Goal: Information Seeking & Learning: Learn about a topic

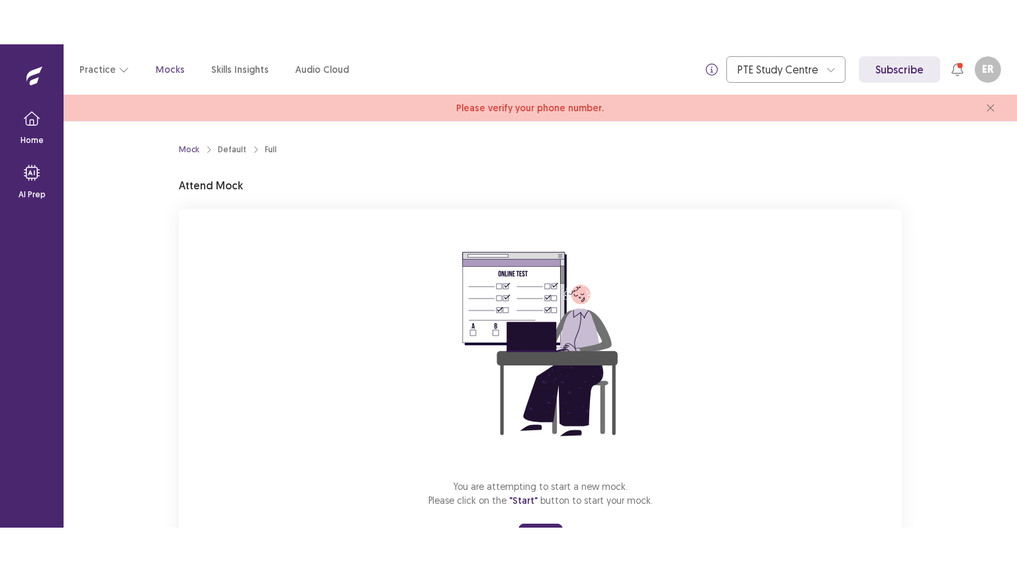
scroll to position [67, 0]
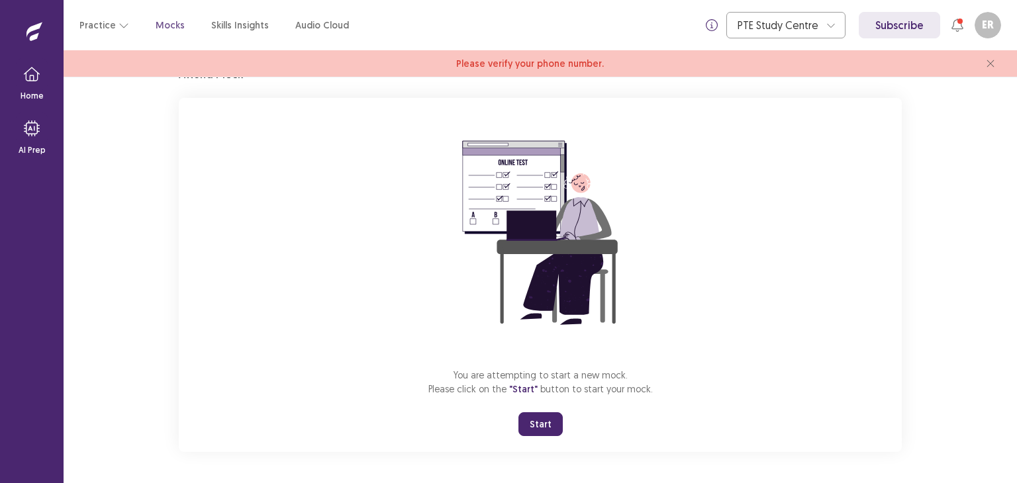
click at [297, 289] on div "You are attempting to start a new mock. Please click on the "Start" button to s…" at bounding box center [540, 275] width 723 height 354
click at [536, 426] on button "Start" at bounding box center [540, 425] width 44 height 24
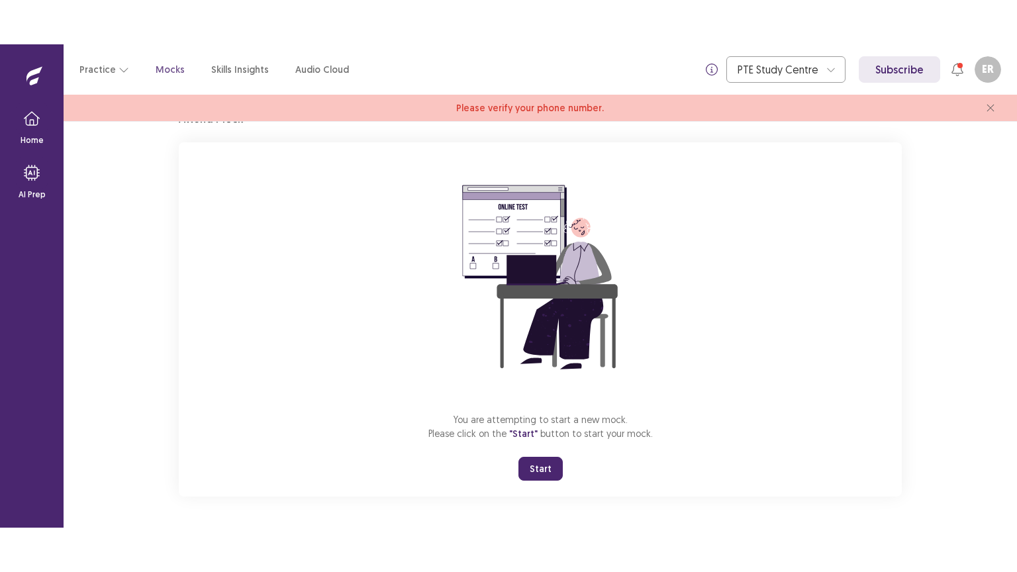
scroll to position [0, 0]
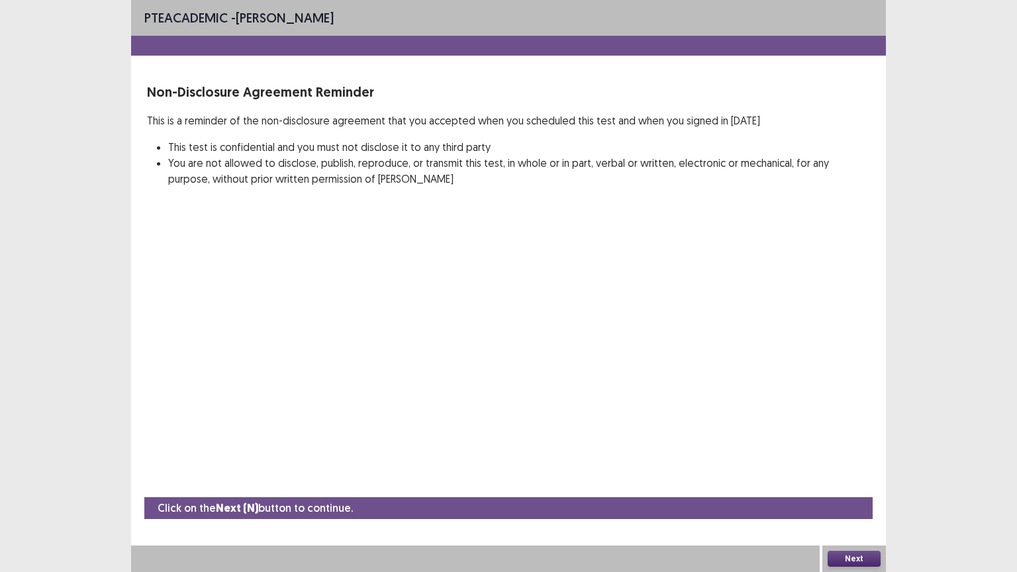
click at [857, 483] on button "Next" at bounding box center [854, 559] width 53 height 16
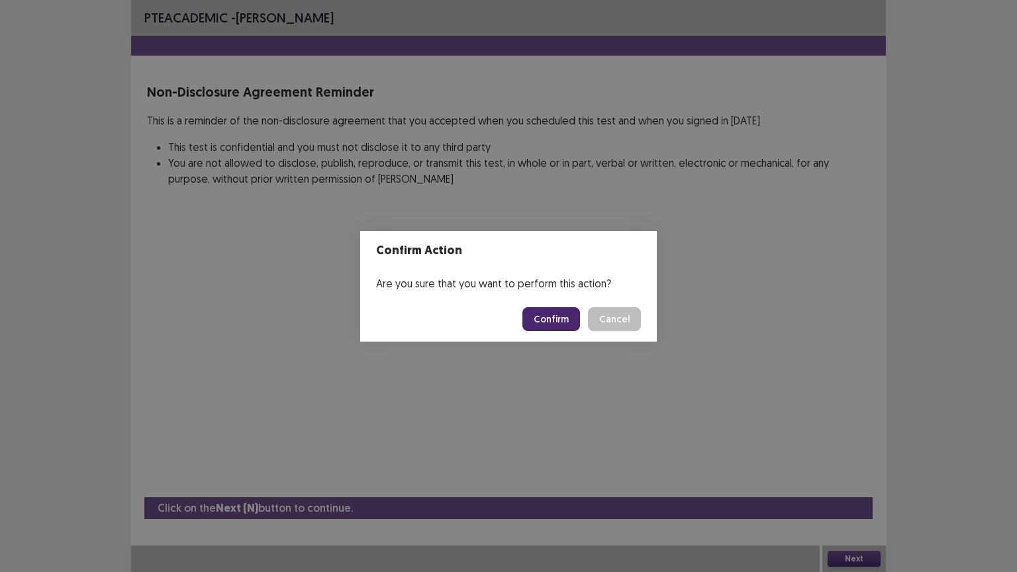
click at [560, 317] on button "Confirm" at bounding box center [551, 319] width 58 height 24
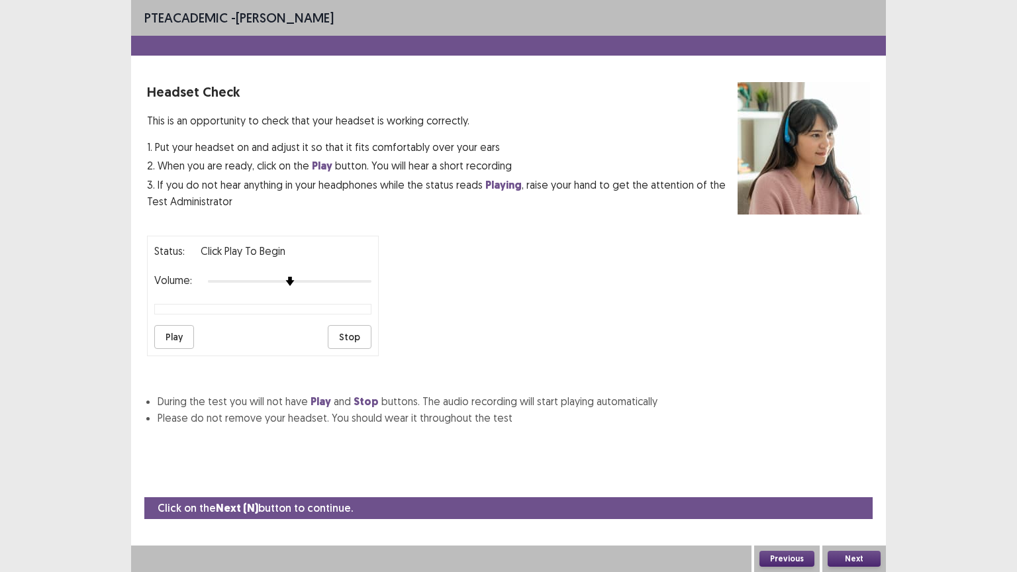
click at [848, 483] on button "Next" at bounding box center [854, 559] width 53 height 16
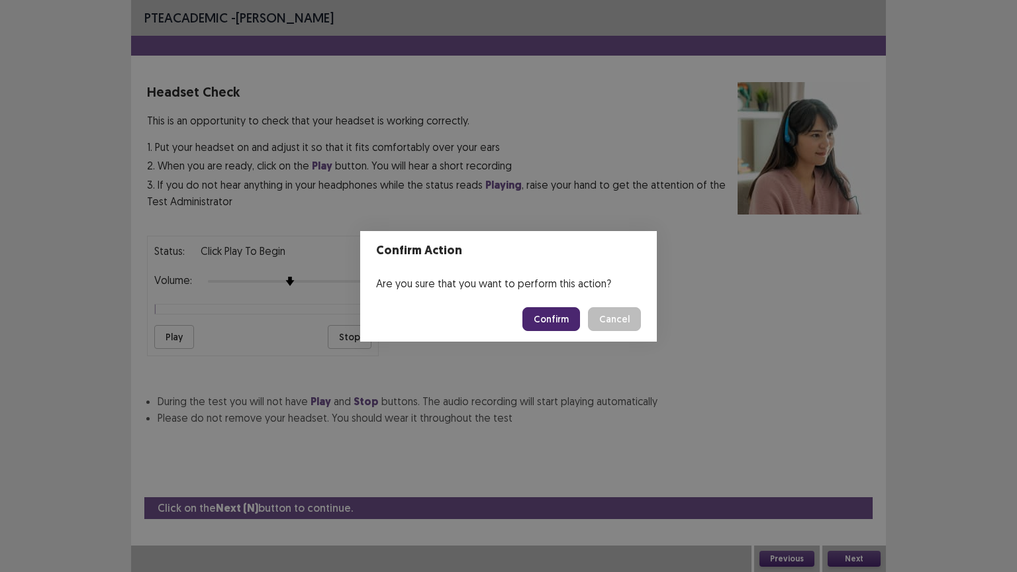
click at [548, 319] on button "Confirm" at bounding box center [551, 319] width 58 height 24
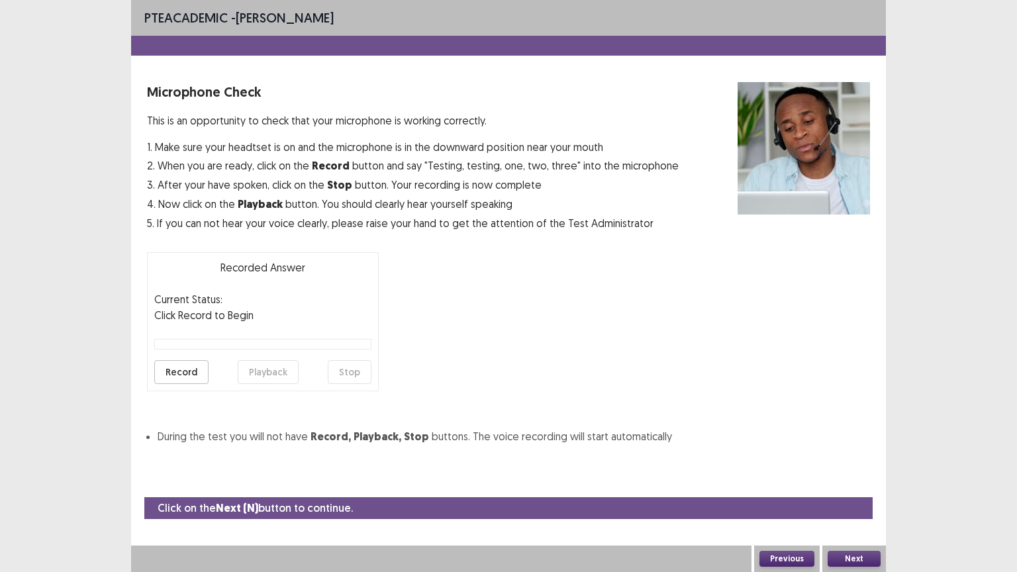
click at [863, 483] on button "Next" at bounding box center [854, 559] width 53 height 16
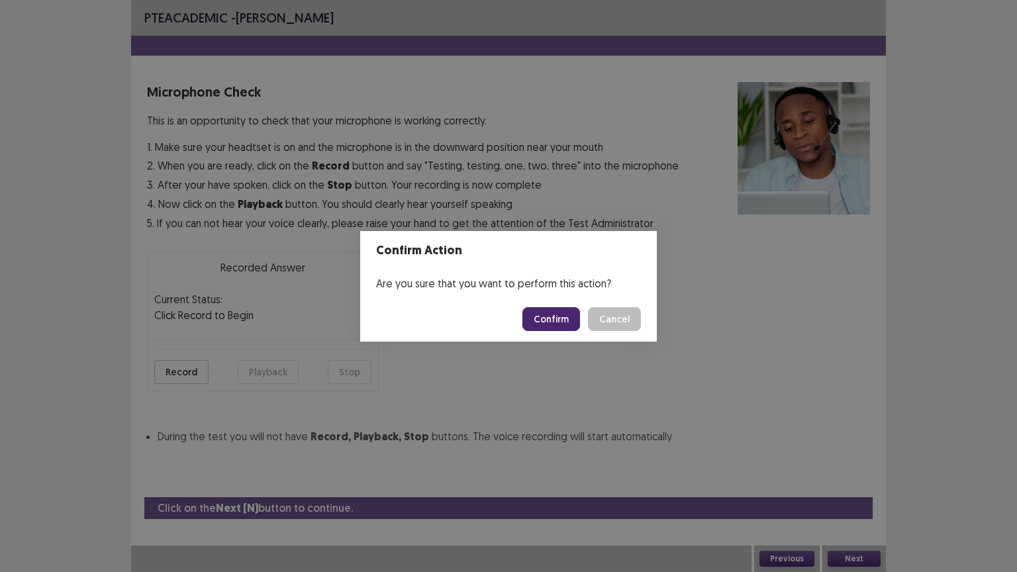
click at [556, 318] on button "Confirm" at bounding box center [551, 319] width 58 height 24
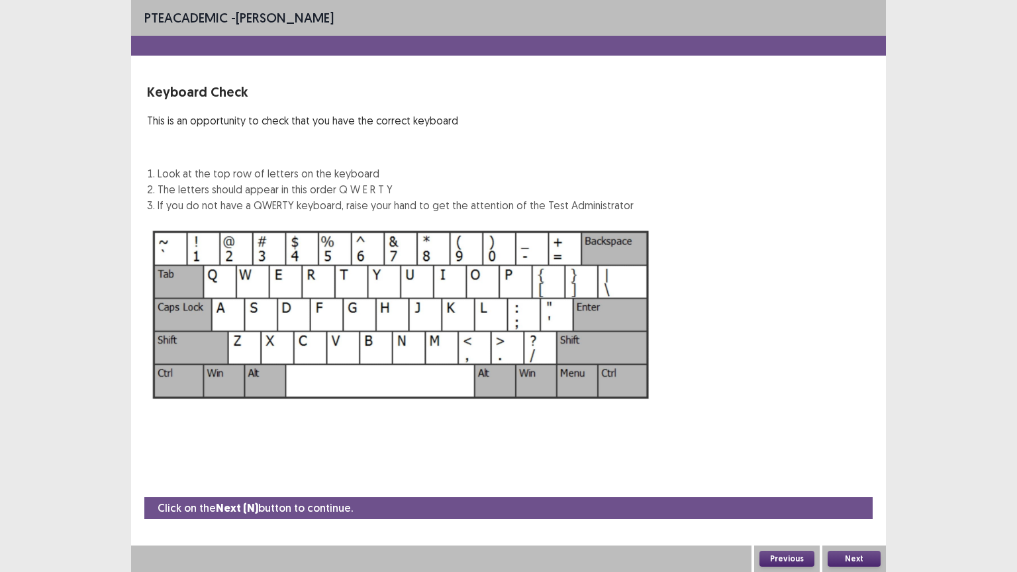
click at [848, 483] on button "Next" at bounding box center [854, 559] width 53 height 16
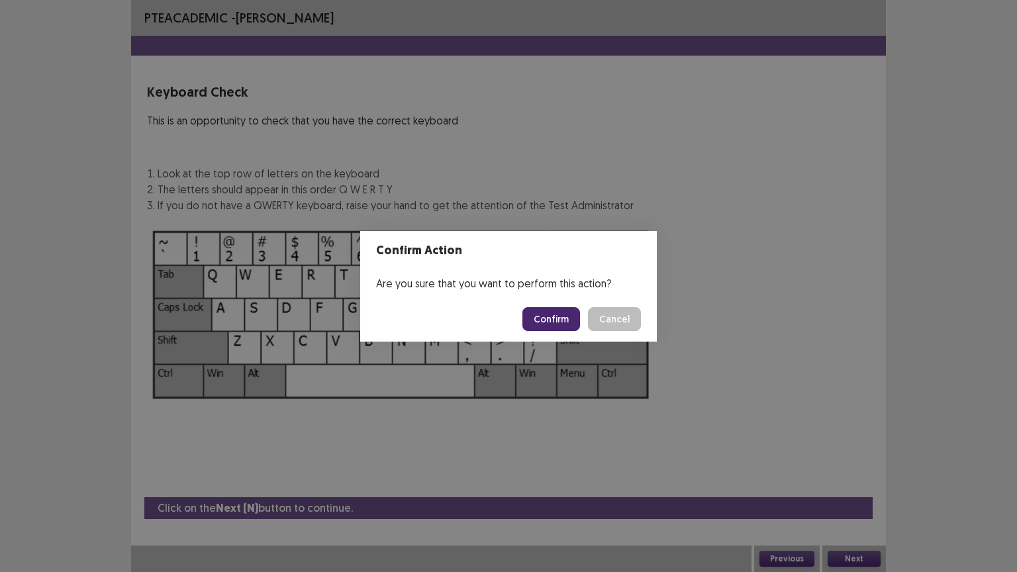
click at [566, 321] on button "Confirm" at bounding box center [551, 319] width 58 height 24
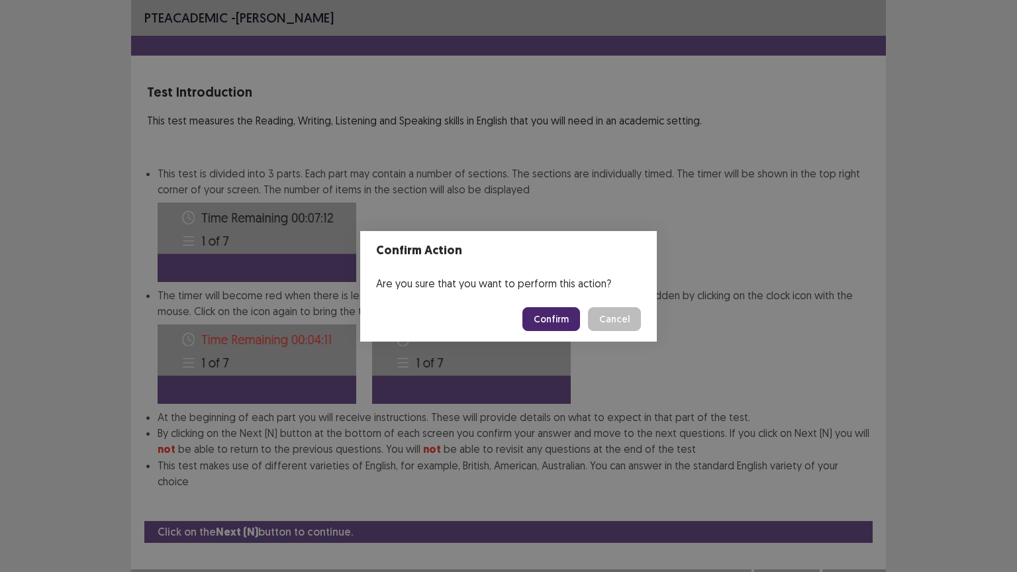
scroll to position [1, 0]
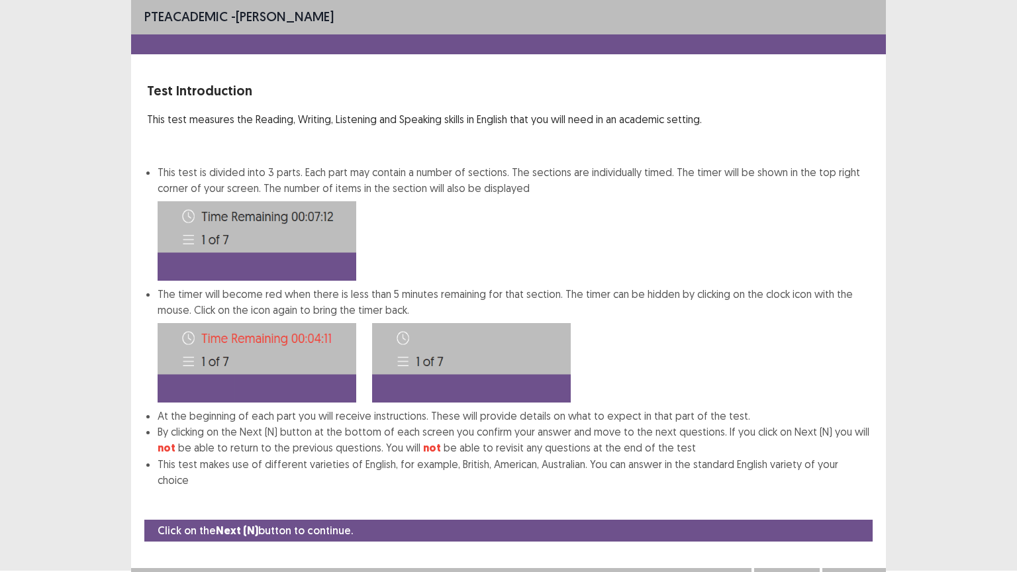
click at [853, 483] on button "Next" at bounding box center [854, 581] width 53 height 16
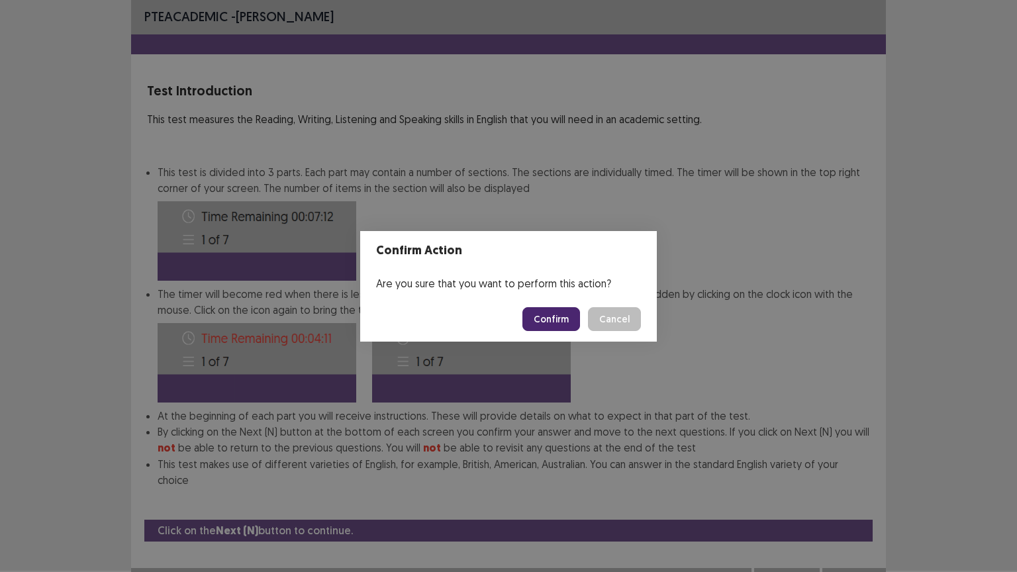
click at [559, 317] on button "Confirm" at bounding box center [551, 319] width 58 height 24
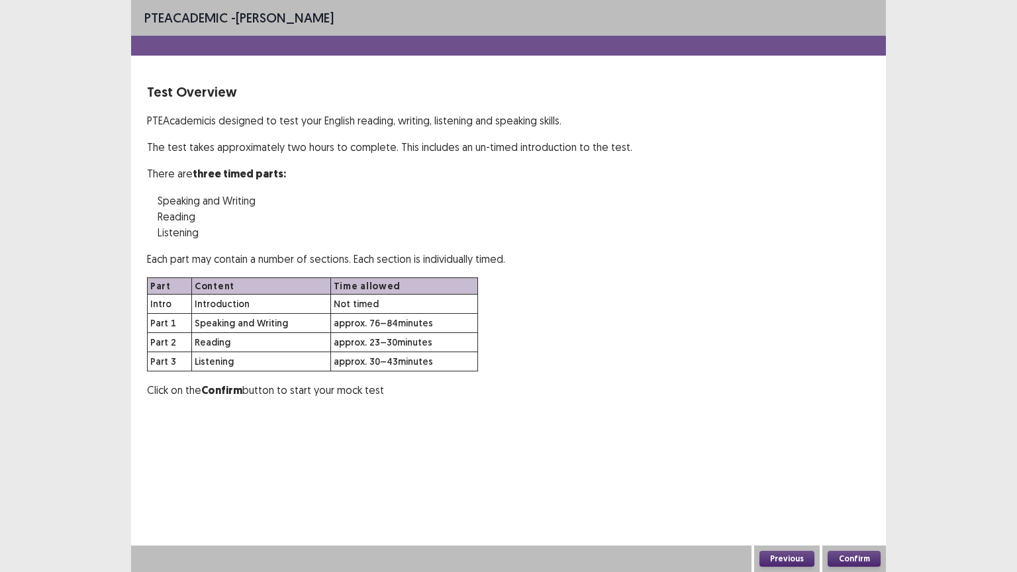
scroll to position [0, 0]
click at [845, 483] on button "Confirm" at bounding box center [854, 559] width 53 height 16
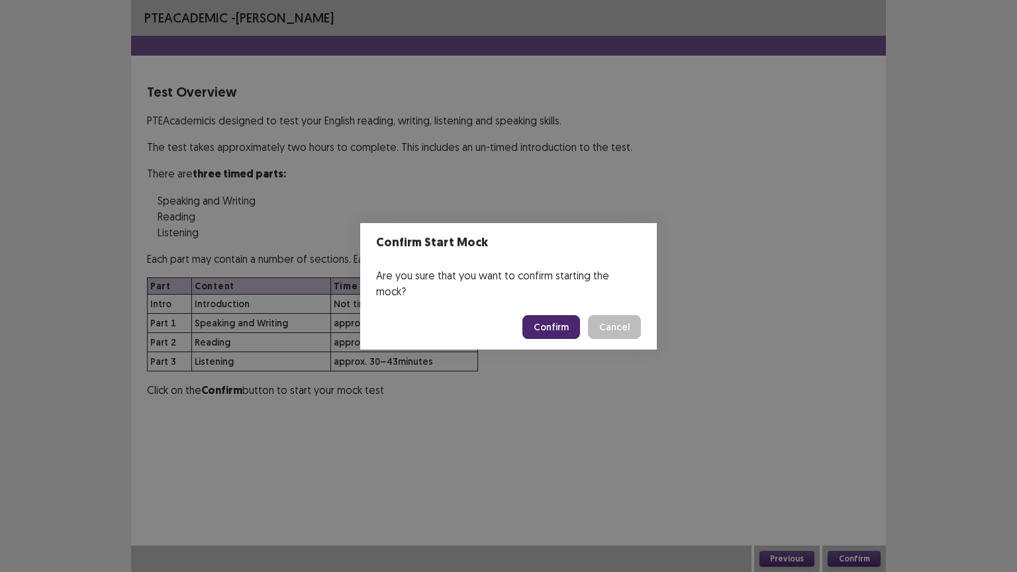
click at [569, 321] on button "Confirm" at bounding box center [551, 327] width 58 height 24
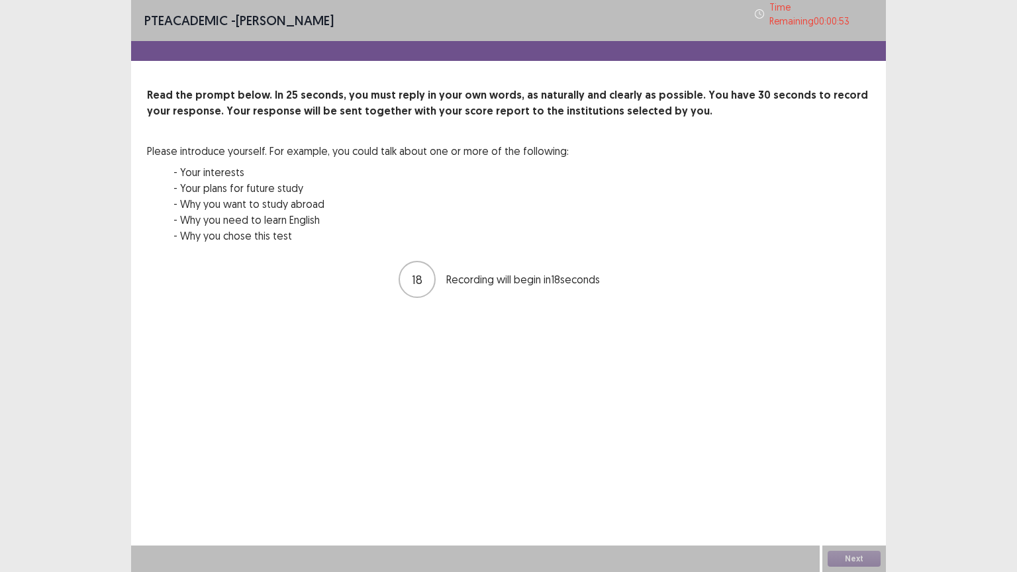
drag, startPoint x: 303, startPoint y: 234, endPoint x: 203, endPoint y: 172, distance: 117.6
click at [203, 172] on div "- Your interests - Your plans for future study - Why you want to study abroad -…" at bounding box center [370, 203] width 395 height 79
drag, startPoint x: 146, startPoint y: 132, endPoint x: 224, endPoint y: 156, distance: 81.5
click at [210, 152] on div "Read the prompt below. In 25 seconds, you must reply in your own words, as natu…" at bounding box center [508, 173] width 723 height 172
click at [845, 483] on button "Next" at bounding box center [854, 559] width 53 height 16
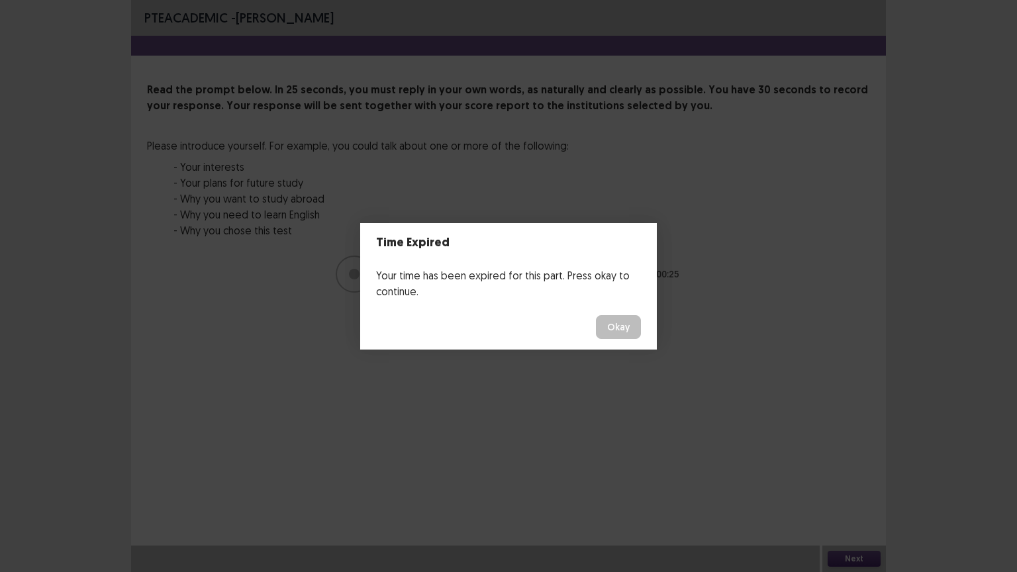
click at [631, 320] on button "Okay" at bounding box center [618, 327] width 45 height 24
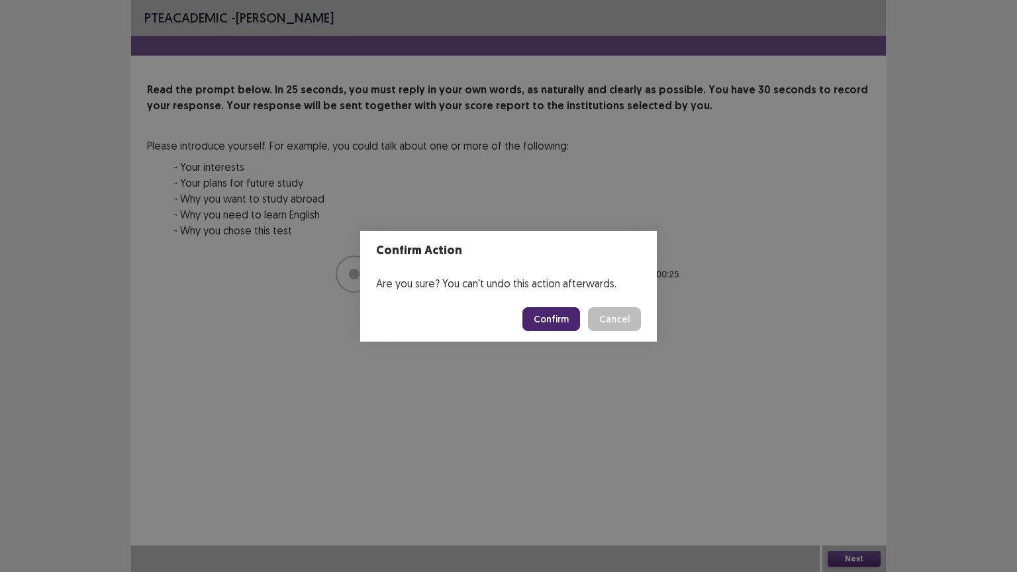
click at [546, 319] on button "Confirm" at bounding box center [551, 319] width 58 height 24
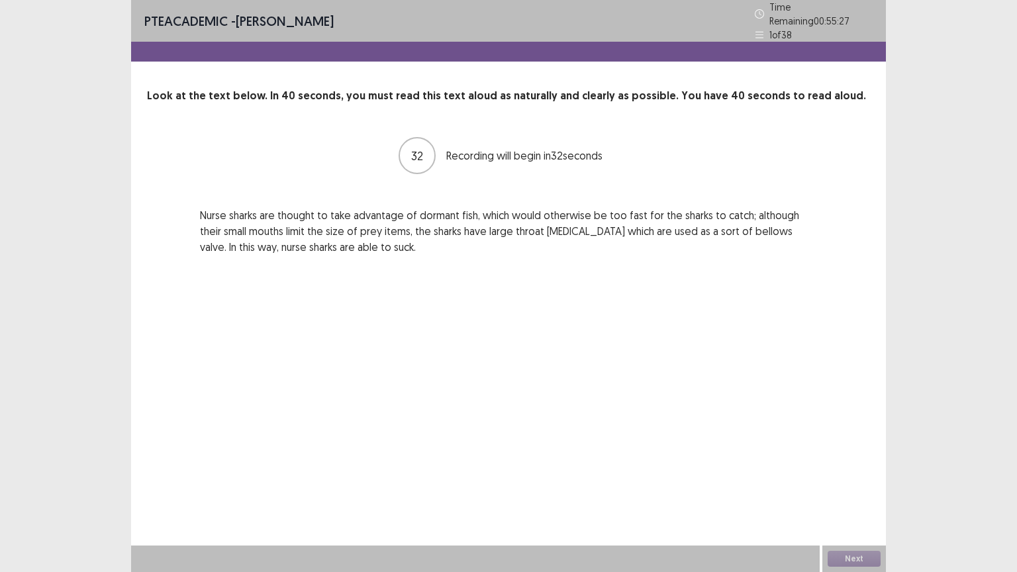
drag, startPoint x: 483, startPoint y: 210, endPoint x: 597, endPoint y: 215, distance: 114.7
click at [597, 215] on p "Nurse sharks are thought to take advantage of dormant fish, which would otherwi…" at bounding box center [508, 231] width 617 height 48
click at [848, 483] on div "Next" at bounding box center [854, 559] width 64 height 26
click at [850, 483] on button "Next" at bounding box center [854, 559] width 53 height 16
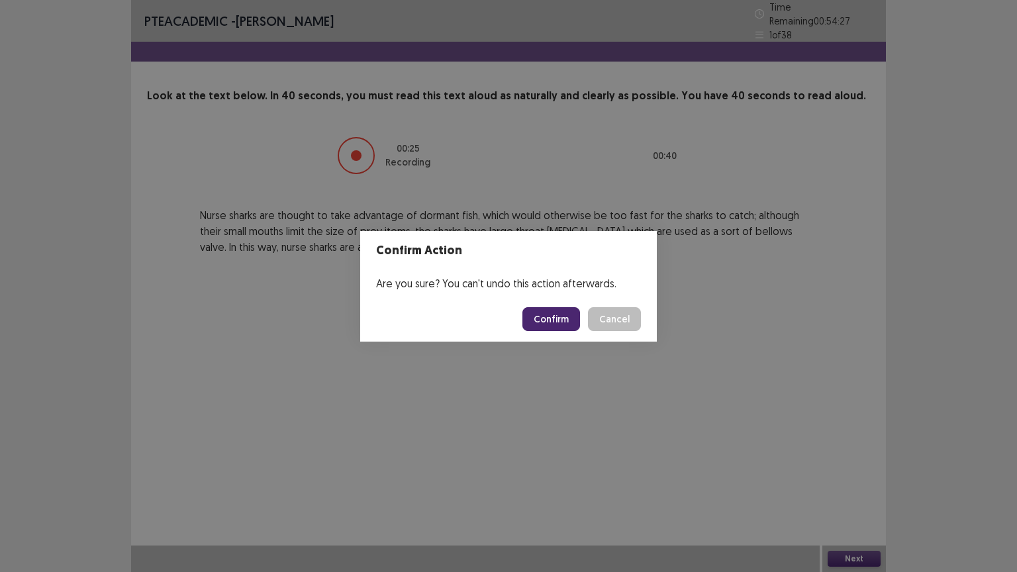
click at [564, 313] on button "Confirm" at bounding box center [551, 319] width 58 height 24
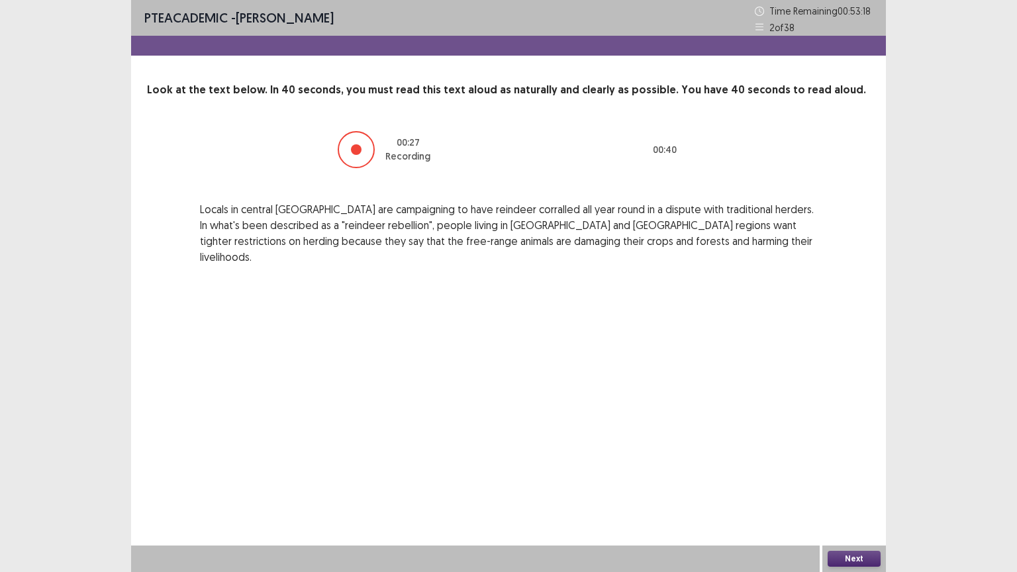
click at [853, 483] on button "Next" at bounding box center [854, 559] width 53 height 16
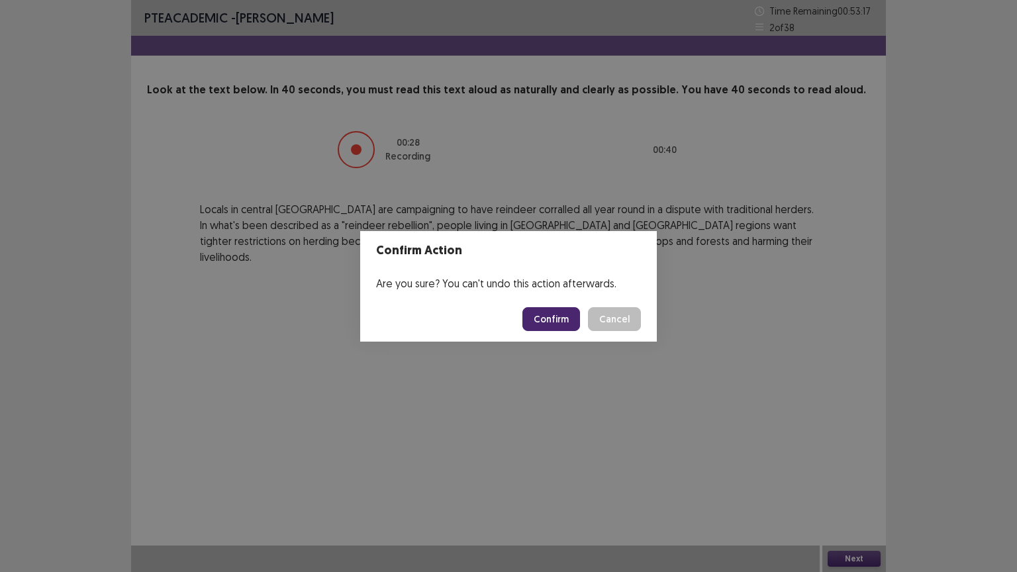
click at [540, 315] on button "Confirm" at bounding box center [551, 319] width 58 height 24
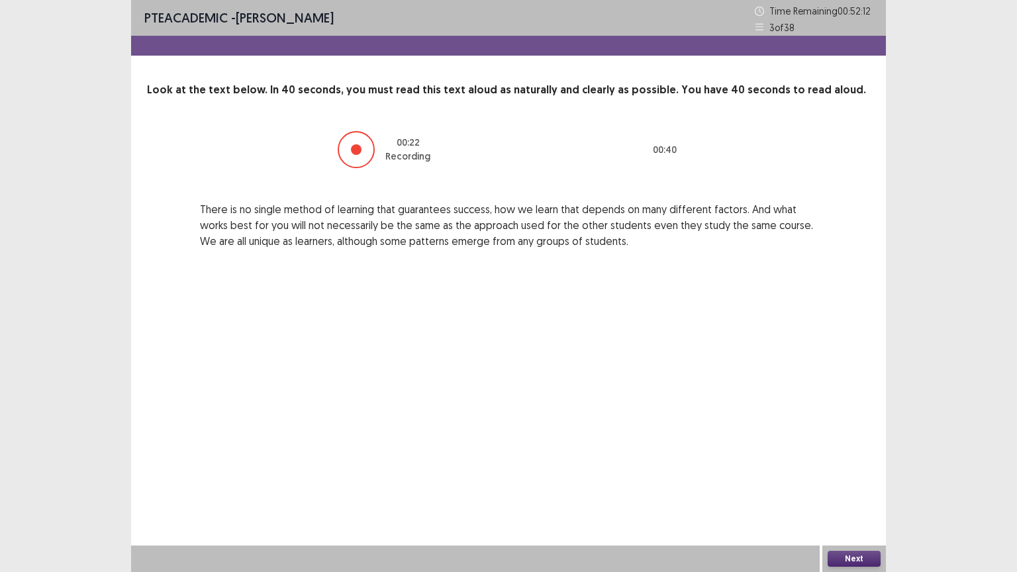
click at [858, 483] on button "Next" at bounding box center [854, 559] width 53 height 16
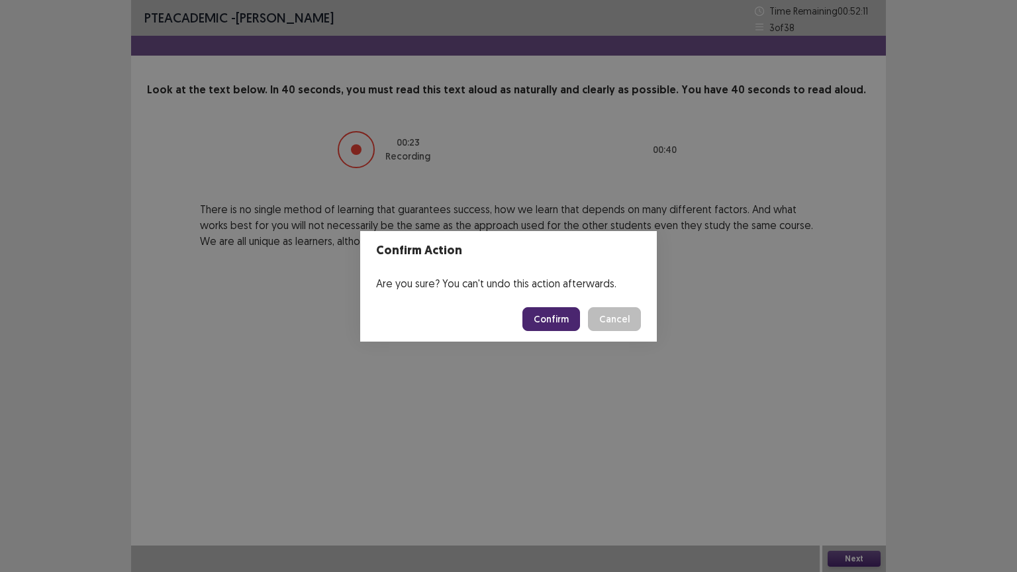
click at [551, 314] on button "Confirm" at bounding box center [551, 319] width 58 height 24
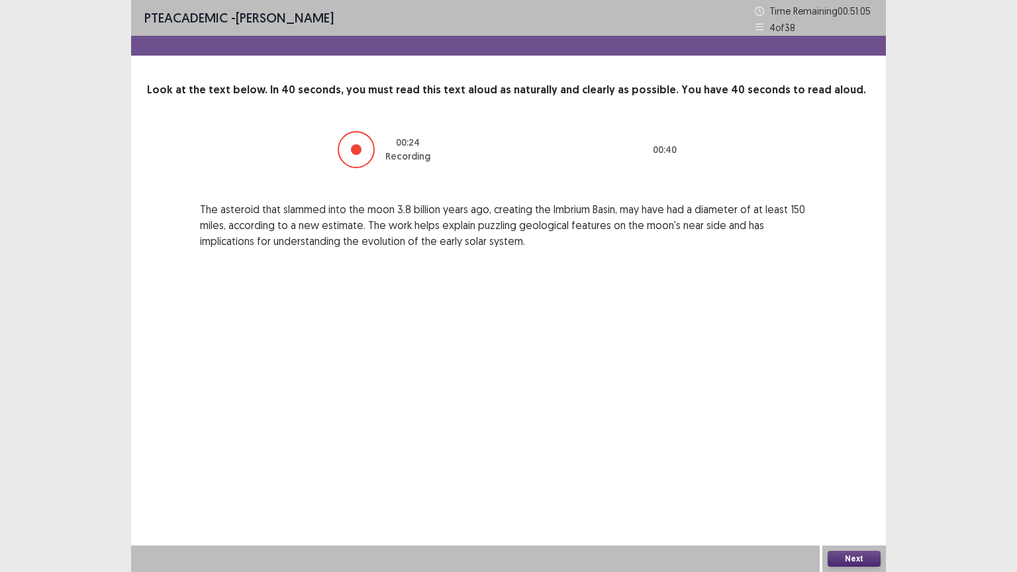
click at [862, 483] on button "Next" at bounding box center [854, 559] width 53 height 16
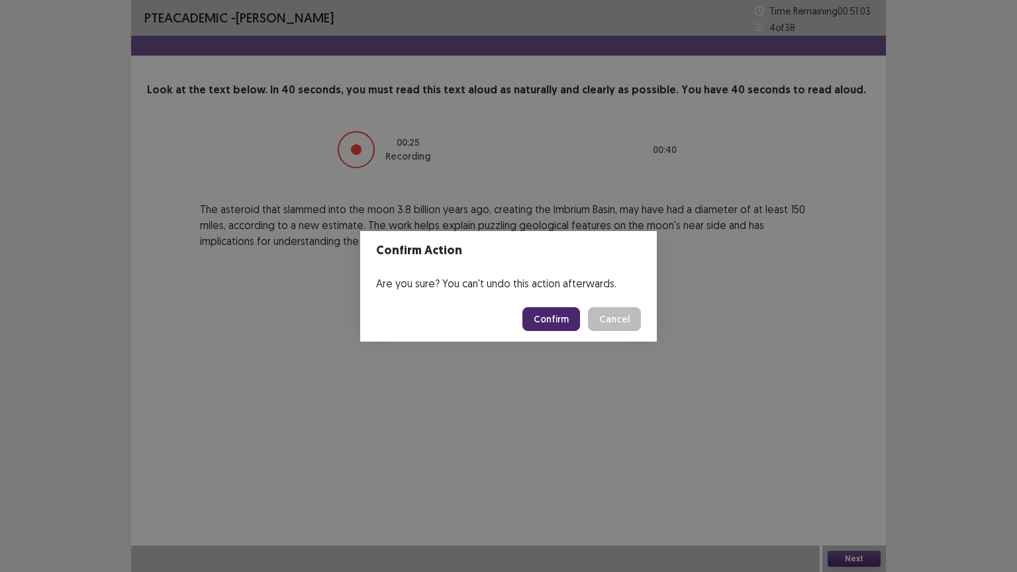
click at [544, 315] on button "Confirm" at bounding box center [551, 319] width 58 height 24
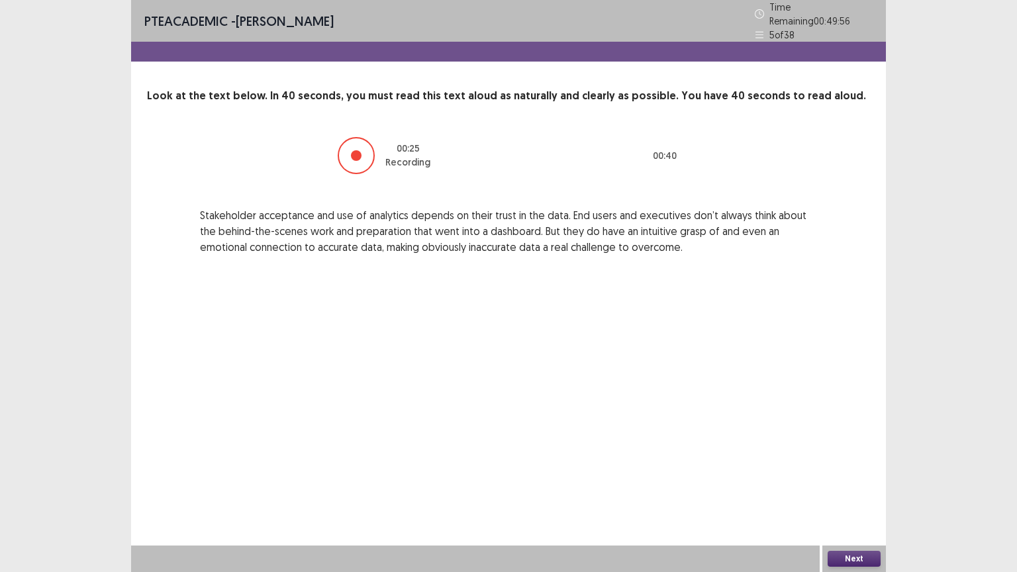
click at [860, 483] on button "Next" at bounding box center [854, 559] width 53 height 16
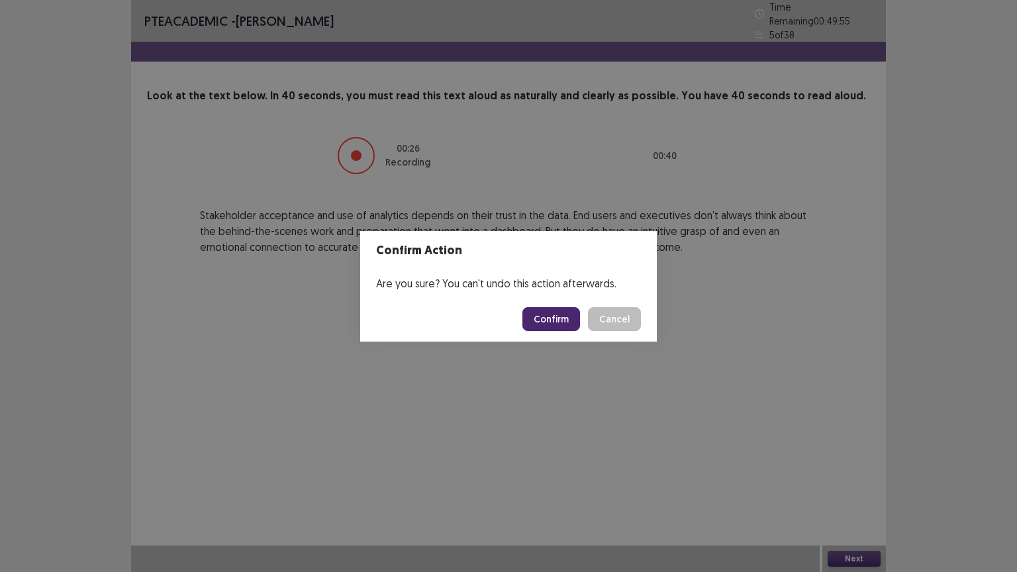
click at [564, 324] on button "Confirm" at bounding box center [551, 319] width 58 height 24
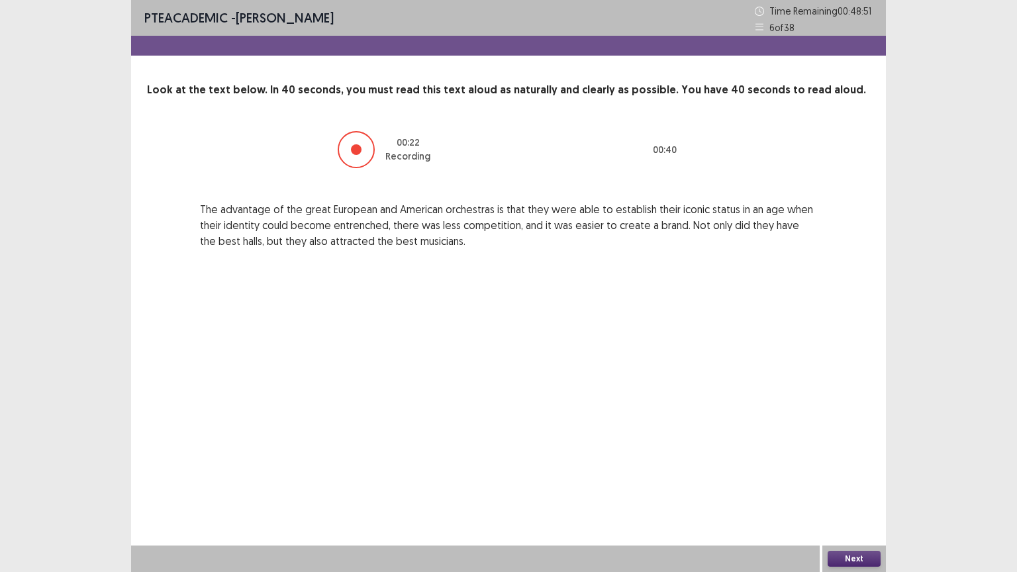
click at [861, 483] on button "Next" at bounding box center [854, 559] width 53 height 16
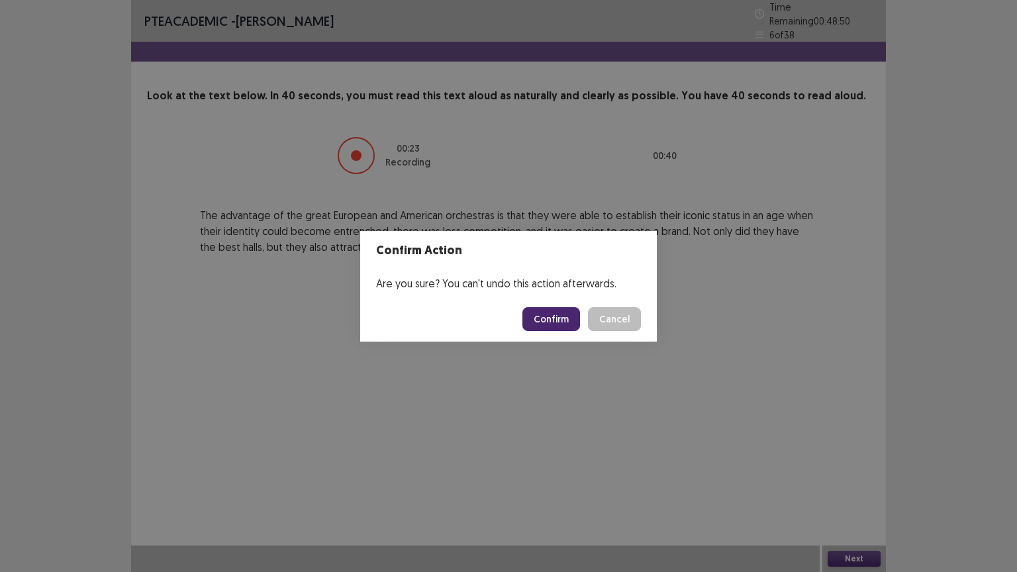
click at [535, 317] on button "Confirm" at bounding box center [551, 319] width 58 height 24
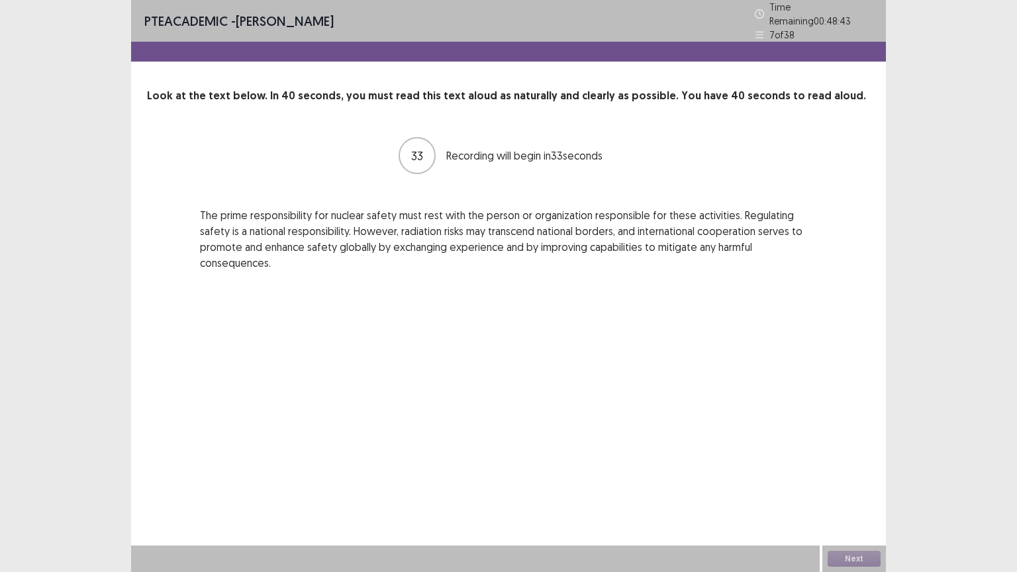
drag, startPoint x: 205, startPoint y: 205, endPoint x: 360, endPoint y: 204, distance: 155.0
click at [360, 207] on p "The prime responsibility for nuclear safety must rest with the person or organi…" at bounding box center [508, 239] width 617 height 64
click at [848, 483] on button "Next" at bounding box center [854, 559] width 53 height 16
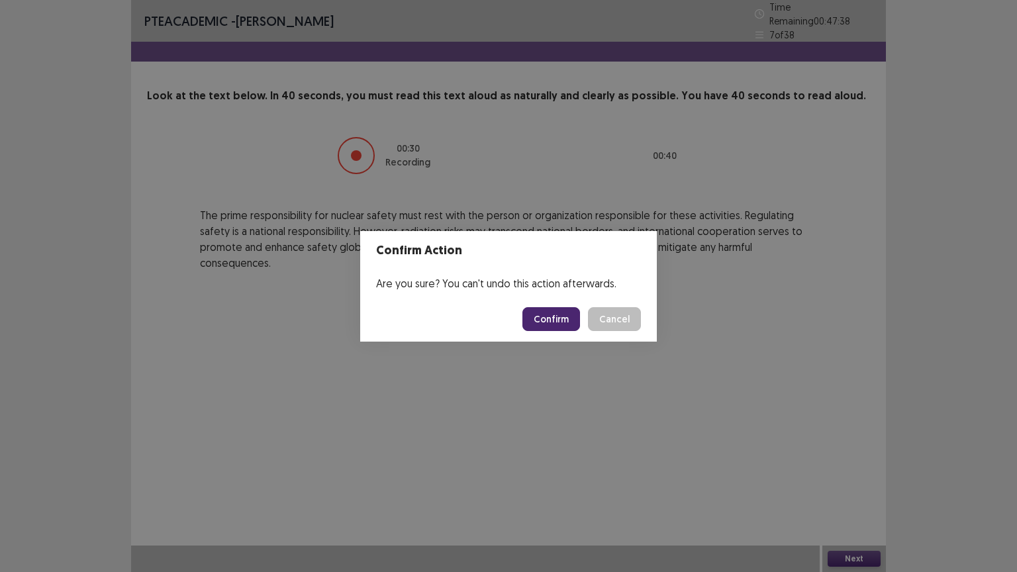
click at [559, 319] on button "Confirm" at bounding box center [551, 319] width 58 height 24
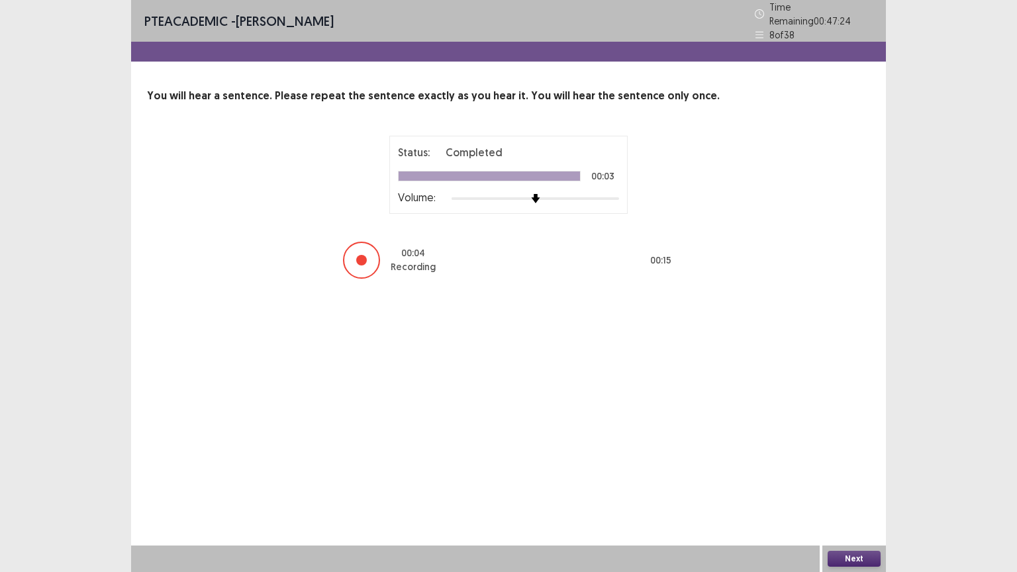
click at [848, 483] on button "Next" at bounding box center [854, 559] width 53 height 16
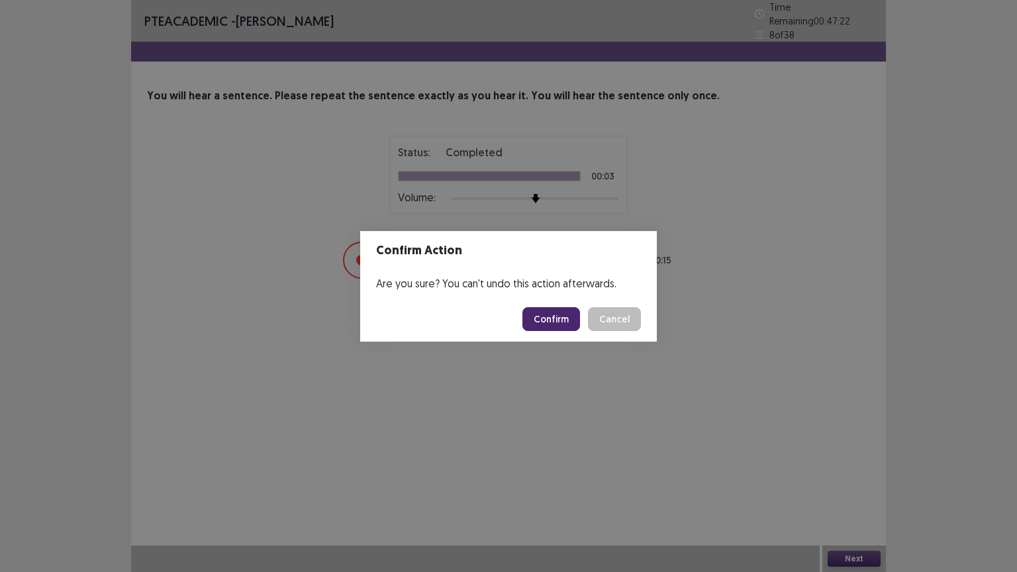
click at [549, 313] on button "Confirm" at bounding box center [551, 319] width 58 height 24
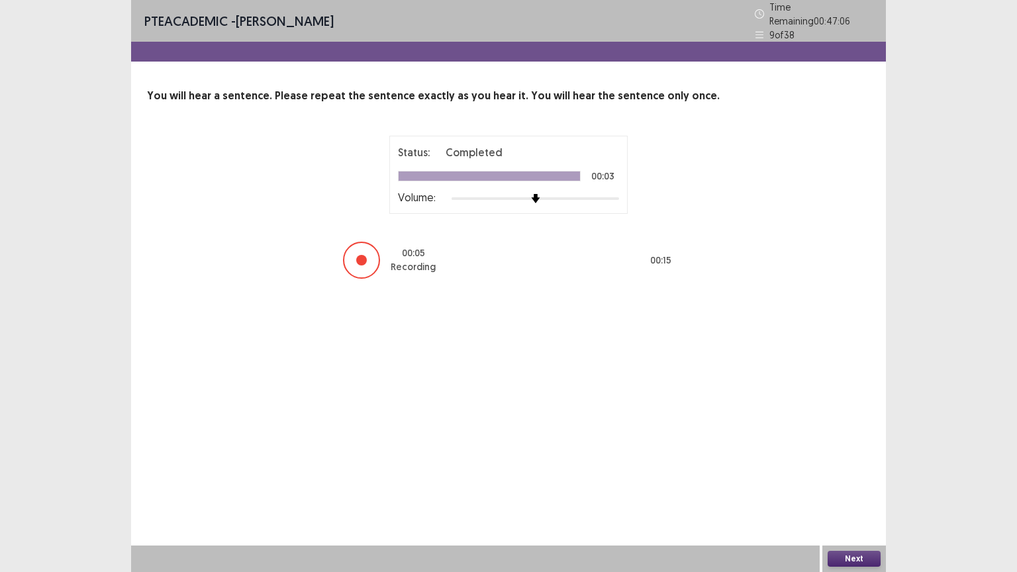
click at [861, 483] on button "Next" at bounding box center [854, 559] width 53 height 16
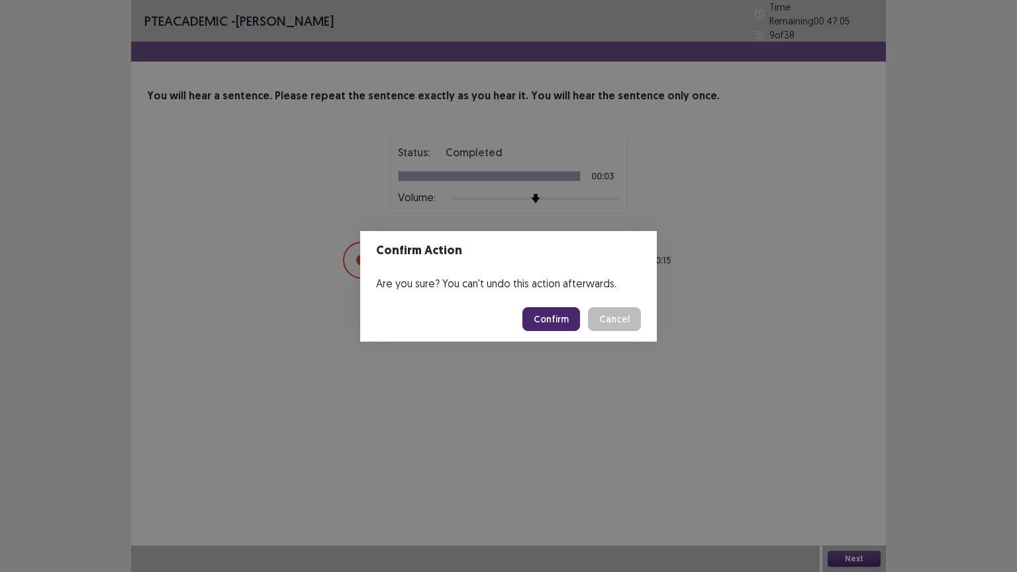
click at [575, 321] on button "Confirm" at bounding box center [551, 319] width 58 height 24
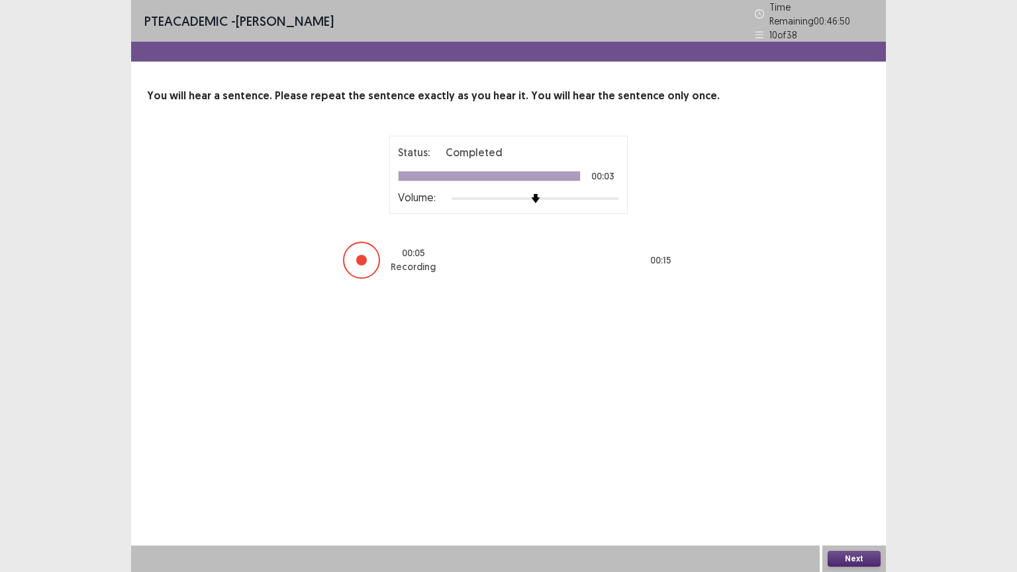
click at [844, 483] on button "Next" at bounding box center [854, 559] width 53 height 16
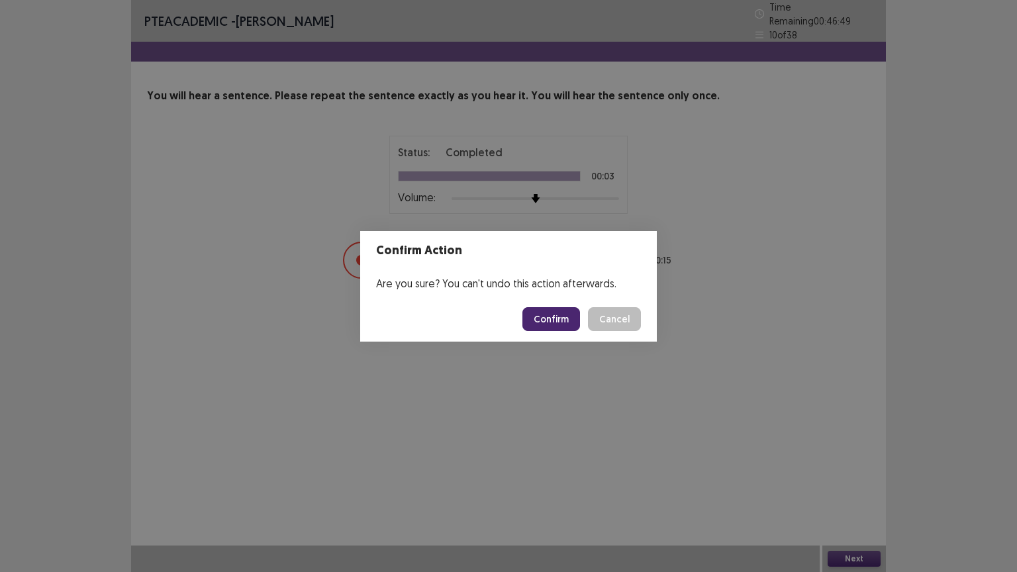
click at [565, 315] on button "Confirm" at bounding box center [551, 319] width 58 height 24
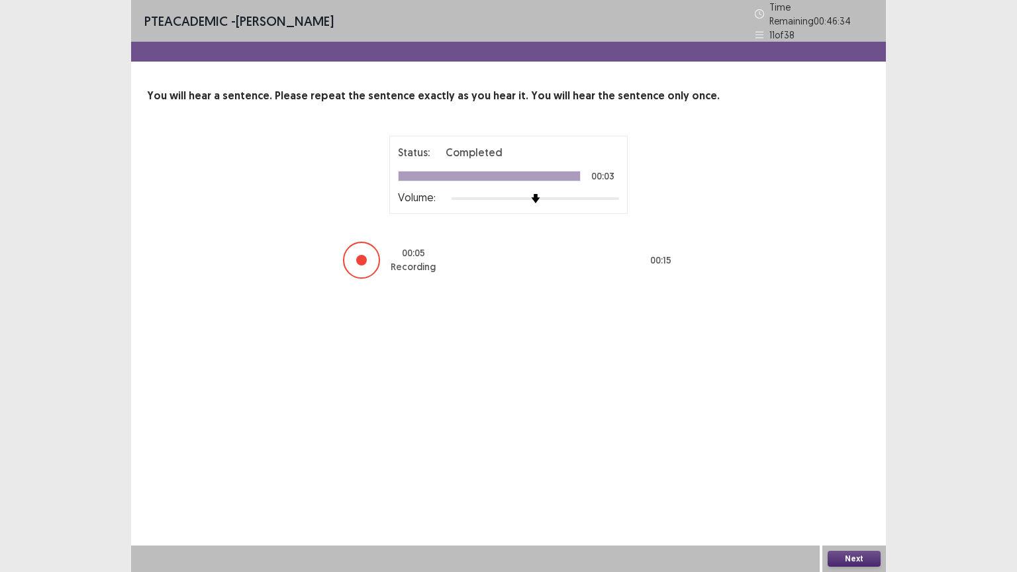
click at [848, 483] on button "Next" at bounding box center [854, 559] width 53 height 16
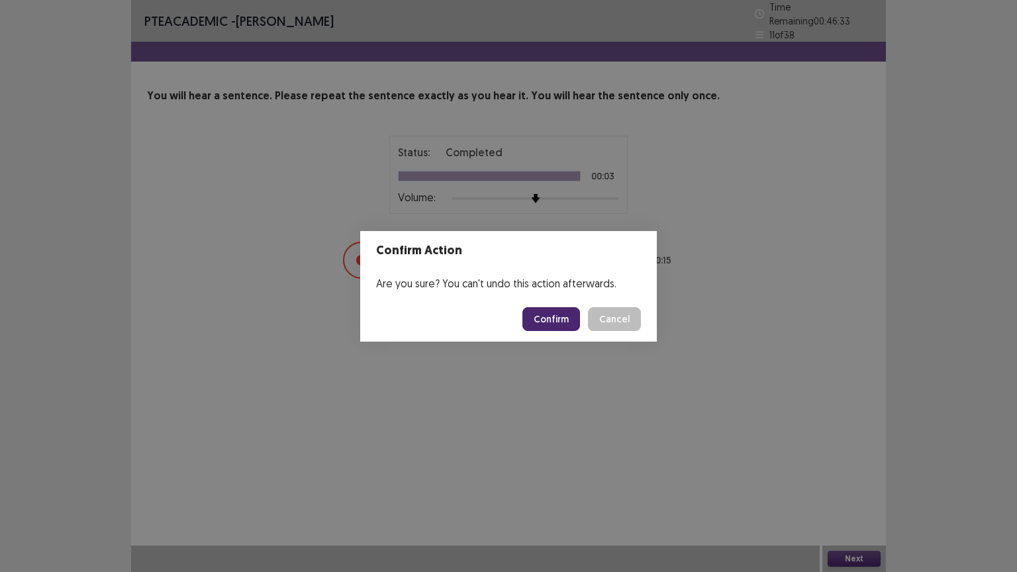
click at [543, 317] on button "Confirm" at bounding box center [551, 319] width 58 height 24
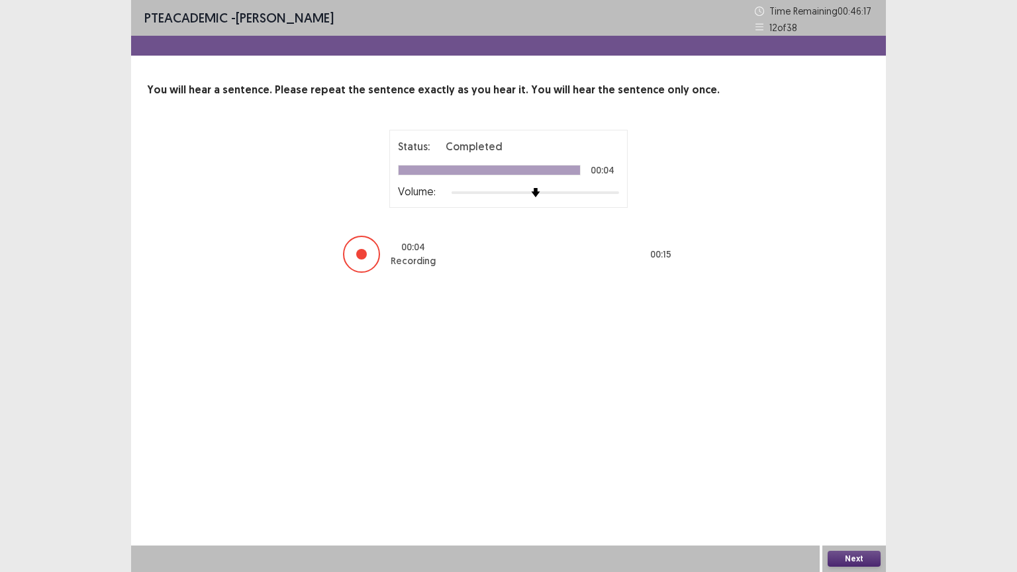
click at [856, 483] on button "Next" at bounding box center [854, 559] width 53 height 16
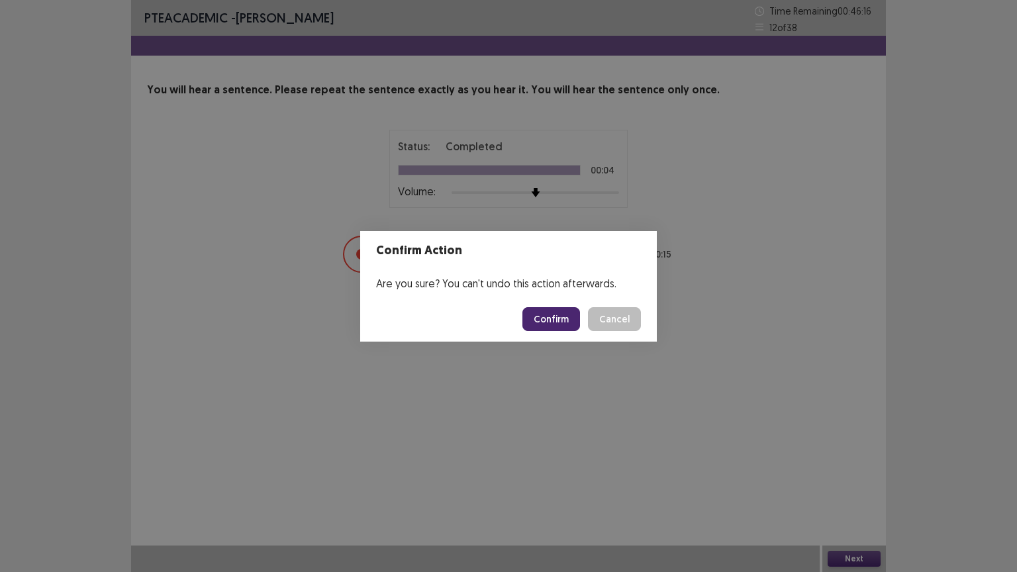
click at [561, 322] on button "Confirm" at bounding box center [551, 319] width 58 height 24
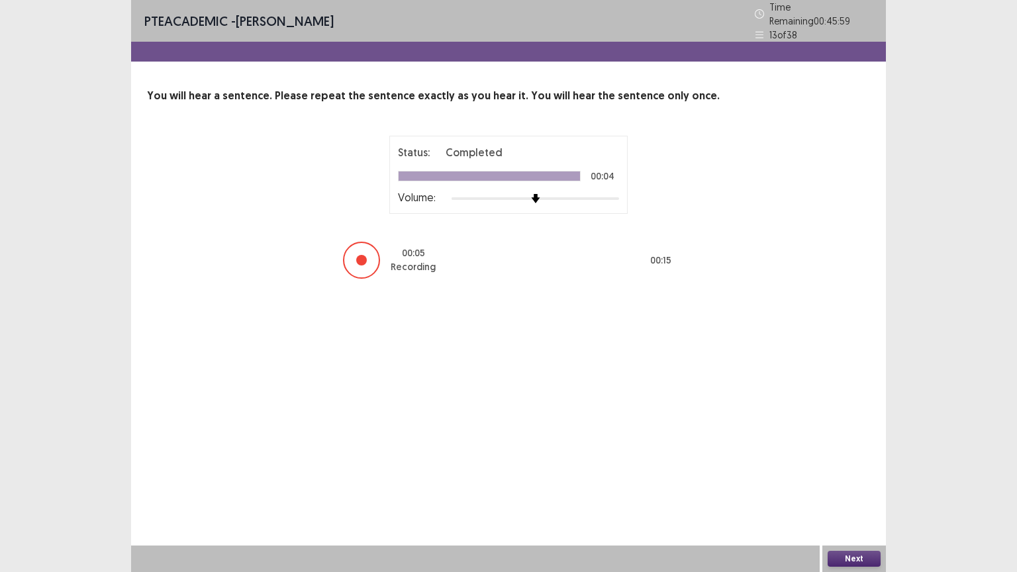
click at [843, 483] on button "Next" at bounding box center [854, 559] width 53 height 16
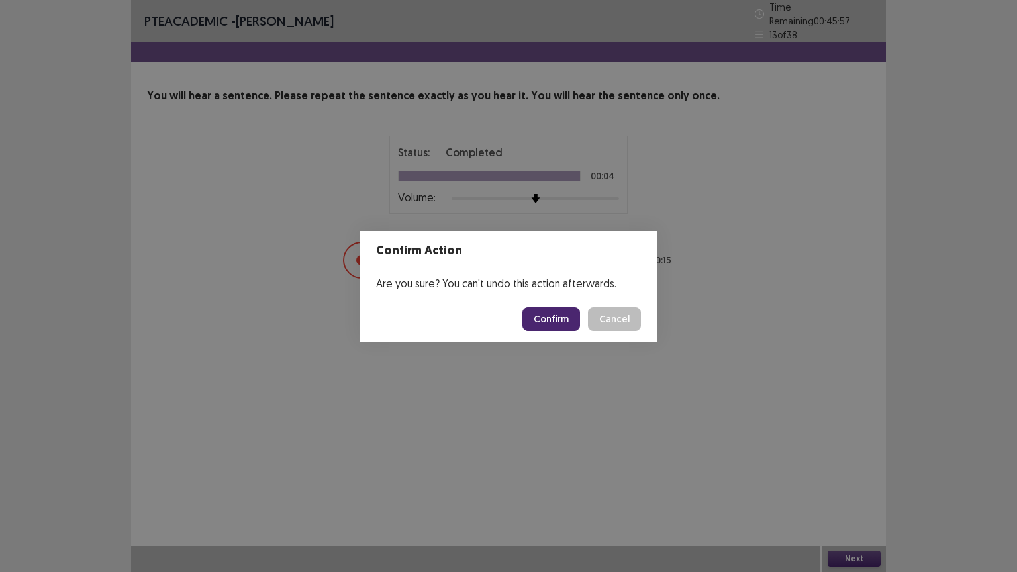
click at [556, 323] on button "Confirm" at bounding box center [551, 319] width 58 height 24
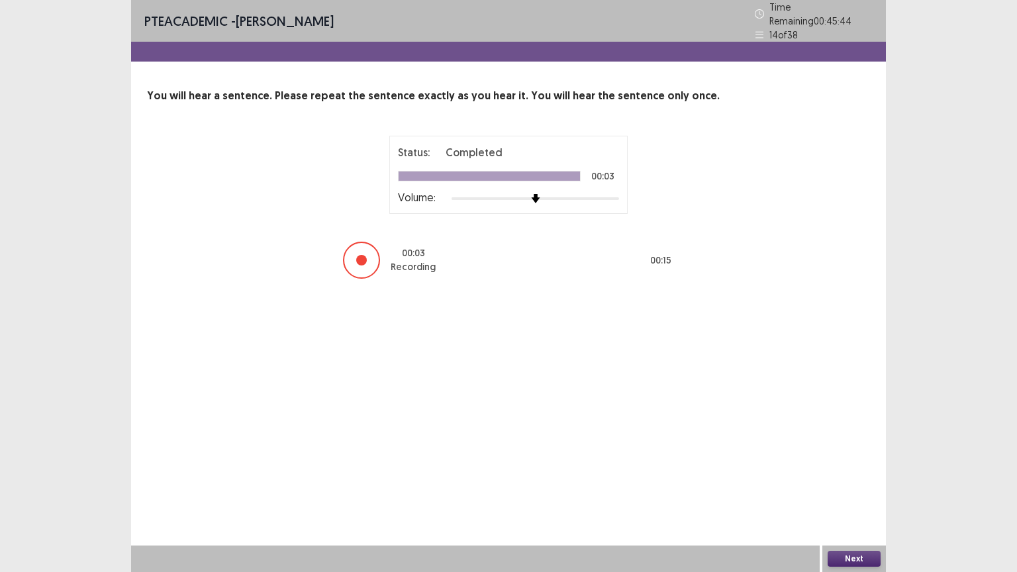
click at [854, 483] on button "Next" at bounding box center [854, 559] width 53 height 16
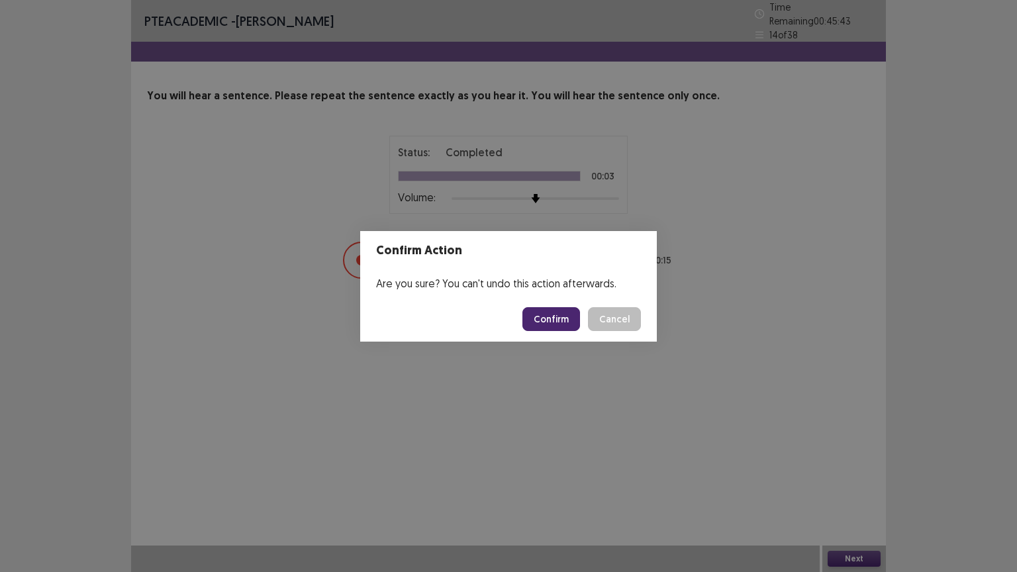
click at [562, 310] on button "Confirm" at bounding box center [551, 319] width 58 height 24
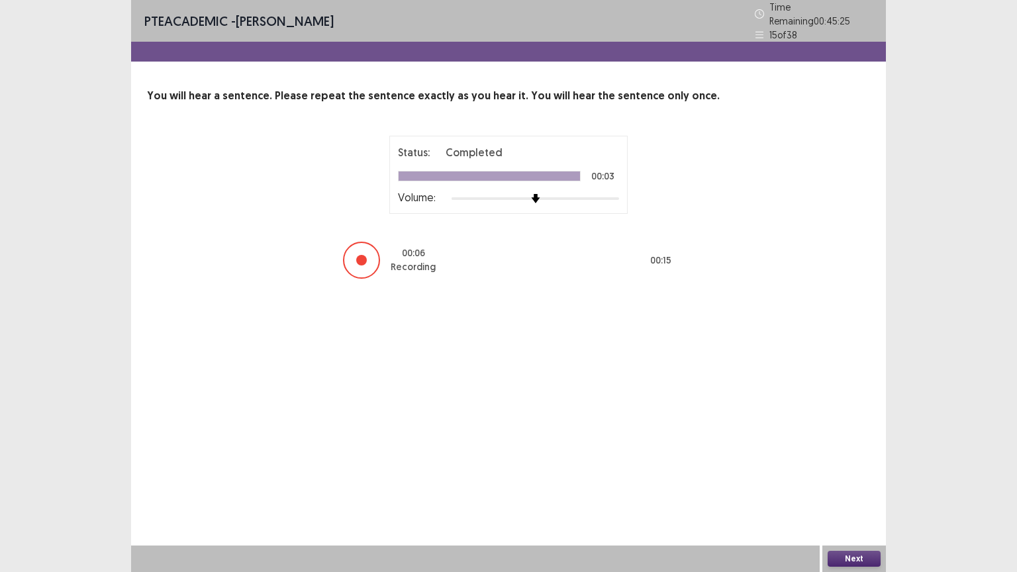
click at [855, 483] on button "Next" at bounding box center [854, 559] width 53 height 16
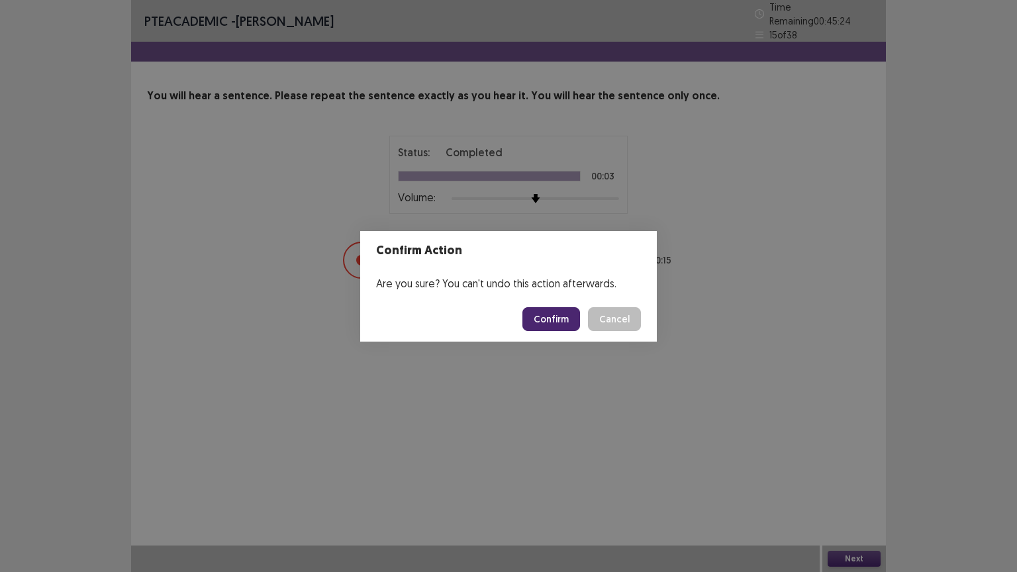
click at [550, 311] on button "Confirm" at bounding box center [551, 319] width 58 height 24
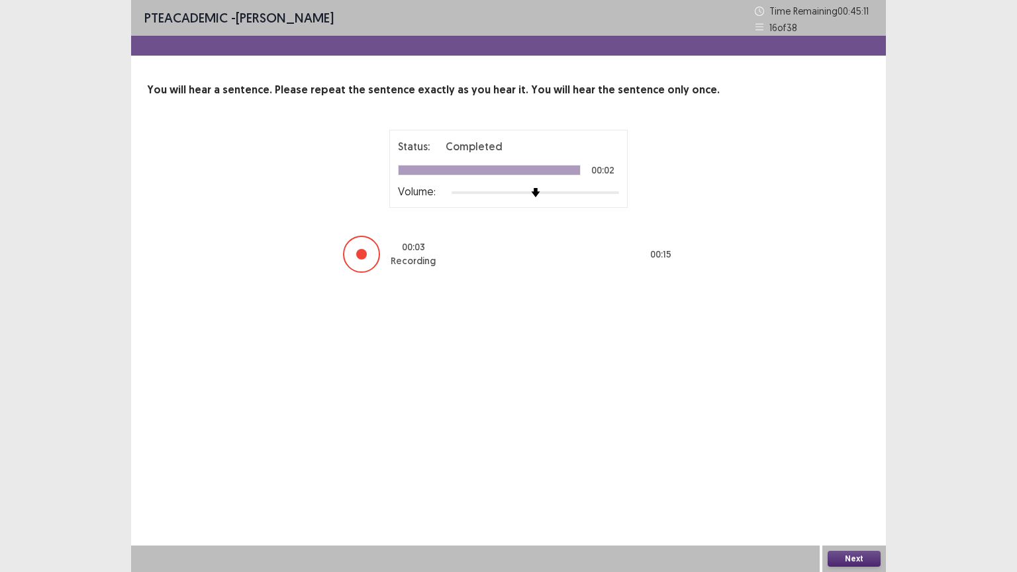
click at [852, 483] on button "Next" at bounding box center [854, 559] width 53 height 16
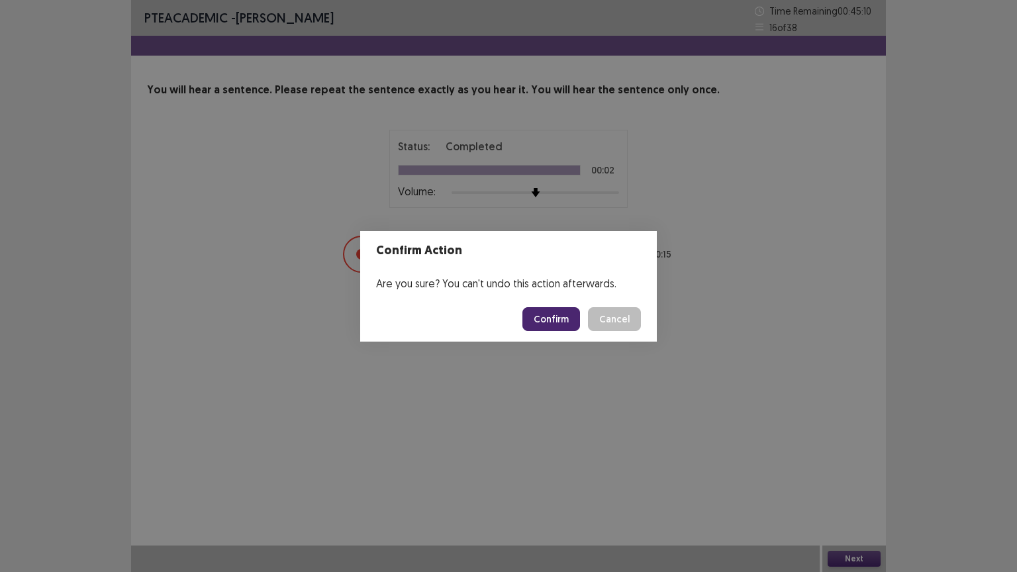
click at [571, 322] on button "Confirm" at bounding box center [551, 319] width 58 height 24
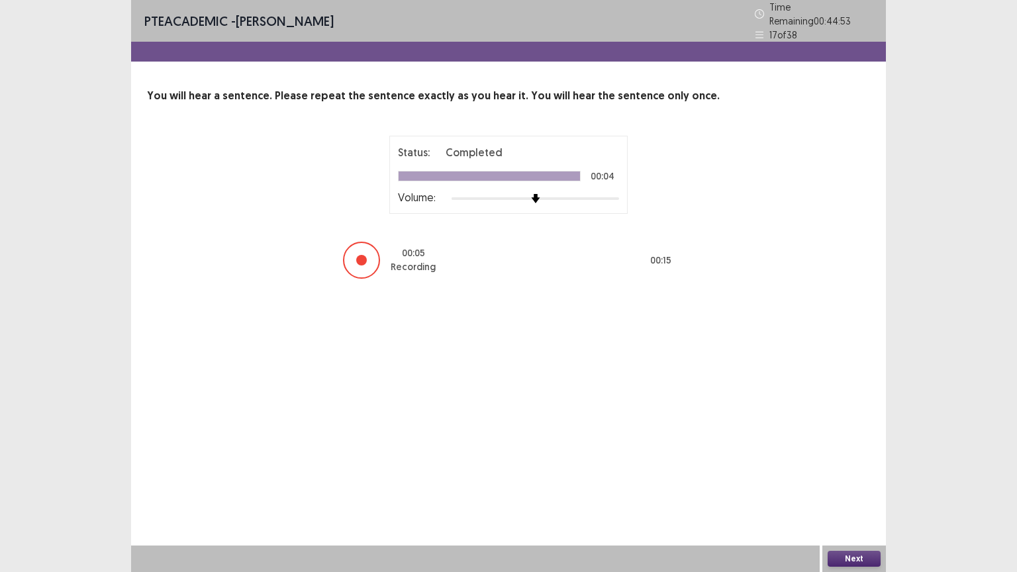
click at [850, 483] on button "Next" at bounding box center [854, 559] width 53 height 16
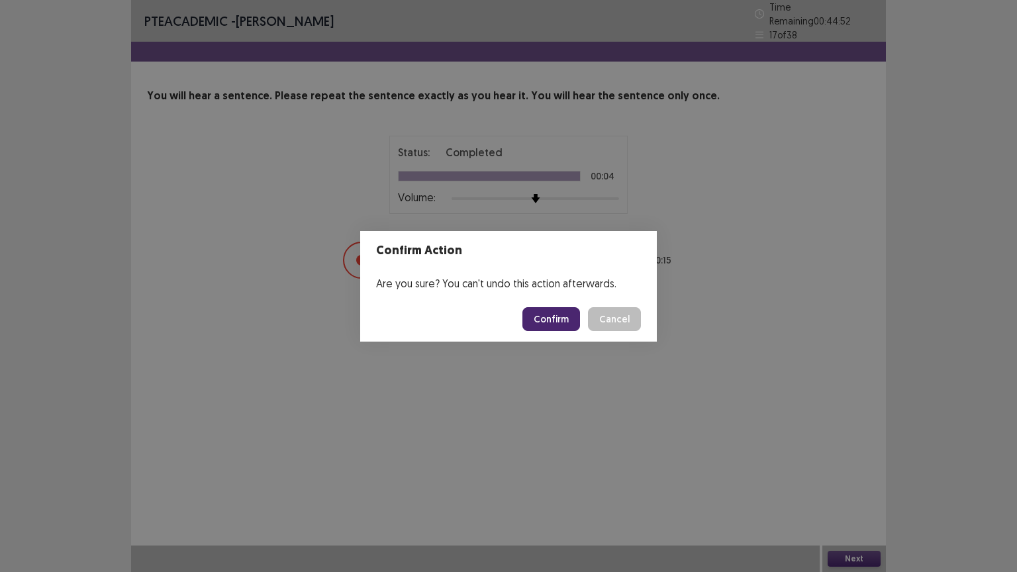
click at [552, 323] on button "Confirm" at bounding box center [551, 319] width 58 height 24
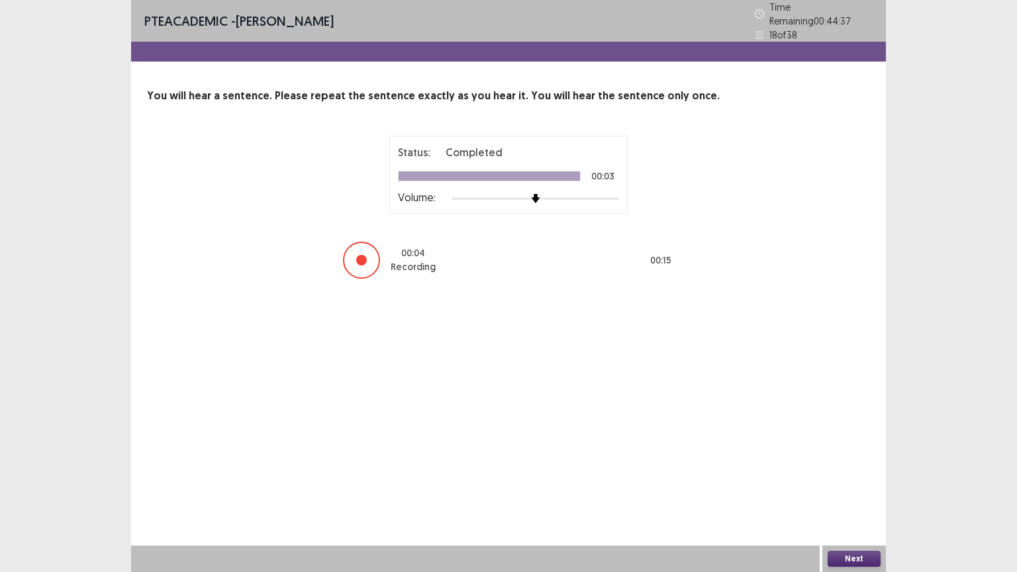
click at [848, 483] on button "Next" at bounding box center [854, 559] width 53 height 16
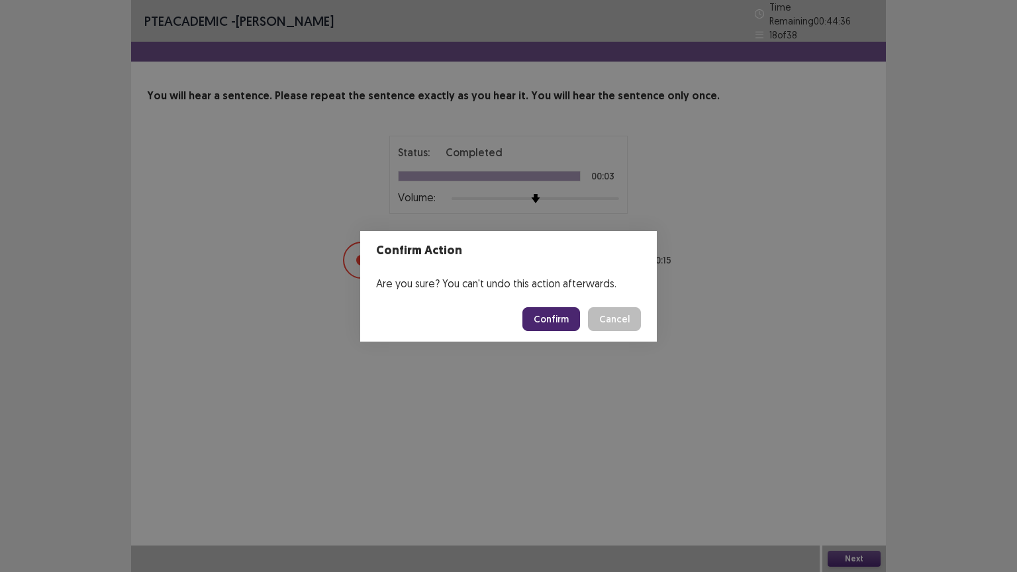
click at [560, 324] on button "Confirm" at bounding box center [551, 319] width 58 height 24
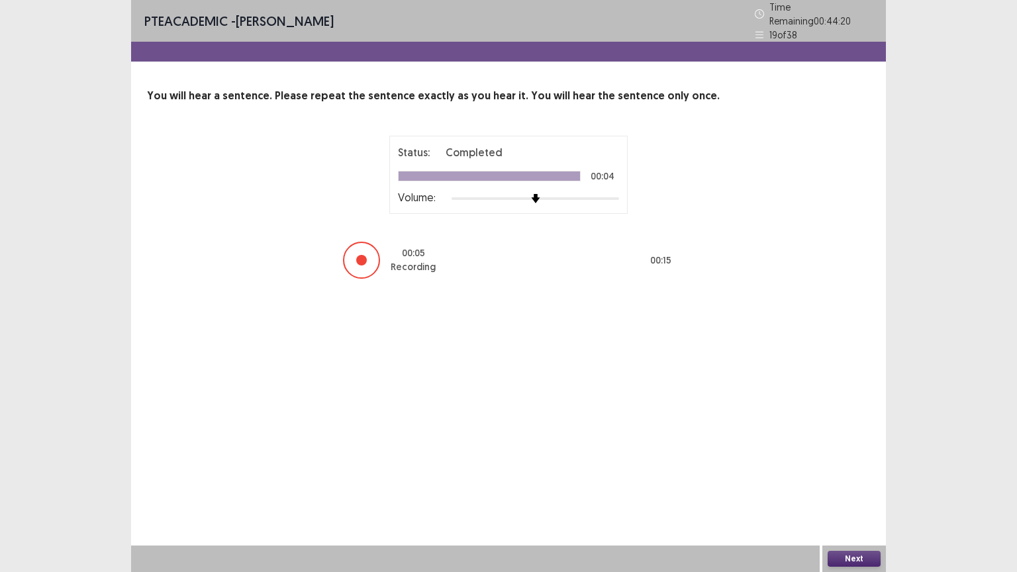
click at [855, 483] on button "Next" at bounding box center [854, 559] width 53 height 16
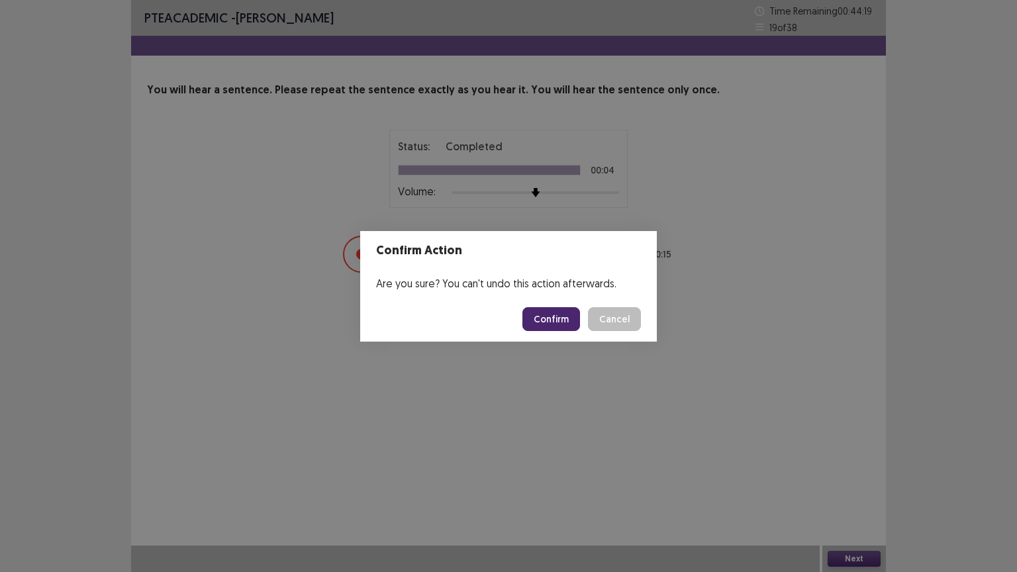
click at [550, 315] on button "Confirm" at bounding box center [551, 319] width 58 height 24
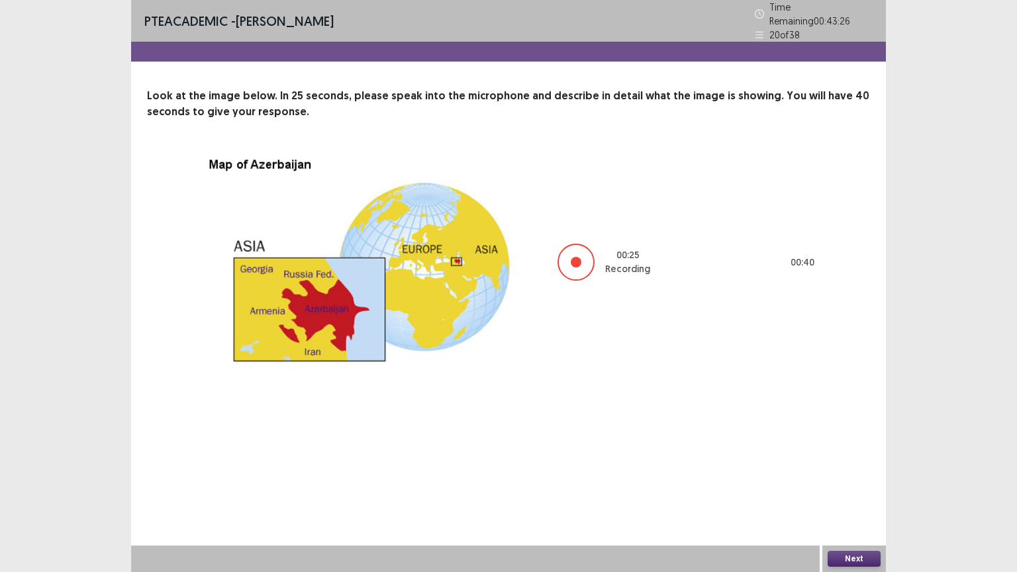
click at [845, 483] on button "Next" at bounding box center [854, 559] width 53 height 16
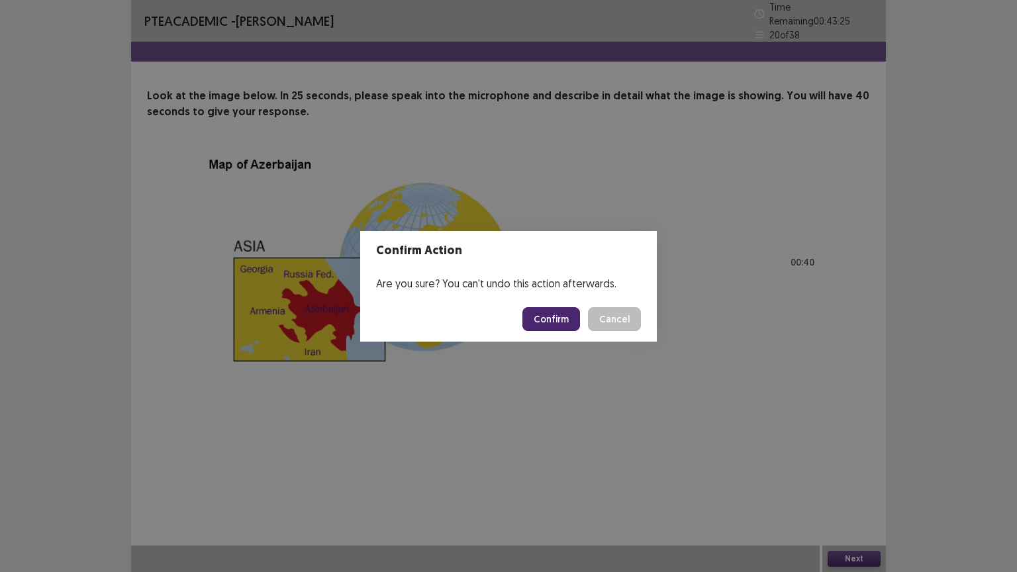
click at [563, 326] on button "Confirm" at bounding box center [551, 319] width 58 height 24
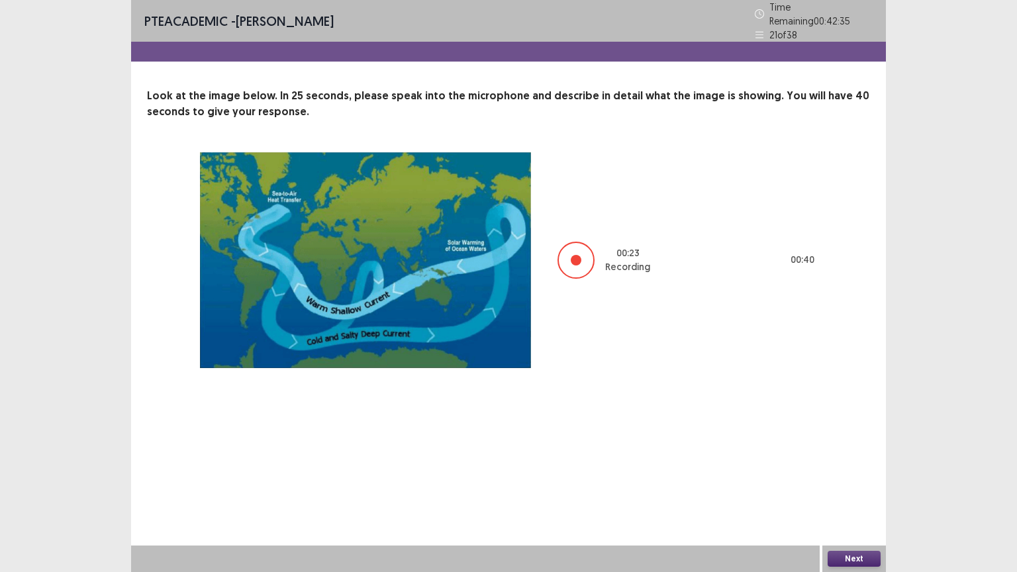
click at [845, 483] on button "Next" at bounding box center [854, 559] width 53 height 16
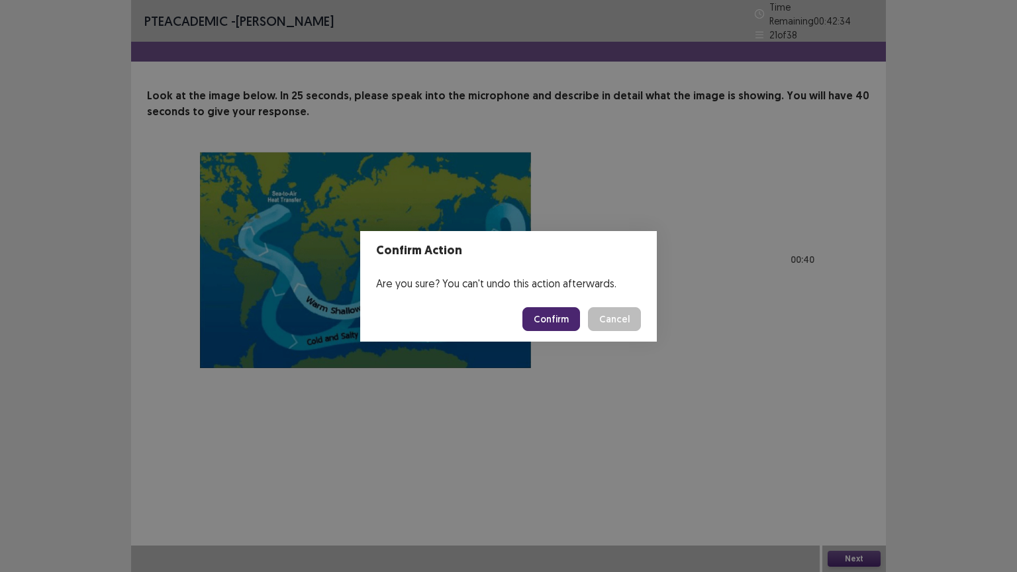
click at [557, 322] on button "Confirm" at bounding box center [551, 319] width 58 height 24
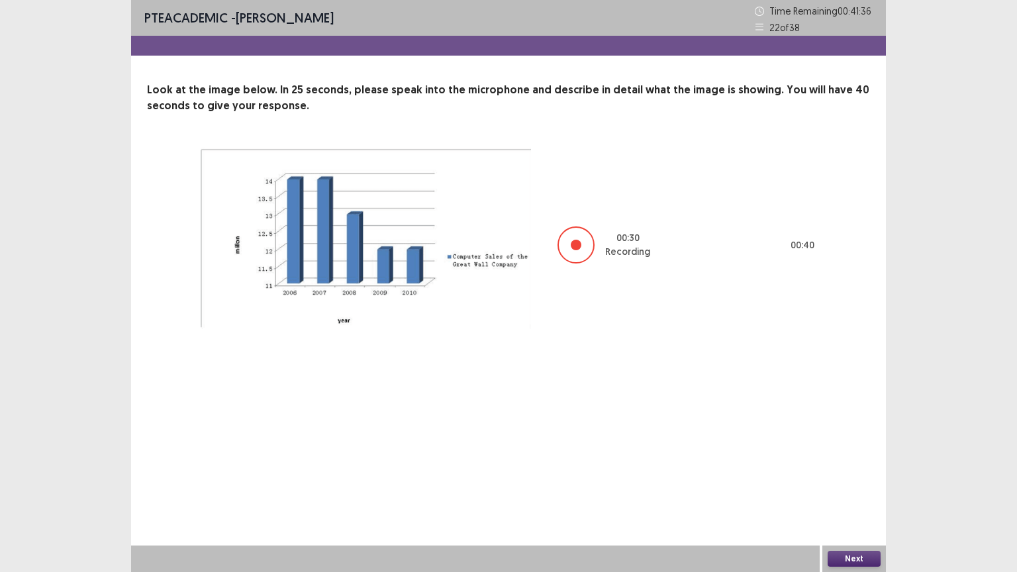
click at [850, 483] on button "Next" at bounding box center [854, 559] width 53 height 16
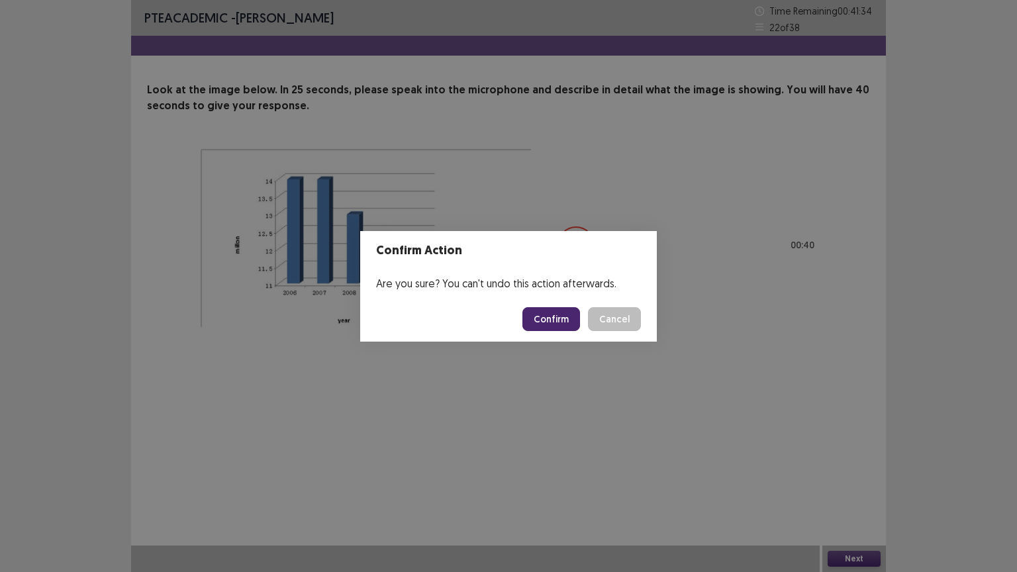
click at [562, 320] on button "Confirm" at bounding box center [551, 319] width 58 height 24
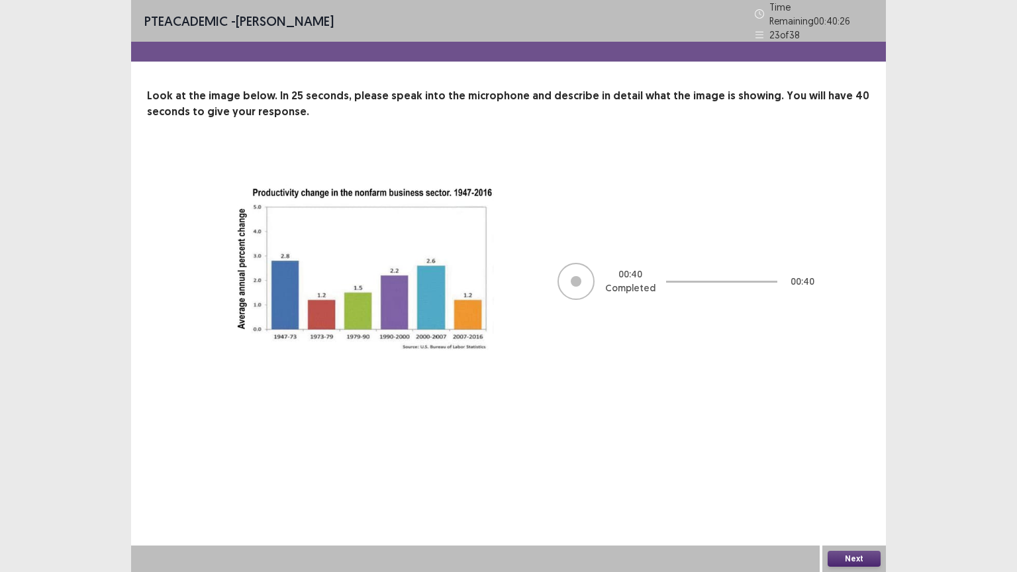
click at [848, 483] on button "Next" at bounding box center [854, 559] width 53 height 16
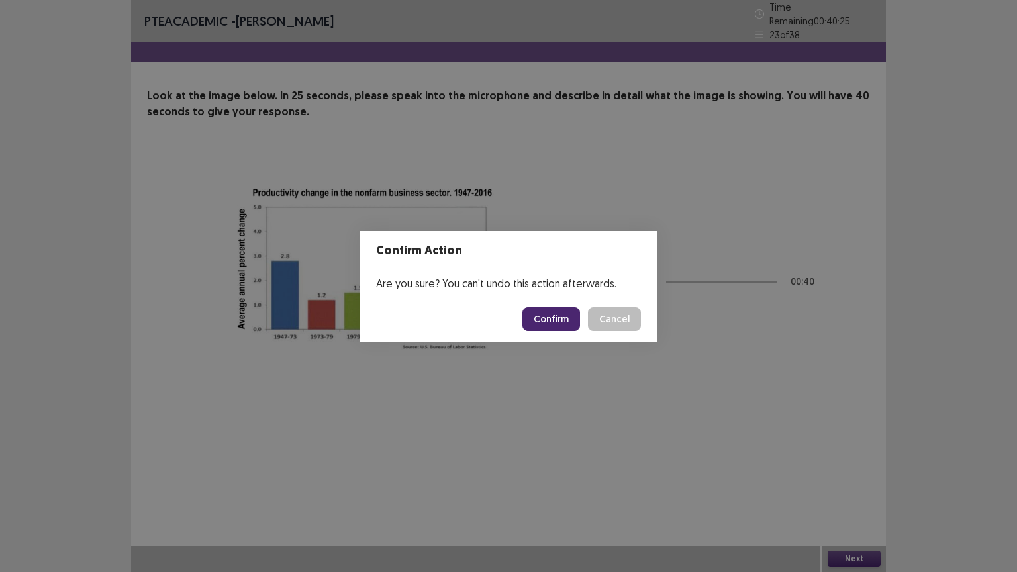
click at [572, 318] on button "Confirm" at bounding box center [551, 319] width 58 height 24
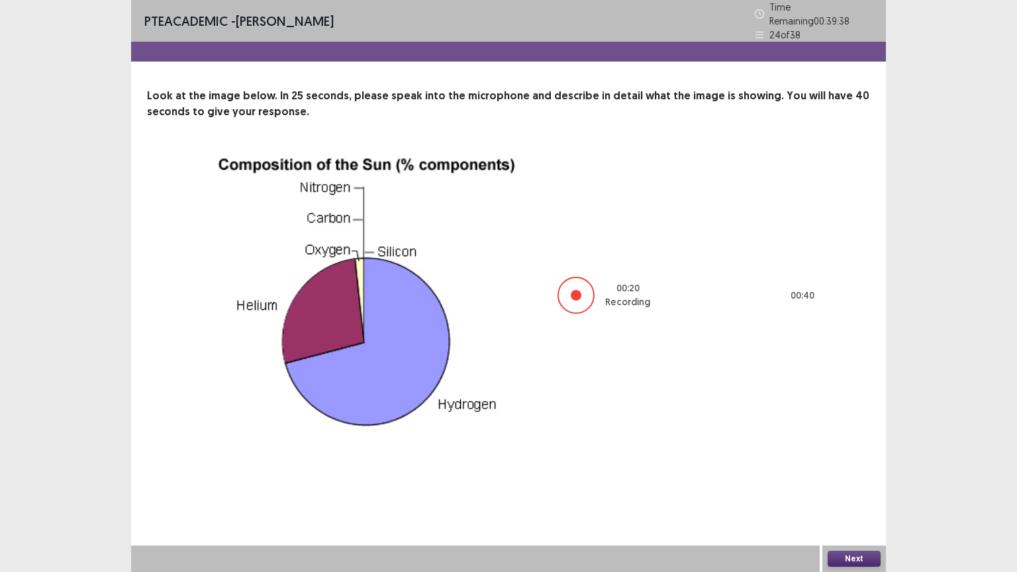
click at [840, 483] on button "Next" at bounding box center [854, 559] width 53 height 16
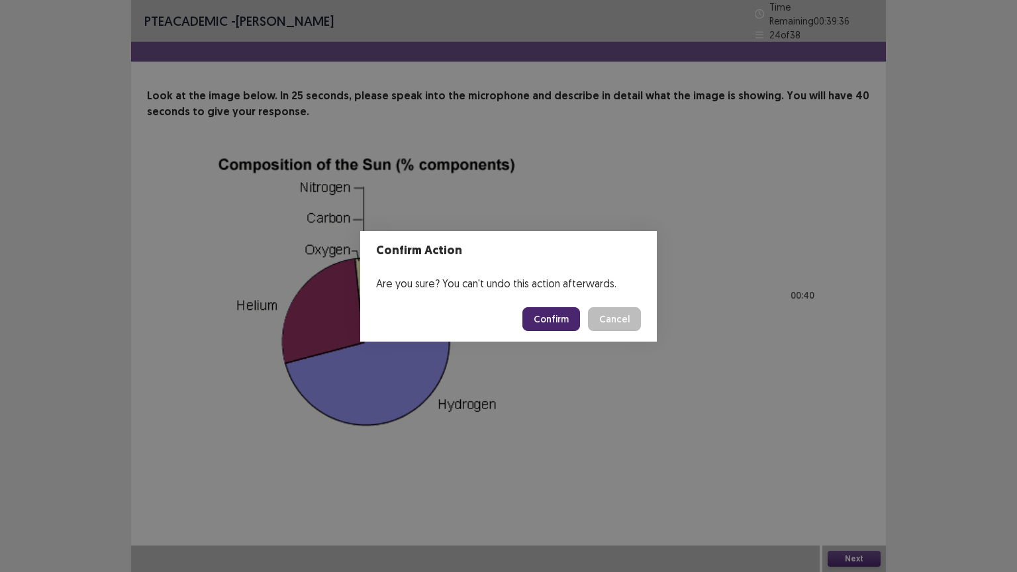
click at [555, 318] on button "Confirm" at bounding box center [551, 319] width 58 height 24
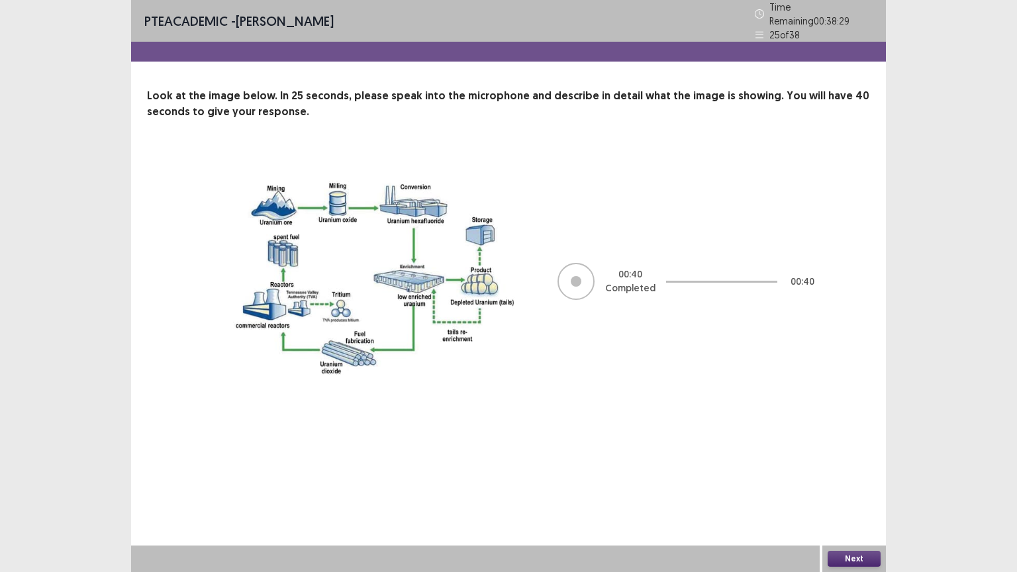
click at [852, 483] on button "Next" at bounding box center [854, 559] width 53 height 16
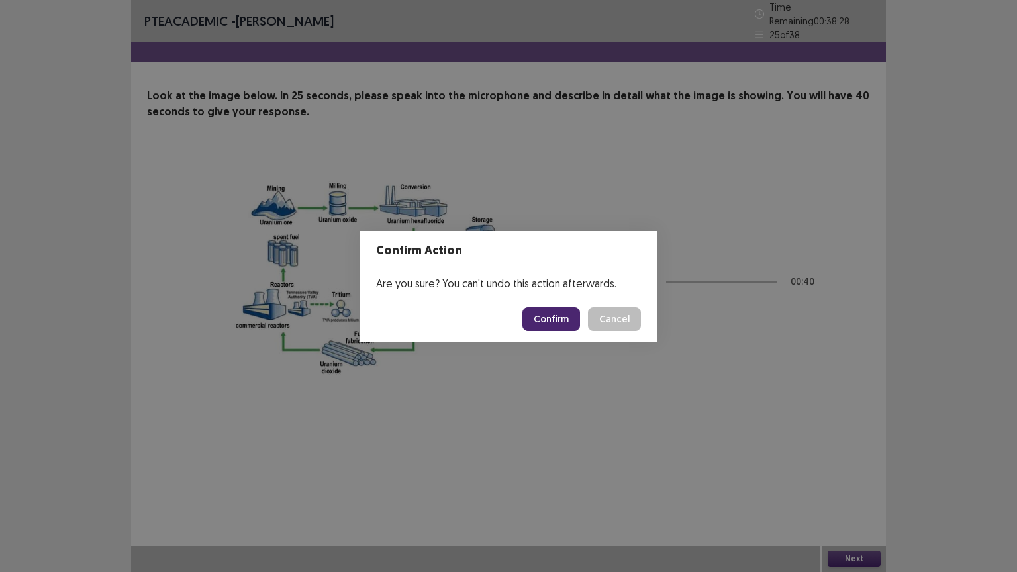
click at [556, 318] on button "Confirm" at bounding box center [551, 319] width 58 height 24
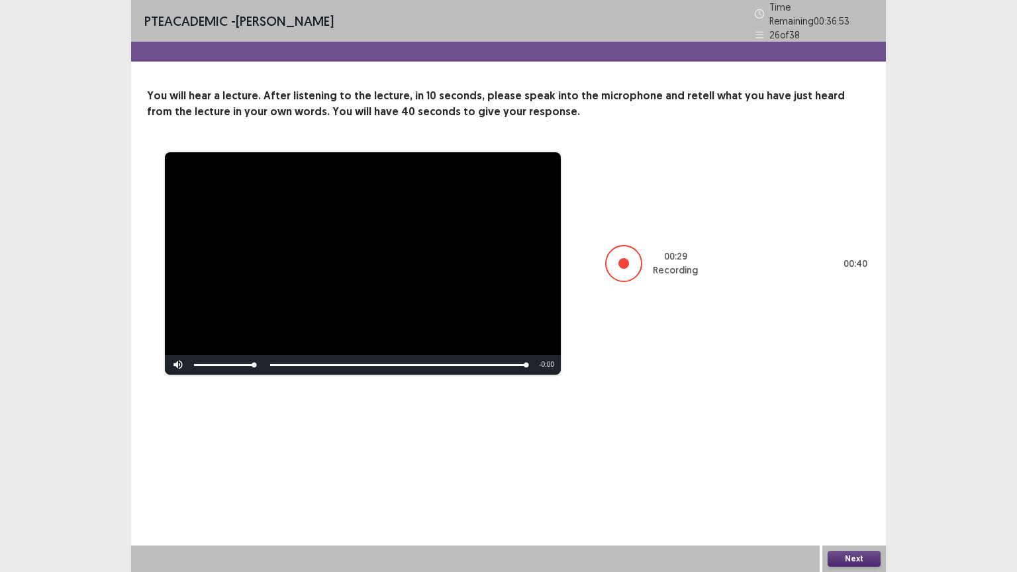
click at [863, 483] on button "Next" at bounding box center [854, 559] width 53 height 16
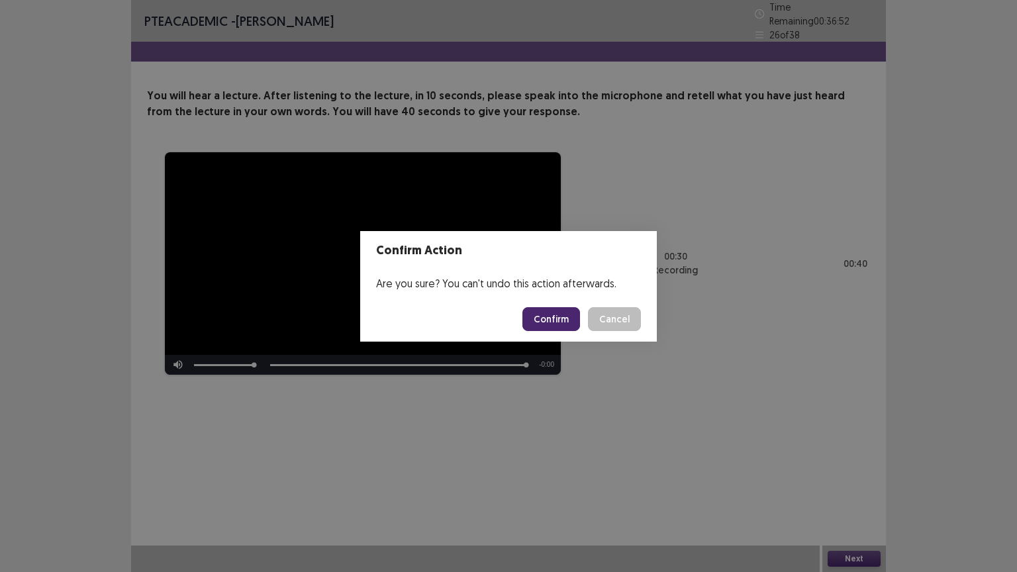
click at [550, 325] on button "Confirm" at bounding box center [551, 319] width 58 height 24
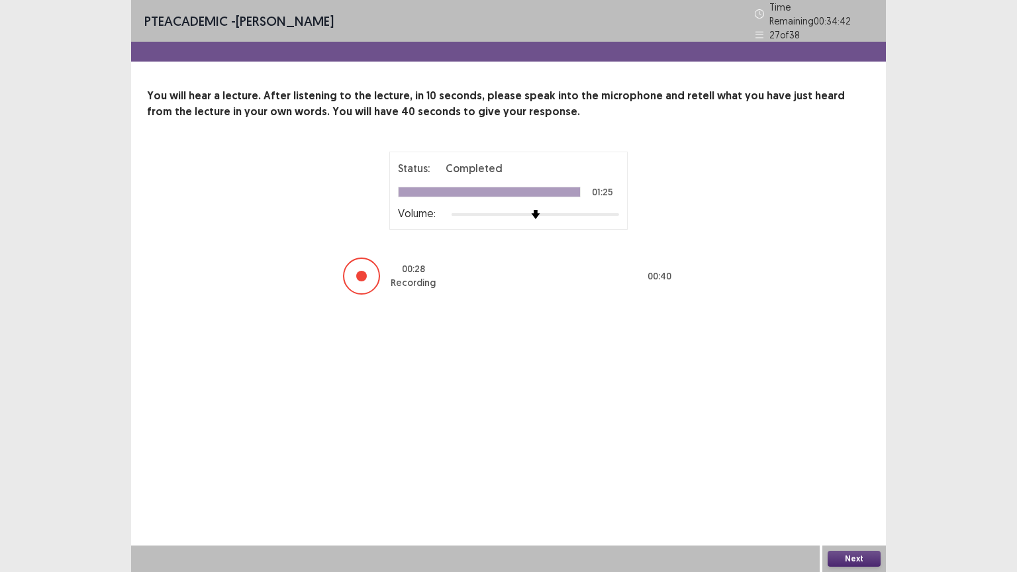
click at [865, 483] on button "Next" at bounding box center [854, 559] width 53 height 16
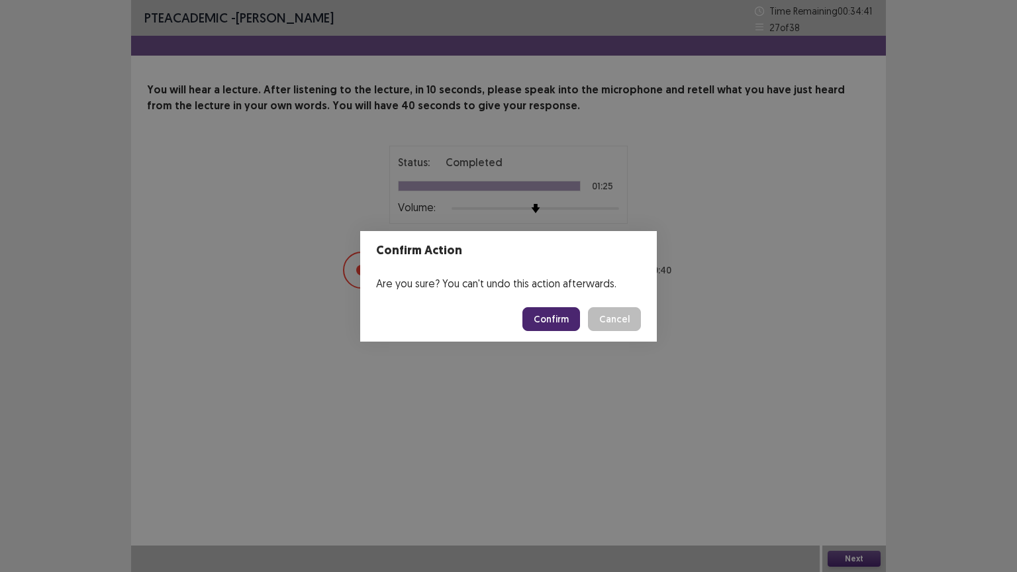
click at [569, 319] on button "Confirm" at bounding box center [551, 319] width 58 height 24
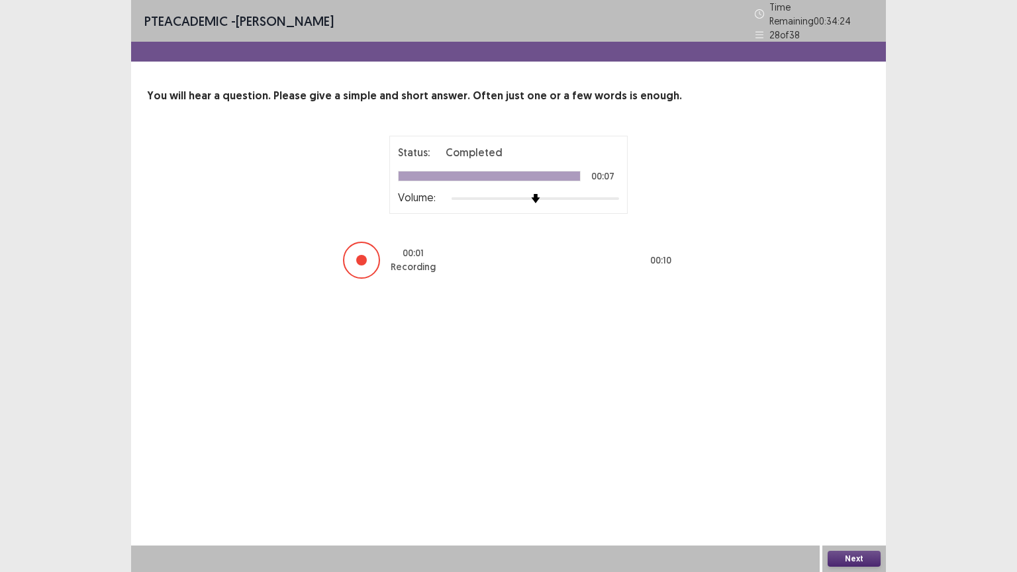
click at [848, 483] on button "Next" at bounding box center [854, 559] width 53 height 16
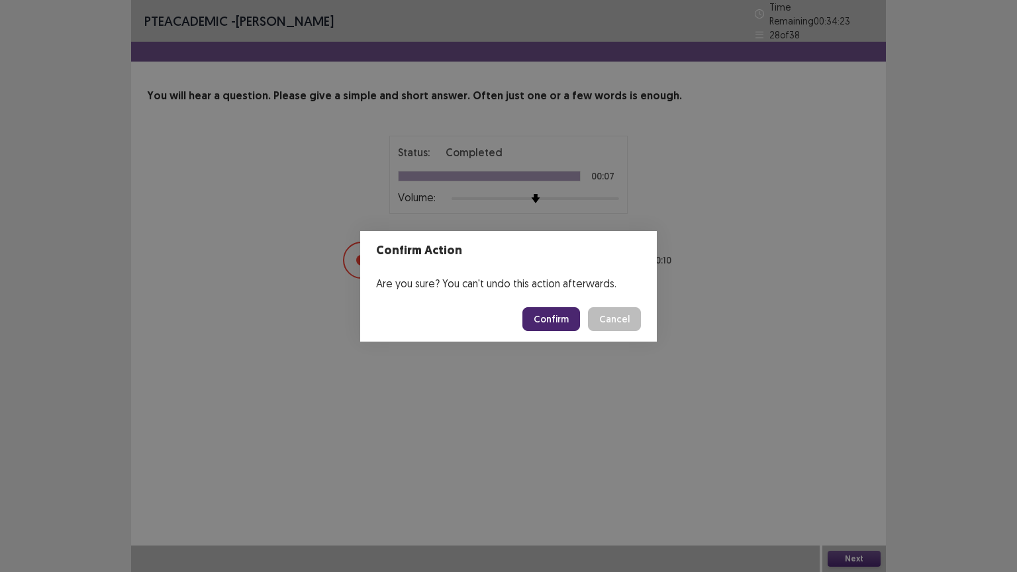
click at [541, 317] on button "Confirm" at bounding box center [551, 319] width 58 height 24
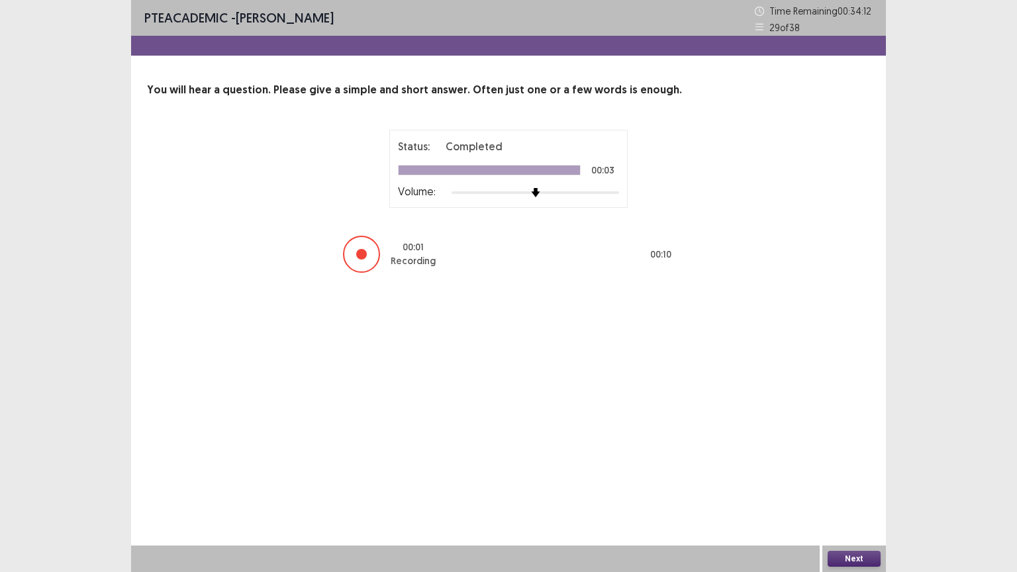
click at [840, 483] on button "Next" at bounding box center [854, 559] width 53 height 16
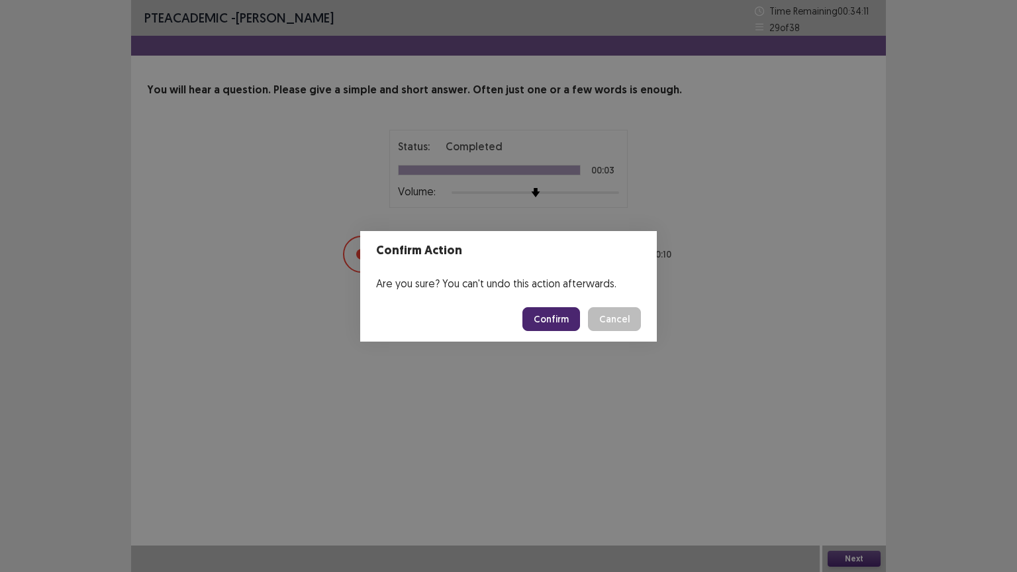
click at [543, 318] on button "Confirm" at bounding box center [551, 319] width 58 height 24
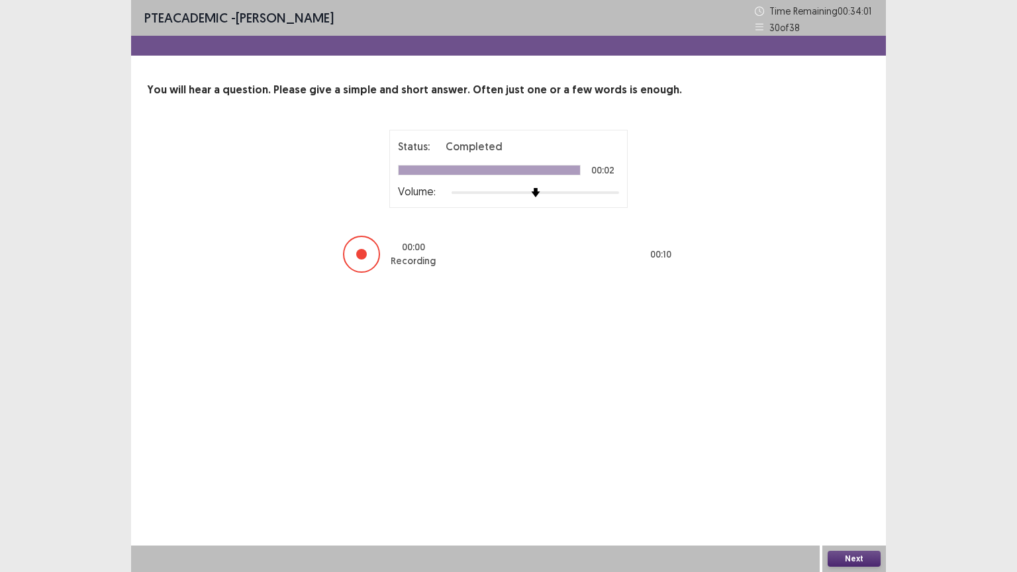
click at [840, 483] on button "Next" at bounding box center [854, 559] width 53 height 16
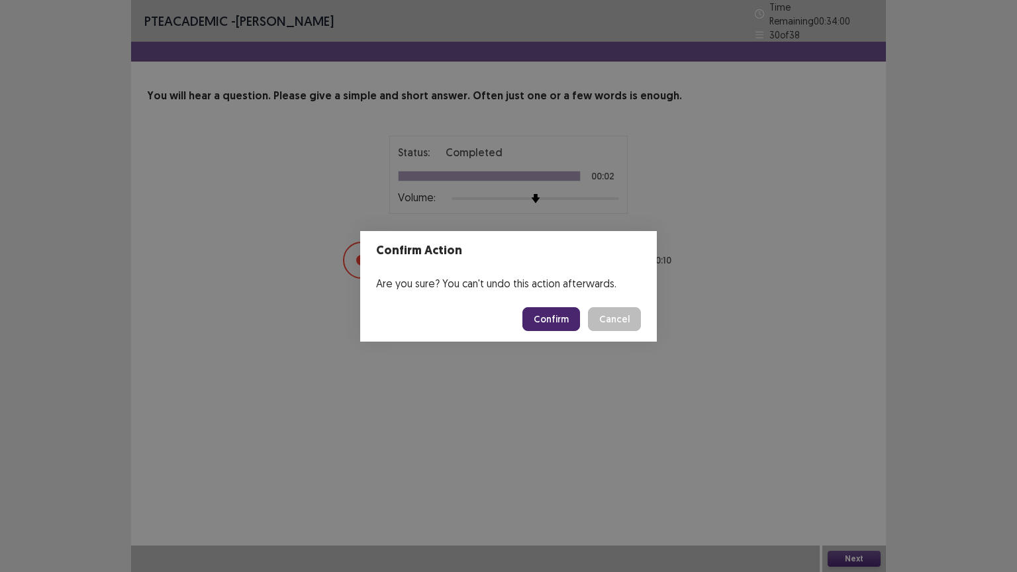
click at [569, 309] on button "Confirm" at bounding box center [551, 319] width 58 height 24
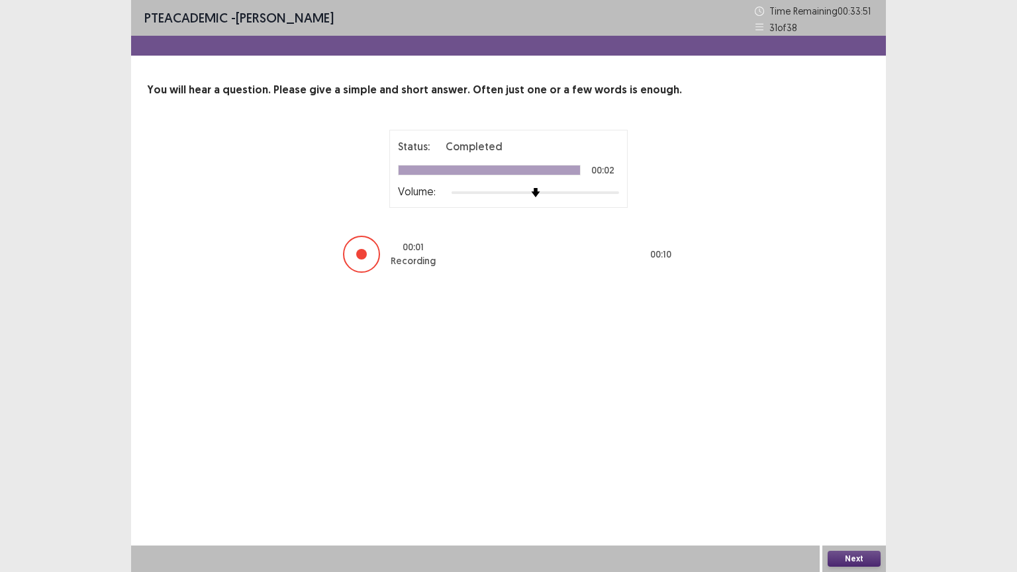
click at [856, 483] on button "Next" at bounding box center [854, 559] width 53 height 16
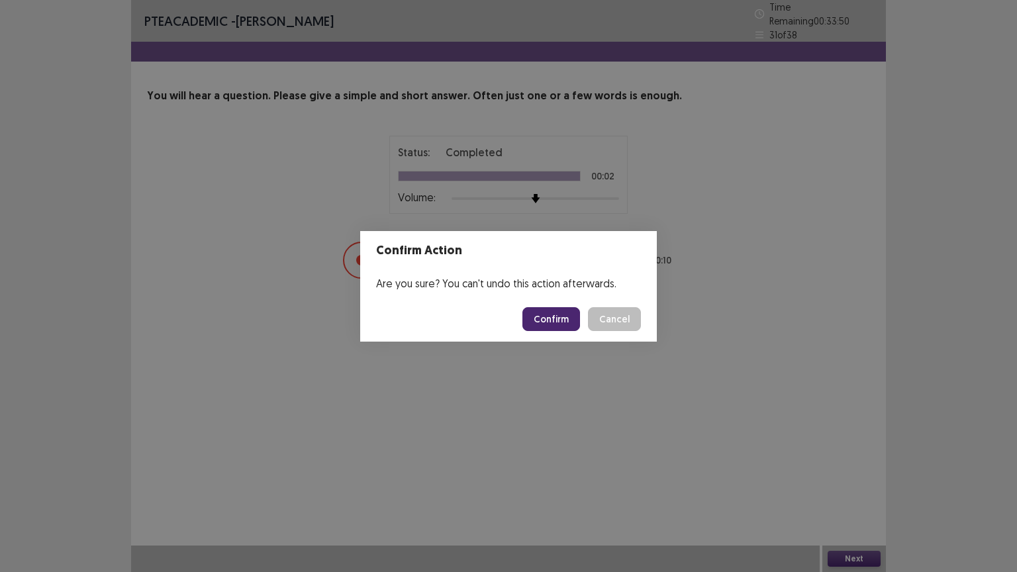
click at [570, 320] on button "Confirm" at bounding box center [551, 319] width 58 height 24
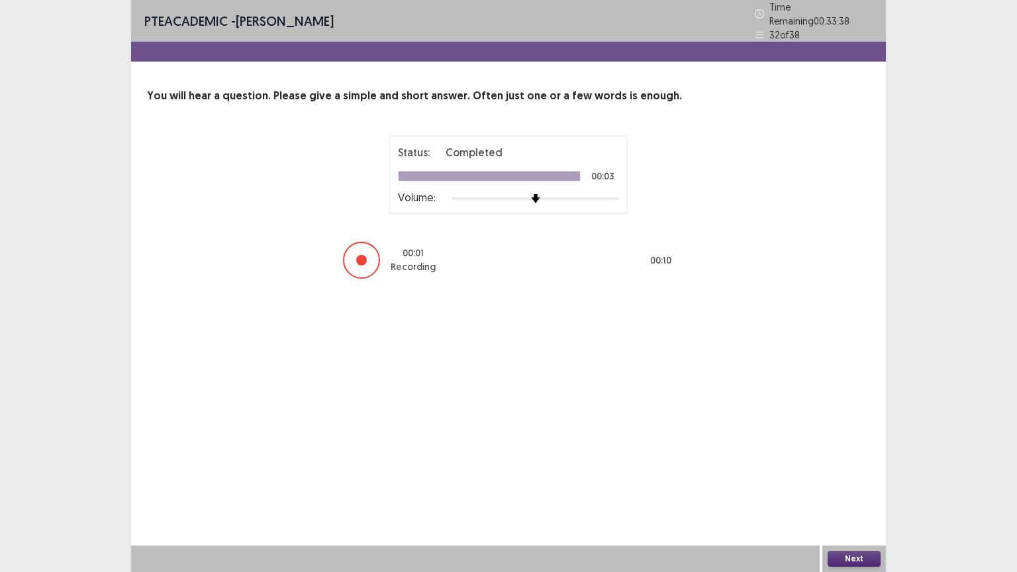
click at [844, 483] on button "Next" at bounding box center [854, 559] width 53 height 16
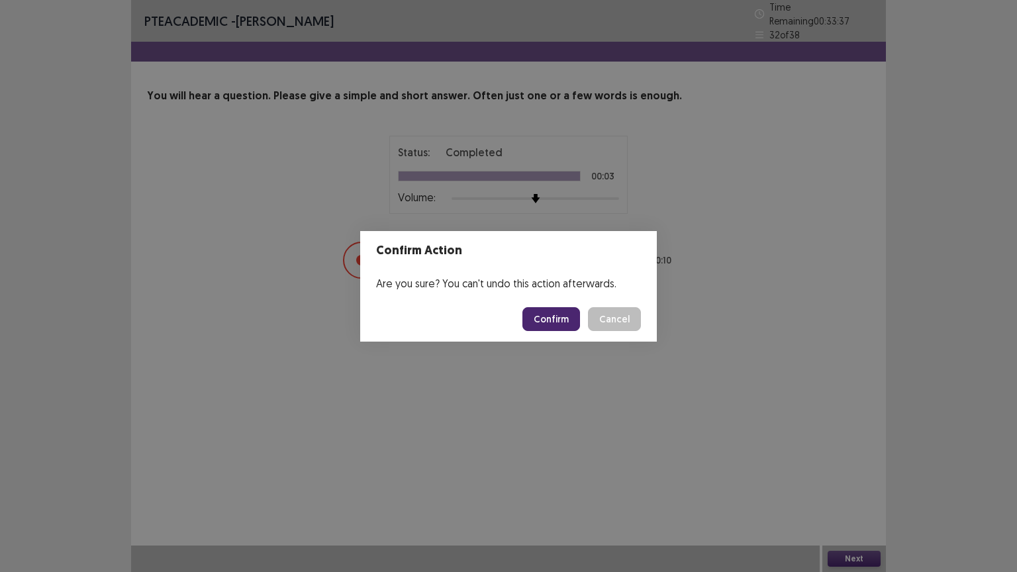
click at [556, 324] on button "Confirm" at bounding box center [551, 319] width 58 height 24
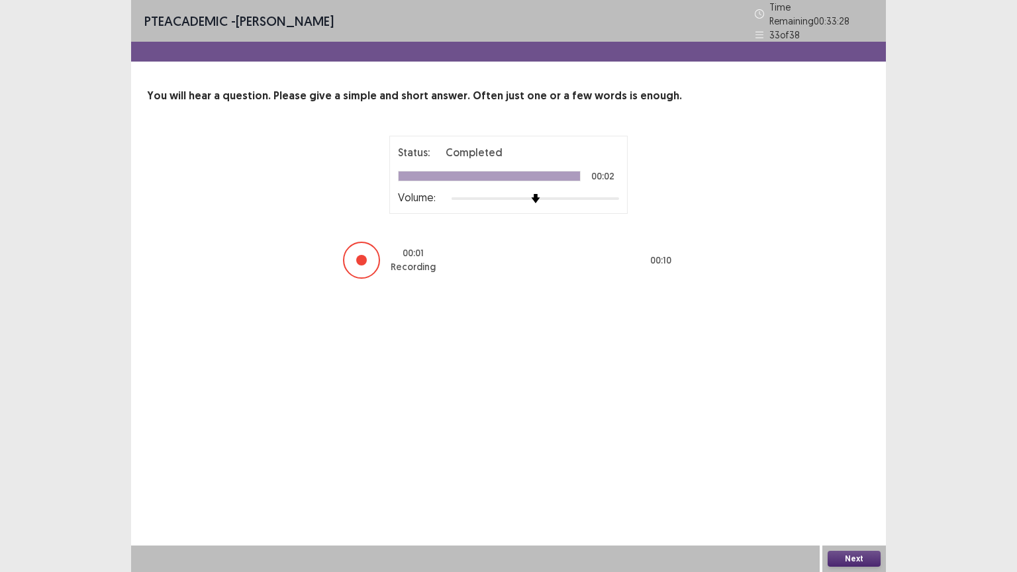
click at [846, 483] on button "Next" at bounding box center [854, 559] width 53 height 16
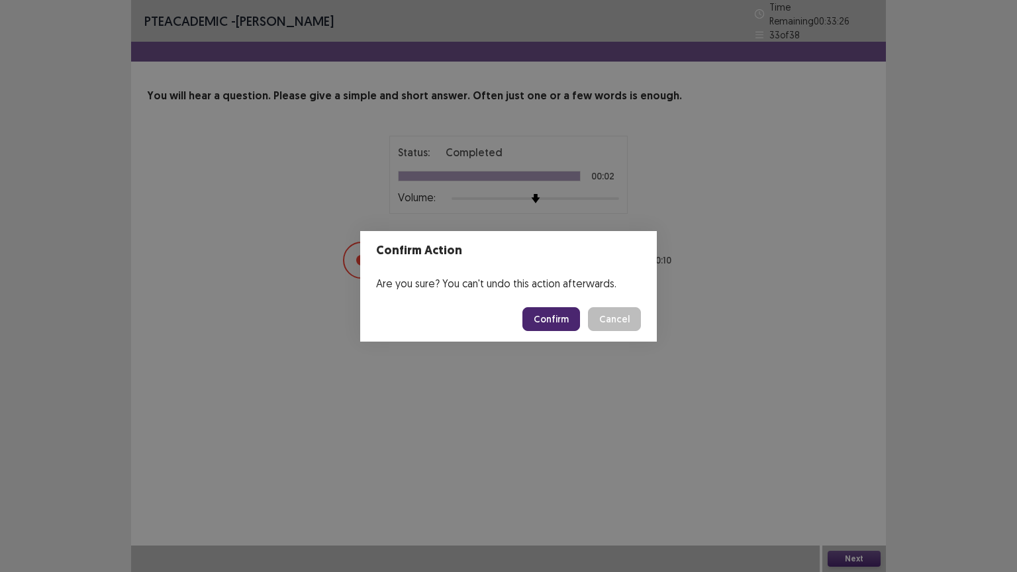
click at [552, 309] on button "Confirm" at bounding box center [551, 319] width 58 height 24
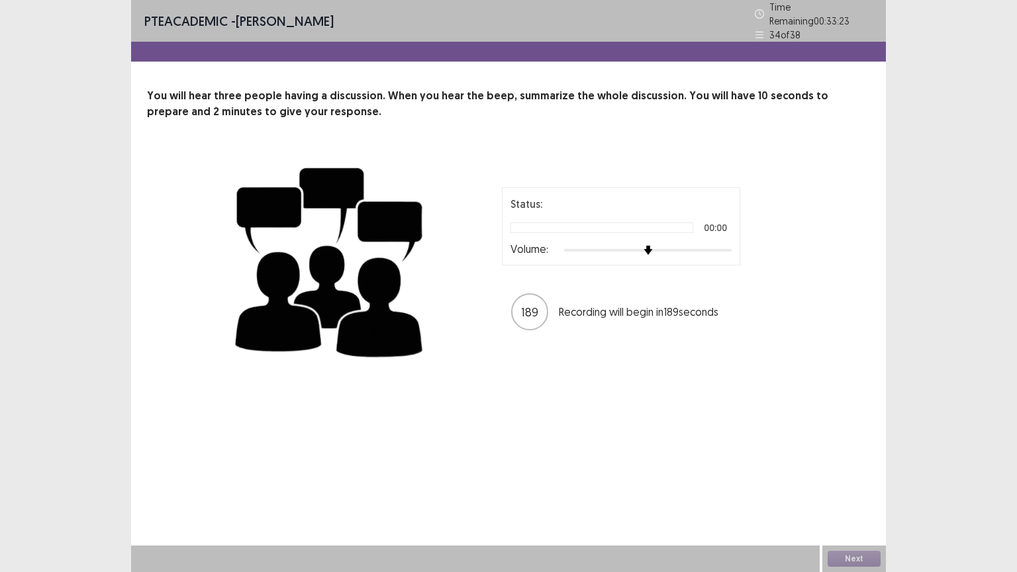
drag, startPoint x: 262, startPoint y: 95, endPoint x: 341, endPoint y: 127, distance: 85.0
click at [341, 127] on div "You will hear three people having a discussion. When you hear the beep, summari…" at bounding box center [508, 228] width 755 height 280
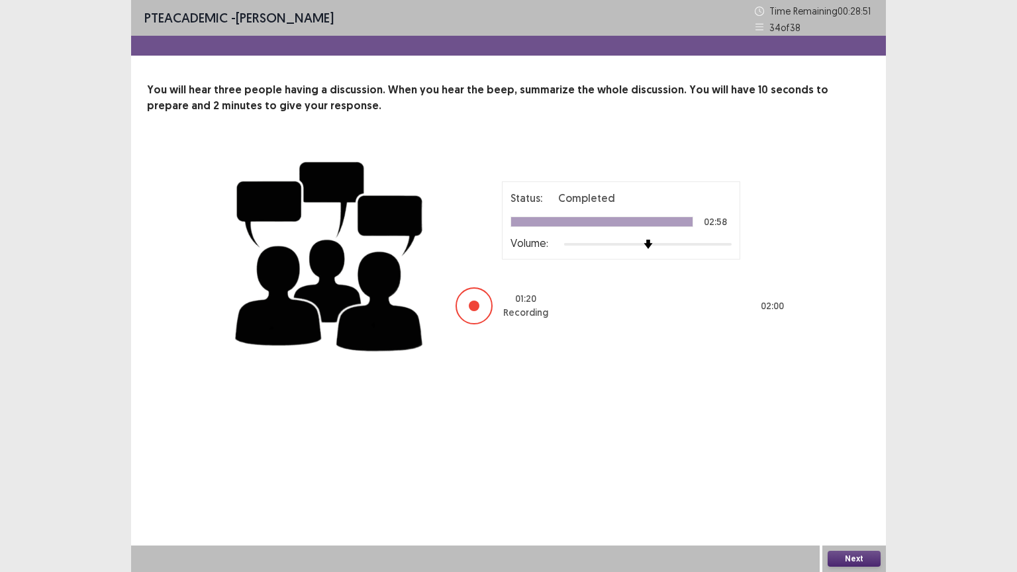
click at [850, 483] on button "Next" at bounding box center [854, 559] width 53 height 16
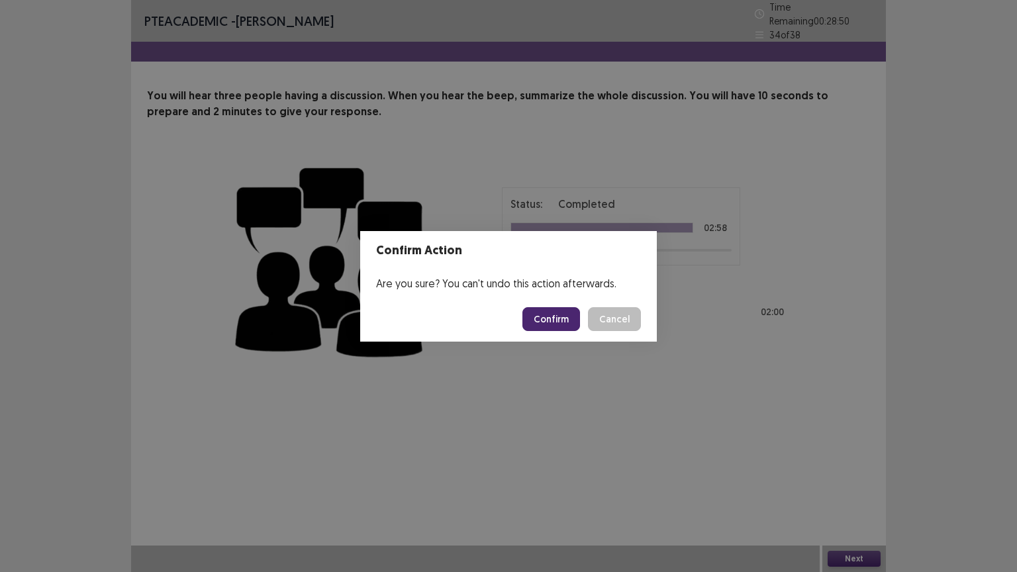
click at [562, 319] on button "Confirm" at bounding box center [551, 319] width 58 height 24
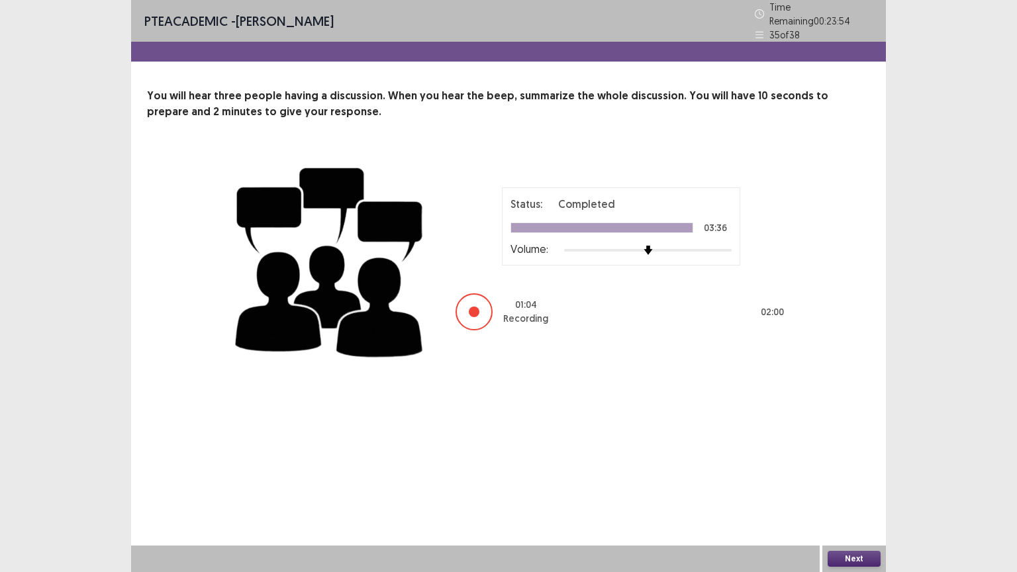
click at [854, 483] on button "Next" at bounding box center [854, 559] width 53 height 16
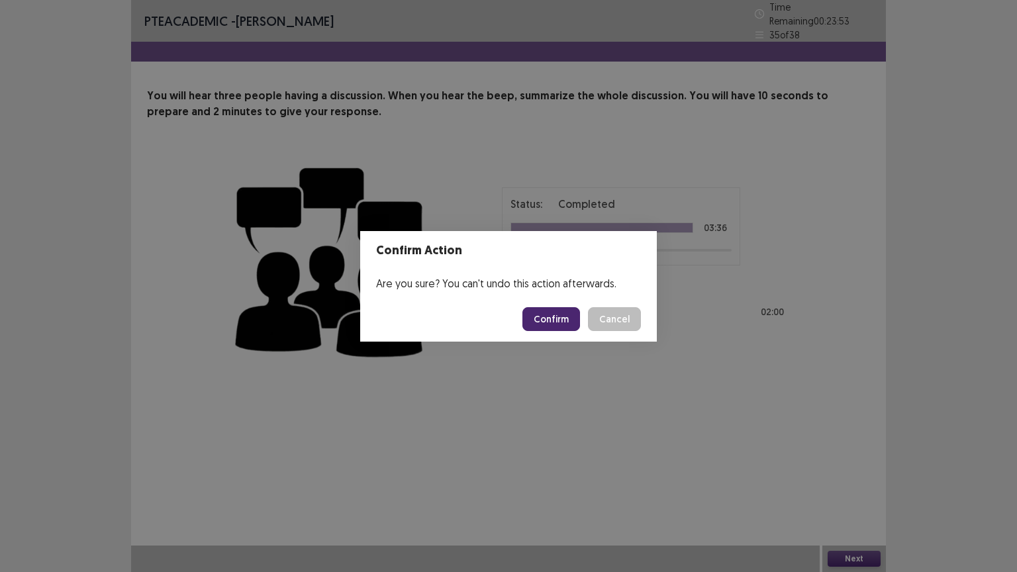
click at [530, 320] on button "Confirm" at bounding box center [551, 319] width 58 height 24
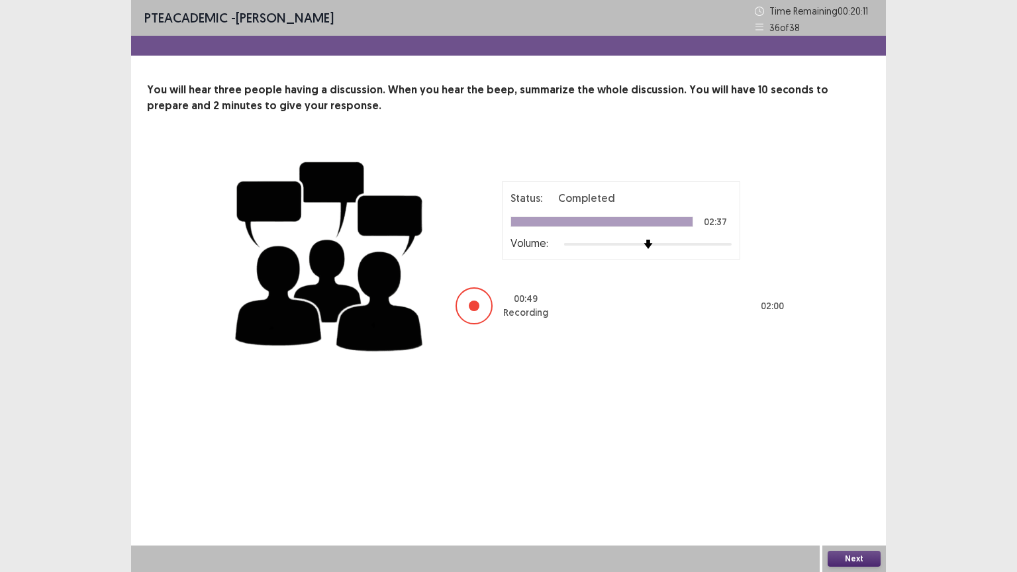
click at [850, 483] on button "Next" at bounding box center [854, 559] width 53 height 16
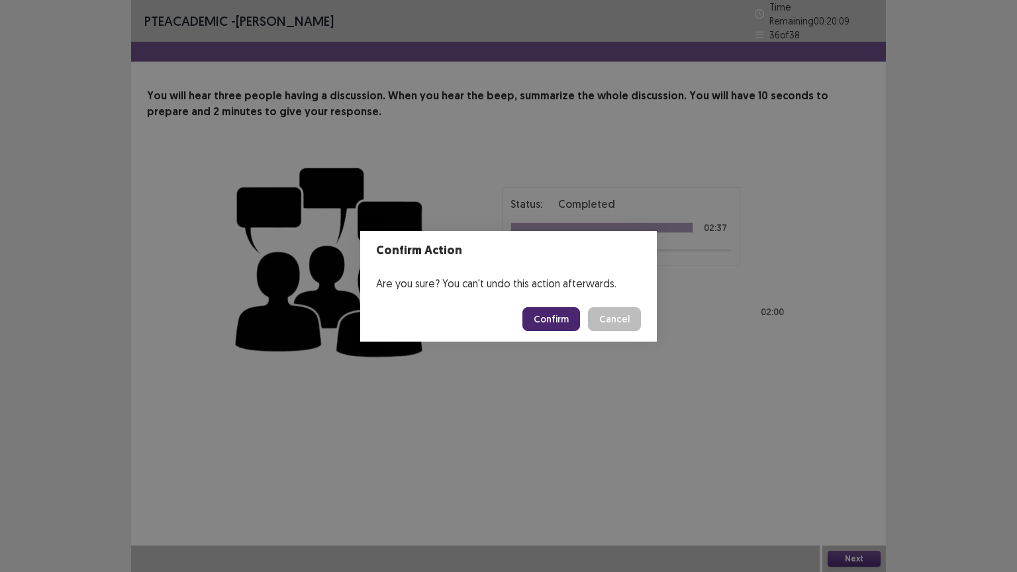
click at [562, 322] on button "Confirm" at bounding box center [551, 319] width 58 height 24
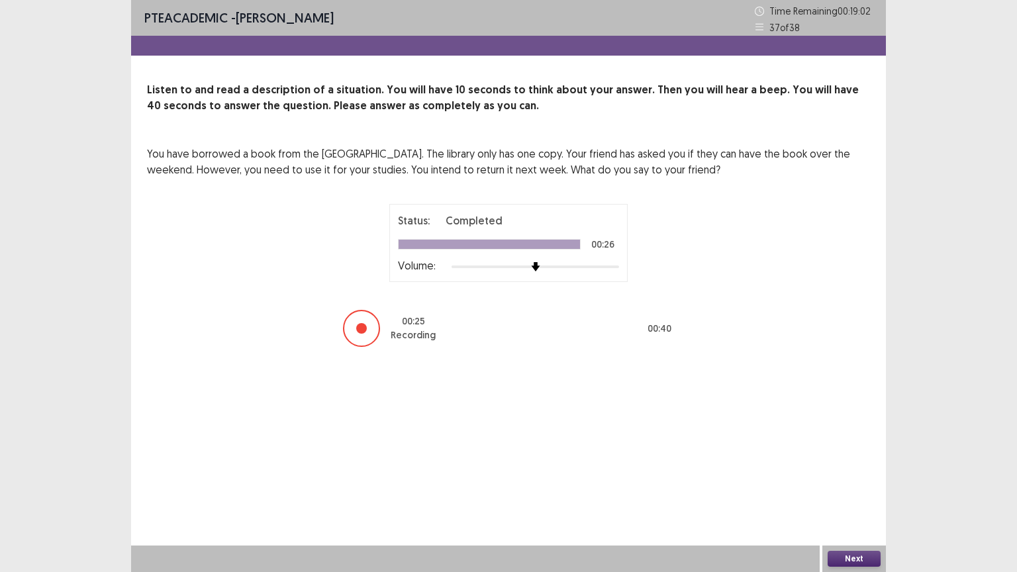
click at [848, 483] on button "Next" at bounding box center [854, 559] width 53 height 16
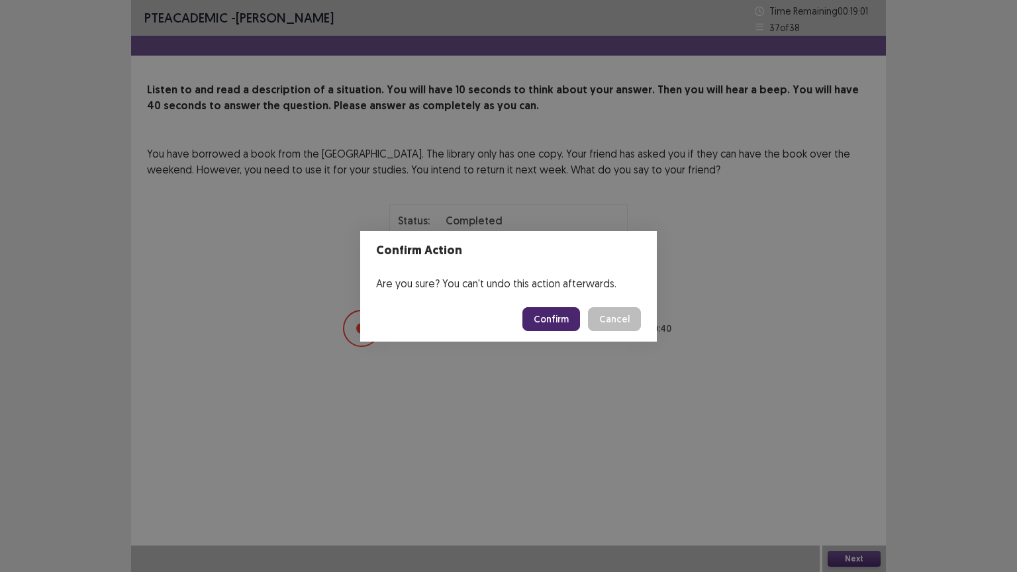
click at [560, 320] on button "Confirm" at bounding box center [551, 319] width 58 height 24
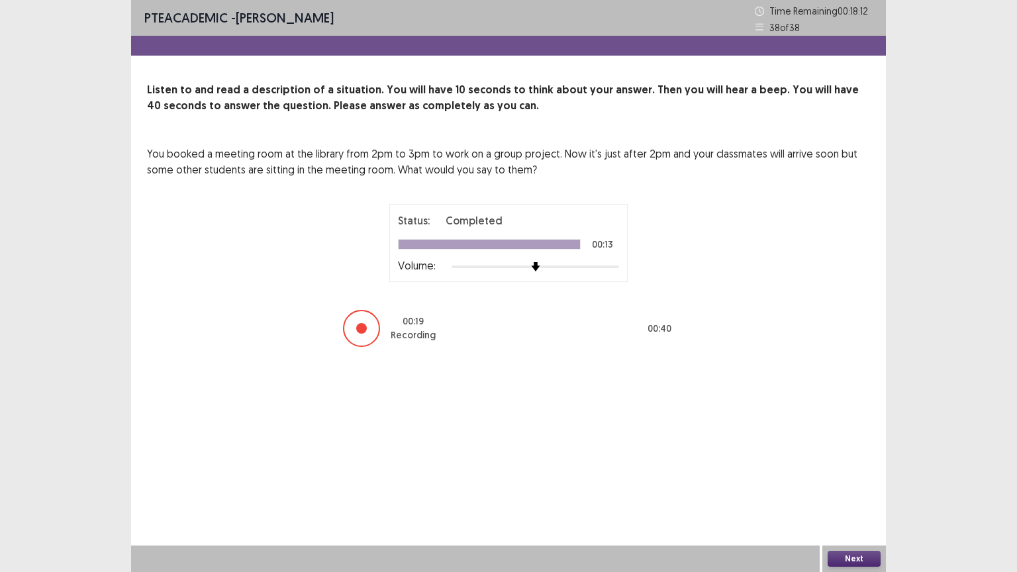
click at [858, 483] on button "Next" at bounding box center [854, 559] width 53 height 16
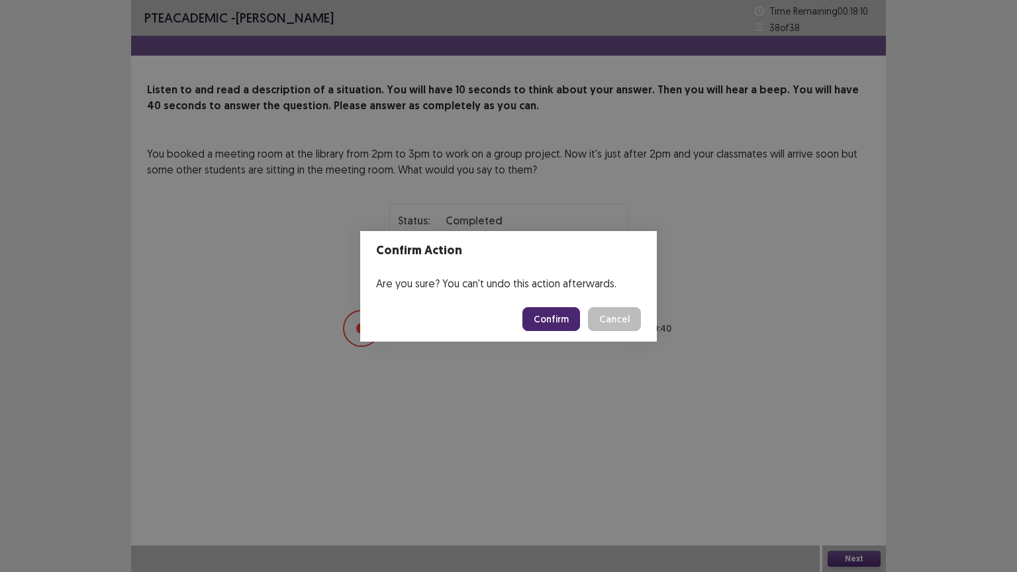
click at [541, 315] on button "Confirm" at bounding box center [551, 319] width 58 height 24
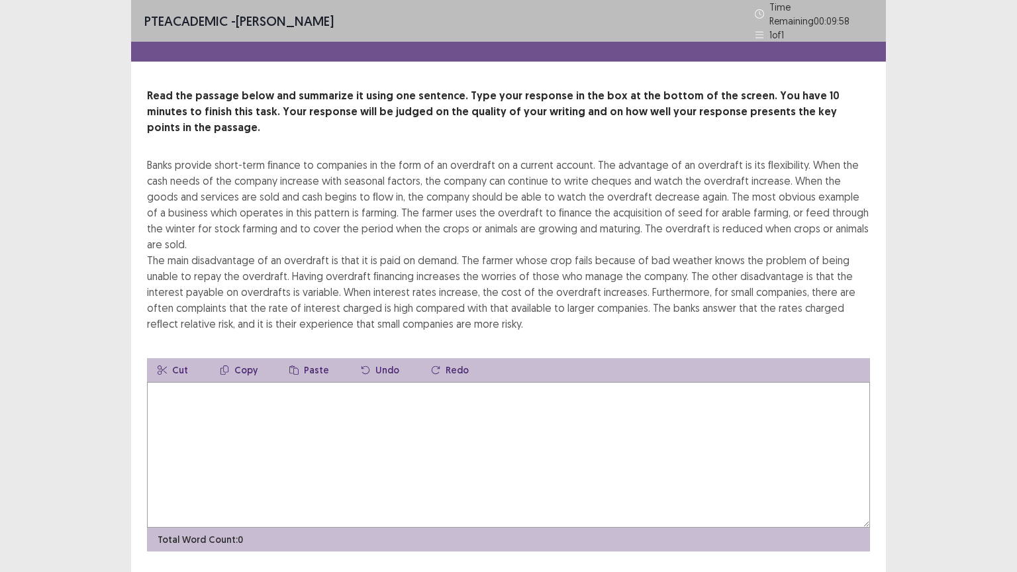
drag, startPoint x: 265, startPoint y: 93, endPoint x: 408, endPoint y: 93, distance: 143.0
click at [408, 93] on p "Read the passage below and summarize it using one sentence. Type your response …" at bounding box center [508, 112] width 723 height 48
drag, startPoint x: 225, startPoint y: 103, endPoint x: 384, endPoint y: 119, distance: 159.7
click at [384, 119] on div "Read the passage below and summarize it using one sentence. Type your response …" at bounding box center [508, 210] width 723 height 244
click at [261, 387] on textarea at bounding box center [508, 455] width 723 height 146
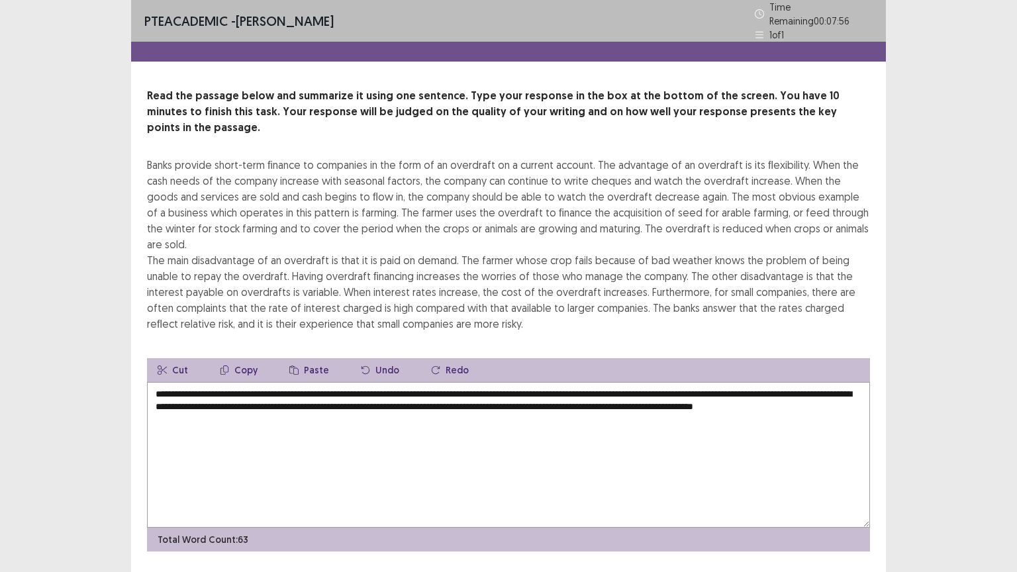
drag, startPoint x: 636, startPoint y: 372, endPoint x: 751, endPoint y: 372, distance: 115.2
click at [751, 382] on textarea "**********" at bounding box center [508, 455] width 723 height 146
drag, startPoint x: 224, startPoint y: 385, endPoint x: 498, endPoint y: 378, distance: 273.6
click at [498, 382] on textarea "**********" at bounding box center [508, 455] width 723 height 146
click at [534, 402] on textarea "**********" at bounding box center [508, 455] width 723 height 146
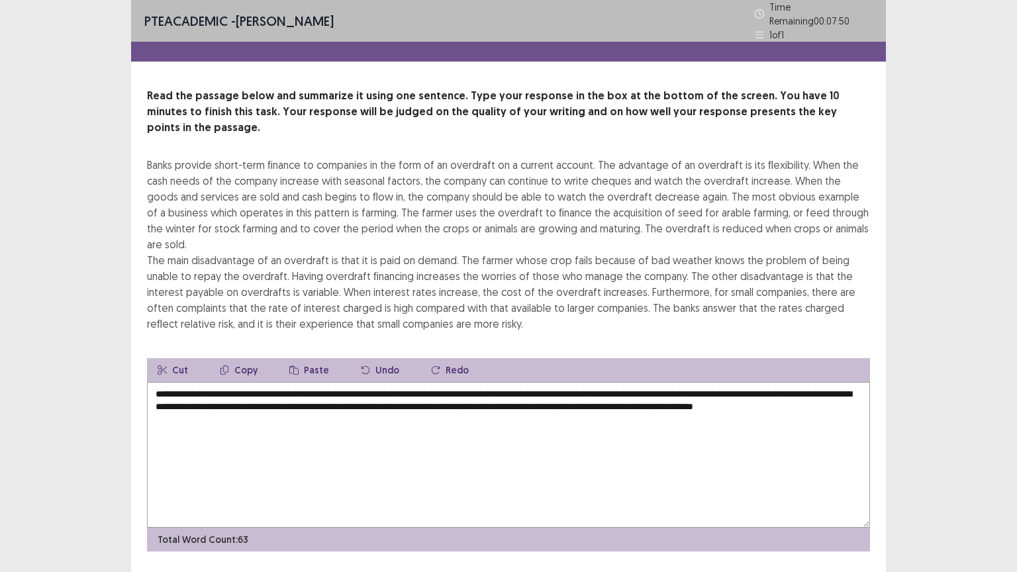
drag, startPoint x: 536, startPoint y: 387, endPoint x: 720, endPoint y: 394, distance: 183.6
click at [720, 394] on textarea "**********" at bounding box center [508, 455] width 723 height 146
click at [696, 424] on textarea "**********" at bounding box center [508, 455] width 723 height 146
click at [342, 416] on textarea "**********" at bounding box center [508, 455] width 723 height 146
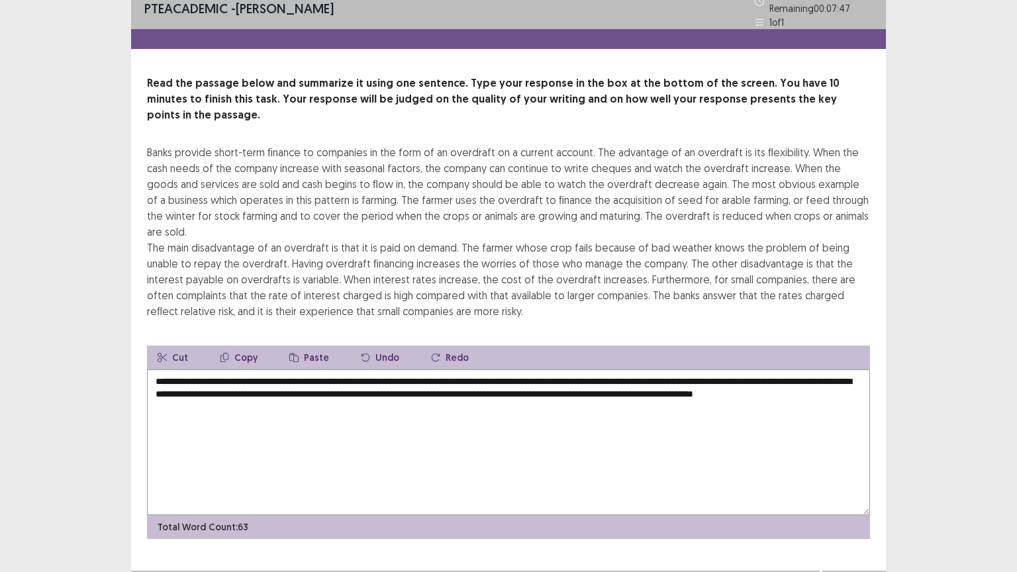
scroll to position [16, 0]
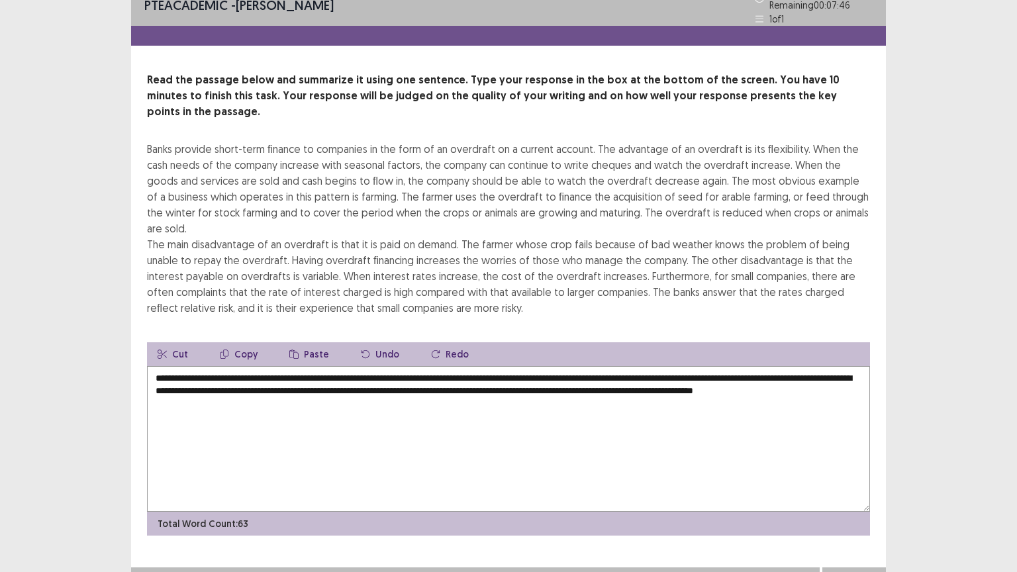
type textarea "**********"
click at [862, 483] on button "Next" at bounding box center [854, 581] width 53 height 16
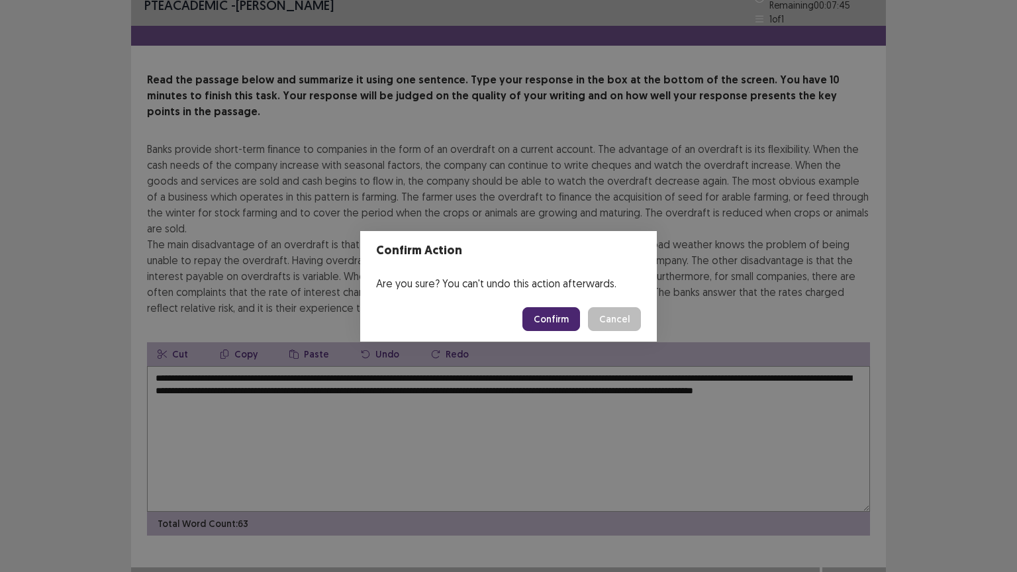
click at [552, 321] on button "Confirm" at bounding box center [551, 319] width 58 height 24
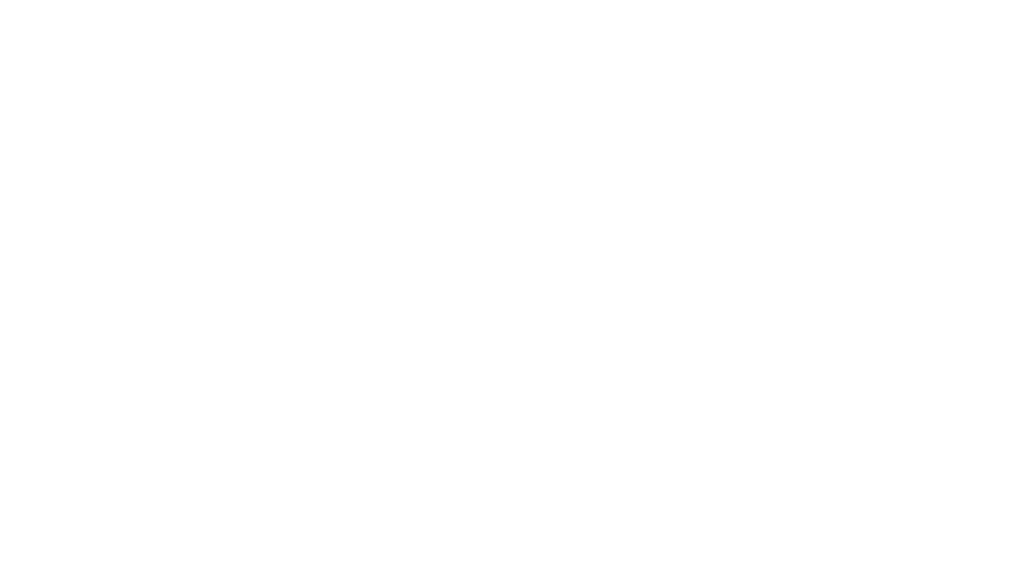
scroll to position [0, 0]
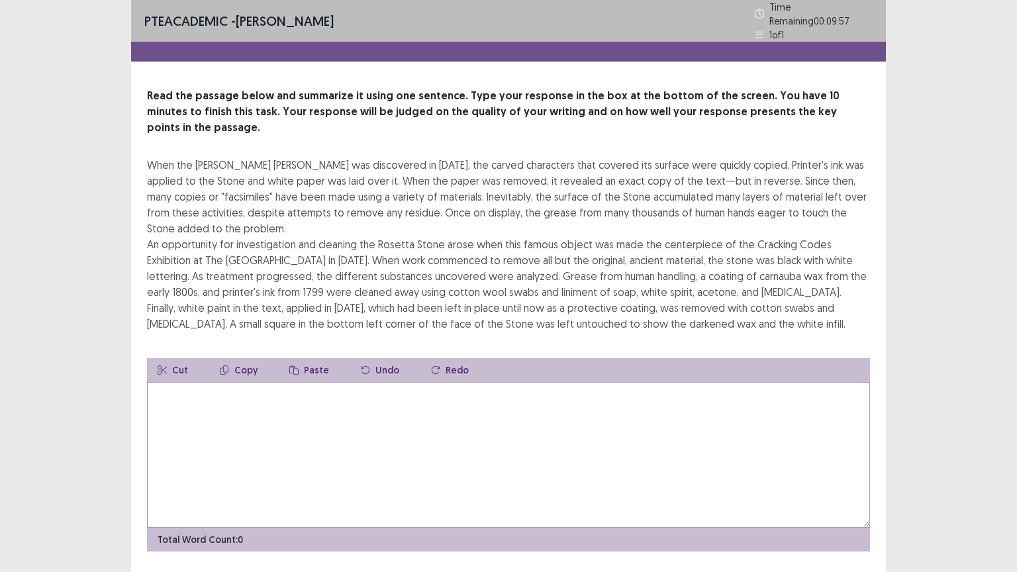
click at [215, 400] on textarea at bounding box center [508, 455] width 723 height 146
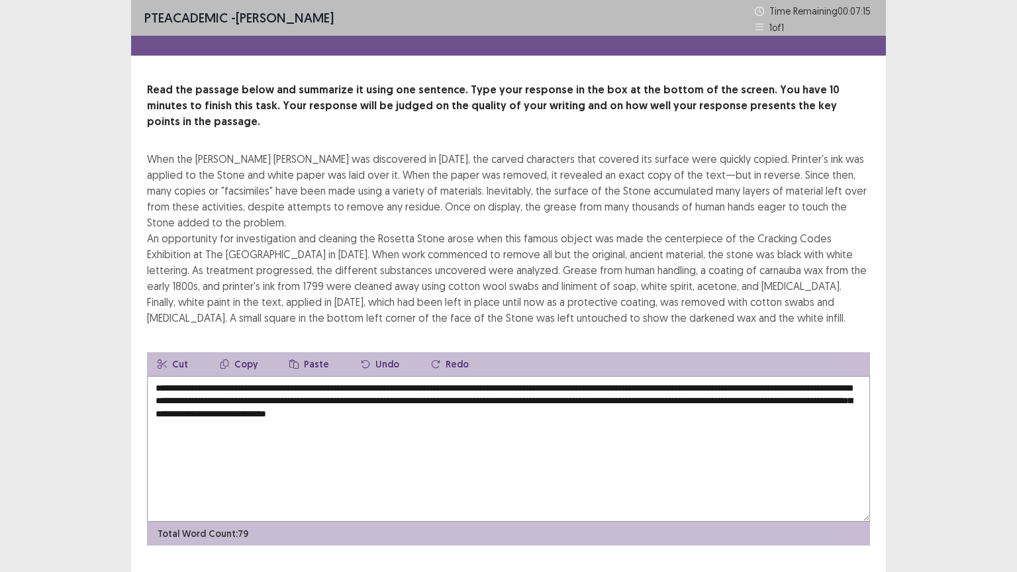
drag, startPoint x: 328, startPoint y: 368, endPoint x: 784, endPoint y: 372, distance: 455.6
click at [784, 376] on textarea "**********" at bounding box center [508, 449] width 723 height 146
click at [169, 352] on button "Cut" at bounding box center [173, 364] width 52 height 24
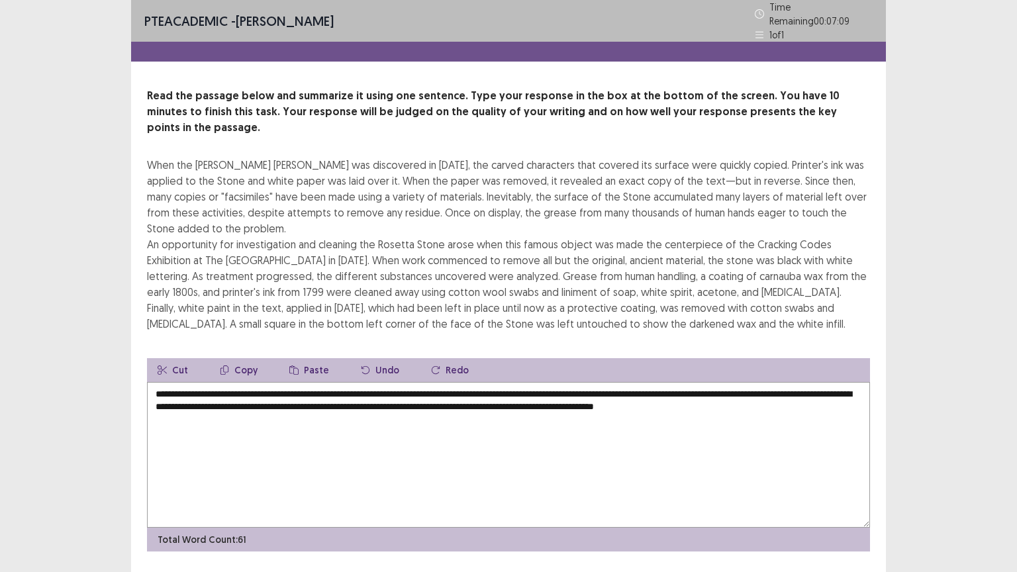
click at [309, 358] on button "Paste" at bounding box center [309, 370] width 61 height 24
click at [330, 382] on textarea "**********" at bounding box center [508, 455] width 723 height 146
drag, startPoint x: 222, startPoint y: 166, endPoint x: 287, endPoint y: 177, distance: 65.8
click at [283, 177] on div "When the [PERSON_NAME] [PERSON_NAME] was discovered in [DATE], the carved chara…" at bounding box center [508, 244] width 723 height 175
click at [326, 382] on textarea "**********" at bounding box center [508, 455] width 723 height 146
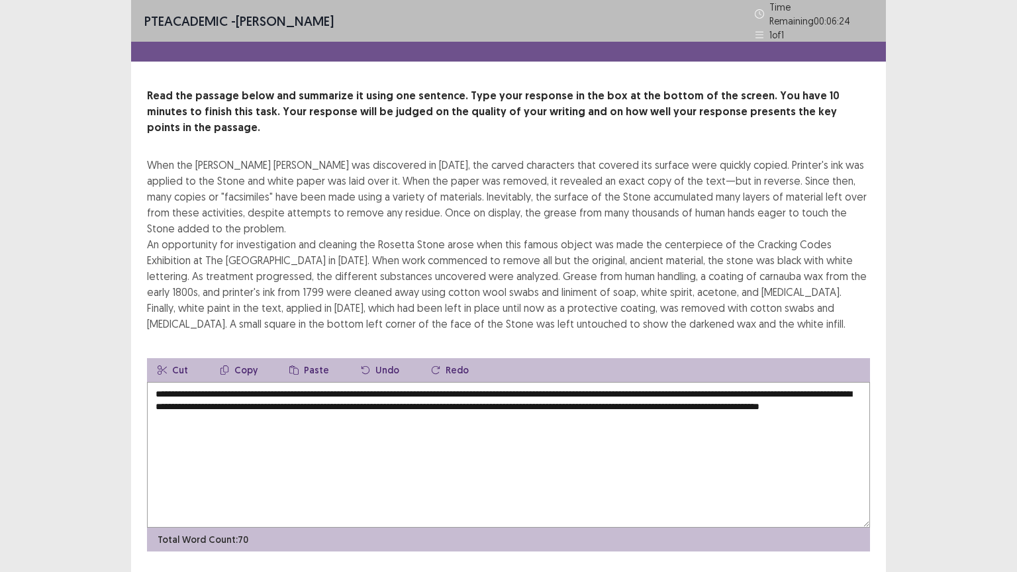
type textarea "**********"
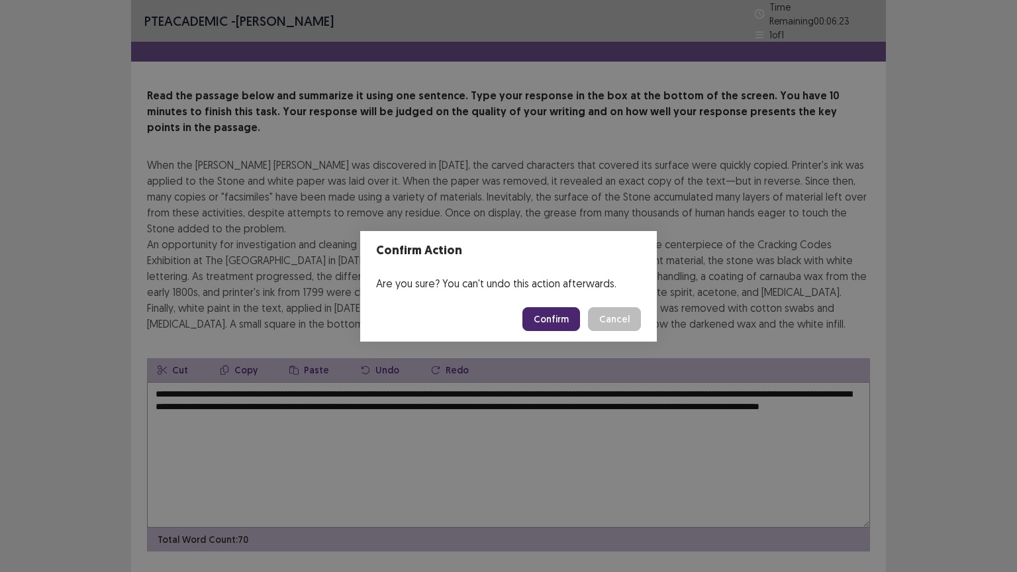
click at [550, 312] on button "Confirm" at bounding box center [551, 319] width 58 height 24
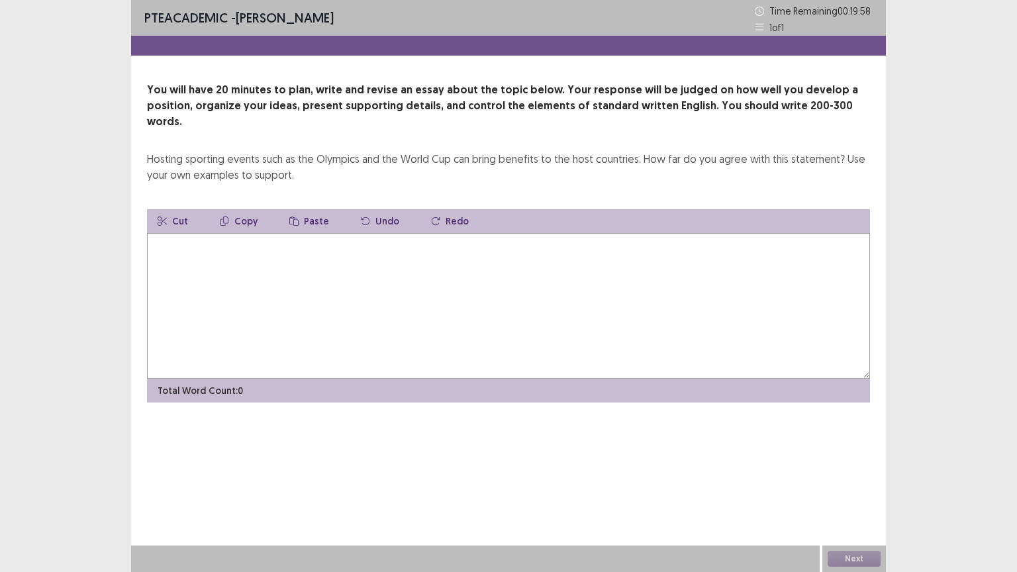
drag, startPoint x: 292, startPoint y: 91, endPoint x: 432, endPoint y: 89, distance: 139.7
click at [432, 89] on p "You will have 20 minutes to plan, write and revise an essay about the topic bel…" at bounding box center [508, 106] width 723 height 48
click at [495, 240] on textarea at bounding box center [508, 306] width 723 height 146
drag, startPoint x: 203, startPoint y: 147, endPoint x: 251, endPoint y: 148, distance: 48.4
click at [251, 151] on div "Hosting sporting events such as the Olympics and the World Cup can bring benefi…" at bounding box center [508, 167] width 723 height 32
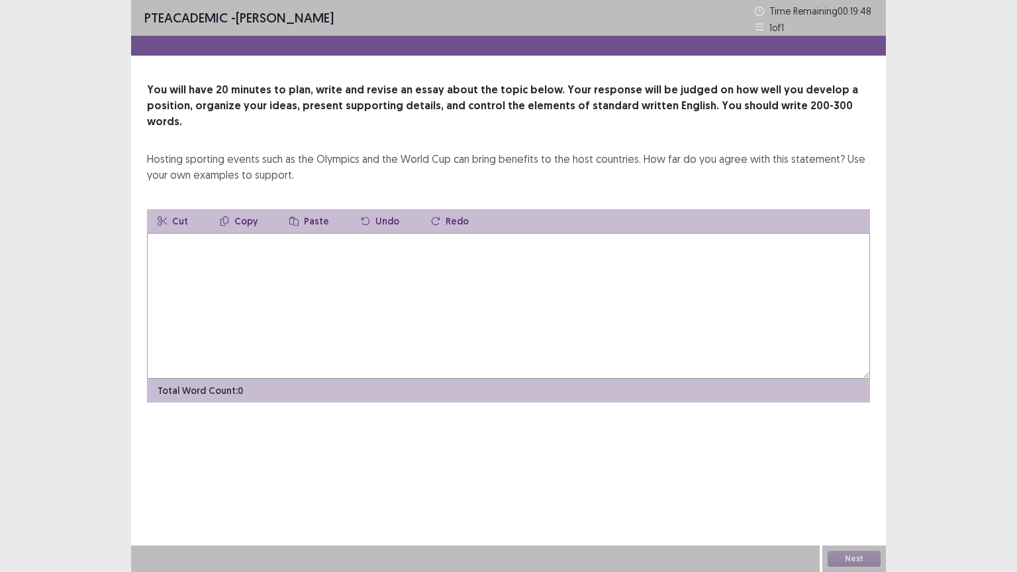
click at [530, 258] on textarea at bounding box center [508, 306] width 723 height 146
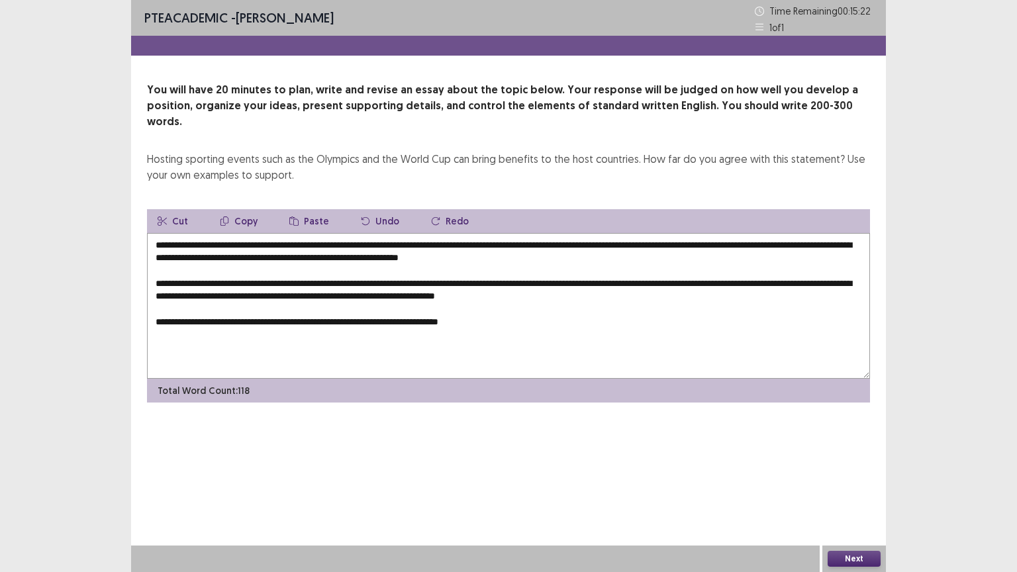
click at [530, 258] on textarea "**********" at bounding box center [508, 306] width 723 height 146
click at [524, 309] on textarea "**********" at bounding box center [508, 306] width 723 height 146
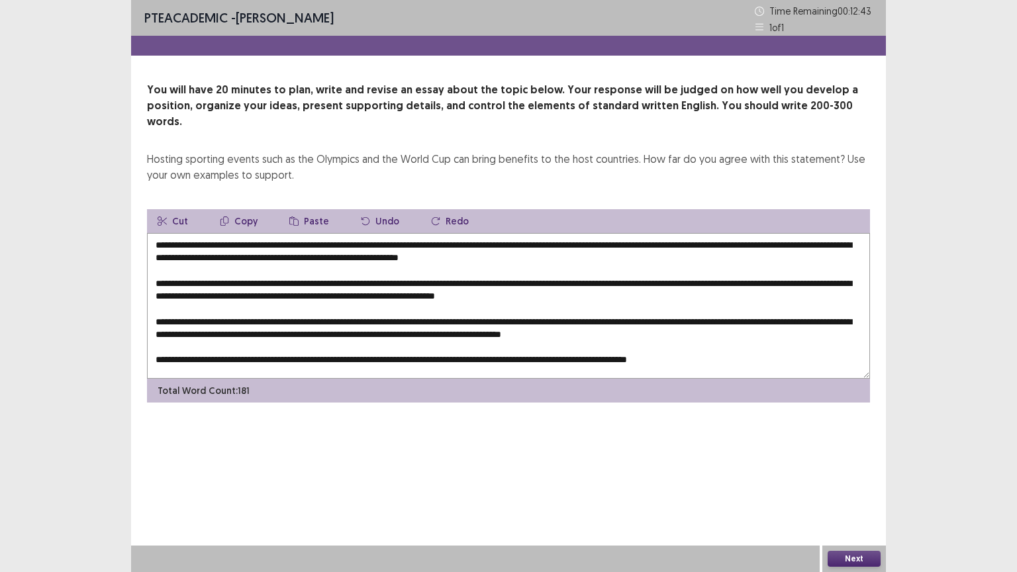
drag, startPoint x: 387, startPoint y: 224, endPoint x: 763, endPoint y: 241, distance: 375.8
click at [763, 241] on textarea at bounding box center [508, 306] width 723 height 146
click at [742, 233] on textarea at bounding box center [508, 306] width 723 height 146
drag, startPoint x: 272, startPoint y: 234, endPoint x: 280, endPoint y: 233, distance: 8.0
click at [280, 233] on textarea at bounding box center [508, 306] width 723 height 146
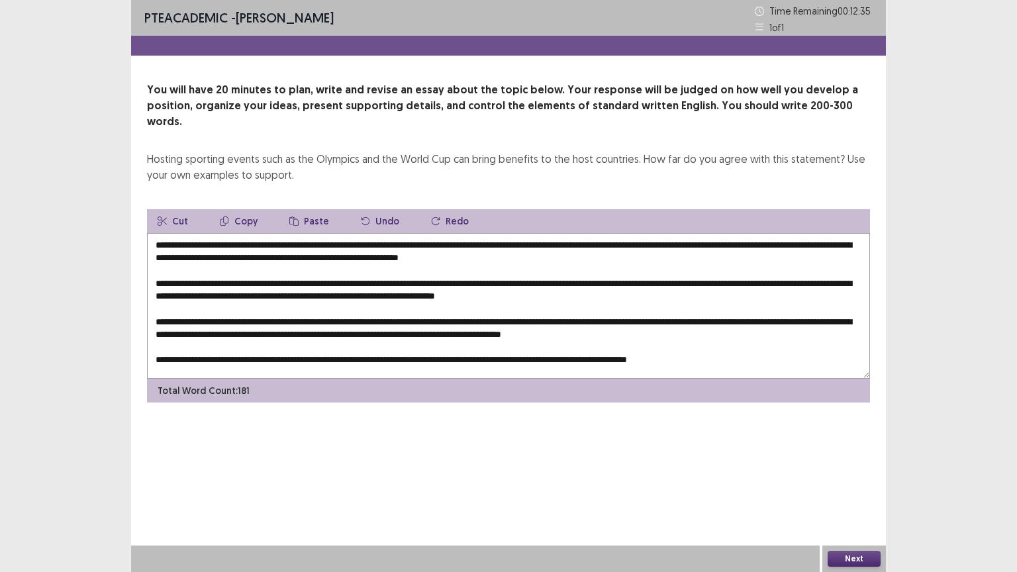
drag, startPoint x: 331, startPoint y: 241, endPoint x: 389, endPoint y: 241, distance: 58.3
click at [389, 241] on textarea at bounding box center [508, 306] width 723 height 146
drag, startPoint x: 487, startPoint y: 240, endPoint x: 511, endPoint y: 239, distance: 23.9
click at [511, 239] on textarea at bounding box center [508, 306] width 723 height 146
drag, startPoint x: 232, startPoint y: 266, endPoint x: 270, endPoint y: 252, distance: 40.5
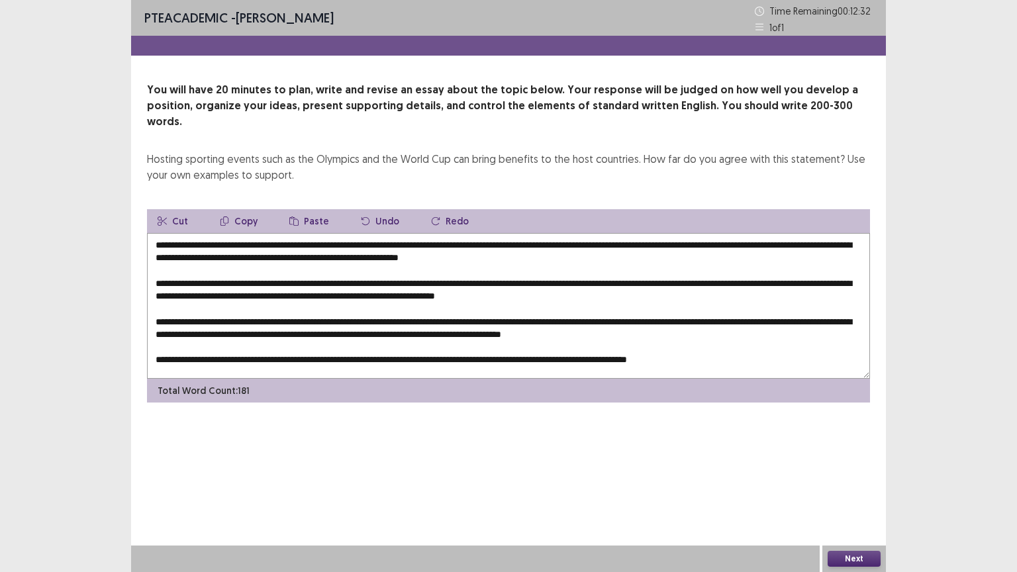
click at [270, 252] on textarea at bounding box center [508, 306] width 723 height 146
click at [289, 273] on textarea at bounding box center [508, 306] width 723 height 146
drag, startPoint x: 319, startPoint y: 265, endPoint x: 485, endPoint y: 266, distance: 166.9
click at [485, 266] on textarea at bounding box center [508, 306] width 723 height 146
click at [558, 270] on textarea at bounding box center [508, 306] width 723 height 146
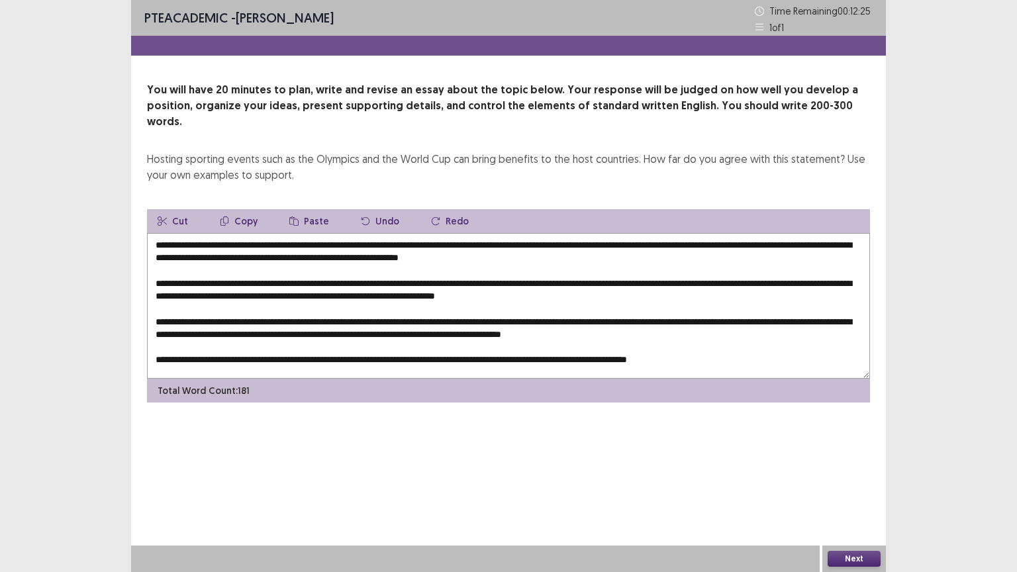
drag, startPoint x: 733, startPoint y: 264, endPoint x: 859, endPoint y: 276, distance: 126.4
click at [859, 276] on textarea at bounding box center [508, 306] width 723 height 146
click at [213, 283] on textarea at bounding box center [508, 306] width 723 height 146
click at [295, 280] on textarea at bounding box center [508, 306] width 723 height 146
click at [340, 285] on textarea at bounding box center [508, 306] width 723 height 146
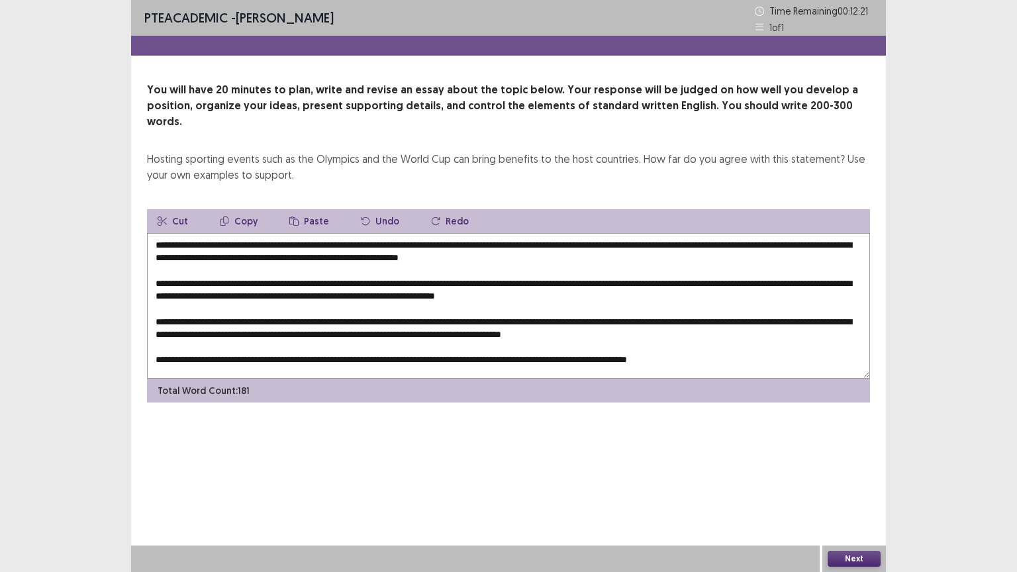
click at [369, 284] on textarea at bounding box center [508, 306] width 723 height 146
click at [532, 293] on textarea at bounding box center [508, 306] width 723 height 146
drag, startPoint x: 164, startPoint y: 308, endPoint x: 575, endPoint y: 318, distance: 410.7
click at [575, 318] on textarea at bounding box center [508, 306] width 723 height 146
click at [734, 318] on textarea at bounding box center [508, 306] width 723 height 146
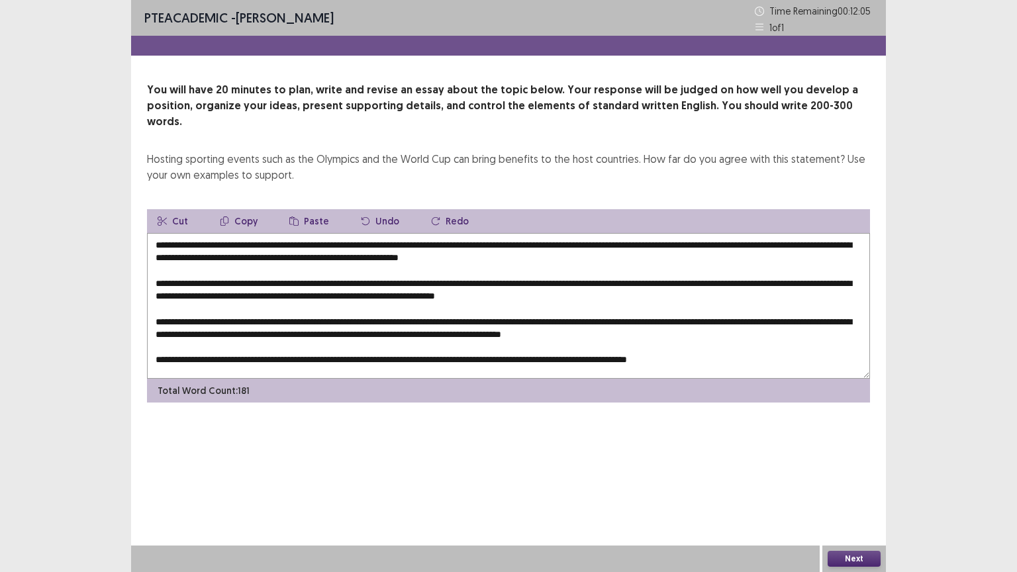
drag, startPoint x: 236, startPoint y: 345, endPoint x: 538, endPoint y: 344, distance: 302.0
click at [538, 344] on textarea at bounding box center [508, 306] width 723 height 146
drag, startPoint x: 158, startPoint y: 140, endPoint x: 297, endPoint y: 144, distance: 138.5
click at [297, 151] on div "Hosting sporting events such as the Olympics and the World Cup can bring benefi…" at bounding box center [508, 167] width 723 height 32
click at [240, 233] on textarea at bounding box center [508, 306] width 723 height 146
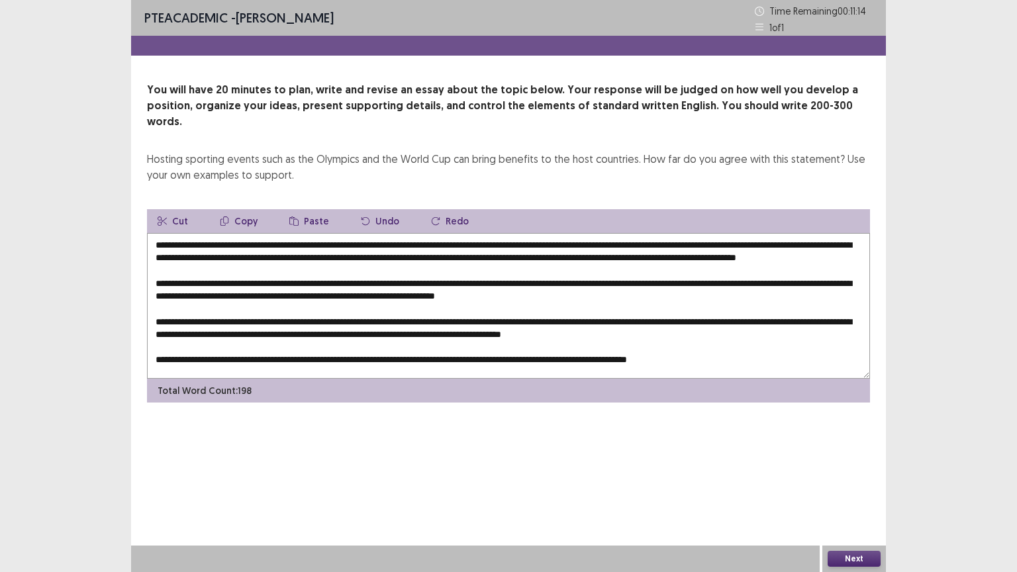
click at [816, 243] on textarea at bounding box center [508, 306] width 723 height 146
click at [248, 257] on textarea at bounding box center [508, 306] width 723 height 146
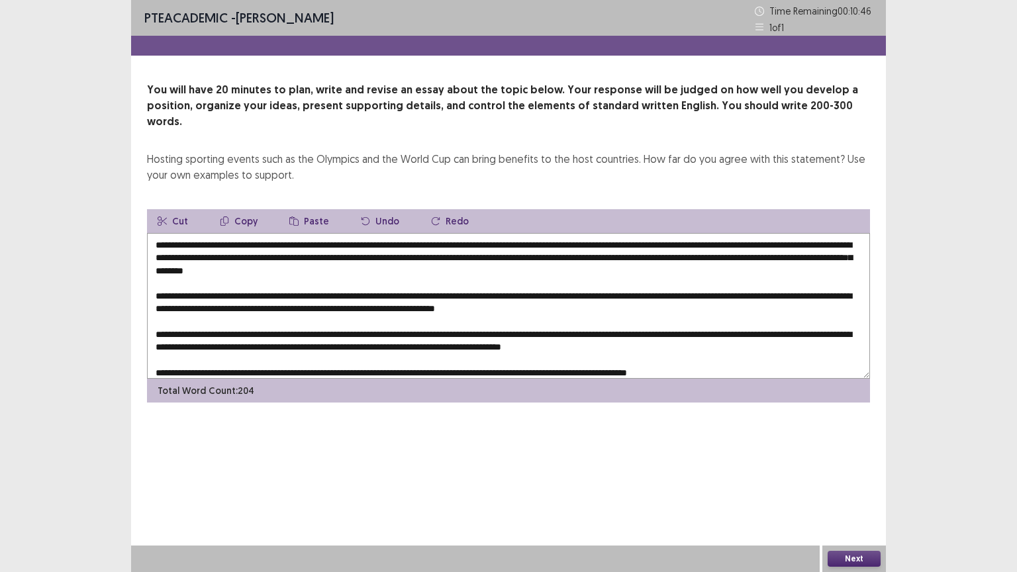
click at [357, 278] on textarea at bounding box center [508, 306] width 723 height 146
drag, startPoint x: 232, startPoint y: 228, endPoint x: 658, endPoint y: 228, distance: 425.8
click at [658, 233] on textarea at bounding box center [508, 306] width 723 height 146
click at [237, 209] on button "Copy" at bounding box center [238, 221] width 59 height 24
click at [238, 209] on button "Copy" at bounding box center [238, 221] width 59 height 24
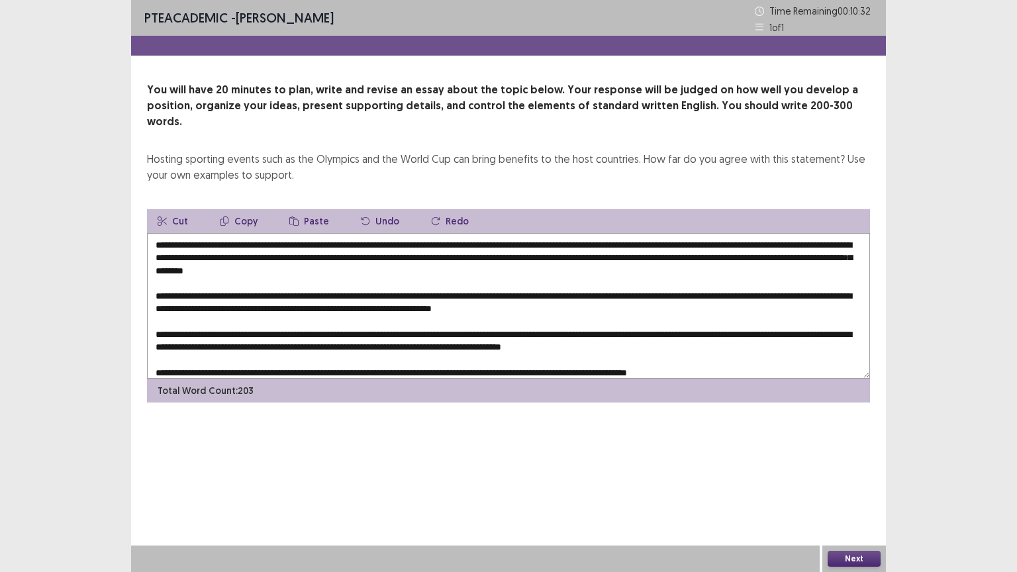
drag, startPoint x: 376, startPoint y: 278, endPoint x: 368, endPoint y: 279, distance: 8.0
click at [368, 279] on textarea at bounding box center [508, 306] width 723 height 146
paste textarea "**********"
click at [379, 293] on textarea at bounding box center [508, 306] width 723 height 146
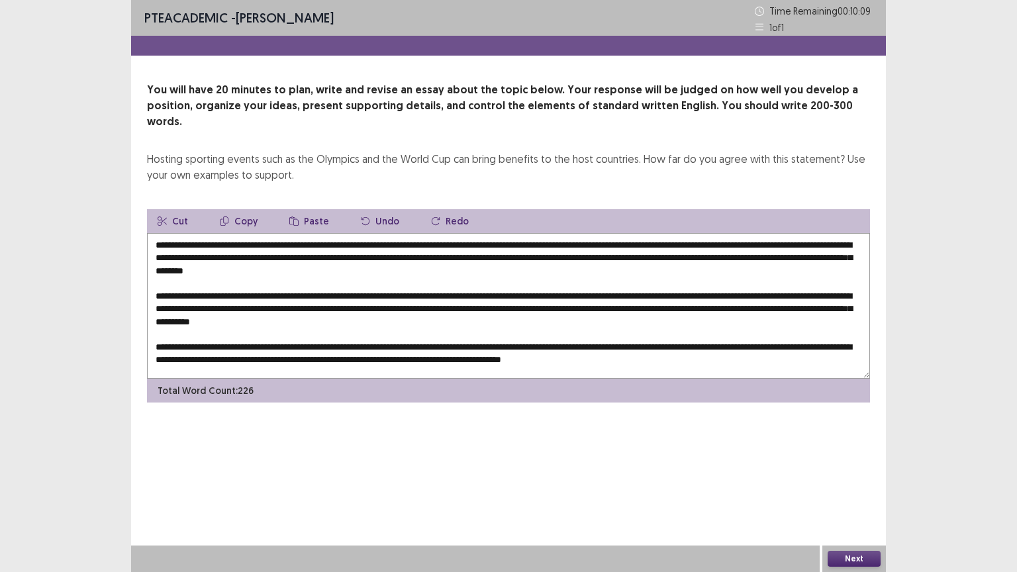
click at [668, 291] on textarea at bounding box center [508, 306] width 723 height 146
click at [246, 307] on textarea at bounding box center [508, 306] width 723 height 146
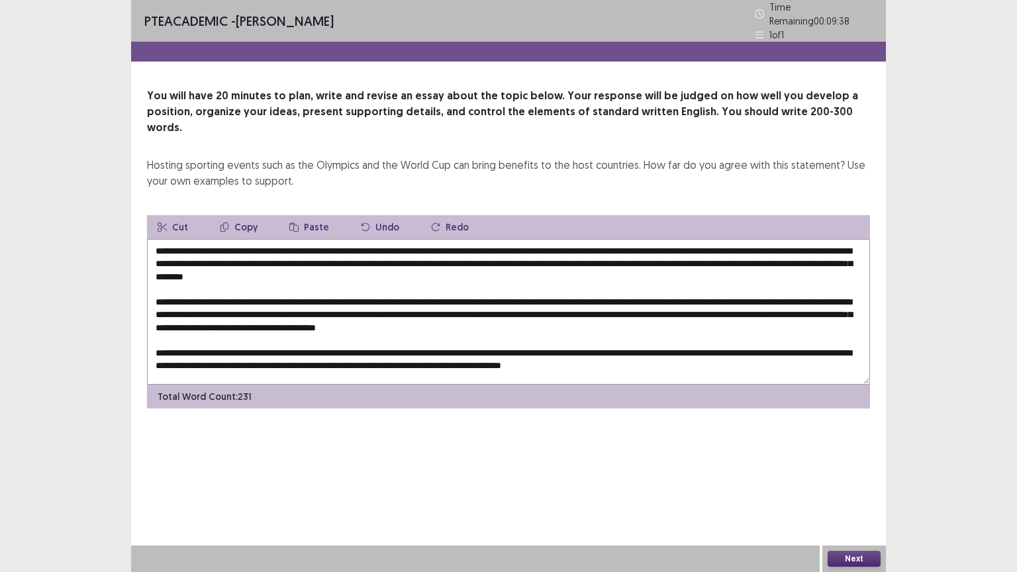
click at [532, 305] on textarea at bounding box center [508, 312] width 723 height 146
paste textarea "**********"
drag, startPoint x: 793, startPoint y: 305, endPoint x: 273, endPoint y: 320, distance: 520.1
click at [273, 320] on textarea at bounding box center [508, 312] width 723 height 146
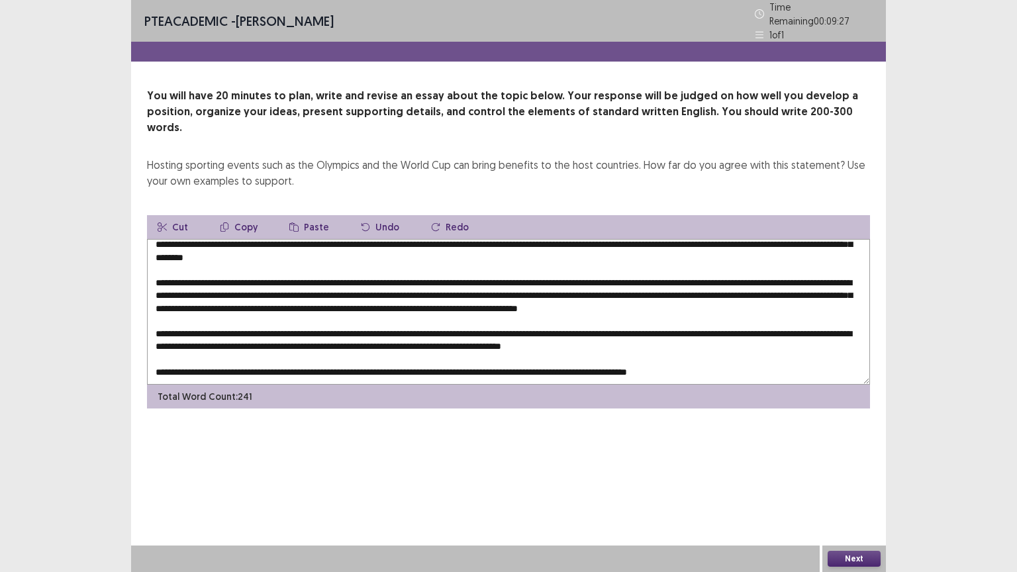
scroll to position [32, 0]
click at [350, 313] on textarea at bounding box center [508, 312] width 723 height 146
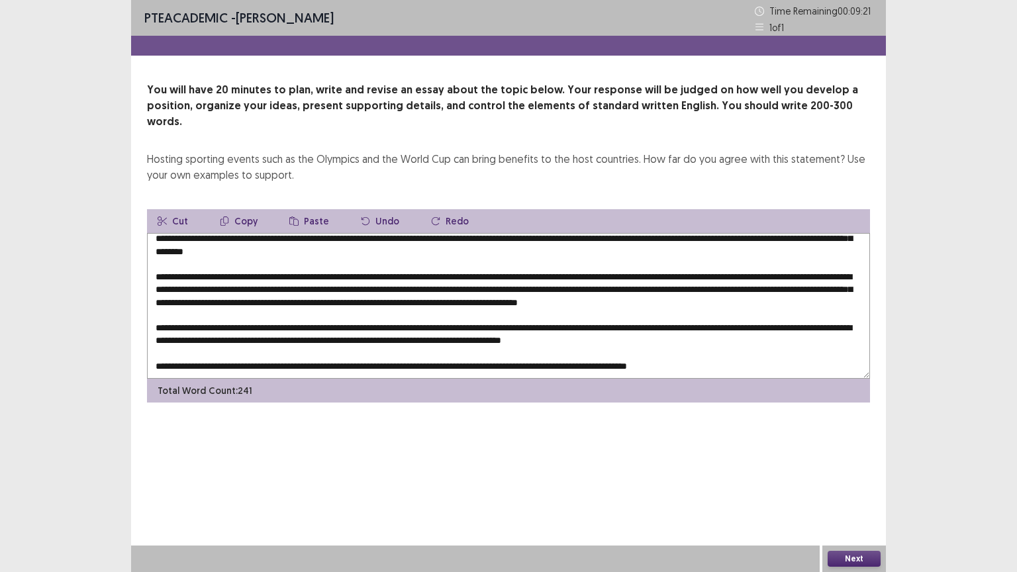
click at [360, 314] on textarea at bounding box center [508, 306] width 723 height 146
click at [356, 313] on textarea at bounding box center [508, 306] width 723 height 146
paste textarea "**********"
click at [550, 326] on textarea at bounding box center [508, 306] width 723 height 146
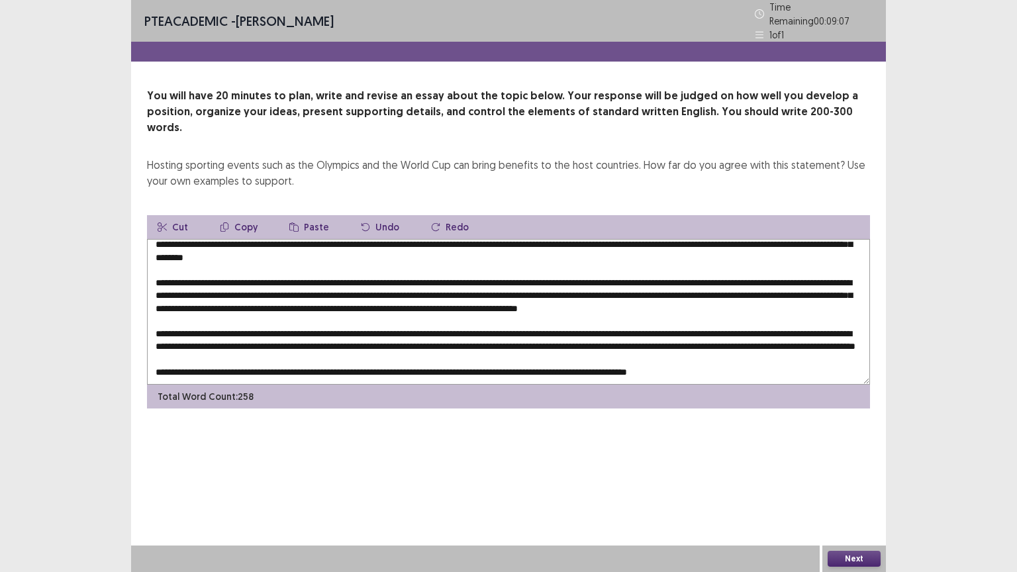
scroll to position [44, 0]
click at [273, 325] on textarea at bounding box center [508, 312] width 723 height 146
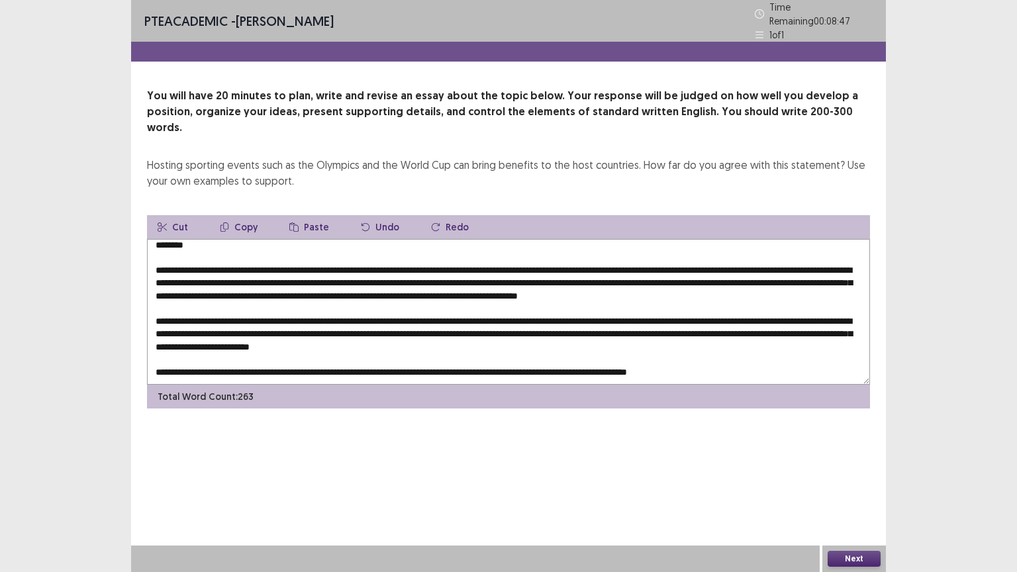
drag, startPoint x: 505, startPoint y: 326, endPoint x: 496, endPoint y: 328, distance: 8.8
click at [496, 328] on textarea at bounding box center [508, 312] width 723 height 146
paste textarea "**********"
drag, startPoint x: 227, startPoint y: 338, endPoint x: 763, endPoint y: 323, distance: 536.6
click at [763, 323] on textarea at bounding box center [508, 312] width 723 height 146
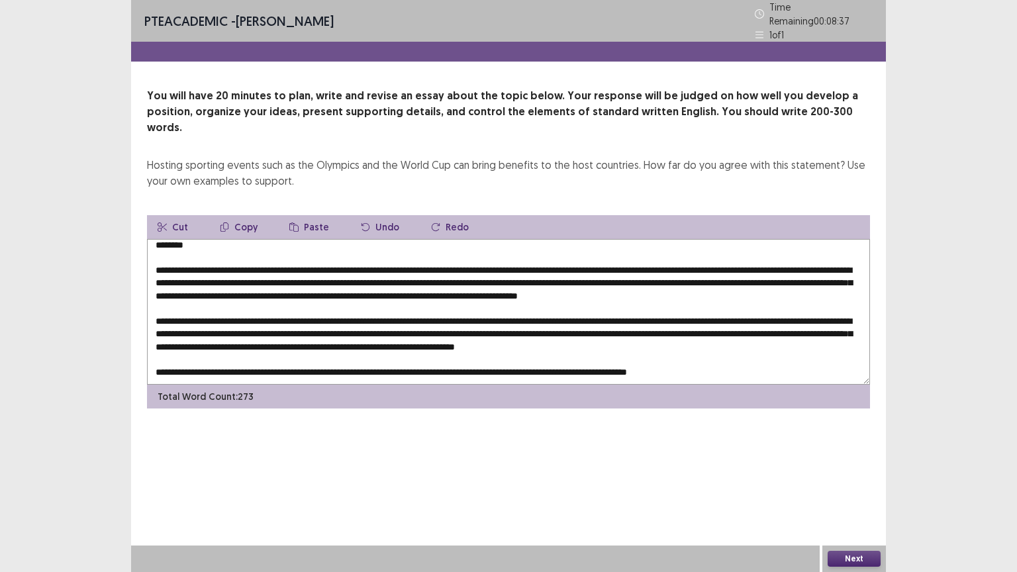
click at [466, 352] on textarea at bounding box center [508, 312] width 723 height 146
paste textarea "**********"
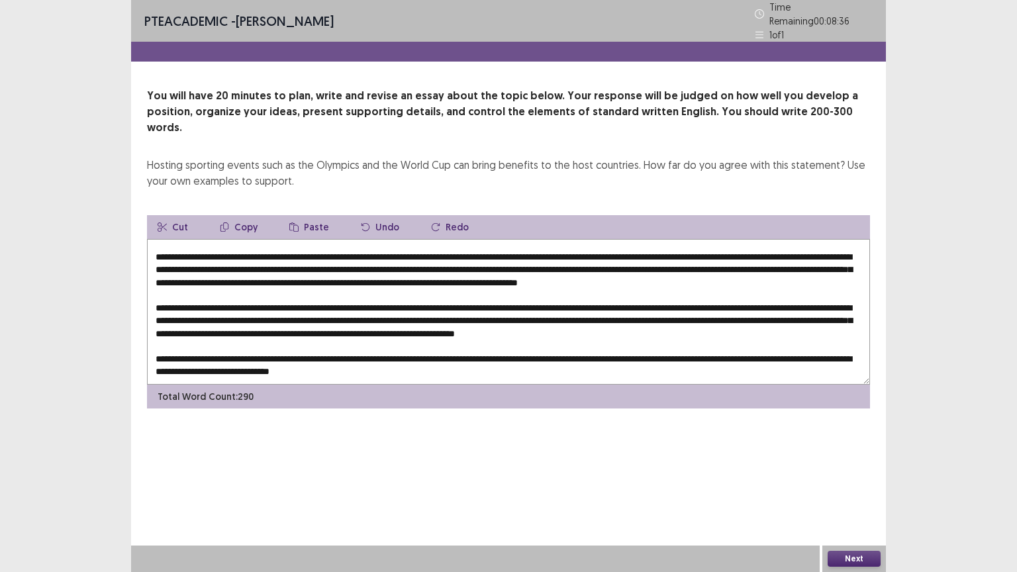
scroll to position [57, 0]
click at [335, 351] on textarea at bounding box center [508, 312] width 723 height 146
drag, startPoint x: 462, startPoint y: 347, endPoint x: 240, endPoint y: 364, distance: 222.5
click at [240, 364] on div "Cut Copy Paste Undo Redo Total Word Count: 290" at bounding box center [508, 311] width 723 height 193
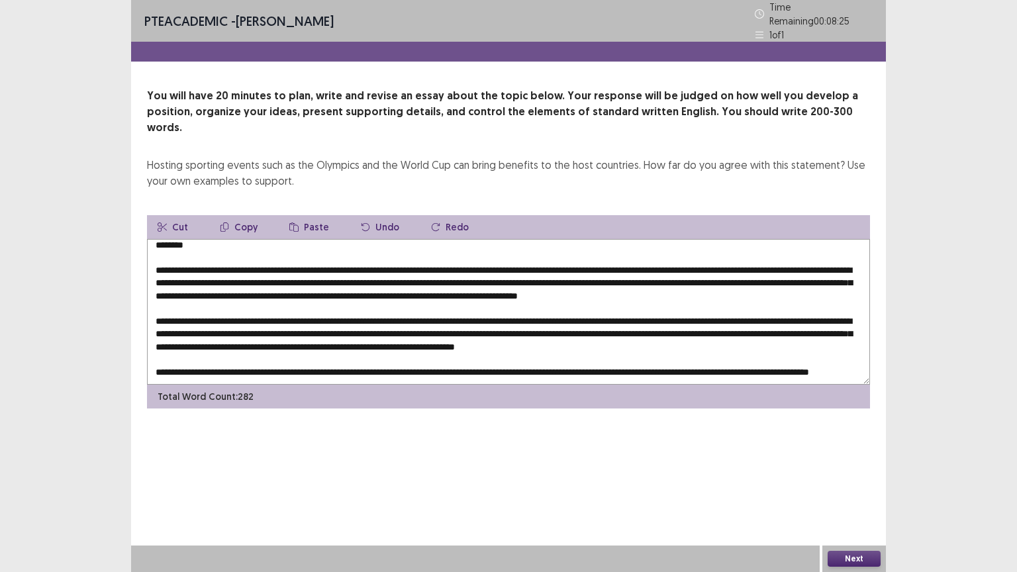
type textarea "**********"
click at [856, 483] on button "Next" at bounding box center [854, 559] width 53 height 16
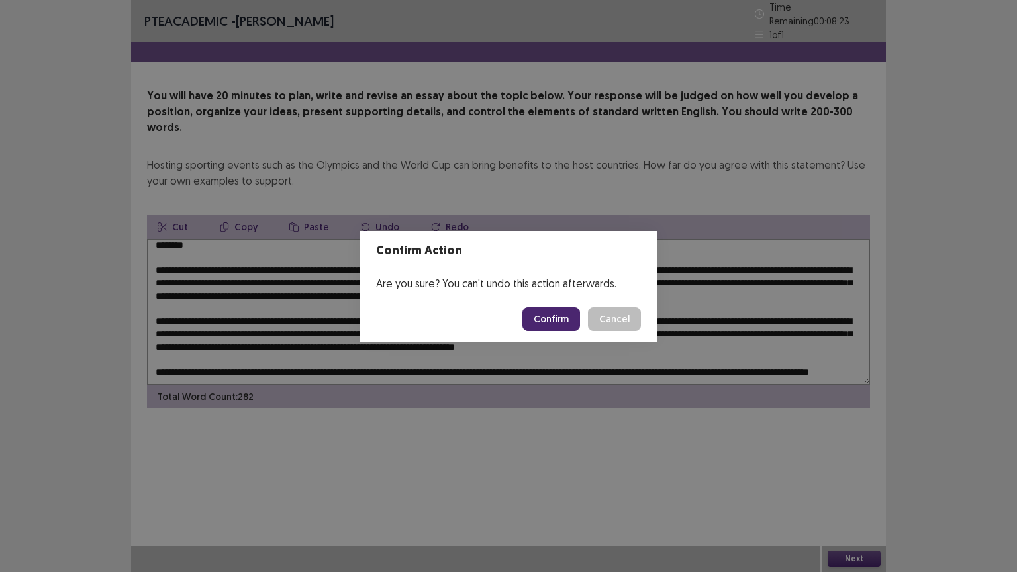
click at [565, 318] on button "Confirm" at bounding box center [551, 319] width 58 height 24
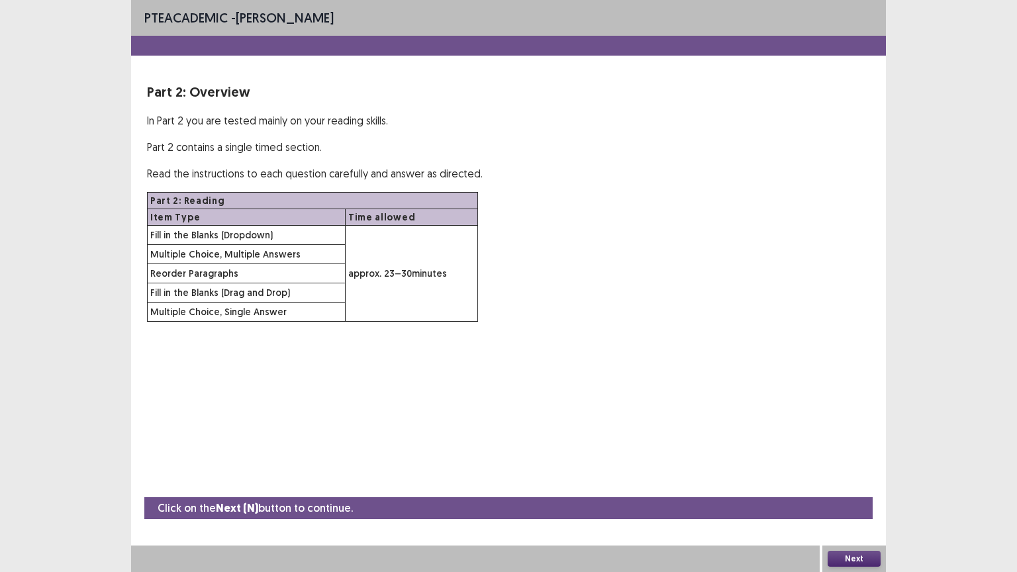
click at [863, 483] on button "Next" at bounding box center [854, 559] width 53 height 16
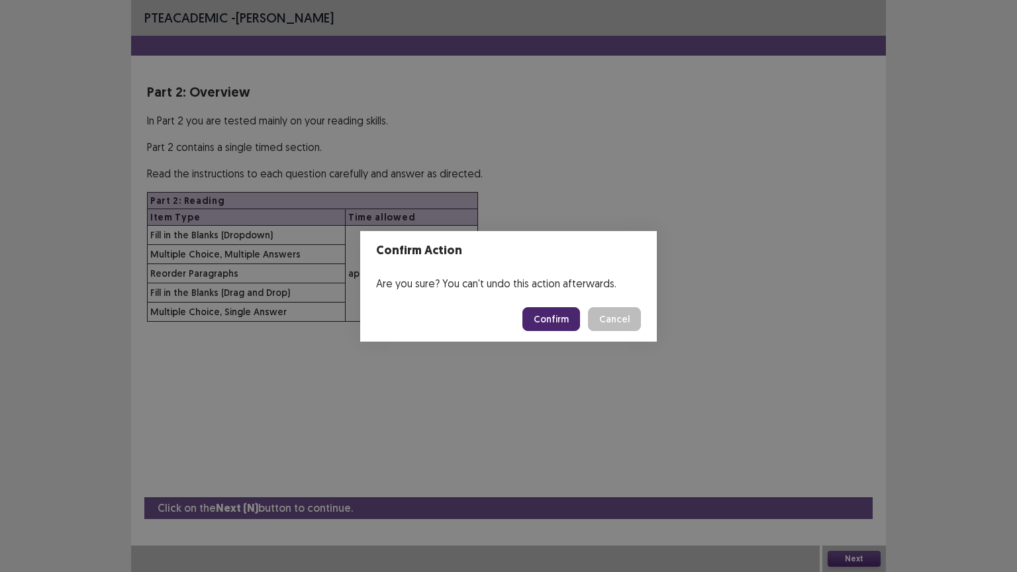
click at [551, 315] on button "Confirm" at bounding box center [551, 319] width 58 height 24
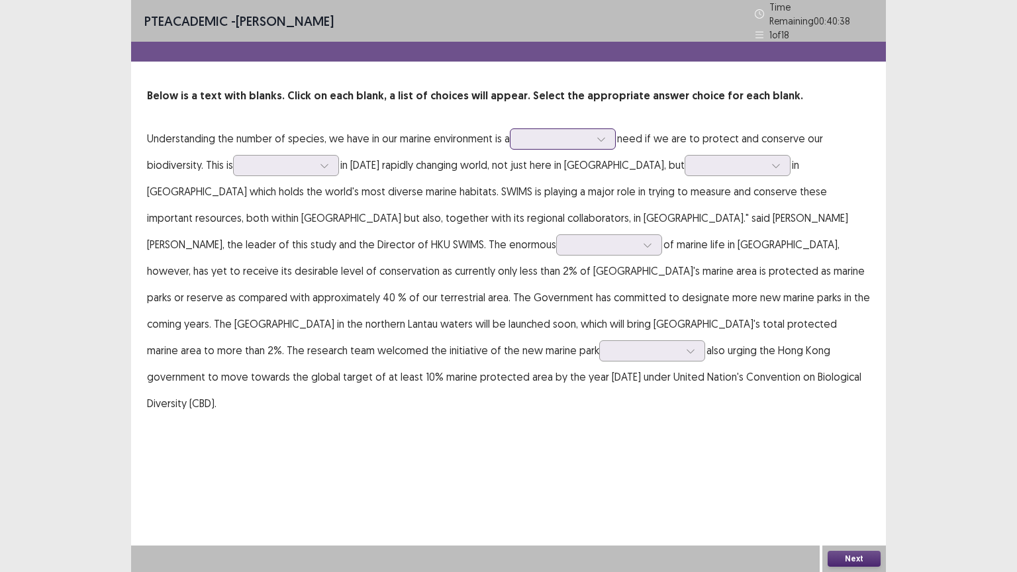
click at [552, 132] on div at bounding box center [555, 138] width 69 height 13
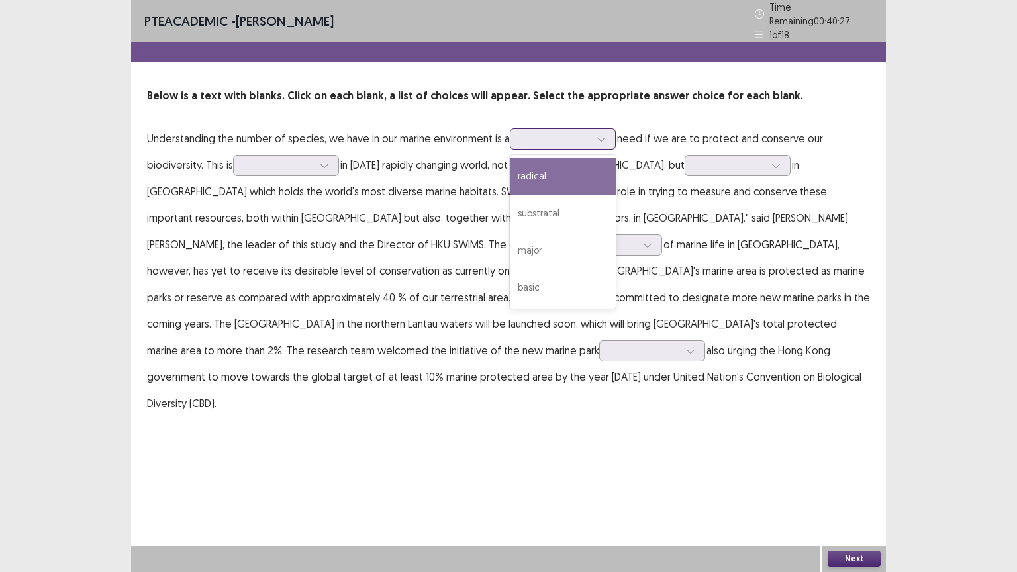
click at [541, 167] on div "radical" at bounding box center [563, 176] width 106 height 37
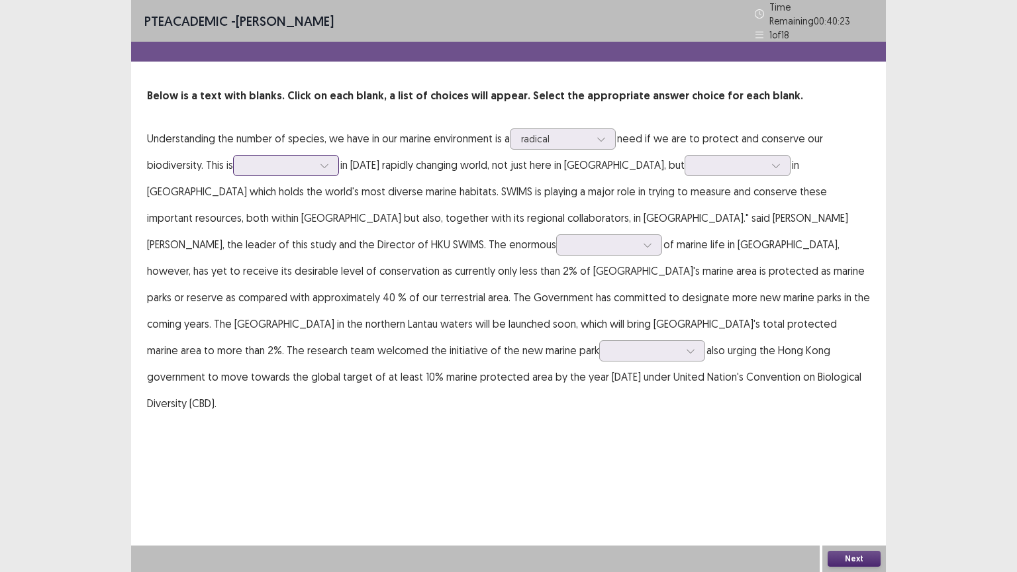
click at [293, 159] on div at bounding box center [278, 165] width 69 height 13
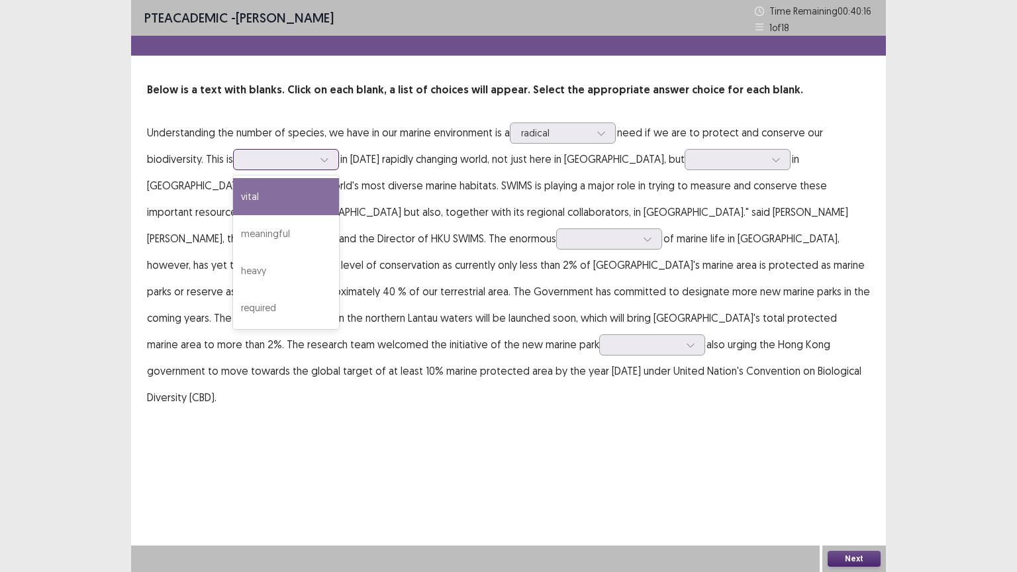
click at [268, 204] on div "vital" at bounding box center [286, 196] width 106 height 37
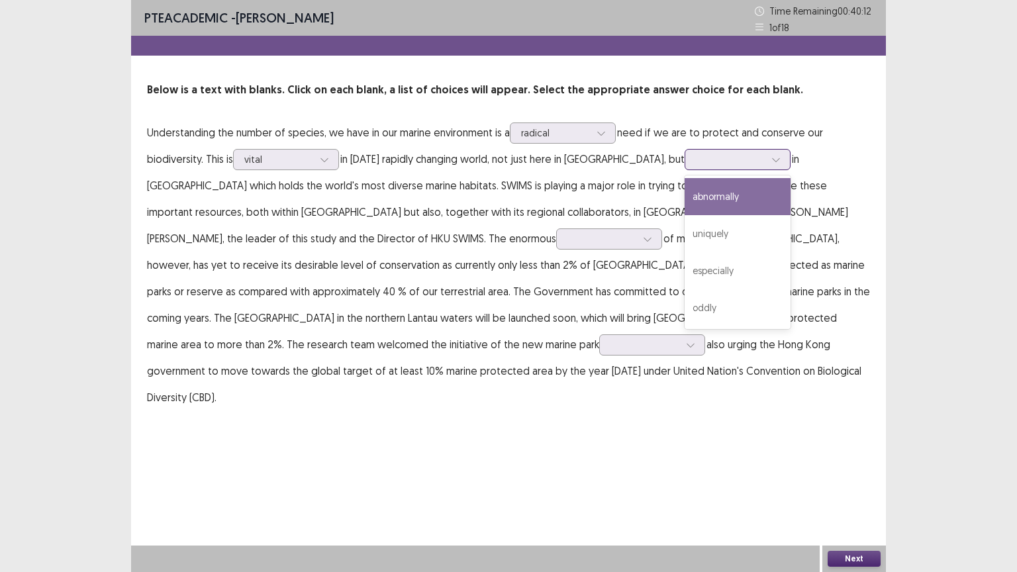
click at [696, 162] on div at bounding box center [730, 159] width 69 height 13
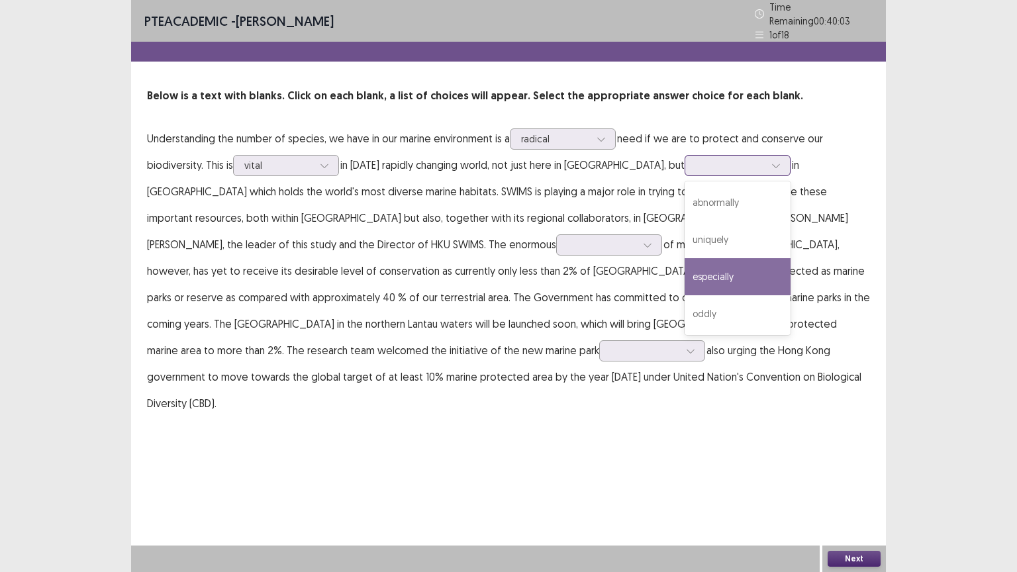
click at [693, 266] on div "especially" at bounding box center [738, 276] width 106 height 37
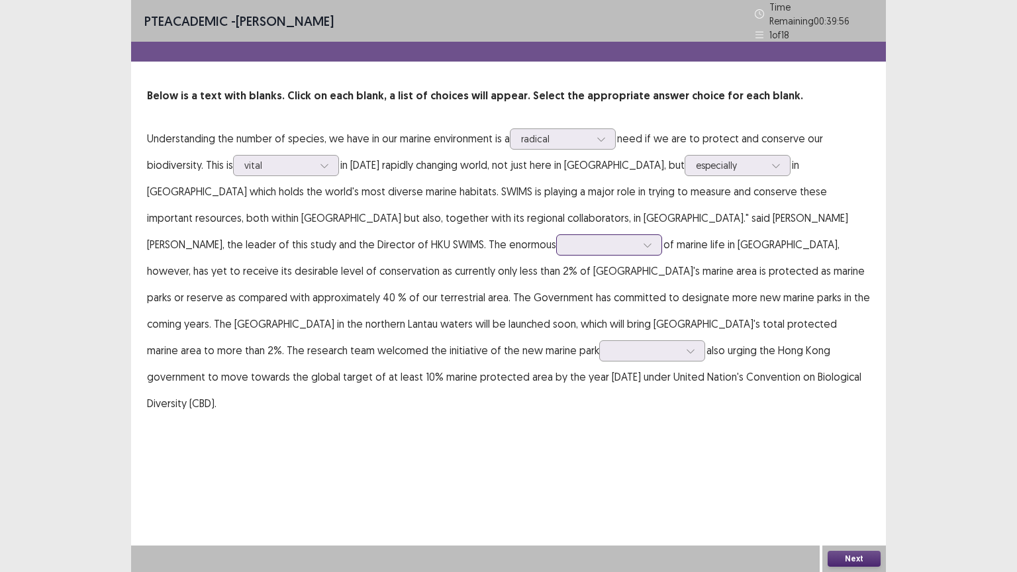
click at [567, 241] on div at bounding box center [601, 244] width 69 height 13
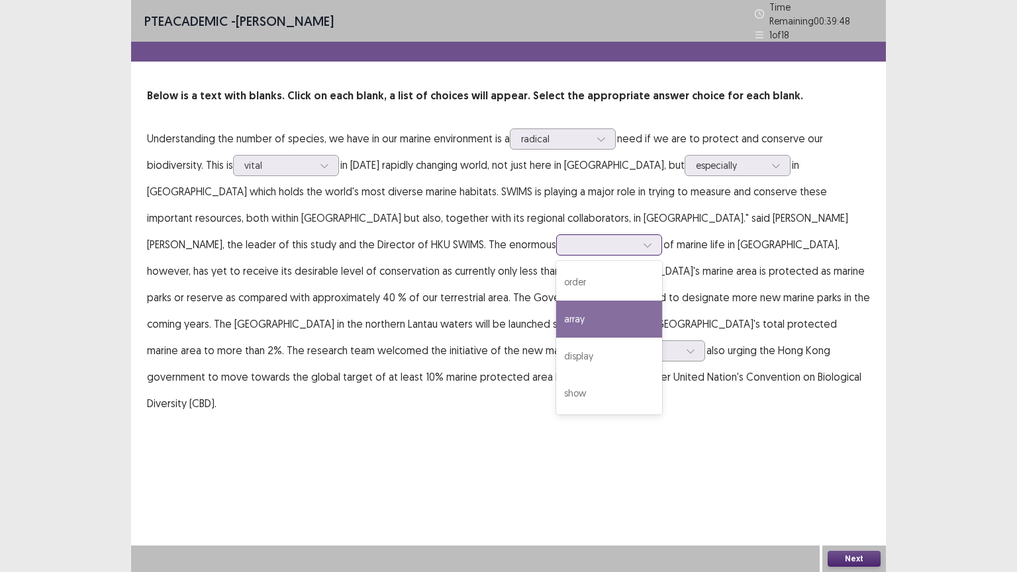
click at [556, 313] on div "array" at bounding box center [609, 319] width 106 height 37
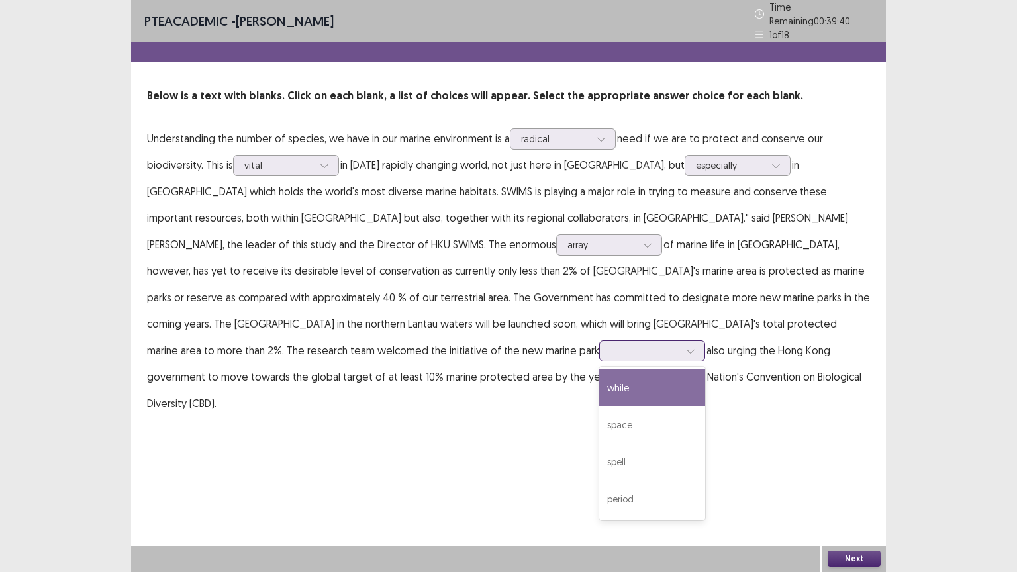
click at [611, 351] on div at bounding box center [645, 350] width 69 height 13
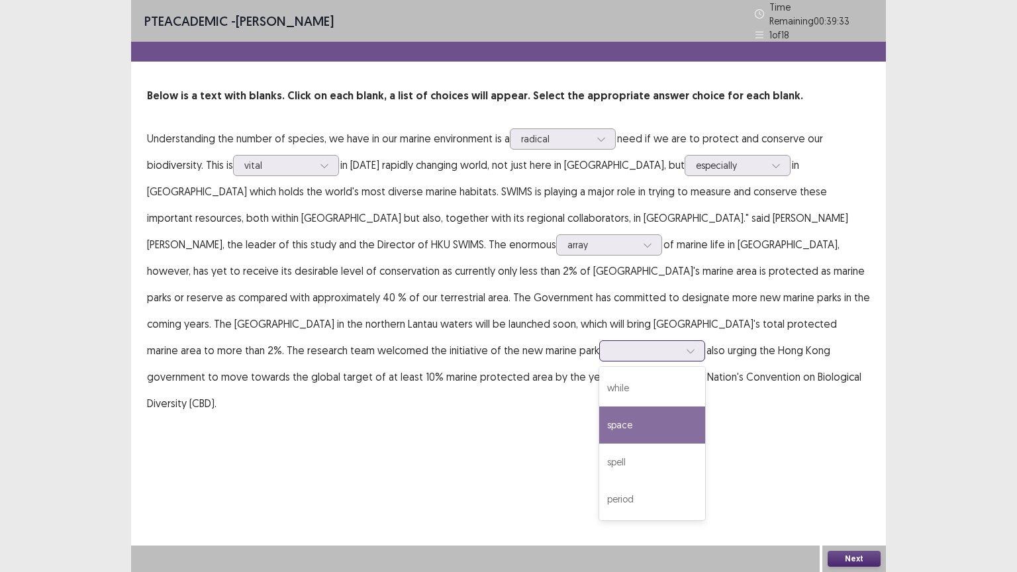
click at [599, 415] on div "space" at bounding box center [652, 425] width 106 height 37
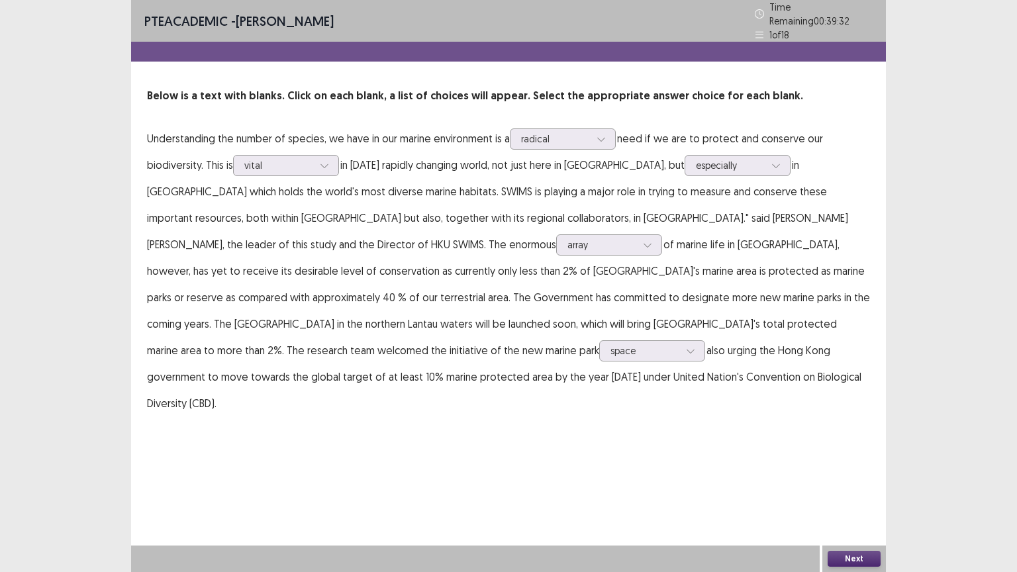
click at [845, 483] on button "Next" at bounding box center [854, 559] width 53 height 16
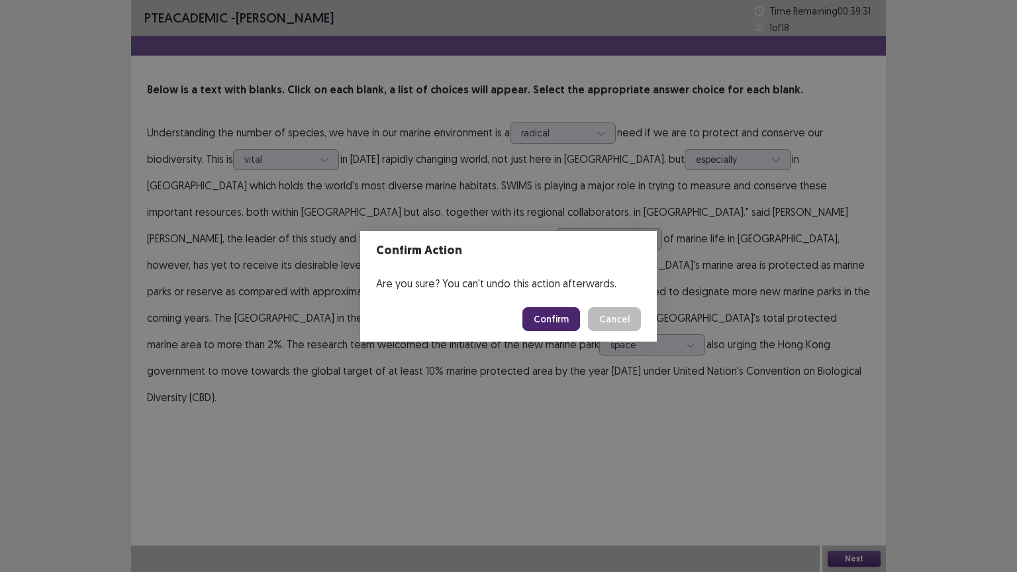
click at [559, 319] on button "Confirm" at bounding box center [551, 319] width 58 height 24
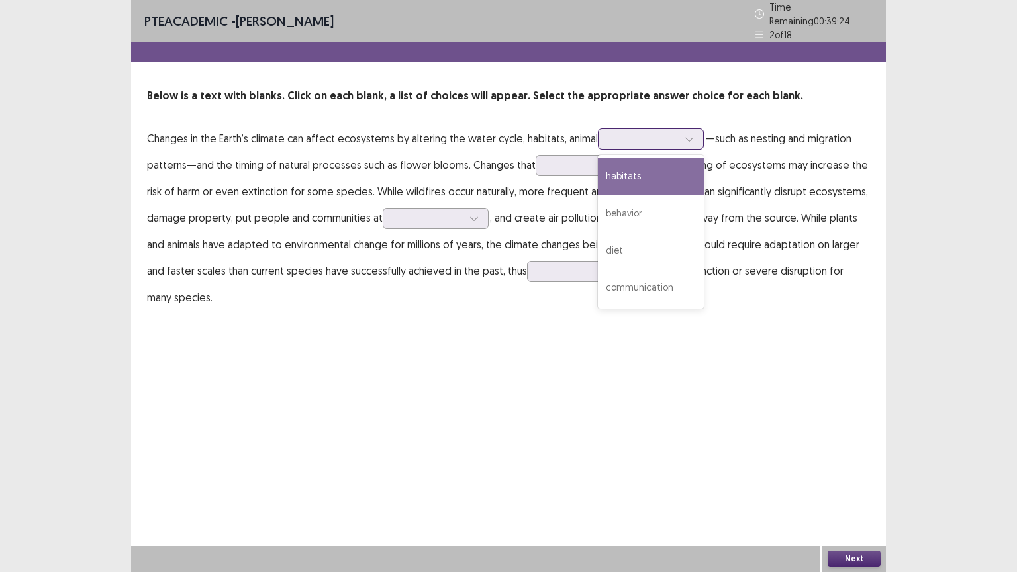
click at [640, 137] on div at bounding box center [643, 138] width 69 height 13
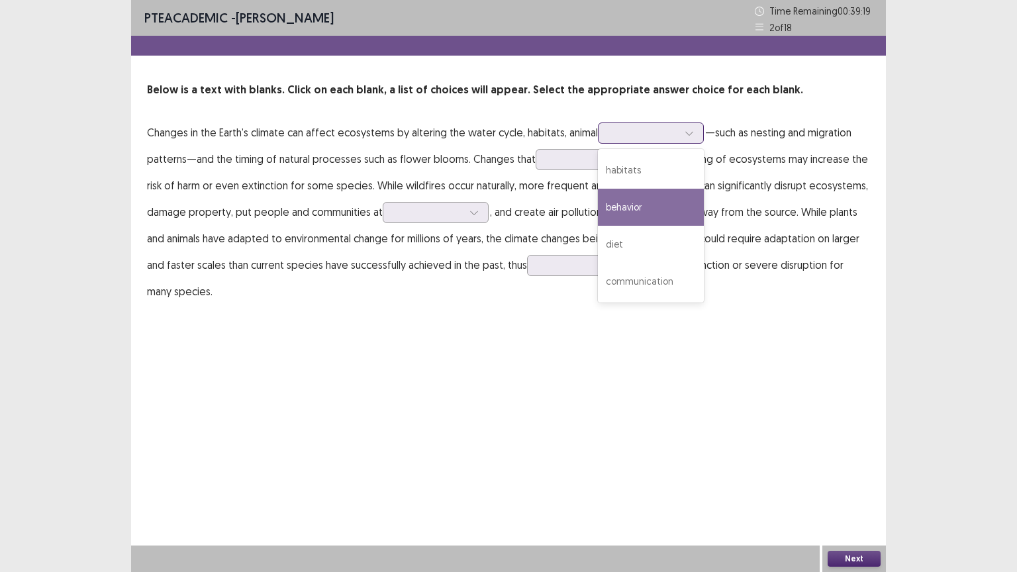
click at [645, 203] on div "behavior" at bounding box center [651, 207] width 106 height 37
click at [652, 129] on div at bounding box center [643, 132] width 69 height 13
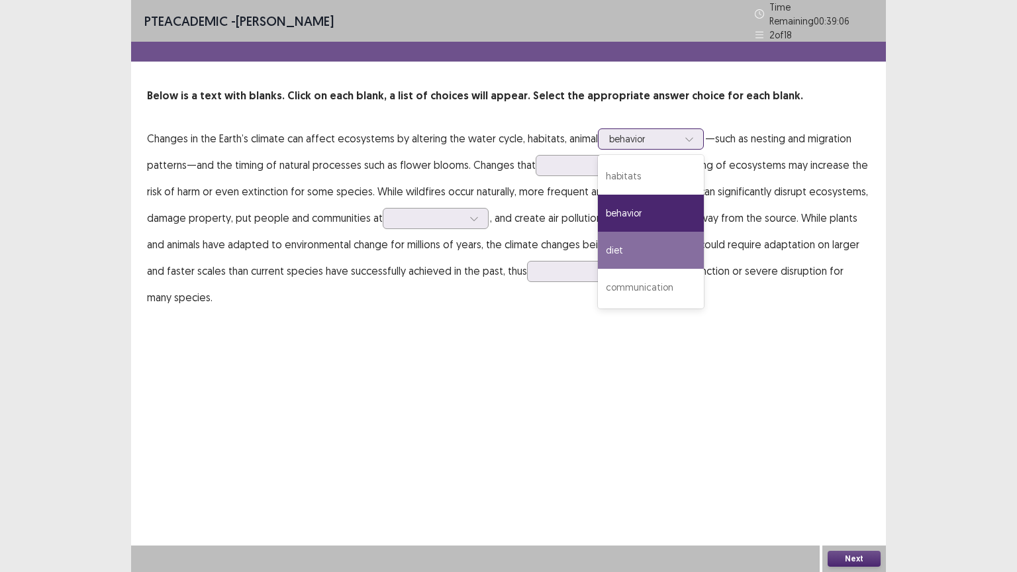
click at [636, 246] on div "diet" at bounding box center [651, 250] width 106 height 37
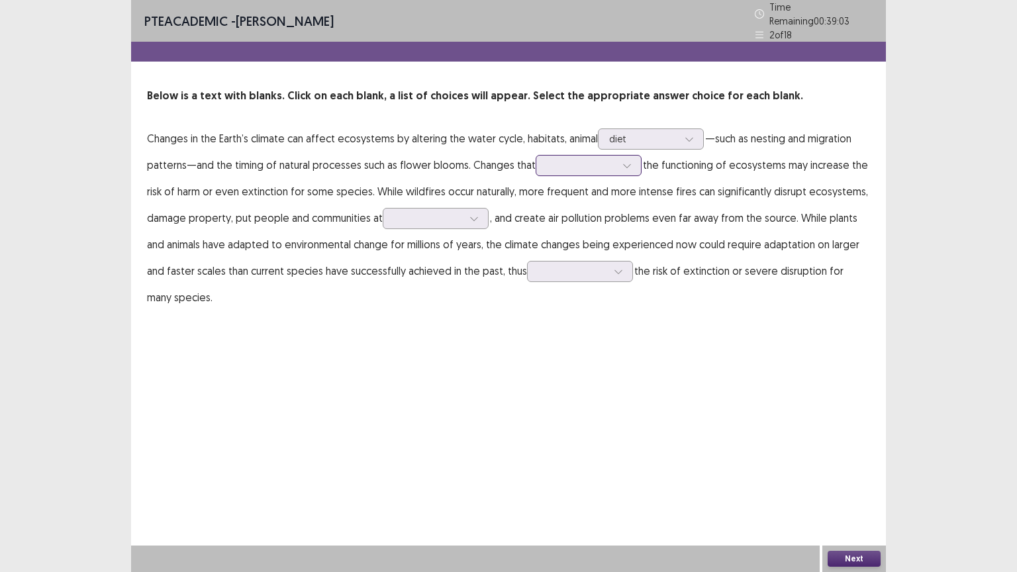
click at [575, 160] on div at bounding box center [581, 165] width 69 height 13
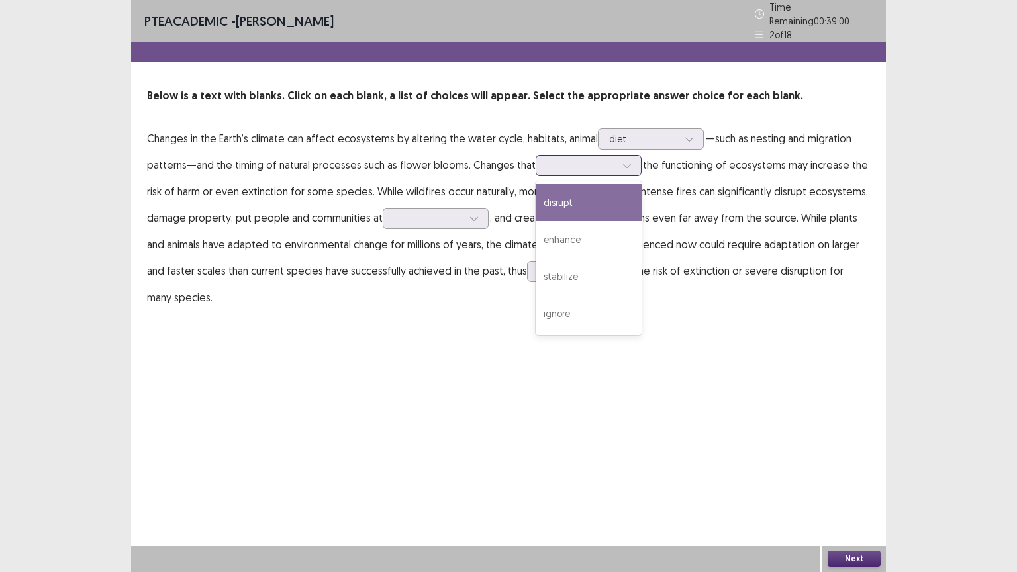
click at [571, 199] on div "disrupt" at bounding box center [589, 202] width 106 height 37
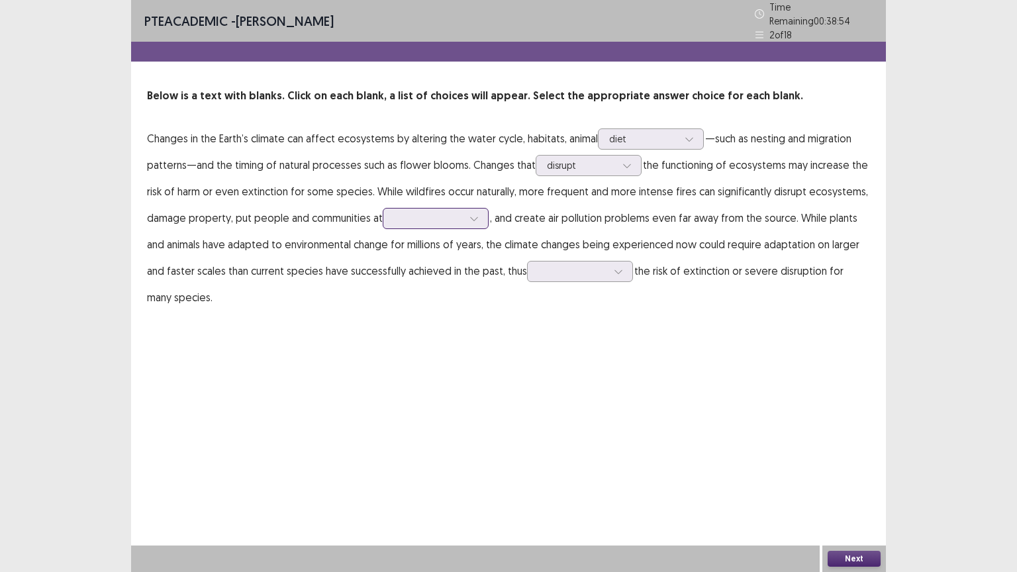
click at [418, 212] on div at bounding box center [428, 218] width 69 height 13
click at [419, 249] on div "risk" at bounding box center [436, 255] width 106 height 37
click at [571, 269] on div at bounding box center [572, 271] width 69 height 13
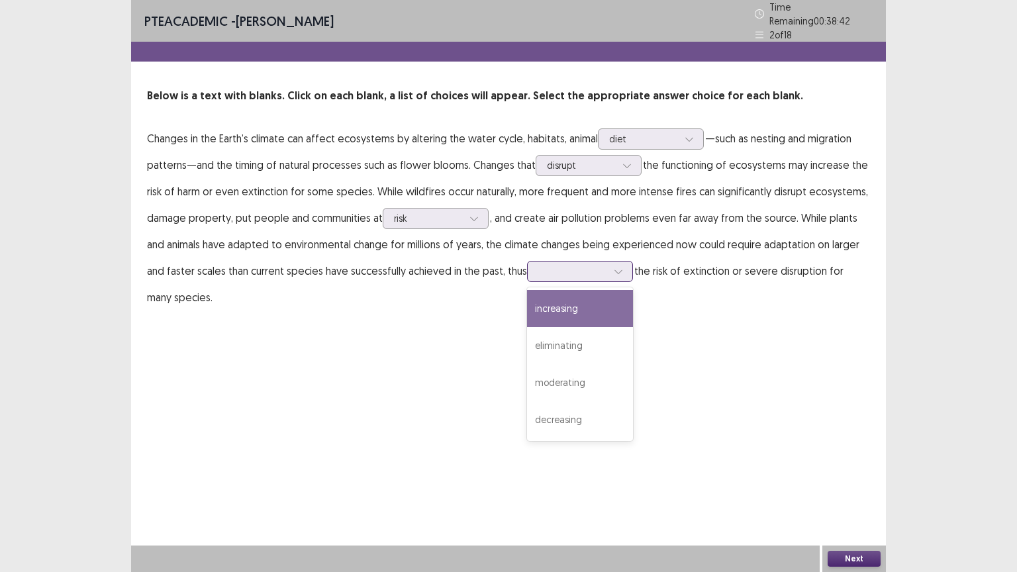
click at [564, 303] on div "increasing" at bounding box center [580, 308] width 106 height 37
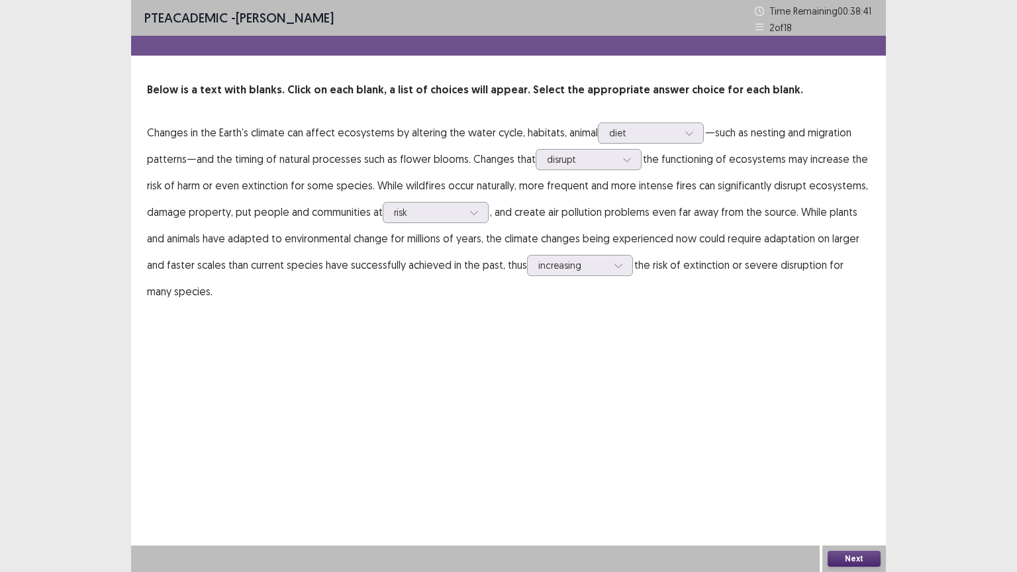
click at [867, 483] on button "Next" at bounding box center [854, 559] width 53 height 16
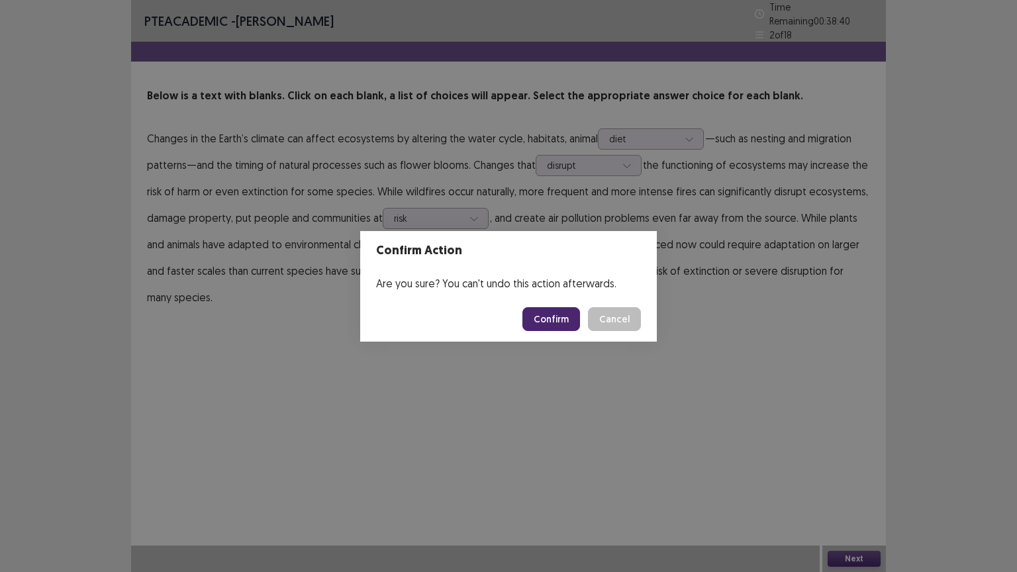
click at [559, 318] on button "Confirm" at bounding box center [551, 319] width 58 height 24
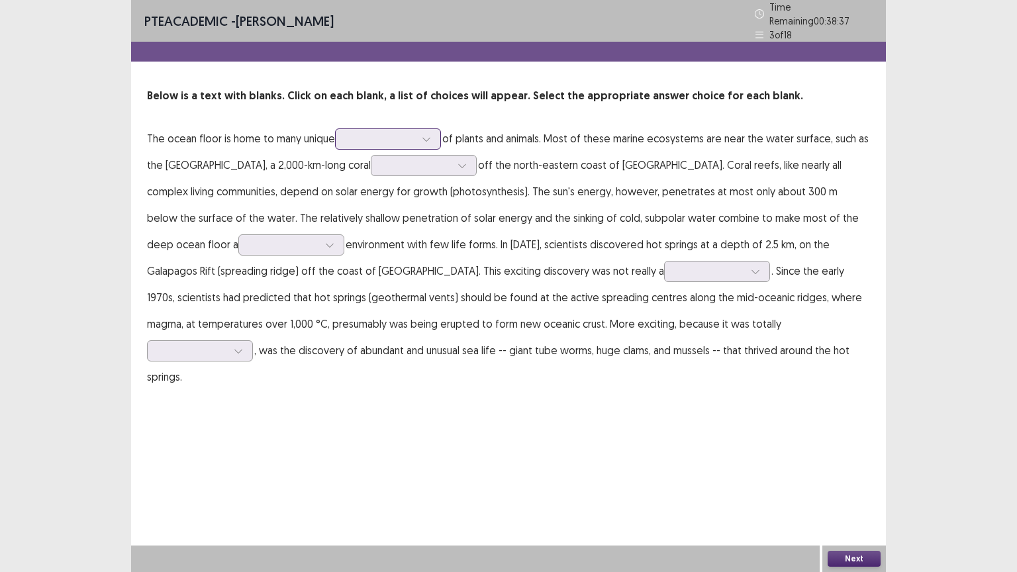
click at [371, 135] on div at bounding box center [380, 138] width 69 height 13
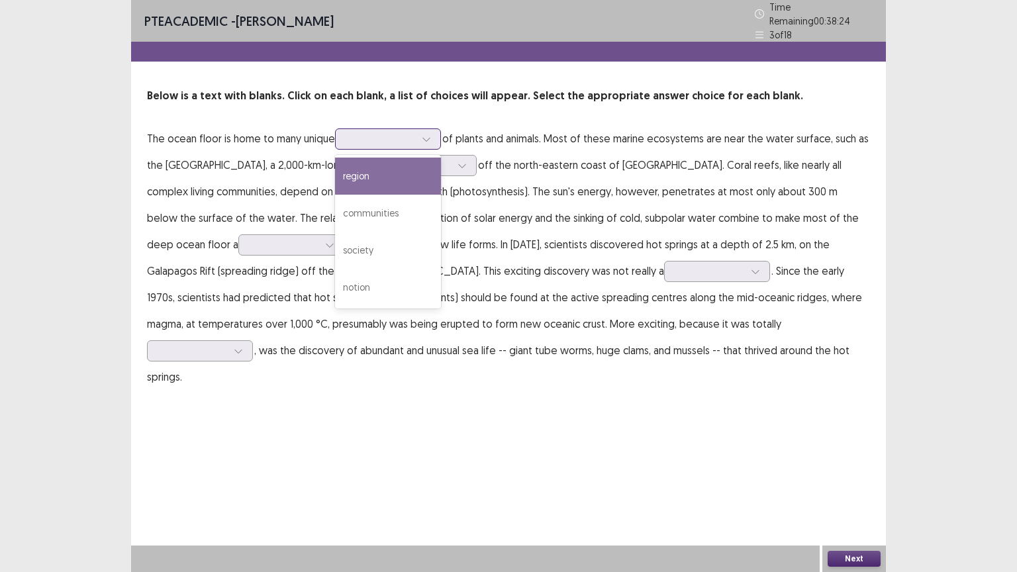
click at [377, 170] on div "region" at bounding box center [388, 176] width 106 height 37
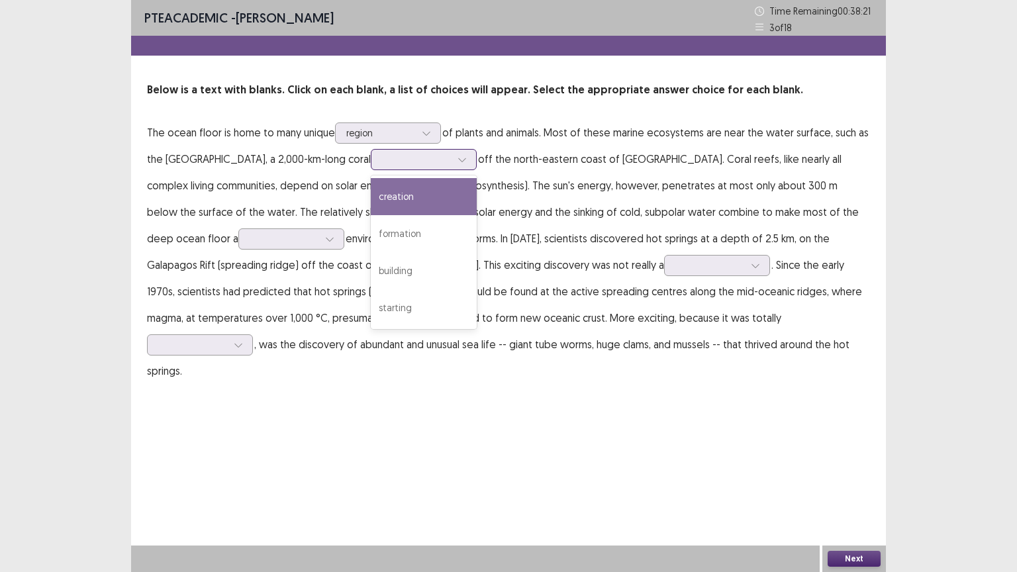
click at [382, 162] on div at bounding box center [416, 159] width 69 height 13
click at [381, 200] on div "creation" at bounding box center [424, 196] width 106 height 37
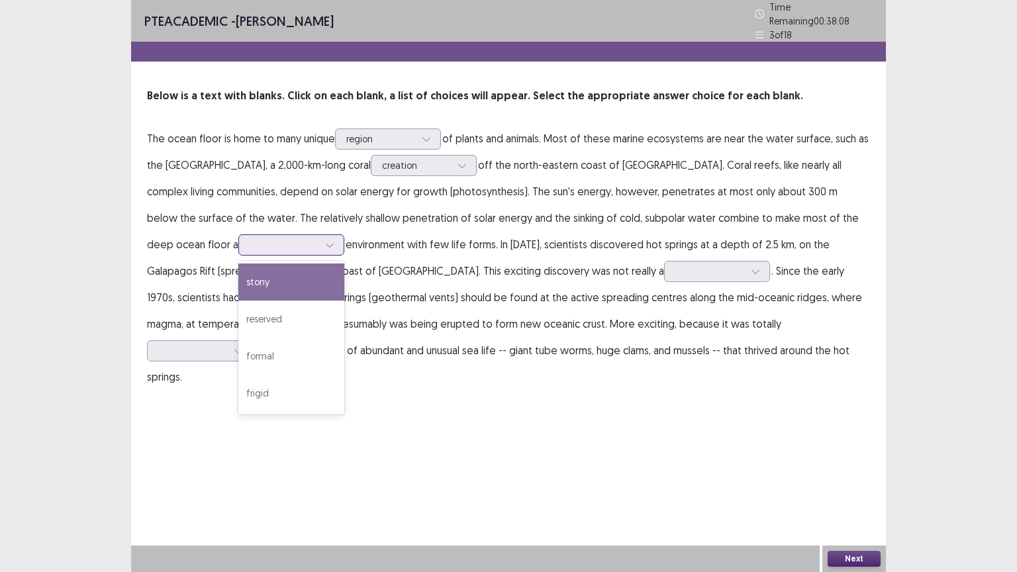
click at [250, 240] on div at bounding box center [284, 244] width 69 height 13
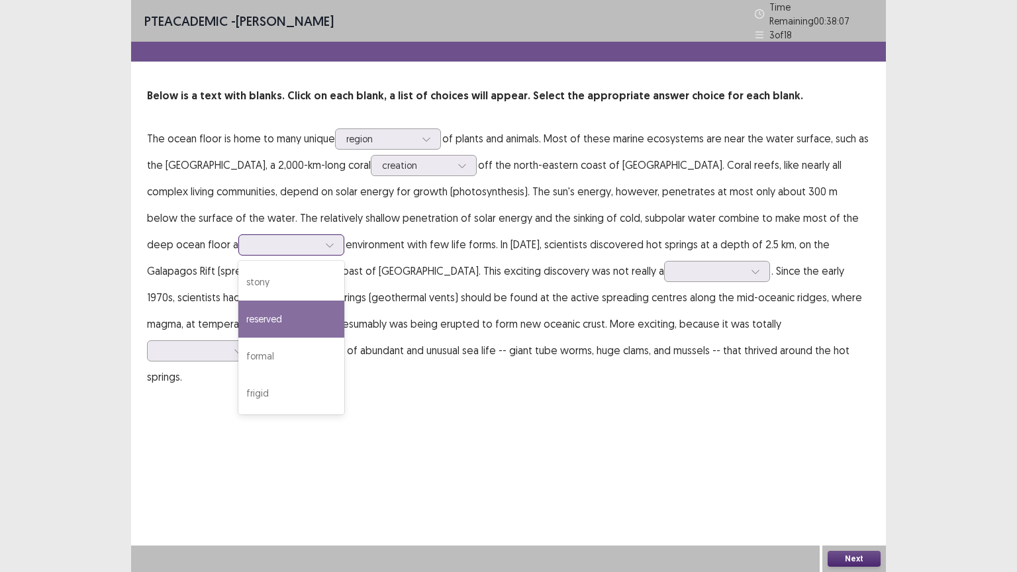
click at [238, 306] on div "reserved" at bounding box center [291, 319] width 106 height 37
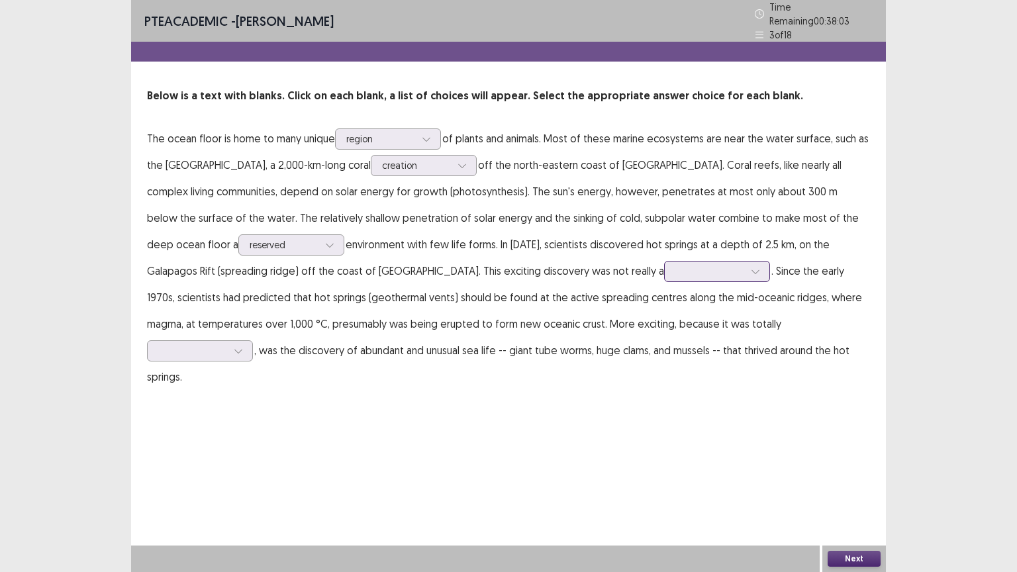
click at [675, 265] on div at bounding box center [709, 271] width 69 height 13
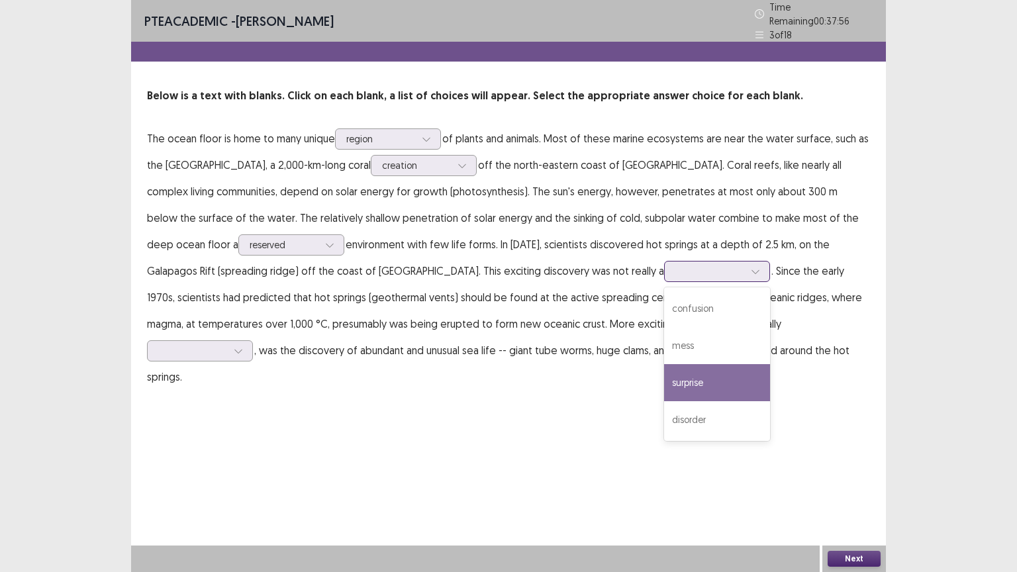
click at [664, 374] on div "surprise" at bounding box center [717, 382] width 106 height 37
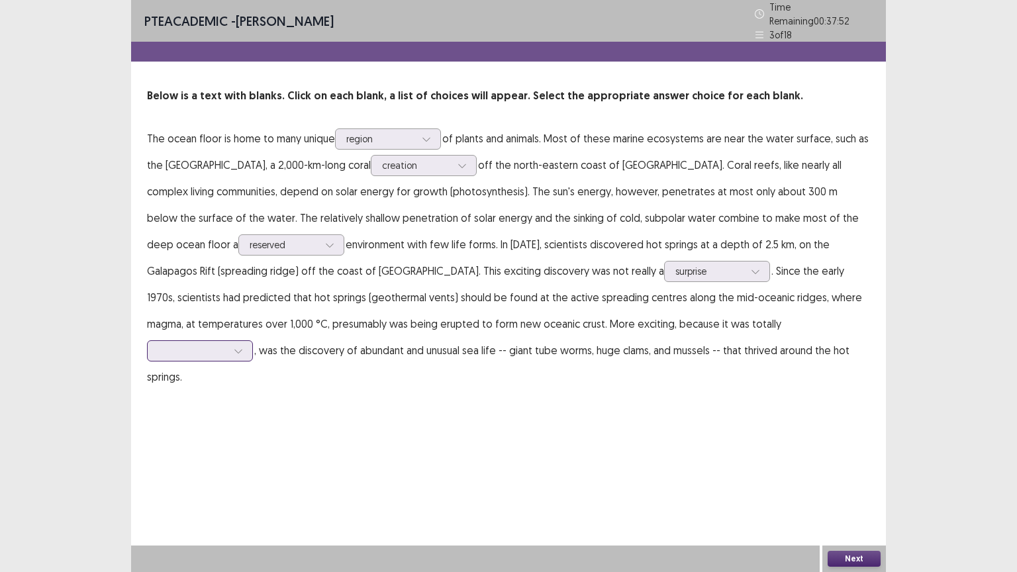
click at [227, 344] on div at bounding box center [192, 350] width 69 height 13
click at [253, 407] on div "predicted" at bounding box center [200, 425] width 106 height 37
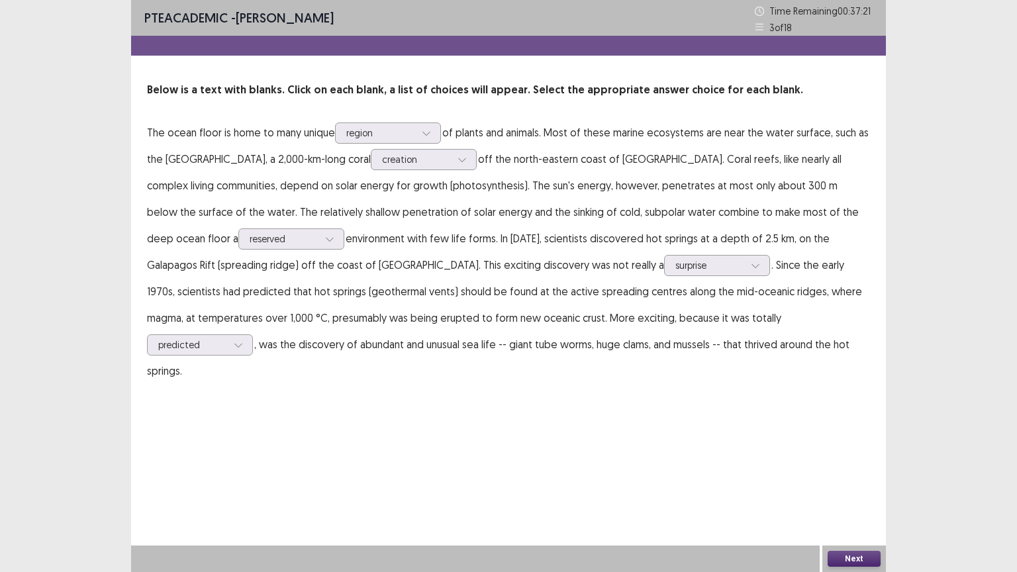
click at [866, 483] on button "Next" at bounding box center [854, 559] width 53 height 16
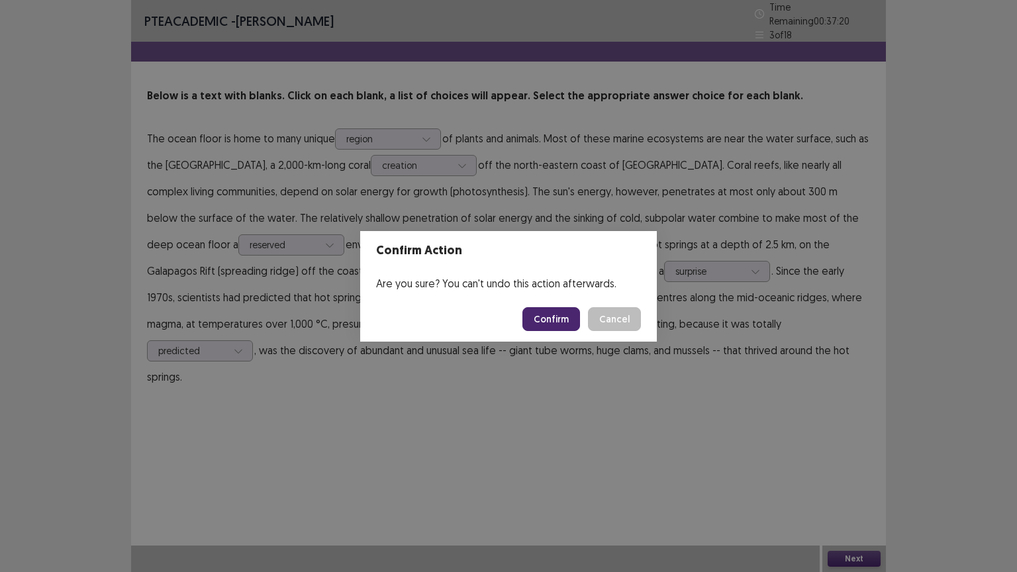
click at [555, 317] on button "Confirm" at bounding box center [551, 319] width 58 height 24
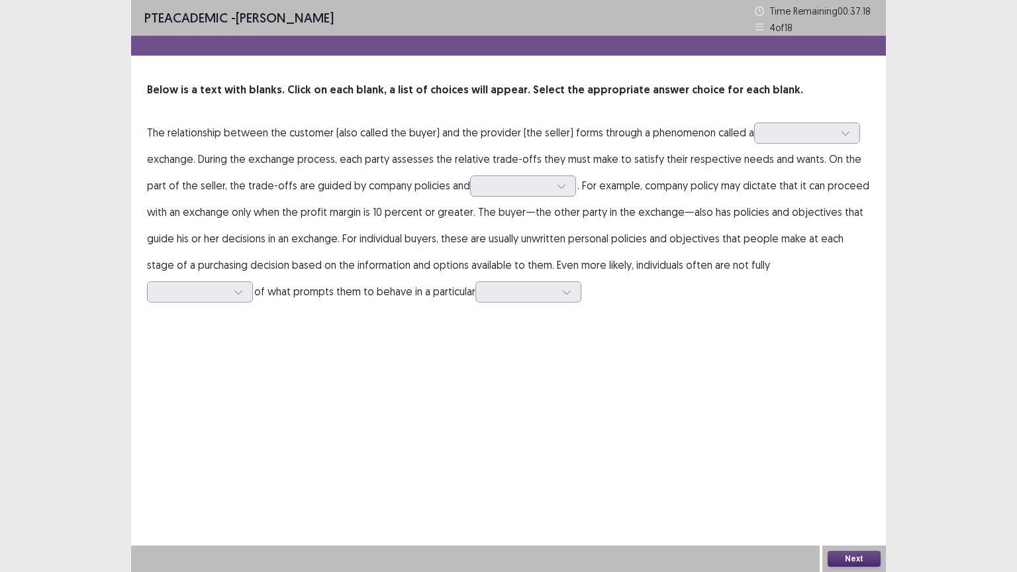
drag, startPoint x: 222, startPoint y: 129, endPoint x: 379, endPoint y: 138, distance: 156.5
click at [379, 138] on p "The relationship between the customer (also called the buyer) and the provider …" at bounding box center [508, 211] width 723 height 185
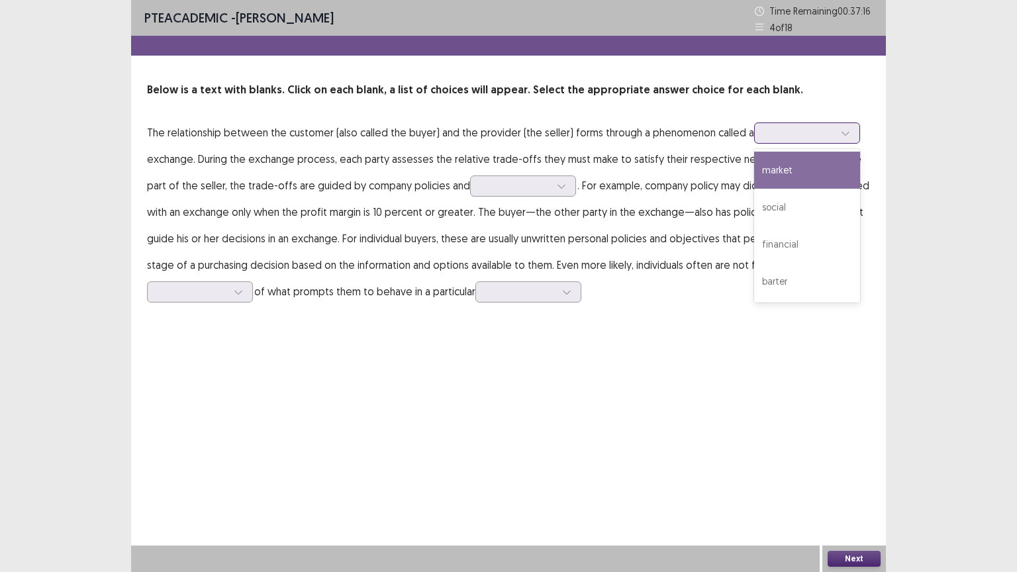
click at [767, 136] on div at bounding box center [799, 132] width 69 height 13
click at [771, 173] on div "market" at bounding box center [807, 170] width 106 height 37
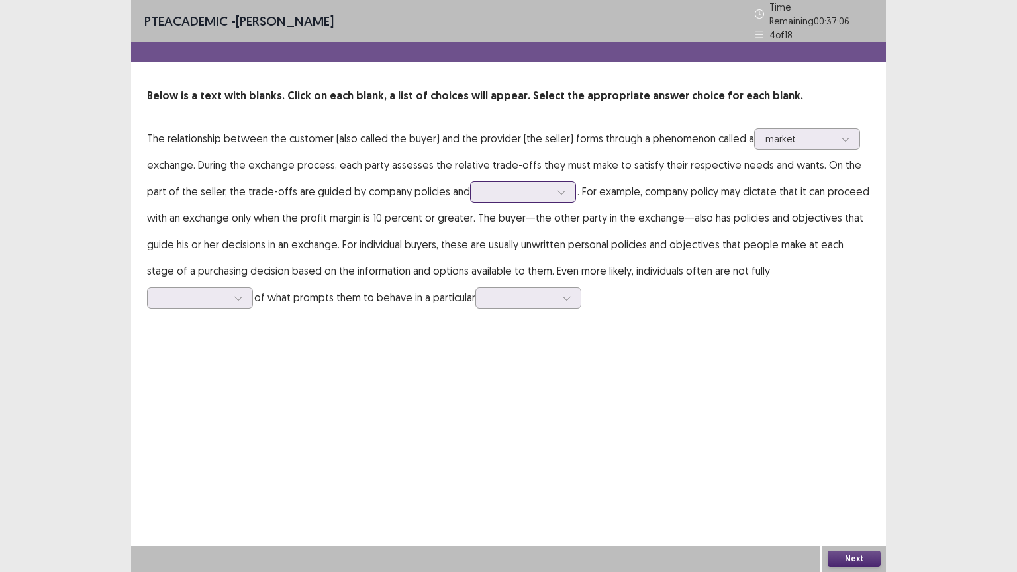
click at [481, 189] on div at bounding box center [515, 191] width 69 height 13
click at [478, 256] on div "resources" at bounding box center [523, 266] width 106 height 37
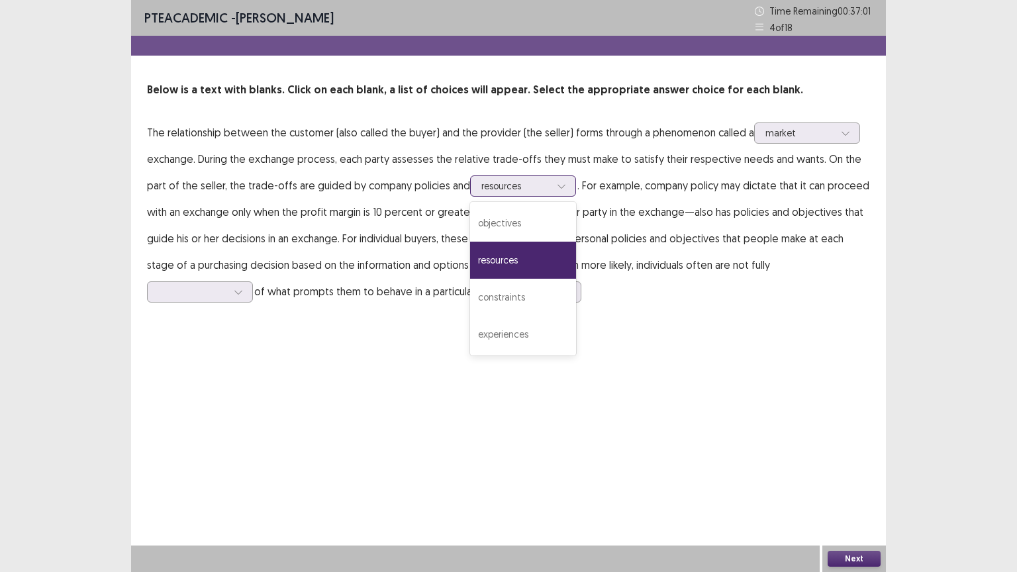
click at [485, 180] on div at bounding box center [515, 185] width 69 height 13
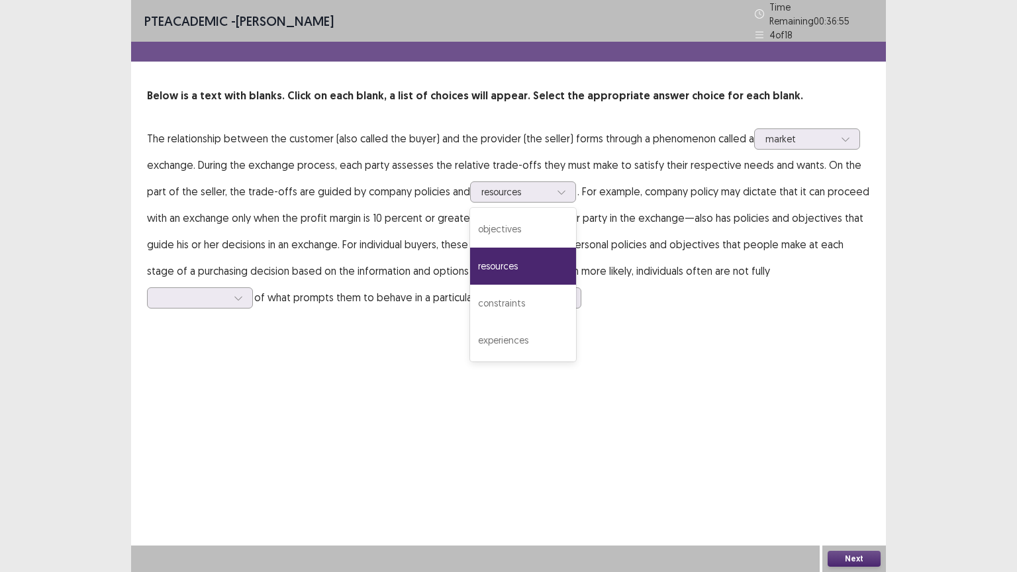
click at [683, 201] on p "The relationship between the customer (also called the buyer) and the provider …" at bounding box center [508, 217] width 723 height 185
drag, startPoint x: 645, startPoint y: 191, endPoint x: 697, endPoint y: 186, distance: 51.9
click at [697, 186] on p "The relationship between the customer (also called the buyer) and the provider …" at bounding box center [508, 217] width 723 height 185
click at [515, 186] on div at bounding box center [515, 191] width 69 height 13
click at [742, 225] on p "The relationship between the customer (also called the buyer) and the provider …" at bounding box center [508, 217] width 723 height 185
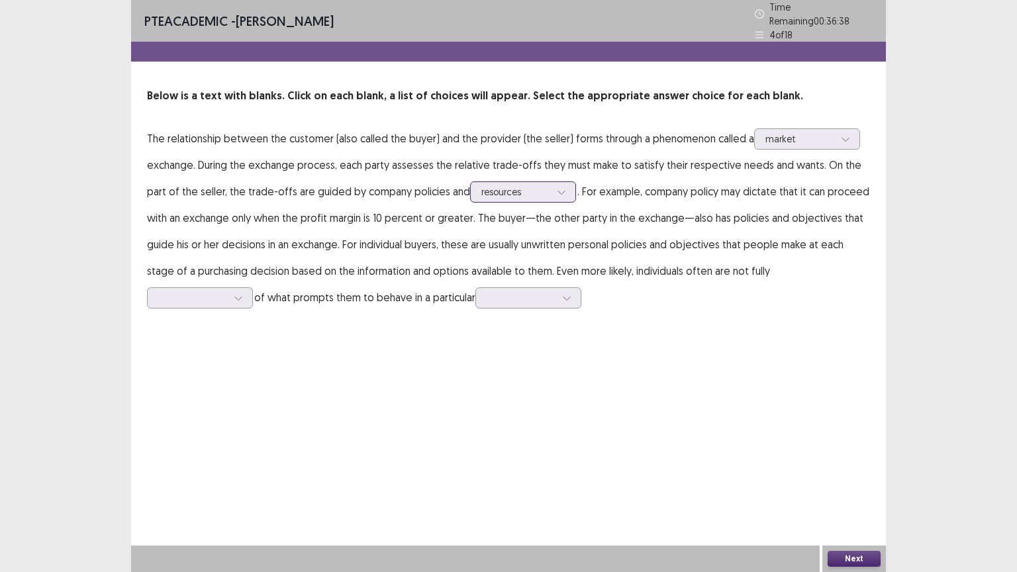
click at [510, 188] on div at bounding box center [515, 191] width 69 height 13
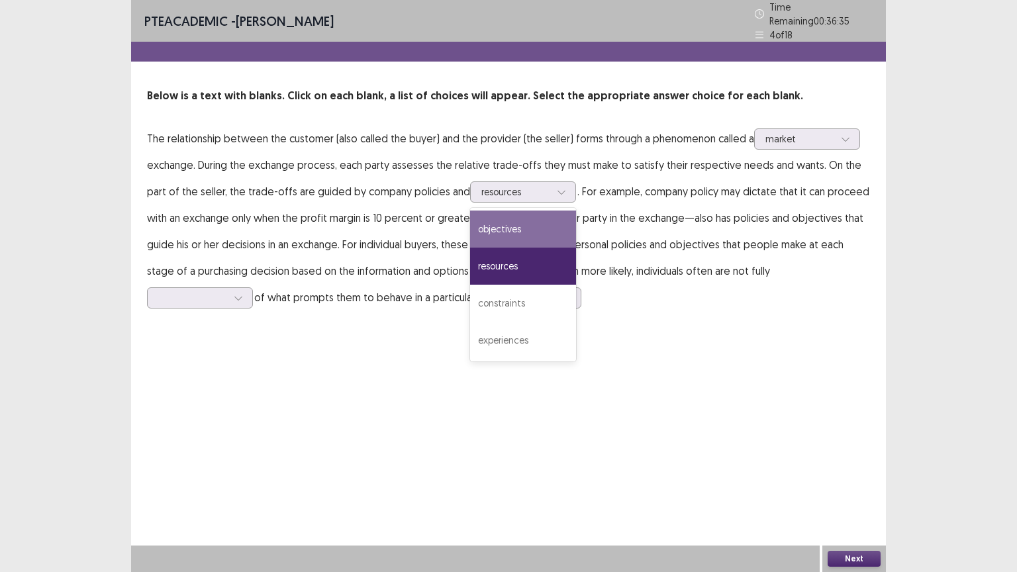
click at [620, 242] on p "The relationship between the customer (also called the buyer) and the provider …" at bounding box center [508, 217] width 723 height 185
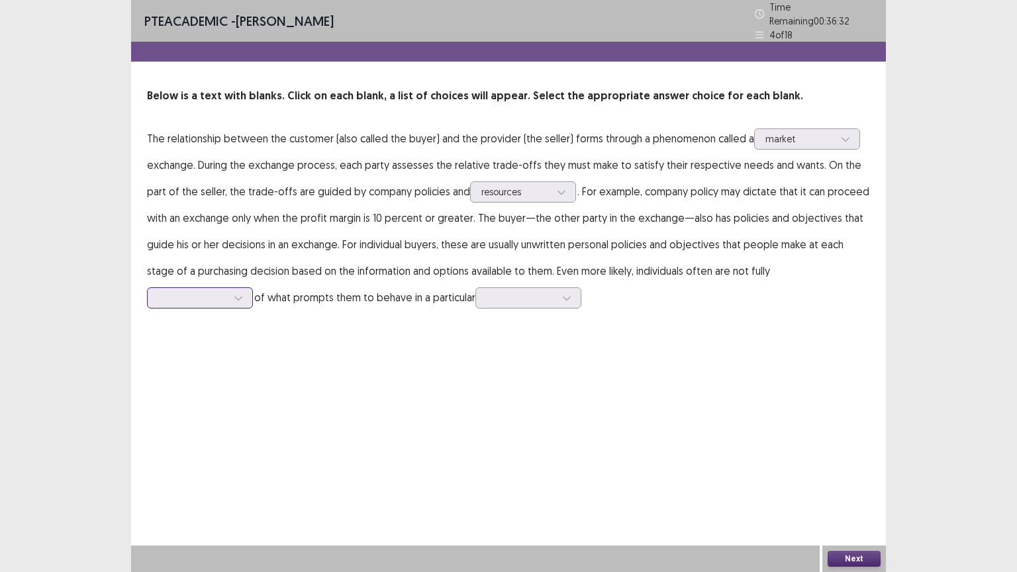
click at [227, 291] on div at bounding box center [192, 297] width 69 height 13
click at [253, 354] on div "aware" at bounding box center [200, 372] width 106 height 37
click at [487, 291] on div at bounding box center [521, 297] width 69 height 13
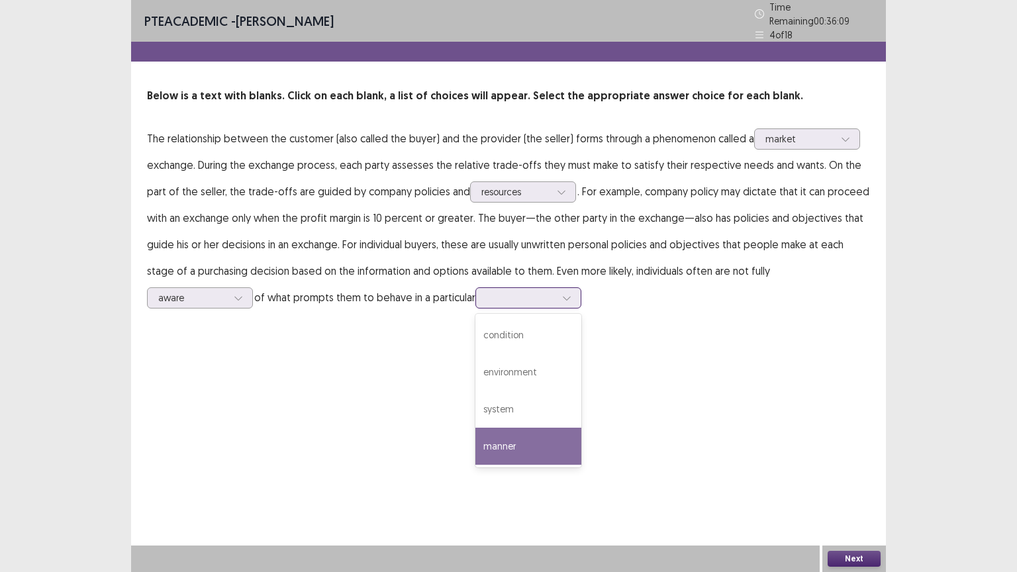
click at [475, 428] on div "manner" at bounding box center [528, 446] width 106 height 37
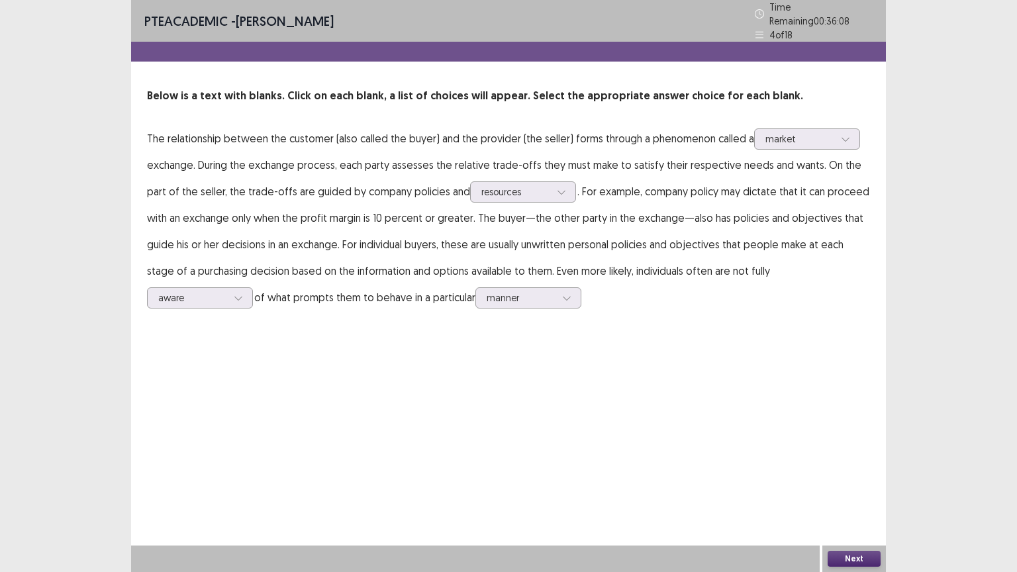
click at [856, 483] on button "Next" at bounding box center [854, 559] width 53 height 16
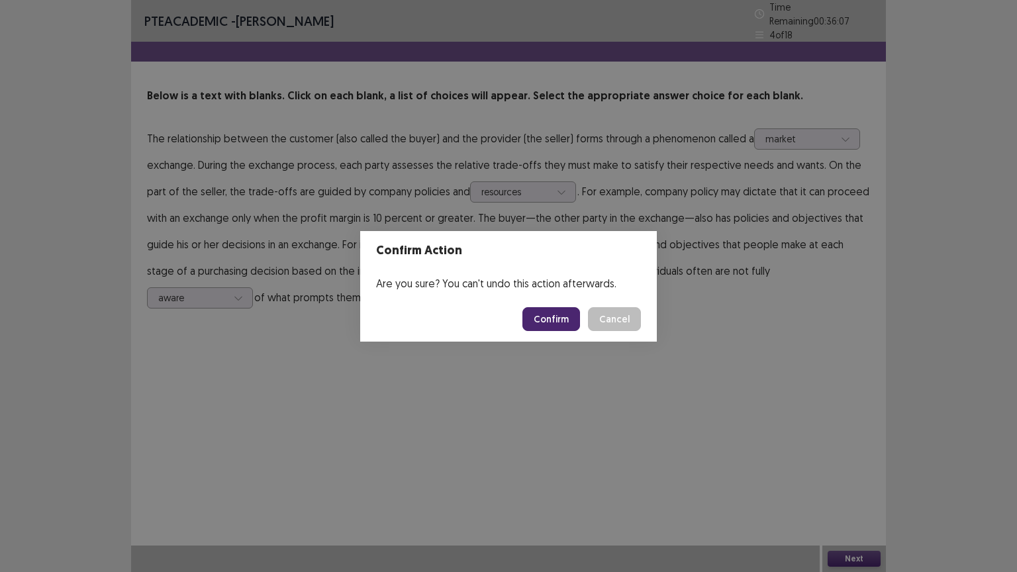
click at [575, 310] on button "Confirm" at bounding box center [551, 319] width 58 height 24
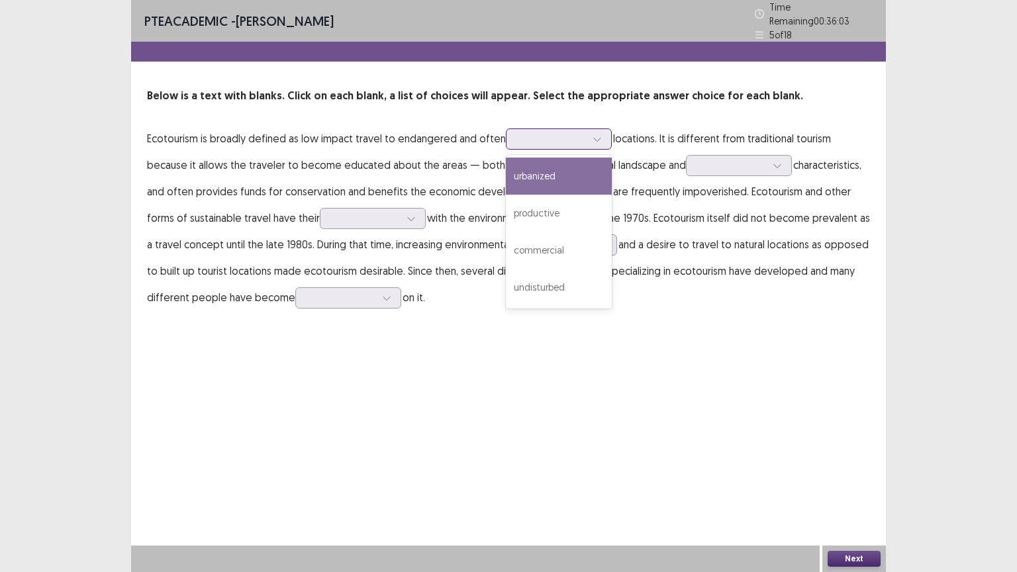
click at [522, 135] on div at bounding box center [551, 138] width 69 height 13
click at [536, 177] on div "urbanized" at bounding box center [559, 176] width 106 height 37
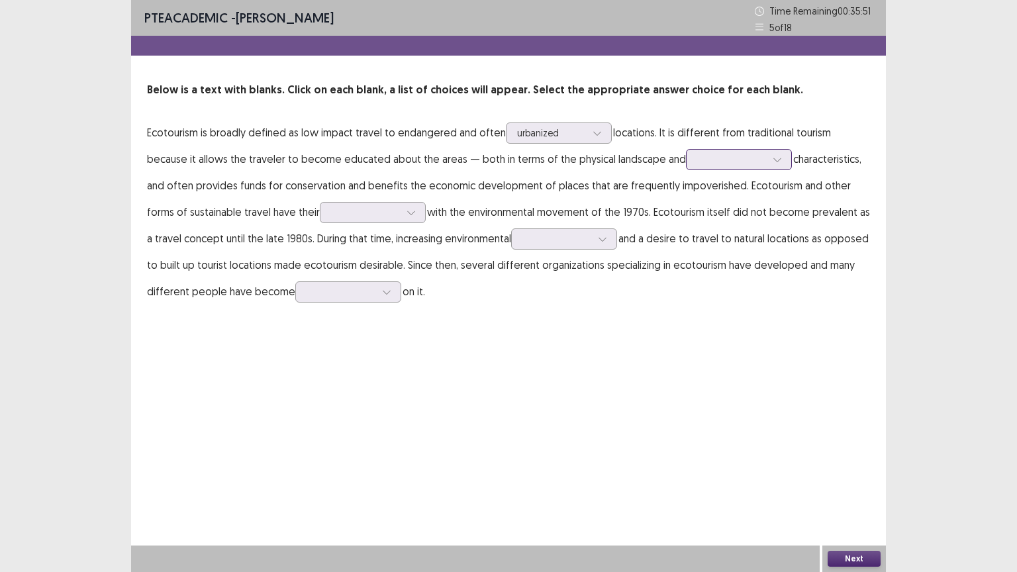
click at [696, 166] on div at bounding box center [732, 159] width 72 height 15
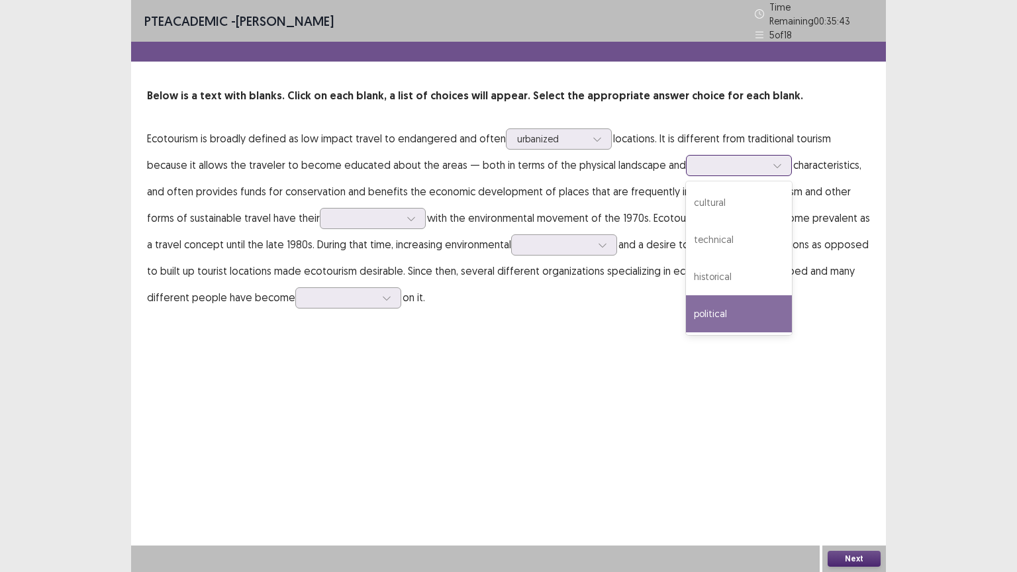
click at [686, 301] on div "political" at bounding box center [739, 313] width 106 height 37
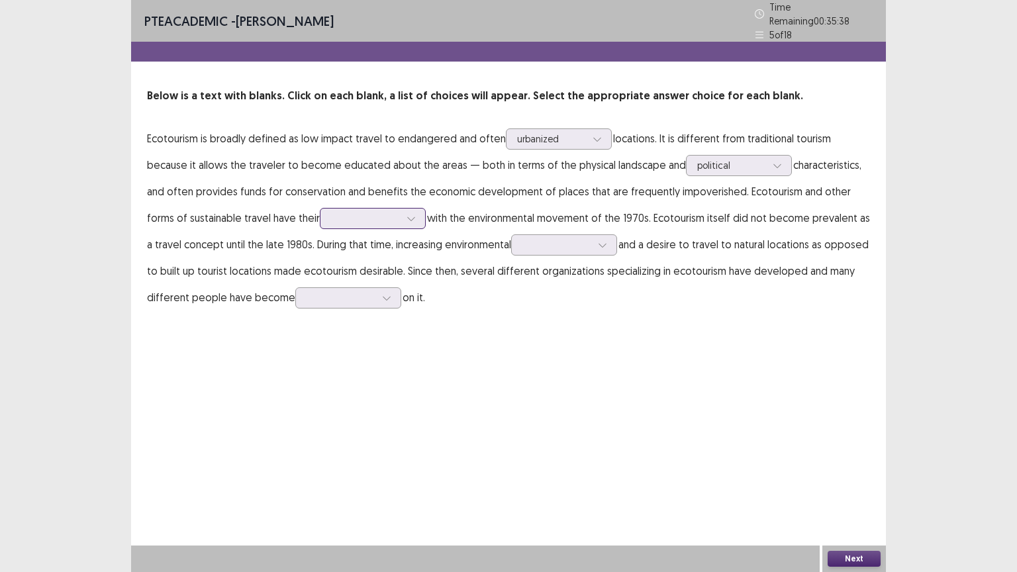
click at [331, 217] on div at bounding box center [365, 218] width 69 height 13
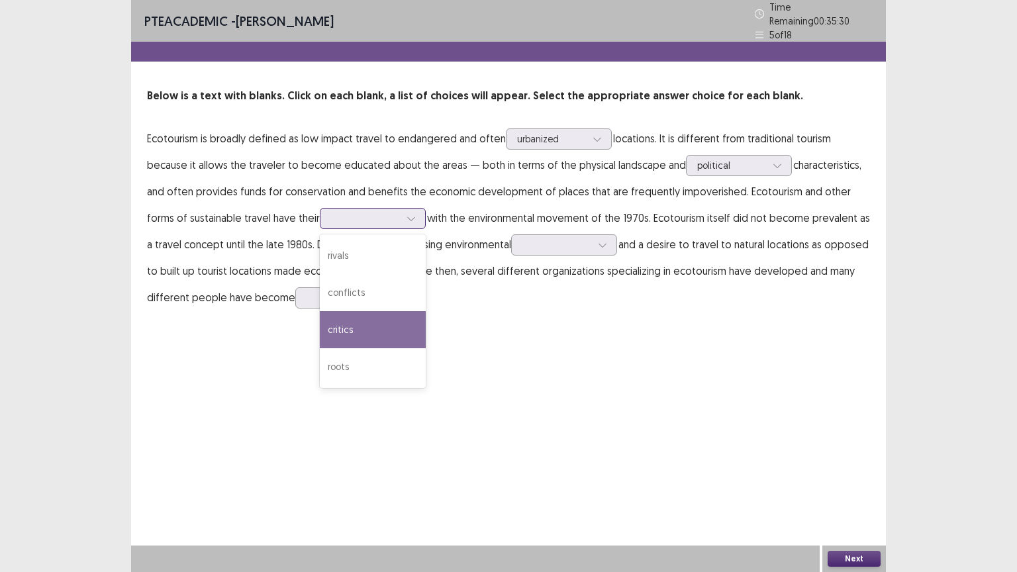
click at [329, 321] on div "critics" at bounding box center [373, 329] width 106 height 37
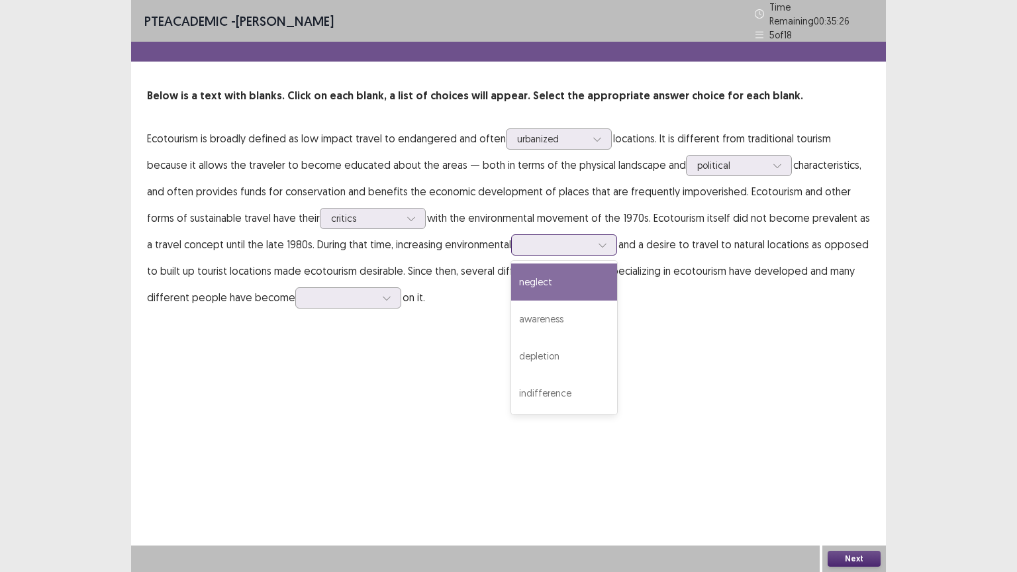
click at [533, 238] on div at bounding box center [556, 244] width 69 height 13
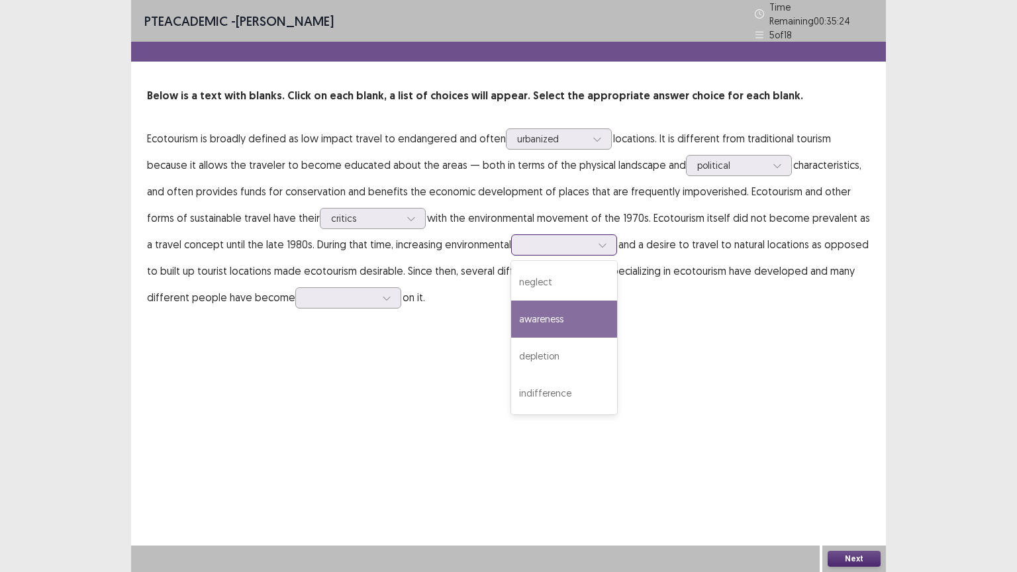
click at [530, 319] on div "awareness" at bounding box center [564, 319] width 106 height 37
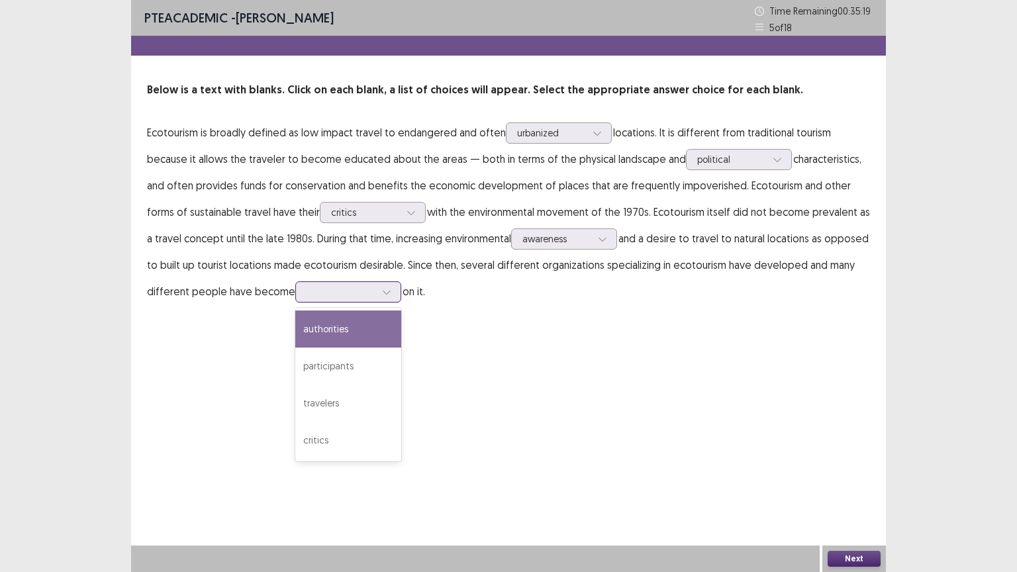
click at [307, 289] on div at bounding box center [341, 291] width 69 height 13
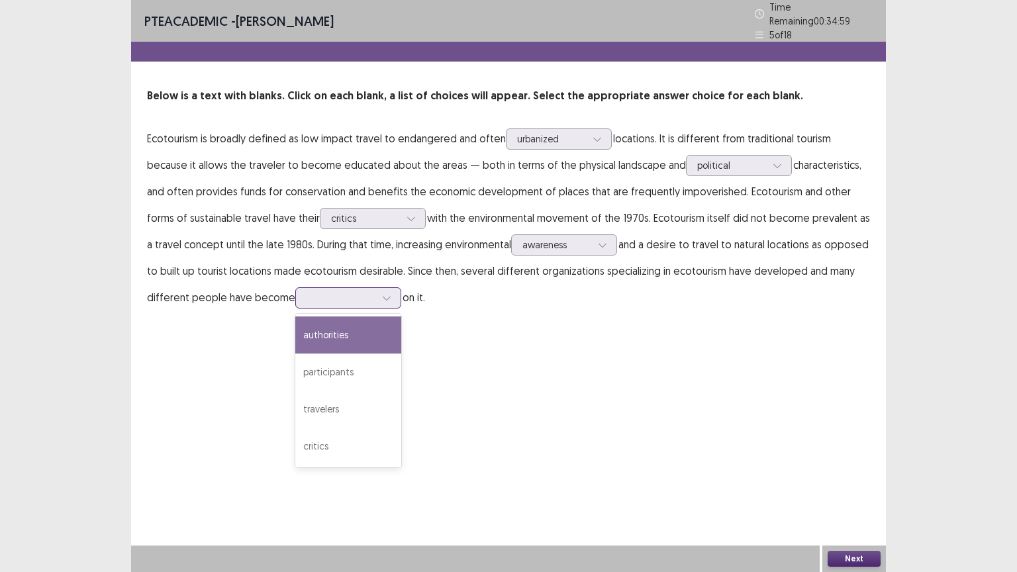
click at [295, 337] on div "authorities" at bounding box center [348, 335] width 106 height 37
click at [331, 291] on div "authorities" at bounding box center [341, 298] width 72 height 20
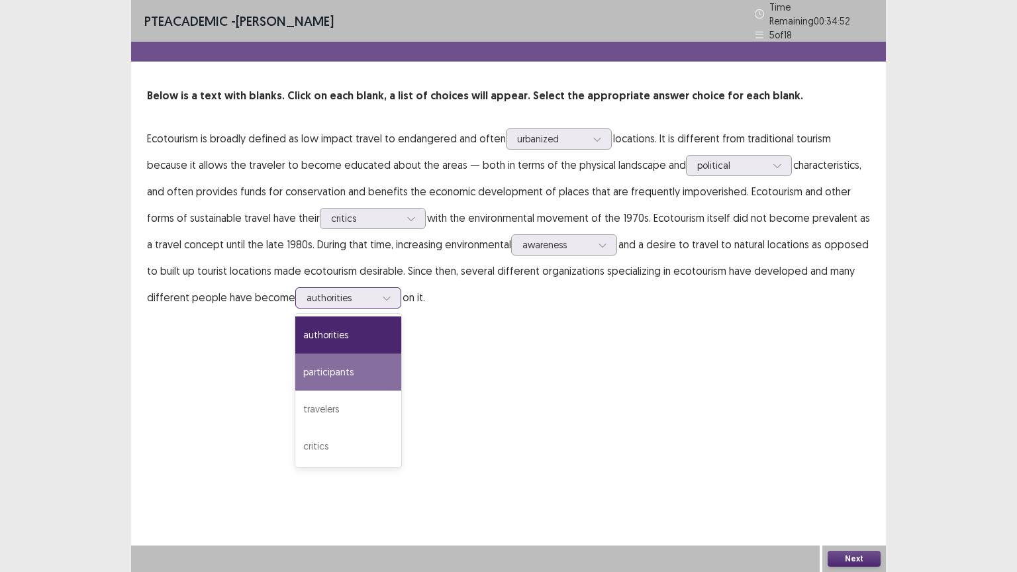
click at [317, 360] on div "participants" at bounding box center [348, 372] width 106 height 37
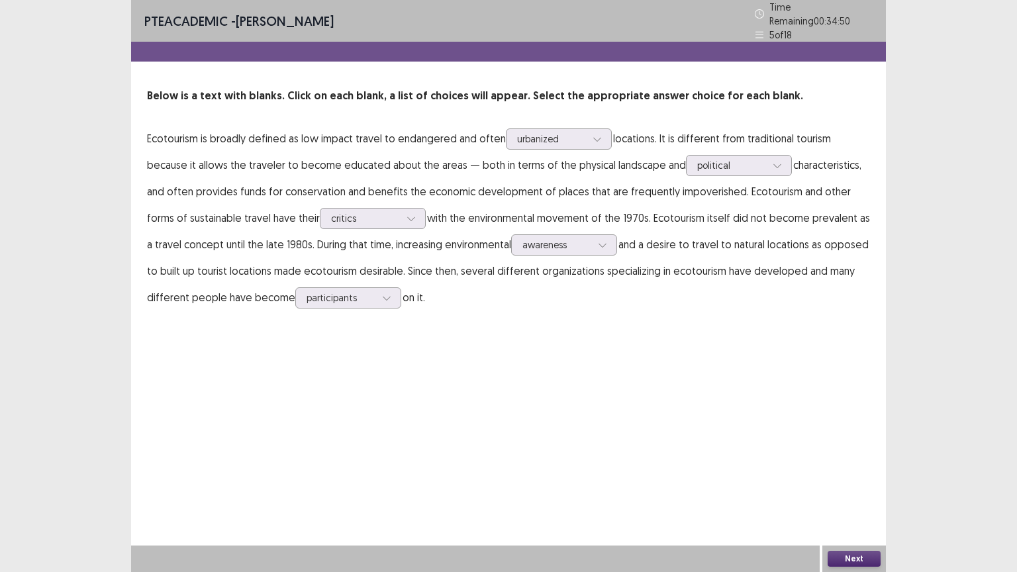
click at [854, 483] on button "Next" at bounding box center [854, 559] width 53 height 16
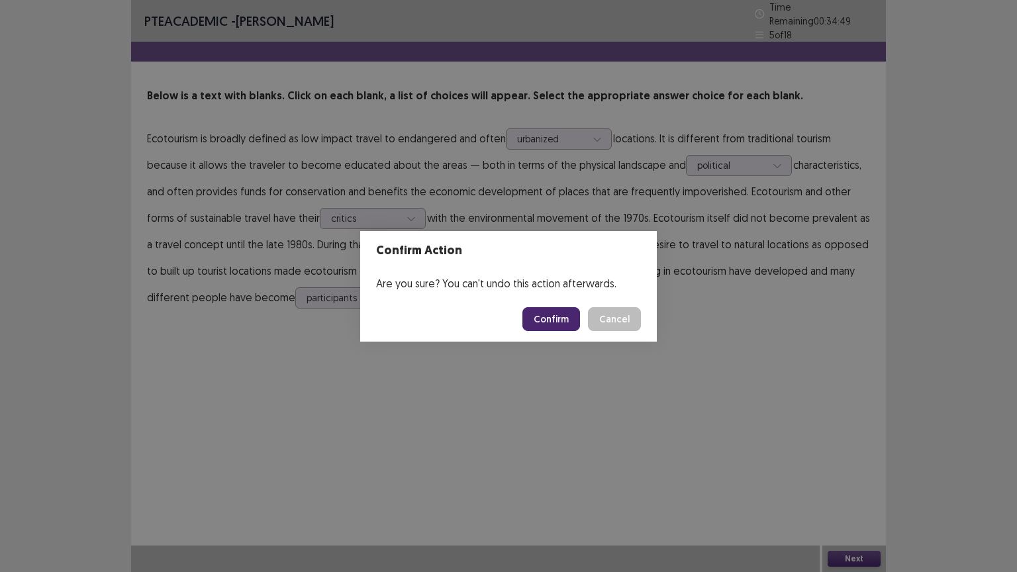
click at [560, 315] on button "Confirm" at bounding box center [551, 319] width 58 height 24
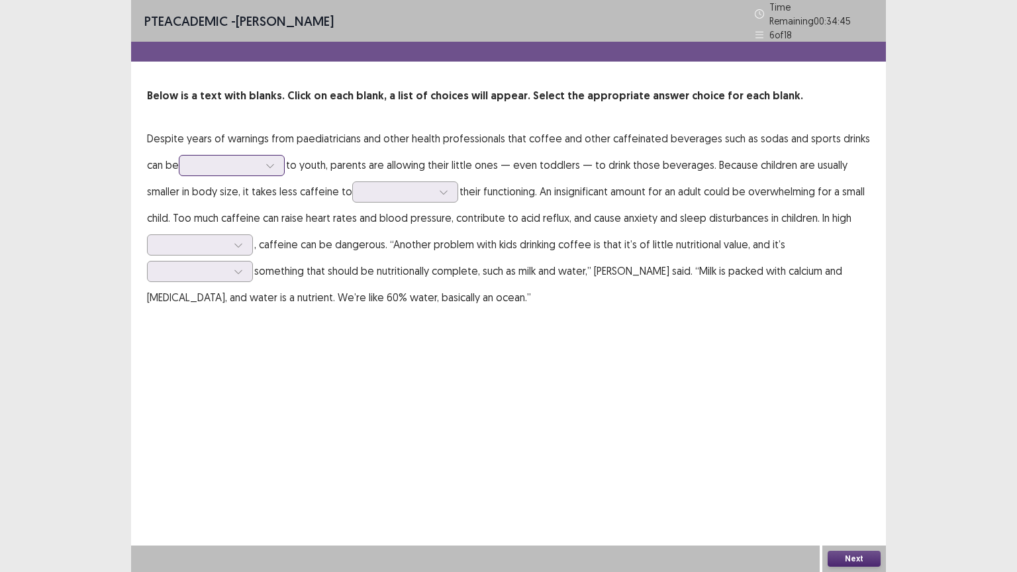
click at [238, 159] on div at bounding box center [224, 165] width 69 height 13
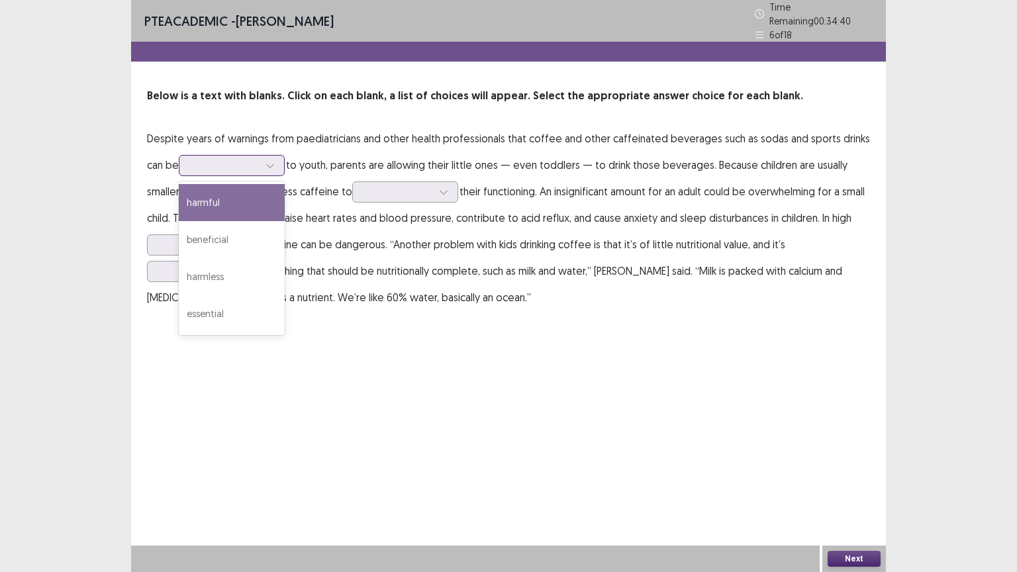
click at [230, 199] on div "harmful" at bounding box center [232, 202] width 106 height 37
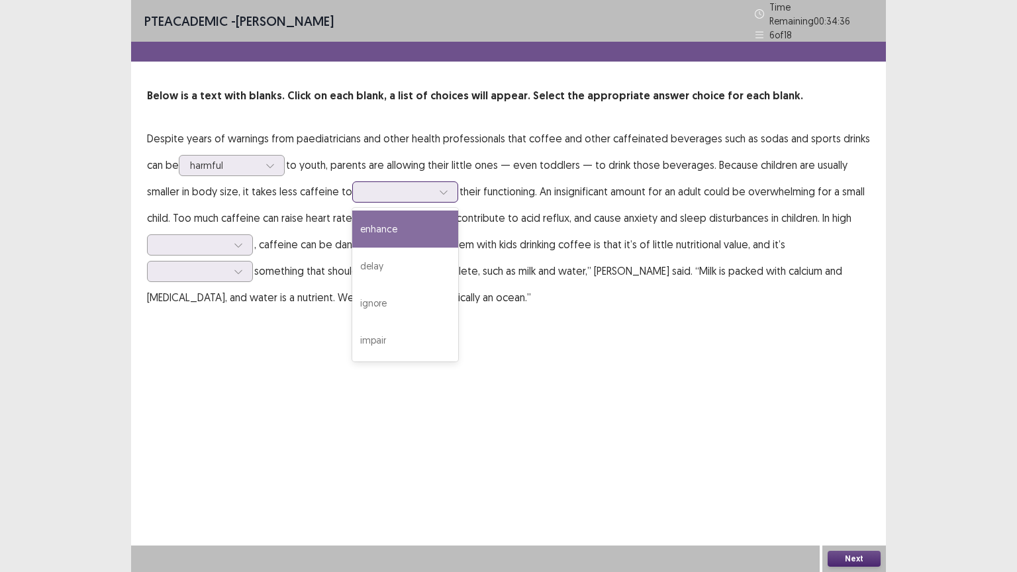
click at [384, 191] on div at bounding box center [398, 191] width 69 height 13
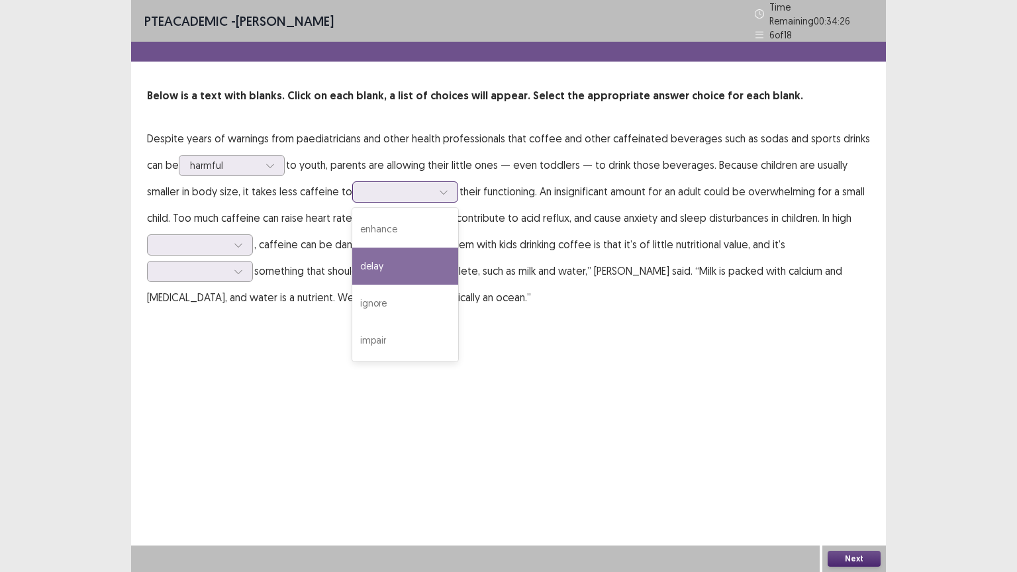
click at [379, 259] on div "delay" at bounding box center [405, 266] width 106 height 37
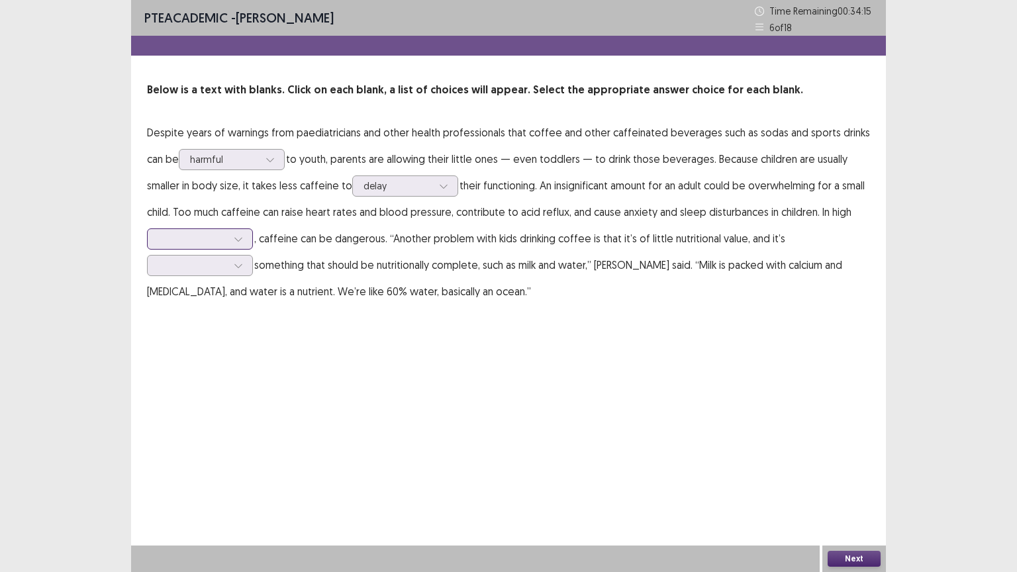
click at [231, 242] on div at bounding box center [238, 239] width 20 height 20
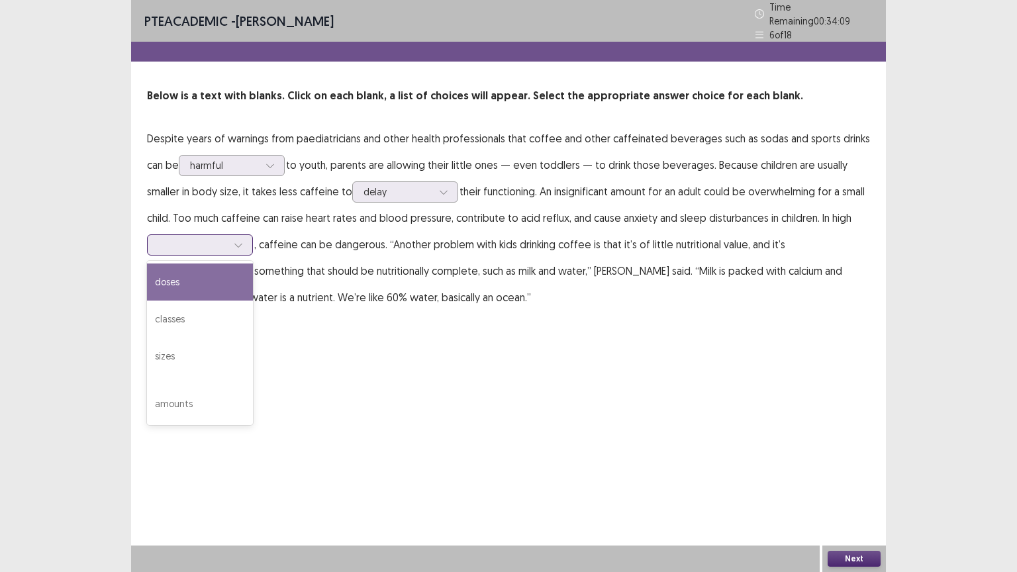
click at [224, 274] on div "doses" at bounding box center [200, 282] width 106 height 37
click at [185, 265] on div at bounding box center [192, 271] width 69 height 13
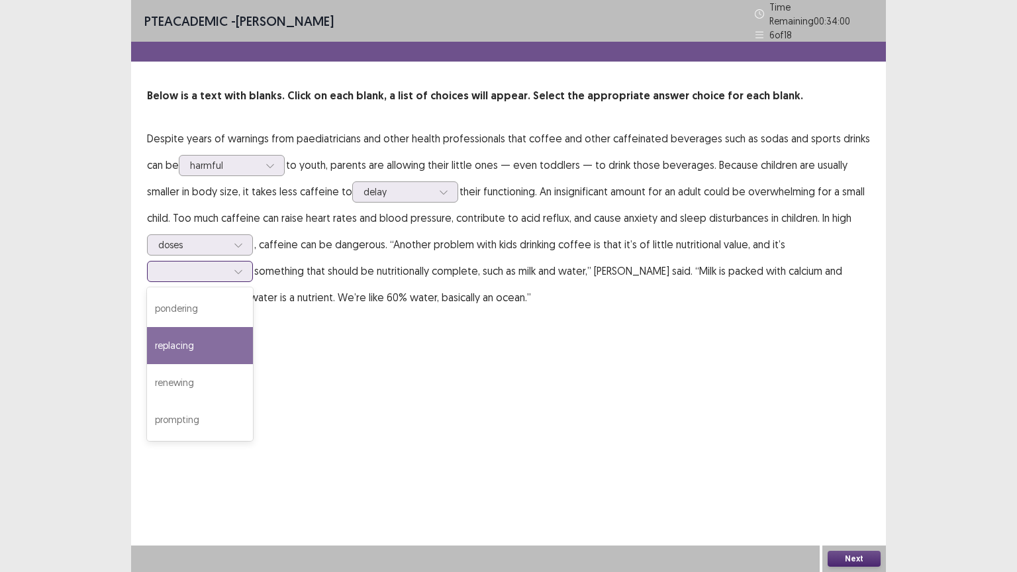
click at [190, 330] on div "replacing" at bounding box center [200, 345] width 106 height 37
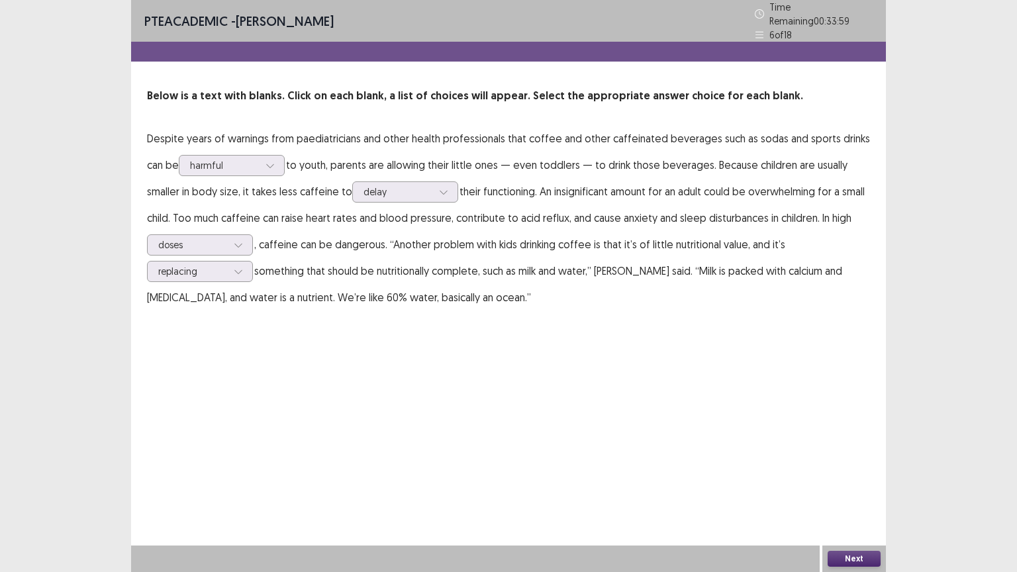
click at [850, 483] on button "Next" at bounding box center [854, 559] width 53 height 16
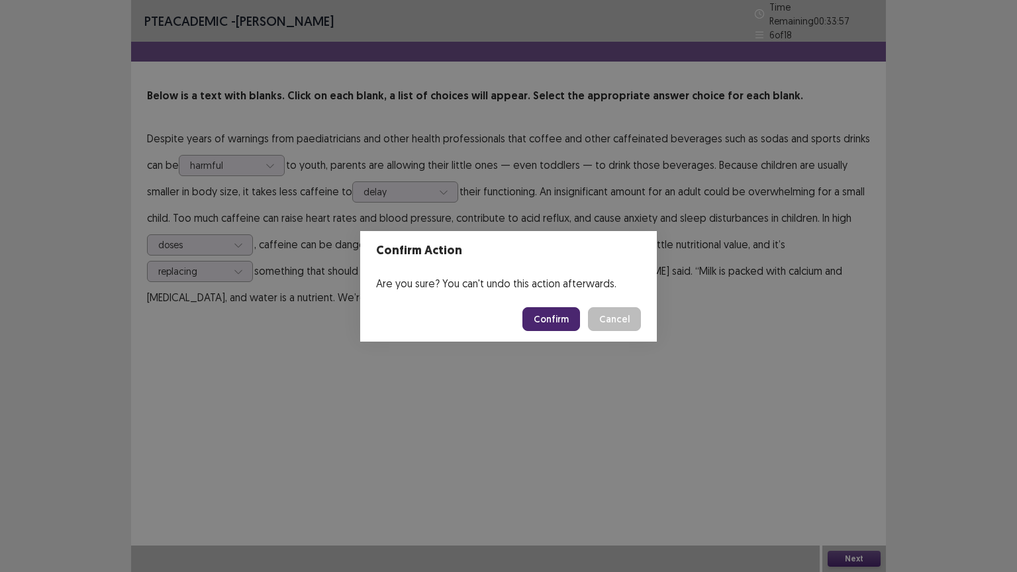
click at [542, 323] on button "Confirm" at bounding box center [551, 319] width 58 height 24
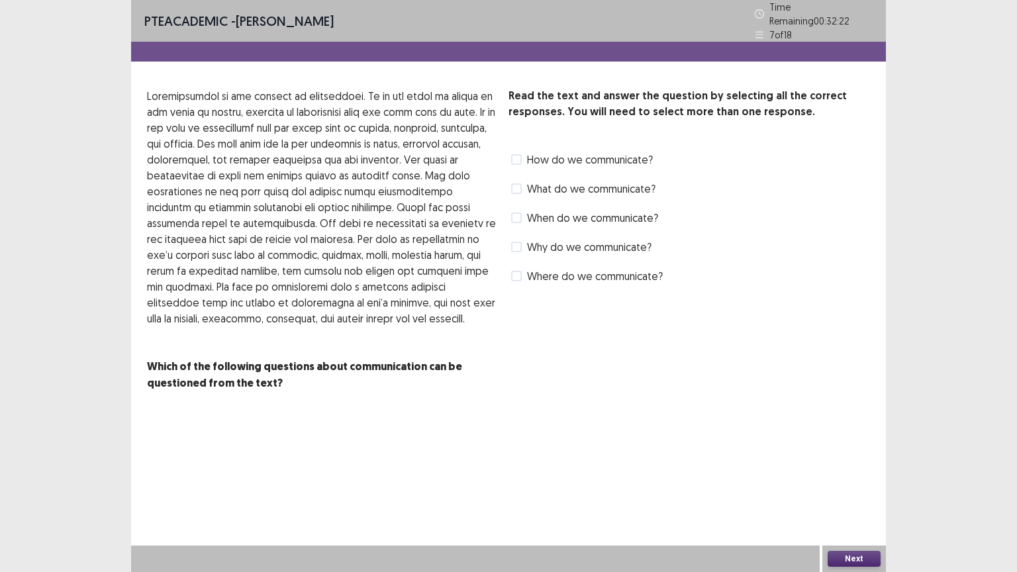
click at [524, 154] on label "How do we communicate?" at bounding box center [582, 160] width 142 height 16
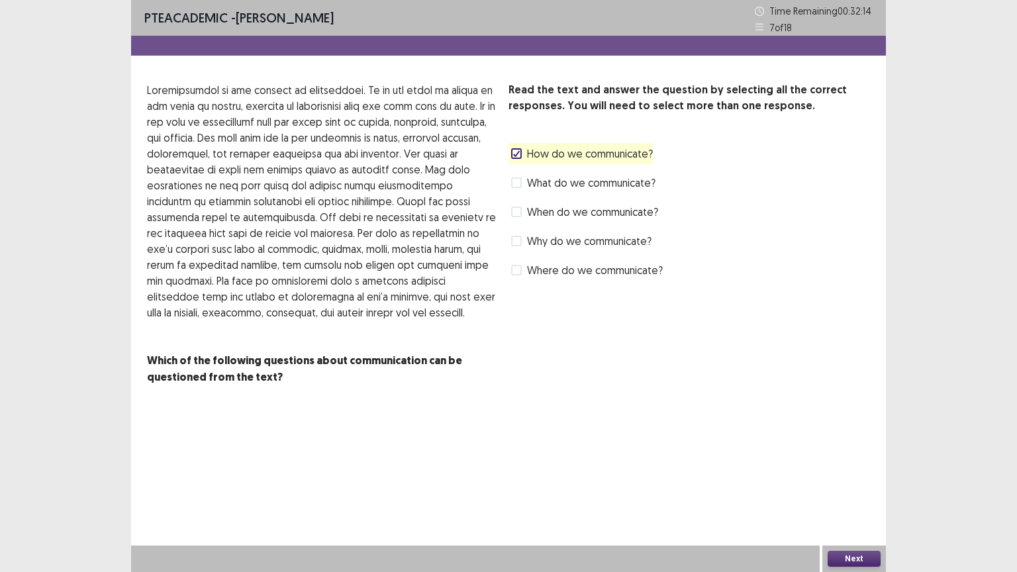
drag, startPoint x: 278, startPoint y: 281, endPoint x: 417, endPoint y: 295, distance: 139.0
click at [417, 295] on p at bounding box center [322, 201] width 351 height 238
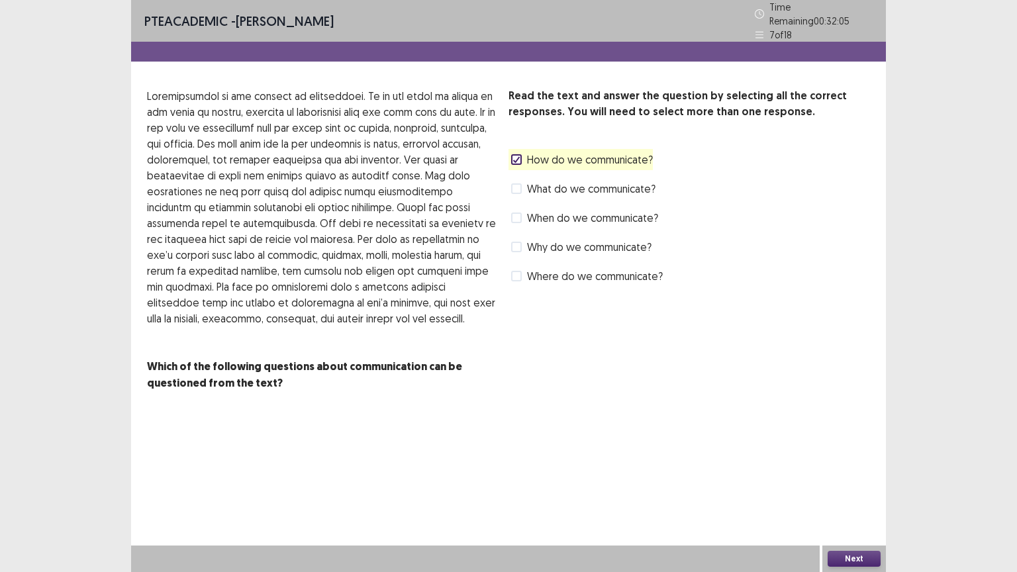
click at [848, 483] on button "Next" at bounding box center [854, 559] width 53 height 16
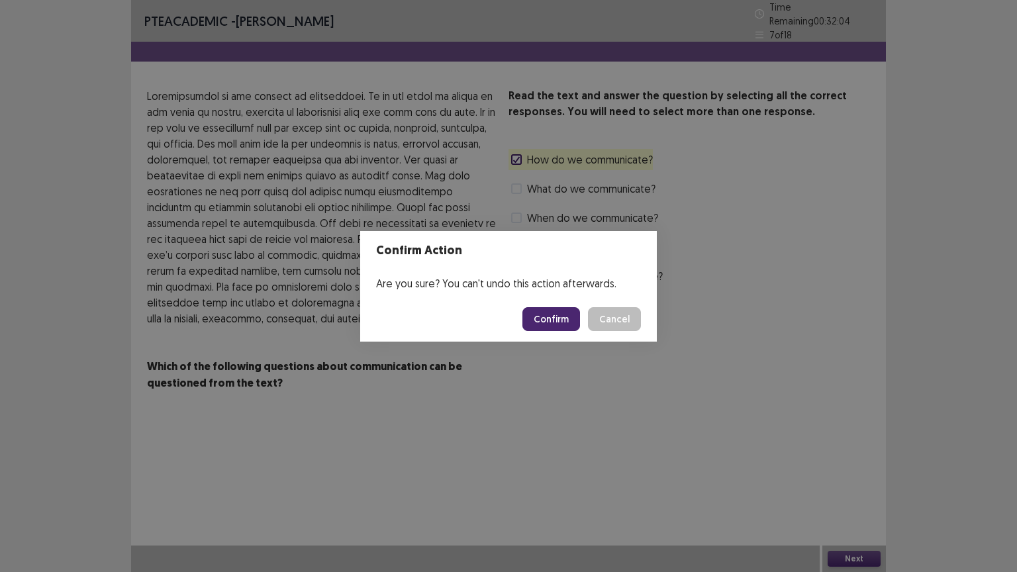
click at [550, 321] on button "Confirm" at bounding box center [551, 319] width 58 height 24
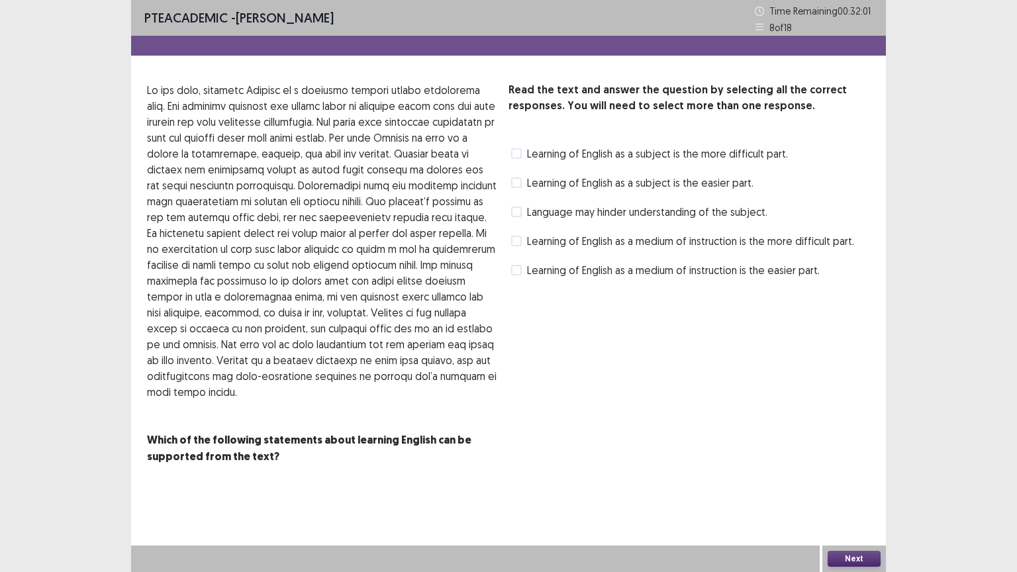
drag, startPoint x: 190, startPoint y: 426, endPoint x: 301, endPoint y: 431, distance: 111.3
click at [300, 432] on p "Which of the following statements about learning English can be supported from …" at bounding box center [322, 448] width 351 height 33
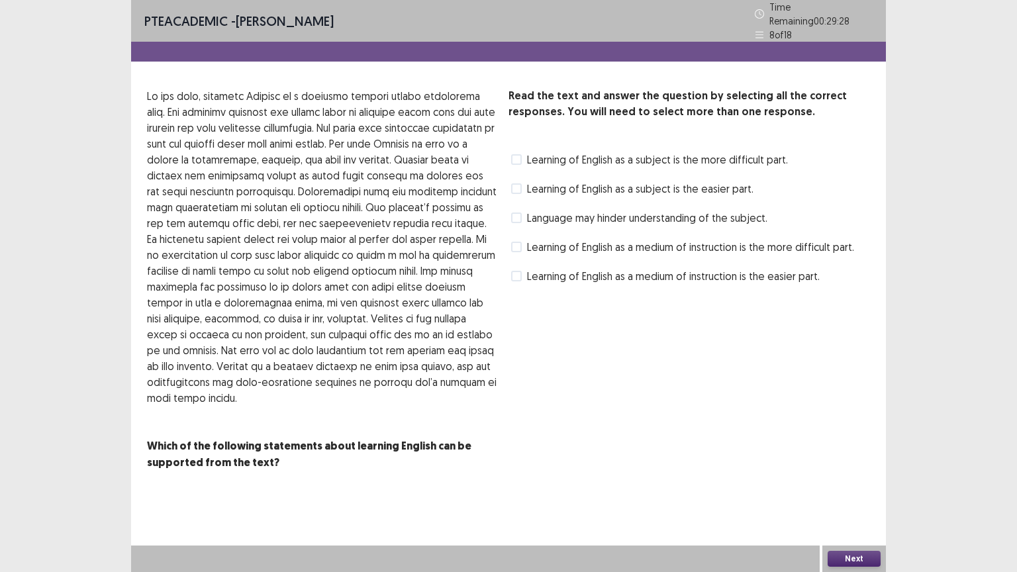
click at [518, 213] on span at bounding box center [516, 218] width 11 height 11
click at [850, 483] on button "Next" at bounding box center [854, 559] width 53 height 16
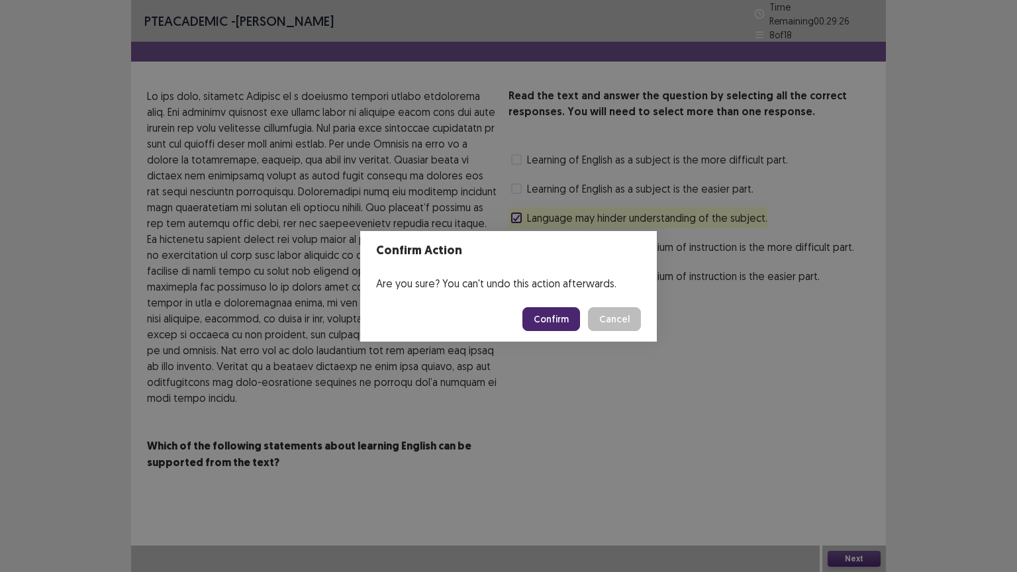
click at [546, 322] on button "Confirm" at bounding box center [551, 319] width 58 height 24
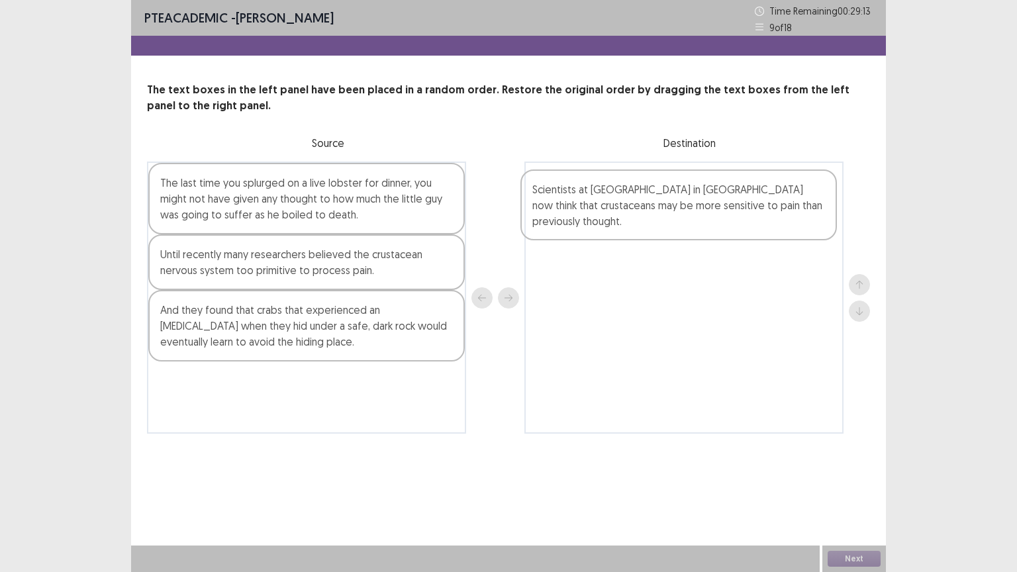
drag, startPoint x: 201, startPoint y: 330, endPoint x: 576, endPoint y: 211, distance: 393.9
click at [576, 211] on div "The last time you splurged on a live lobster for dinner, you might not have giv…" at bounding box center [508, 298] width 723 height 272
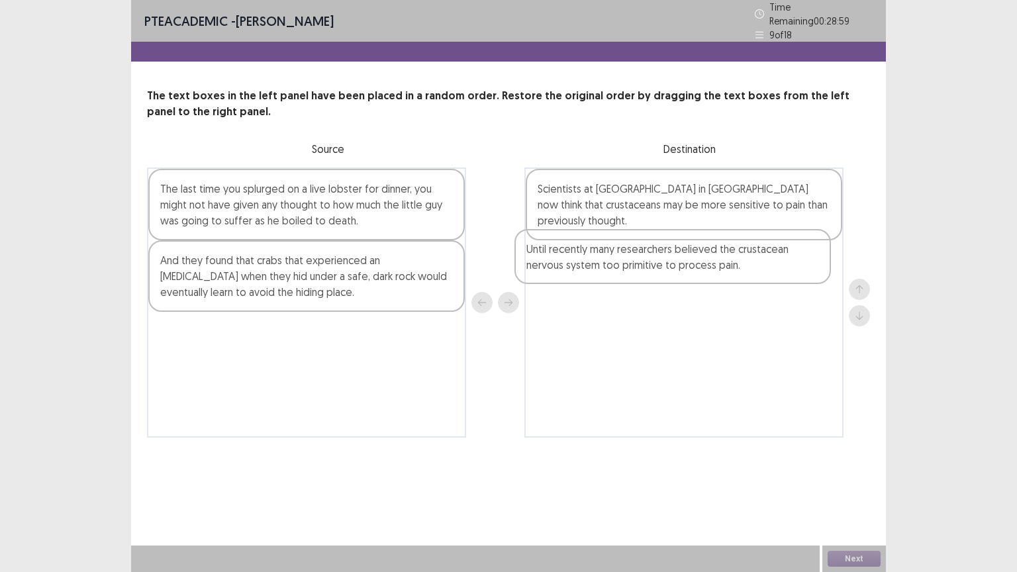
drag, startPoint x: 254, startPoint y: 275, endPoint x: 624, endPoint y: 268, distance: 370.2
click at [624, 268] on div "The last time you splurged on a live lobster for dinner, you might not have giv…" at bounding box center [508, 303] width 723 height 270
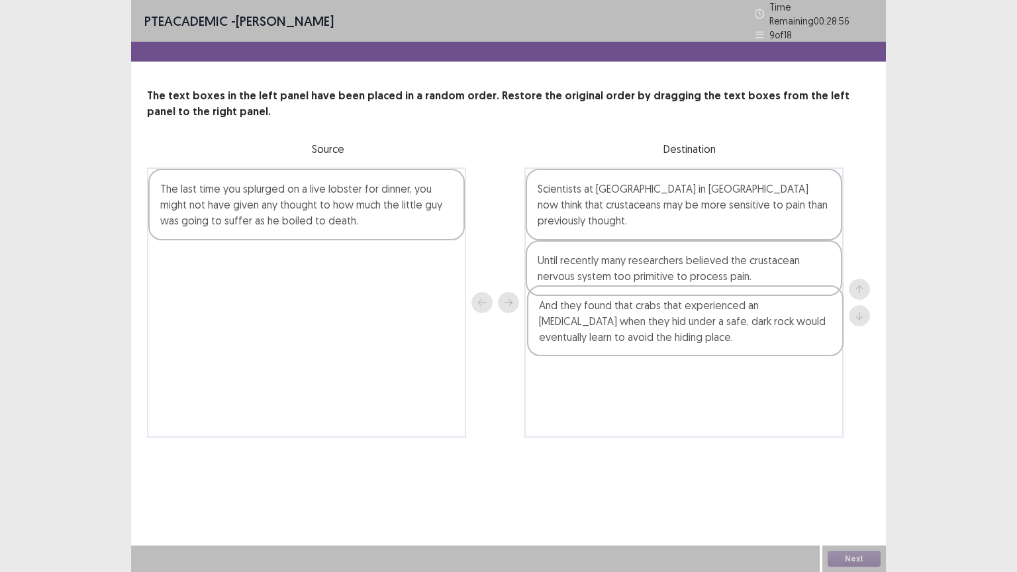
drag, startPoint x: 223, startPoint y: 273, endPoint x: 605, endPoint y: 325, distance: 385.6
click at [605, 325] on div "The last time you splurged on a live lobster for dinner, you might not have giv…" at bounding box center [508, 303] width 723 height 270
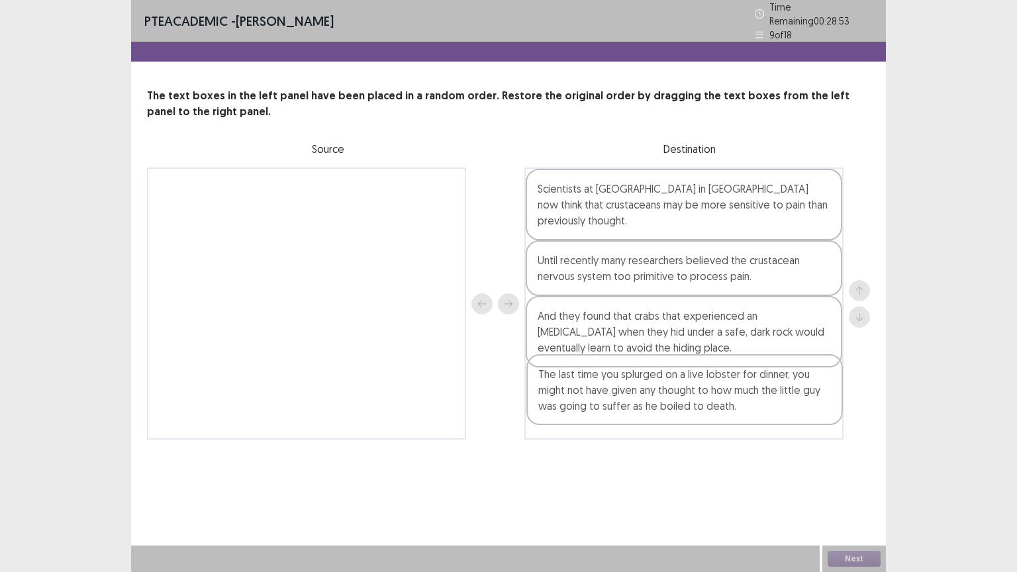
drag, startPoint x: 268, startPoint y: 191, endPoint x: 646, endPoint y: 386, distance: 426.2
click at [646, 386] on div "The last time you splurged on a live lobster for dinner, you might not have giv…" at bounding box center [508, 304] width 723 height 272
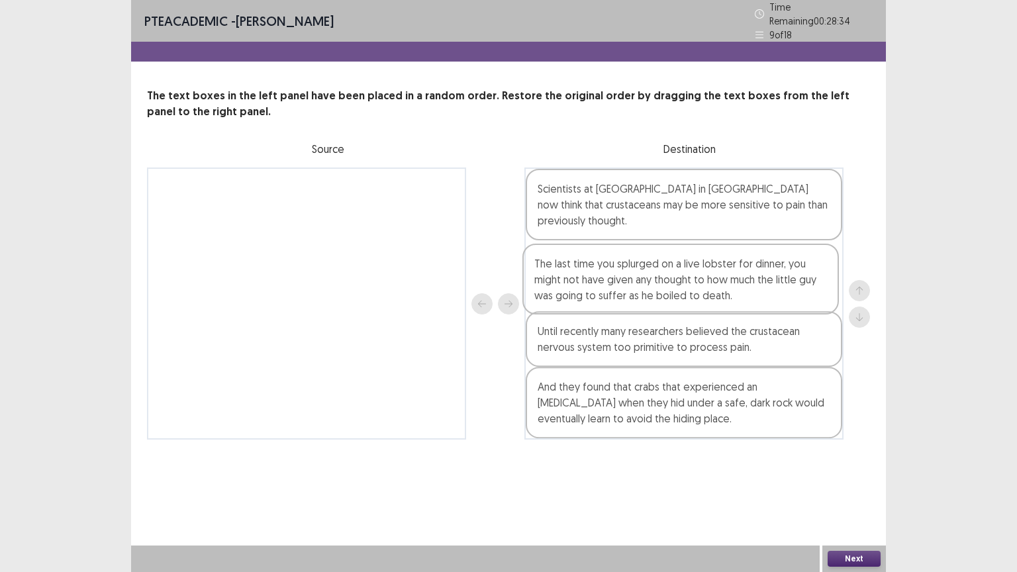
drag, startPoint x: 596, startPoint y: 400, endPoint x: 596, endPoint y: 277, distance: 122.5
click at [596, 277] on div "Scientists at [GEOGRAPHIC_DATA] in [GEOGRAPHIC_DATA] now think that crustaceans…" at bounding box center [683, 304] width 319 height 272
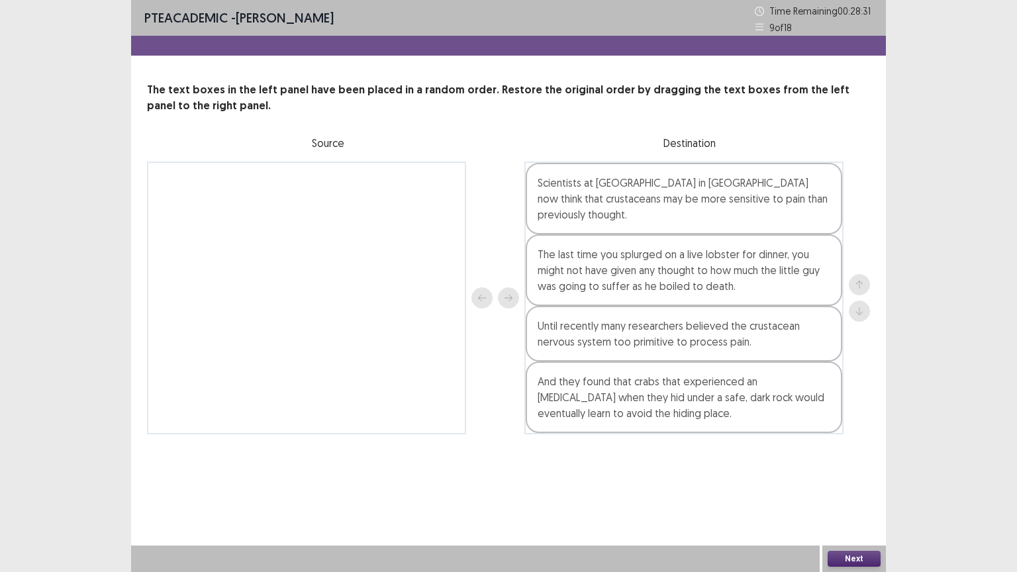
click at [866, 483] on div "Next" at bounding box center [854, 559] width 64 height 26
click at [858, 483] on button "Next" at bounding box center [854, 559] width 53 height 16
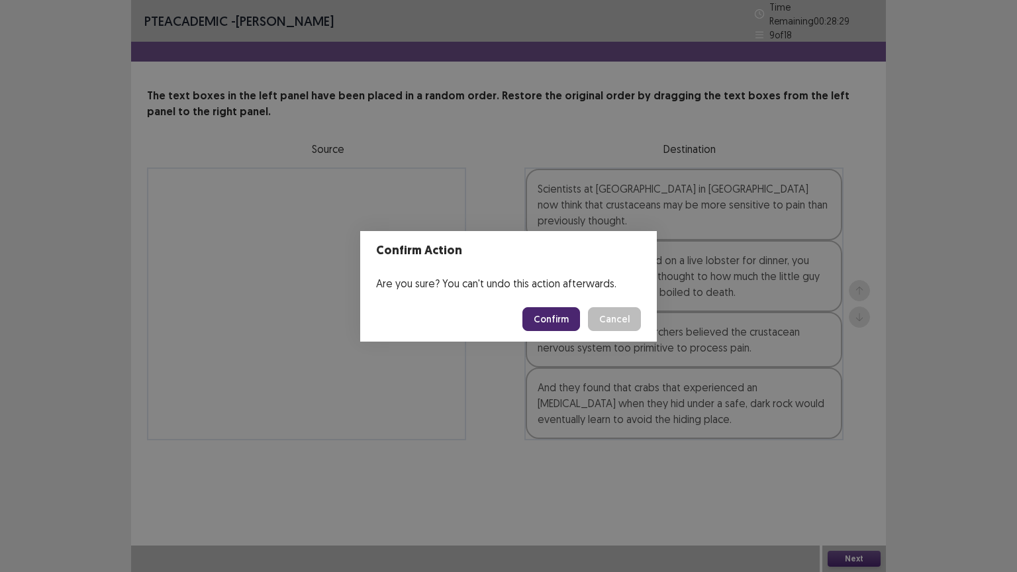
click at [559, 323] on button "Confirm" at bounding box center [551, 319] width 58 height 24
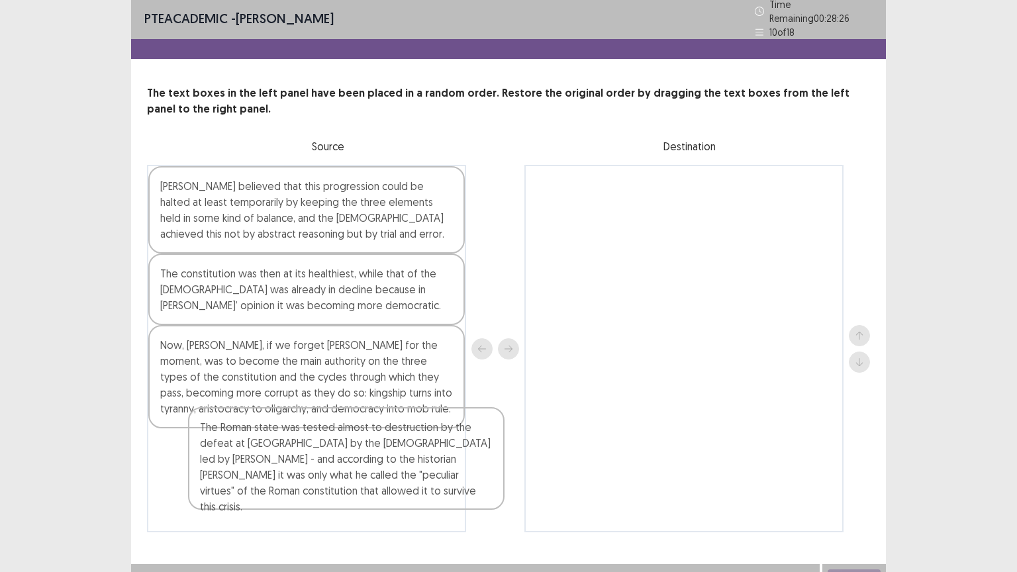
scroll to position [6, 0]
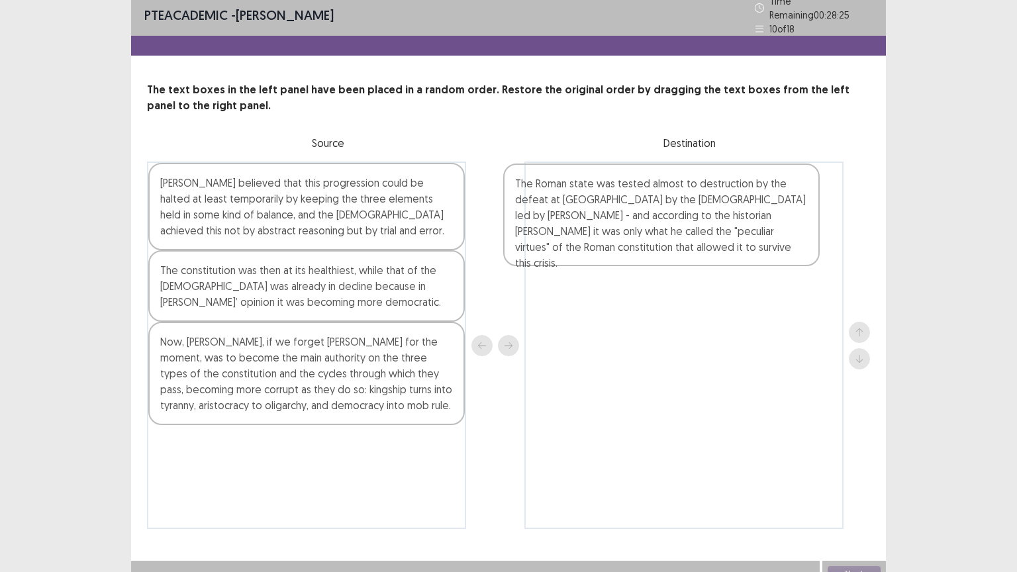
drag, startPoint x: 271, startPoint y: 473, endPoint x: 636, endPoint y: 209, distance: 450.1
click at [636, 209] on div "[PERSON_NAME] believed that this progression could be halted at least temporari…" at bounding box center [508, 346] width 723 height 368
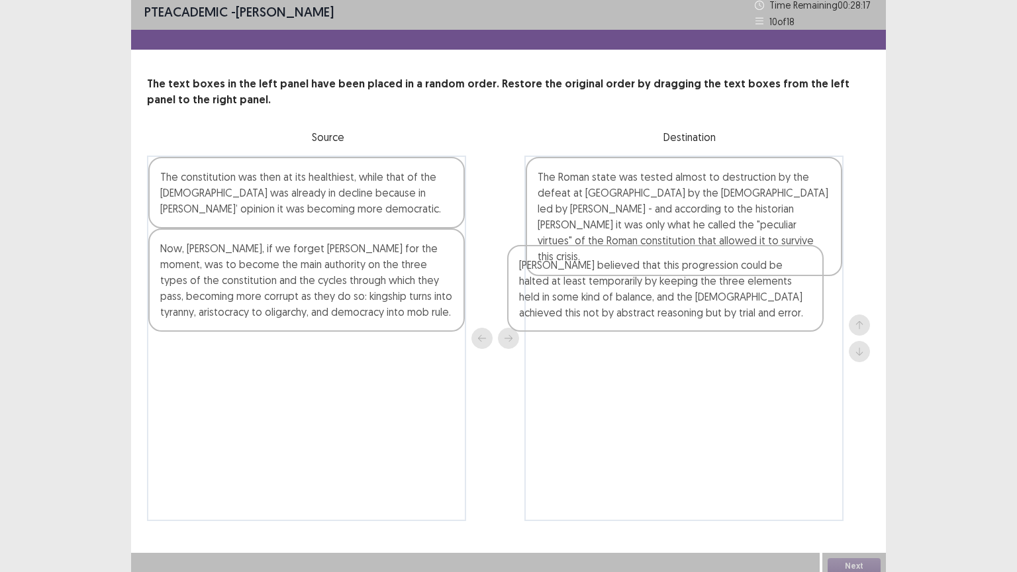
drag, startPoint x: 211, startPoint y: 197, endPoint x: 573, endPoint y: 289, distance: 373.1
click at [573, 289] on div "[PERSON_NAME] believed that this progression could be halted at least temporari…" at bounding box center [508, 339] width 723 height 366
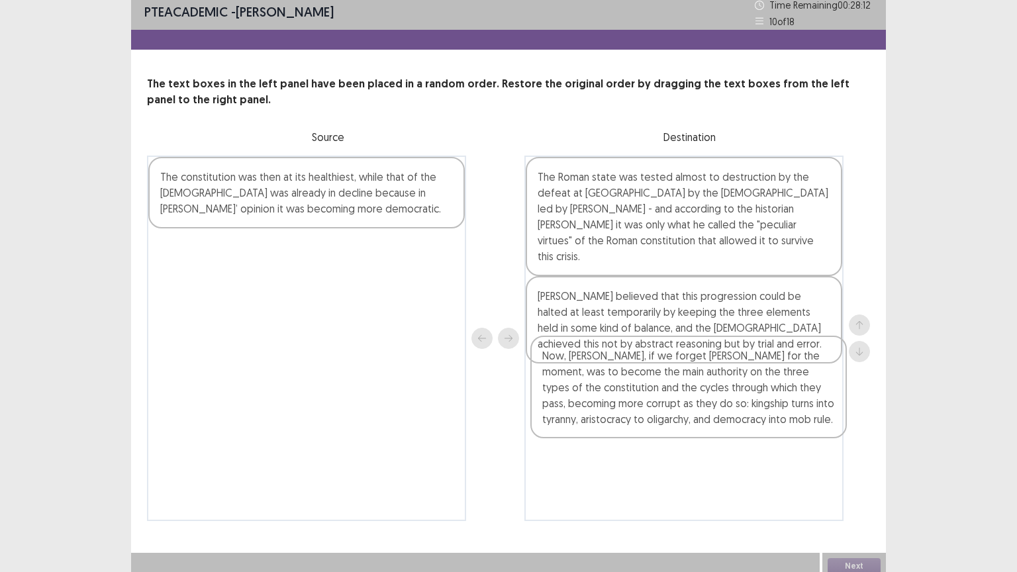
drag, startPoint x: 217, startPoint y: 293, endPoint x: 602, endPoint y: 402, distance: 400.6
click at [602, 402] on div "The constitution was then at its healthiest, while that of the [DEMOGRAPHIC_DAT…" at bounding box center [508, 339] width 723 height 366
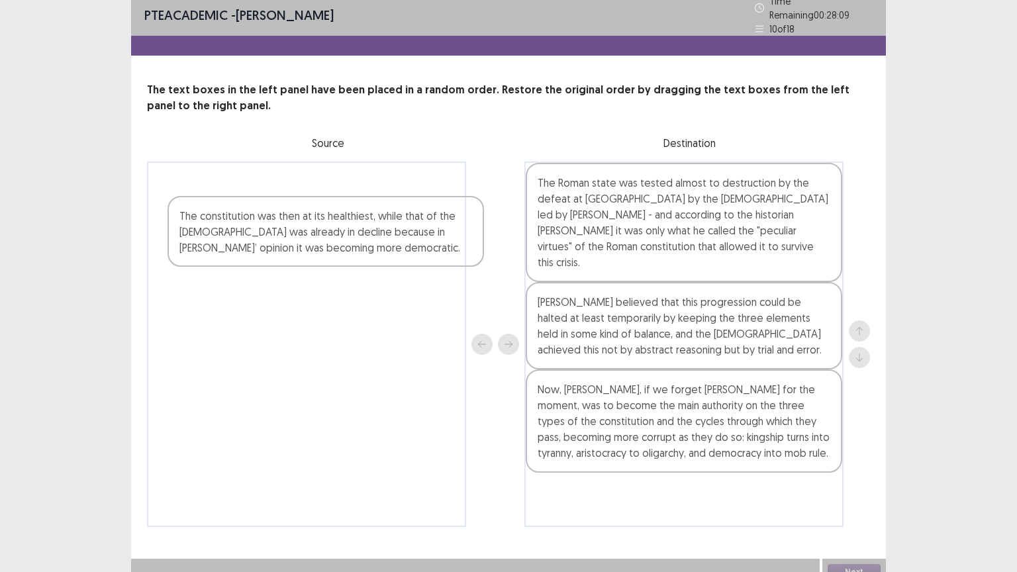
scroll to position [13, 0]
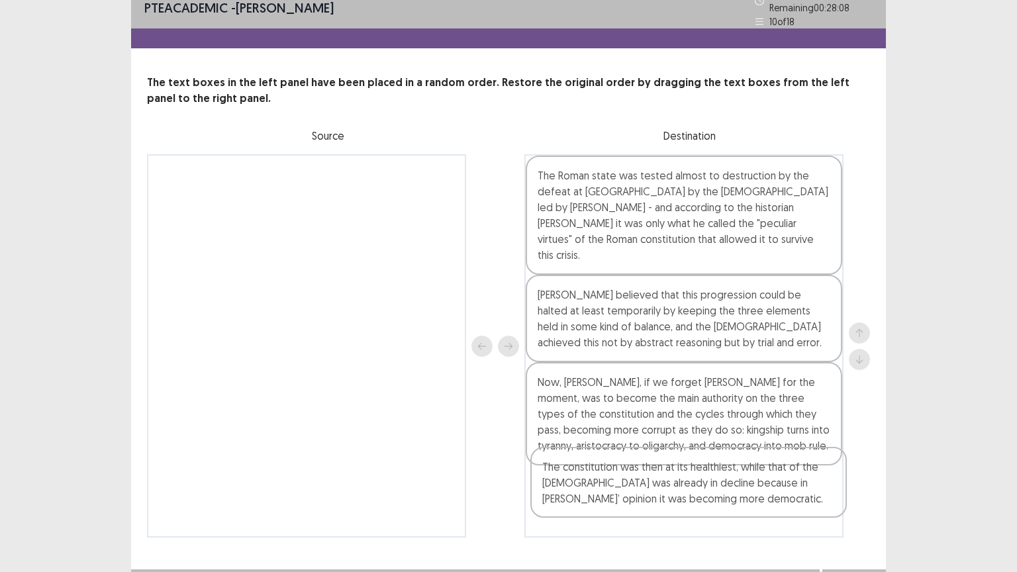
drag, startPoint x: 318, startPoint y: 204, endPoint x: 701, endPoint y: 491, distance: 478.6
click at [701, 483] on div "The constitution was then at its healthiest, while that of the [DEMOGRAPHIC_DAT…" at bounding box center [508, 345] width 723 height 383
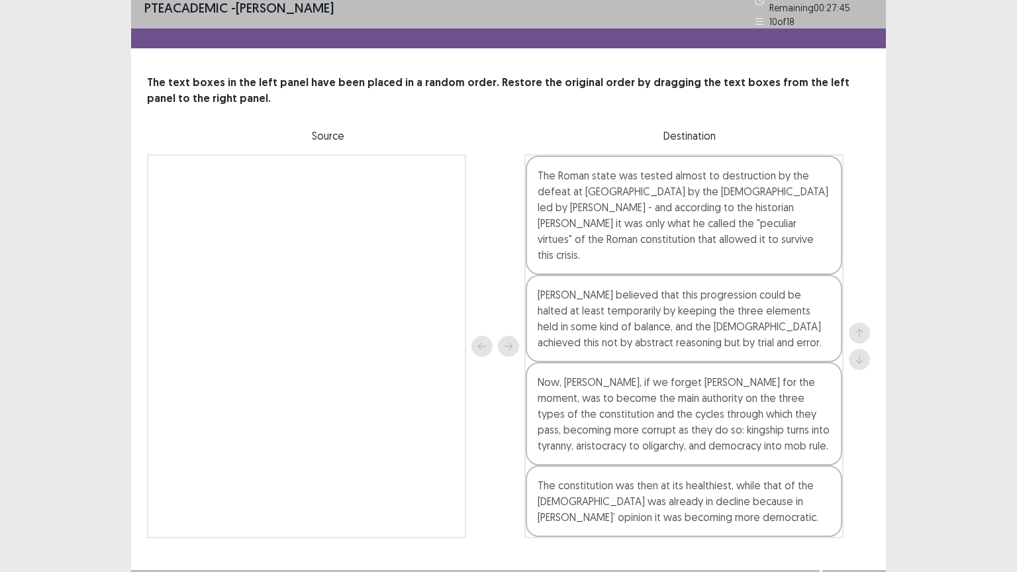
click at [862, 483] on button "Next" at bounding box center [854, 583] width 53 height 16
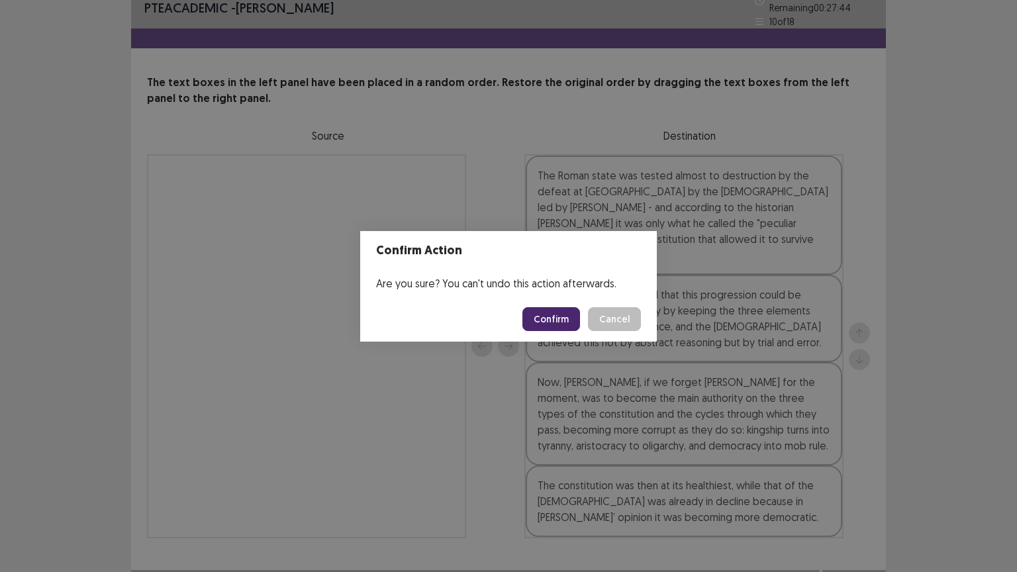
click at [571, 314] on button "Confirm" at bounding box center [551, 319] width 58 height 24
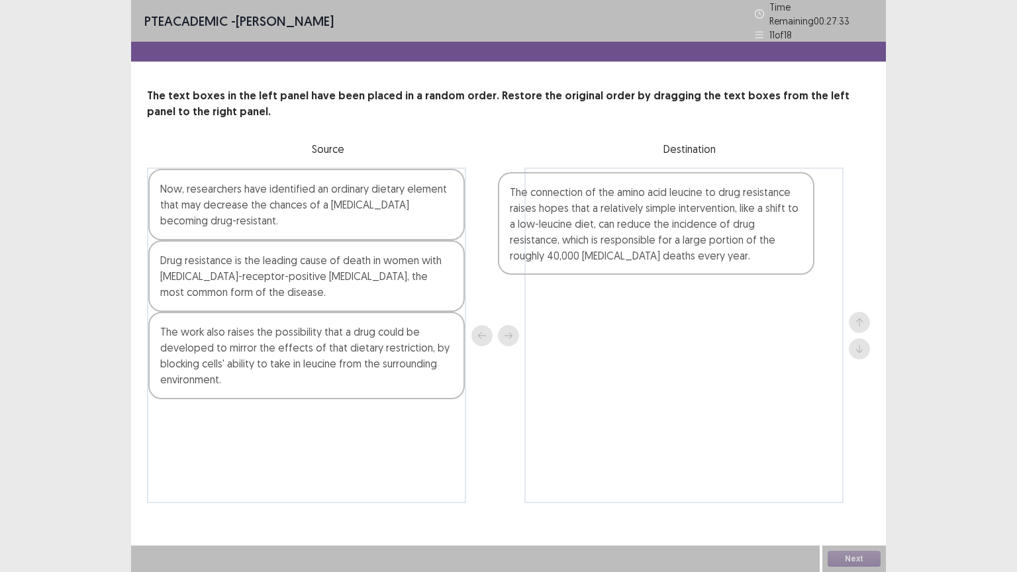
drag, startPoint x: 242, startPoint y: 281, endPoint x: 596, endPoint y: 217, distance: 359.3
click at [596, 217] on div "Now, researchers have identified an ordinary dietary element that may decrease …" at bounding box center [508, 336] width 723 height 336
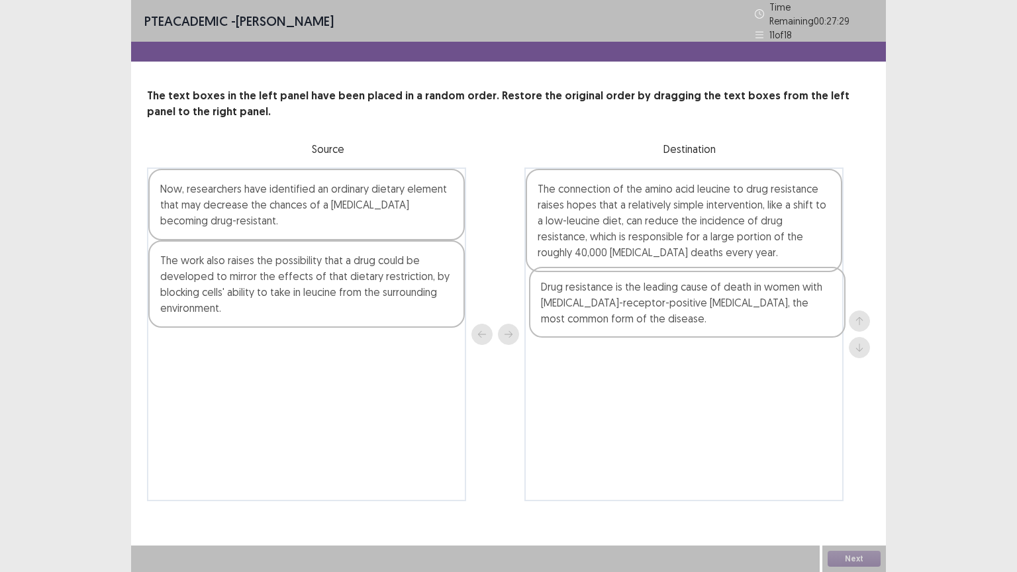
drag, startPoint x: 307, startPoint y: 281, endPoint x: 693, endPoint y: 314, distance: 387.5
click at [693, 314] on div "Now, researchers have identified an ordinary dietary element that may decrease …" at bounding box center [508, 335] width 723 height 334
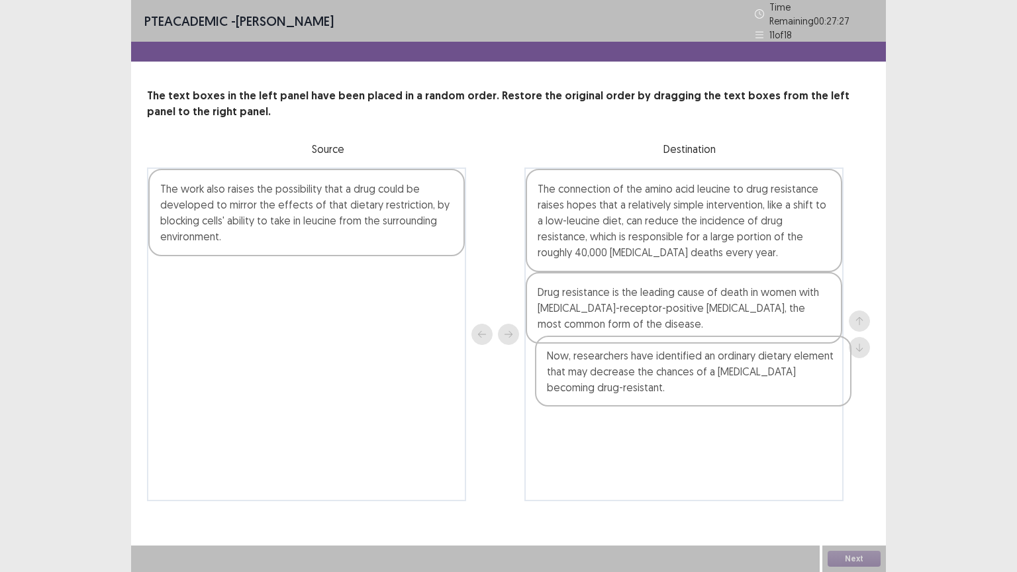
drag, startPoint x: 279, startPoint y: 204, endPoint x: 661, endPoint y: 369, distance: 415.5
click at [661, 369] on div "Now, researchers have identified an ordinary dietary element that may decrease …" at bounding box center [508, 335] width 723 height 334
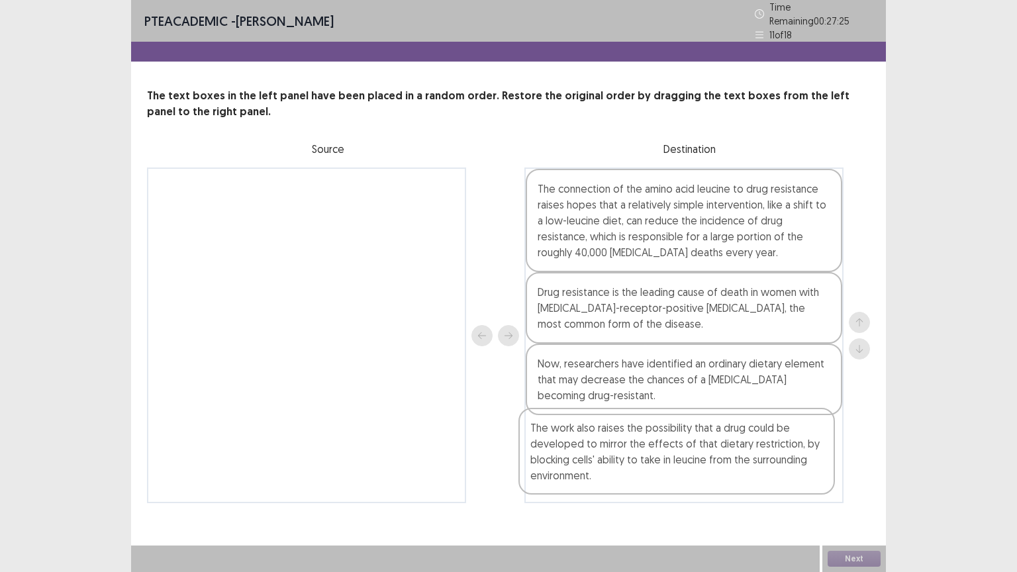
drag, startPoint x: 241, startPoint y: 187, endPoint x: 618, endPoint y: 438, distance: 452.9
click at [618, 438] on div "The work also raises the possibility that a drug could be developed to mirror t…" at bounding box center [508, 336] width 723 height 336
click at [873, 483] on button "Next" at bounding box center [854, 559] width 53 height 16
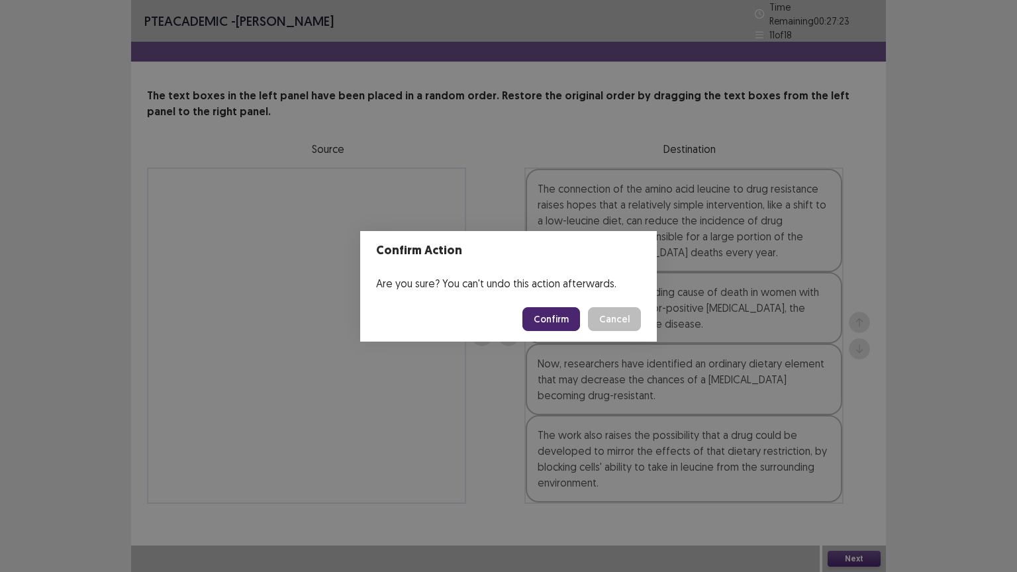
click at [552, 322] on button "Confirm" at bounding box center [551, 319] width 58 height 24
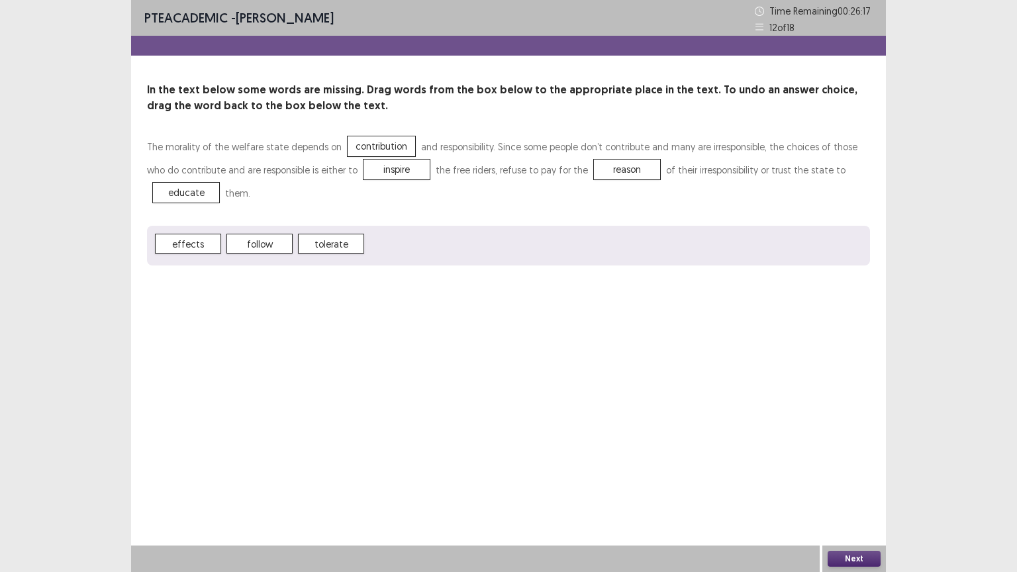
click at [869, 483] on button "Next" at bounding box center [854, 559] width 53 height 16
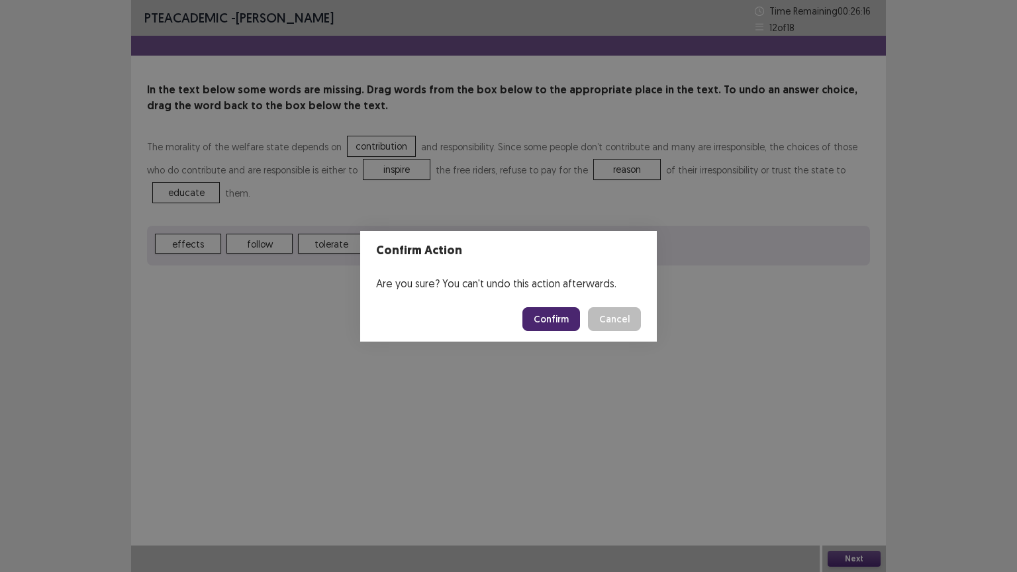
click at [568, 311] on button "Confirm" at bounding box center [551, 319] width 58 height 24
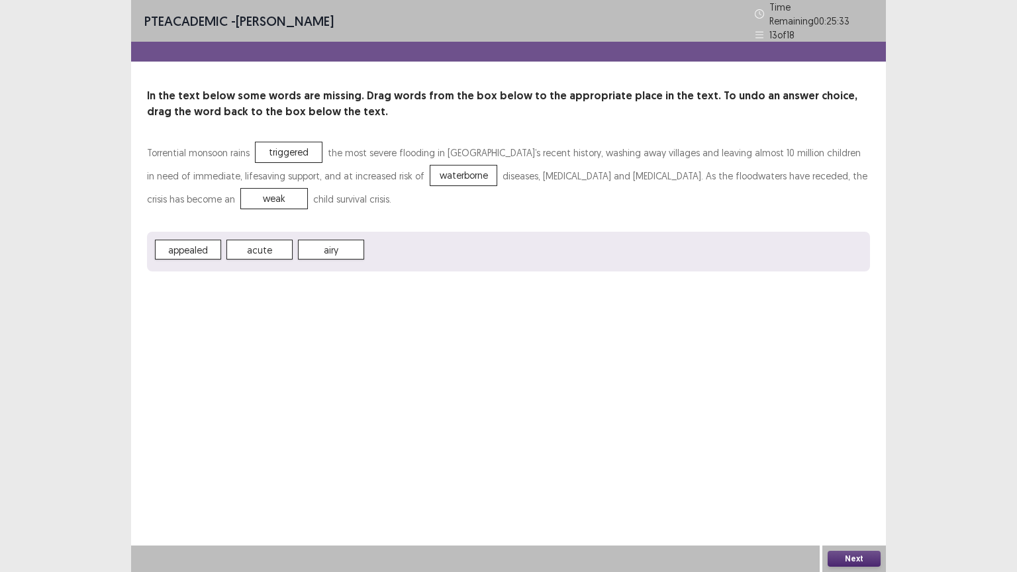
click at [861, 483] on button "Next" at bounding box center [854, 559] width 53 height 16
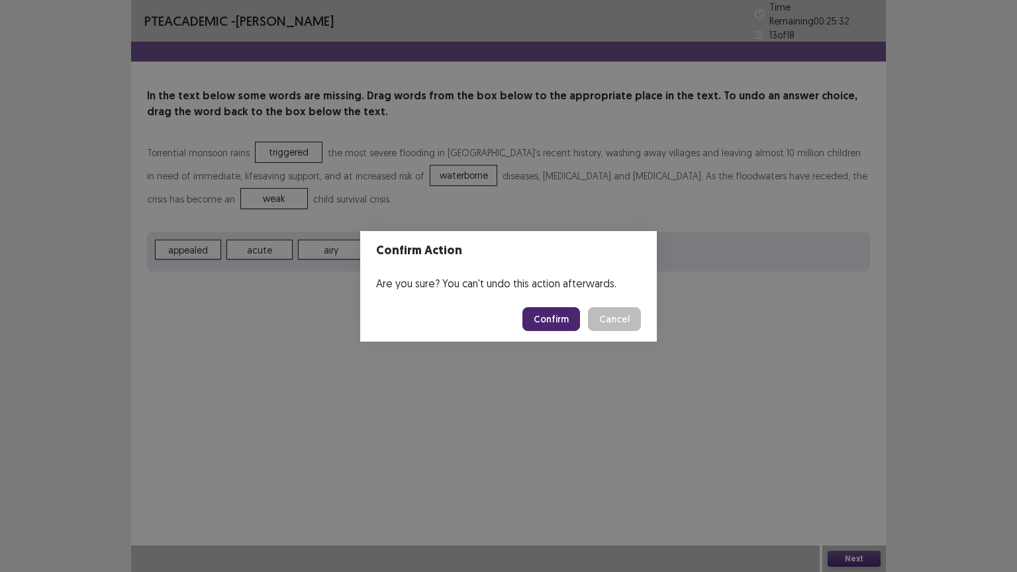
click at [560, 315] on button "Confirm" at bounding box center [551, 319] width 58 height 24
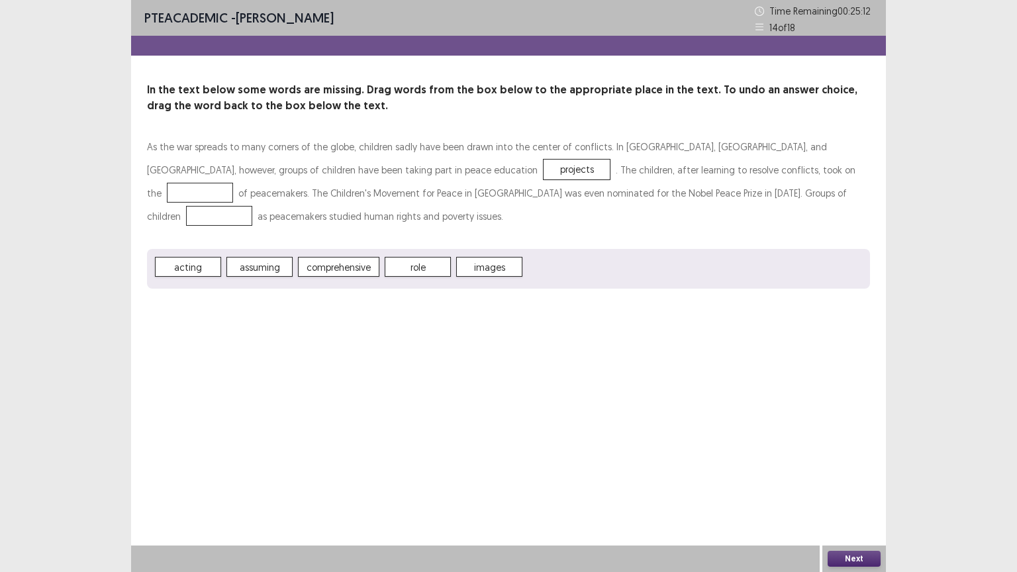
click at [544, 170] on span "projects" at bounding box center [577, 170] width 66 height 20
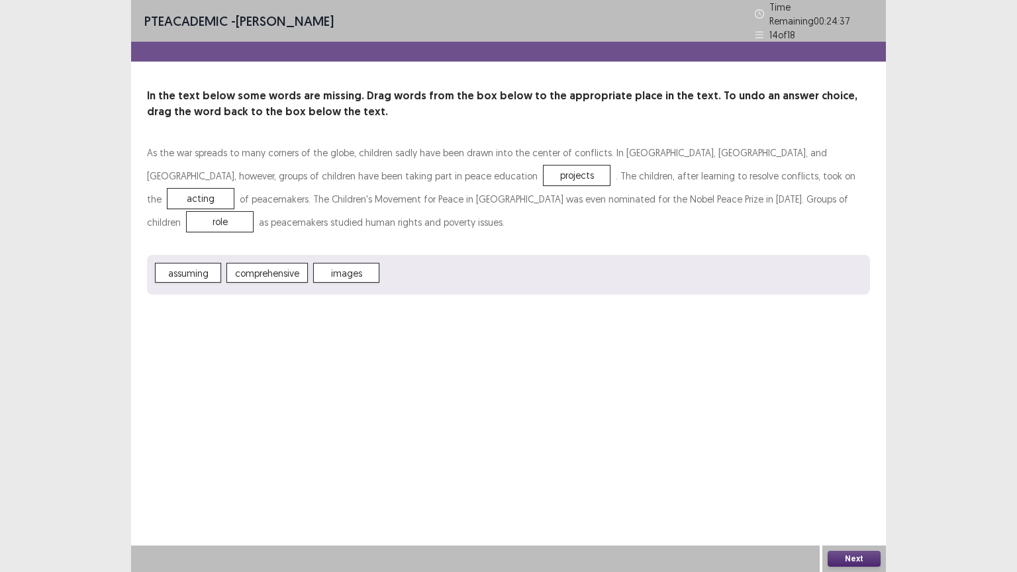
click at [848, 483] on button "Next" at bounding box center [854, 559] width 53 height 16
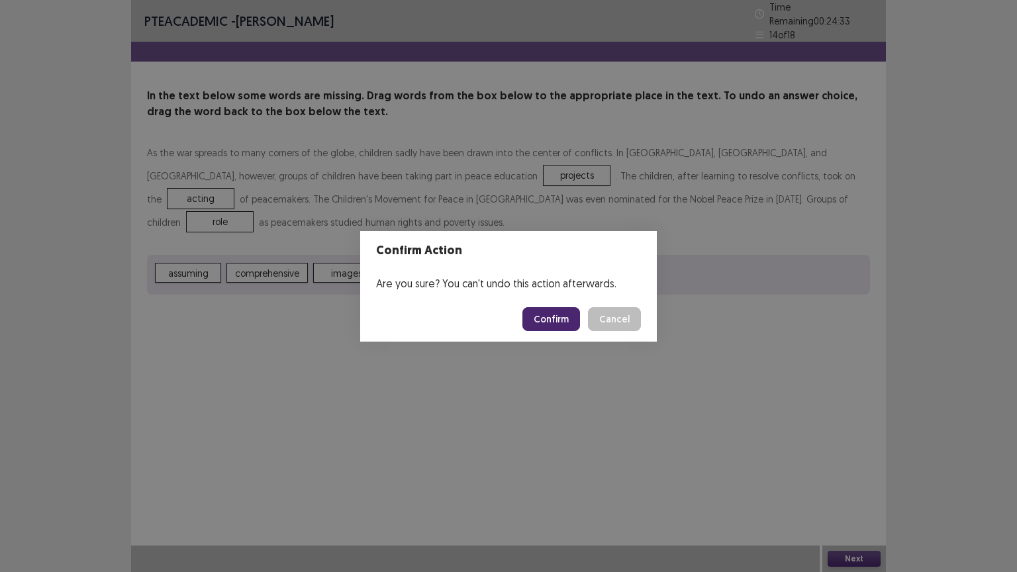
click at [621, 317] on button "Cancel" at bounding box center [614, 319] width 53 height 24
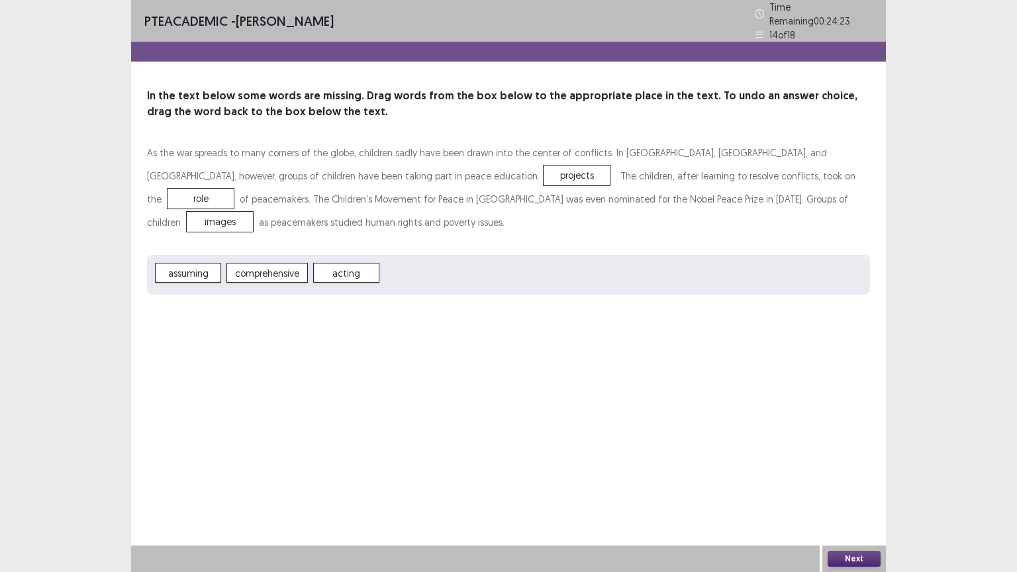
click at [848, 483] on button "Next" at bounding box center [854, 559] width 53 height 16
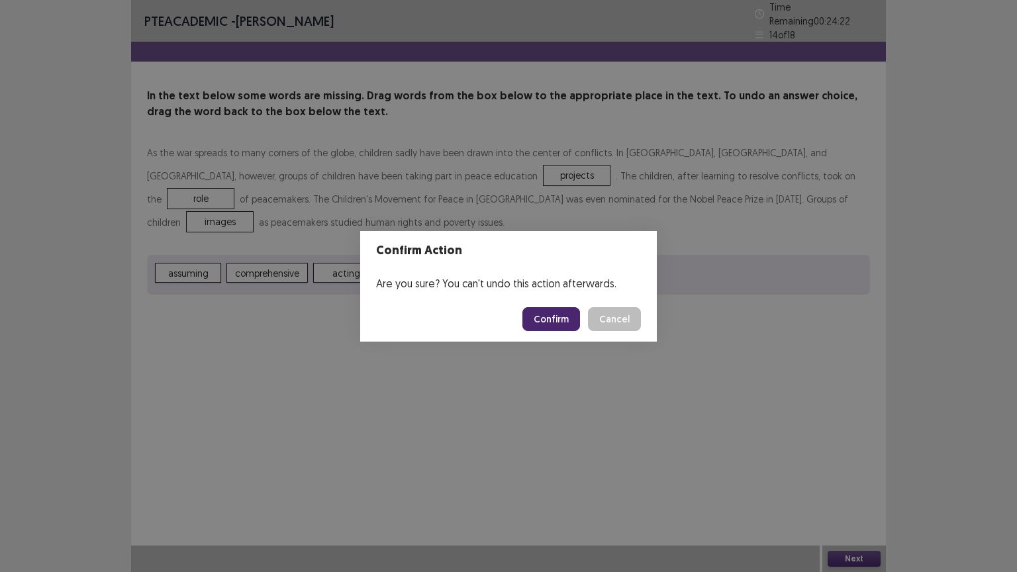
click at [546, 314] on button "Confirm" at bounding box center [551, 319] width 58 height 24
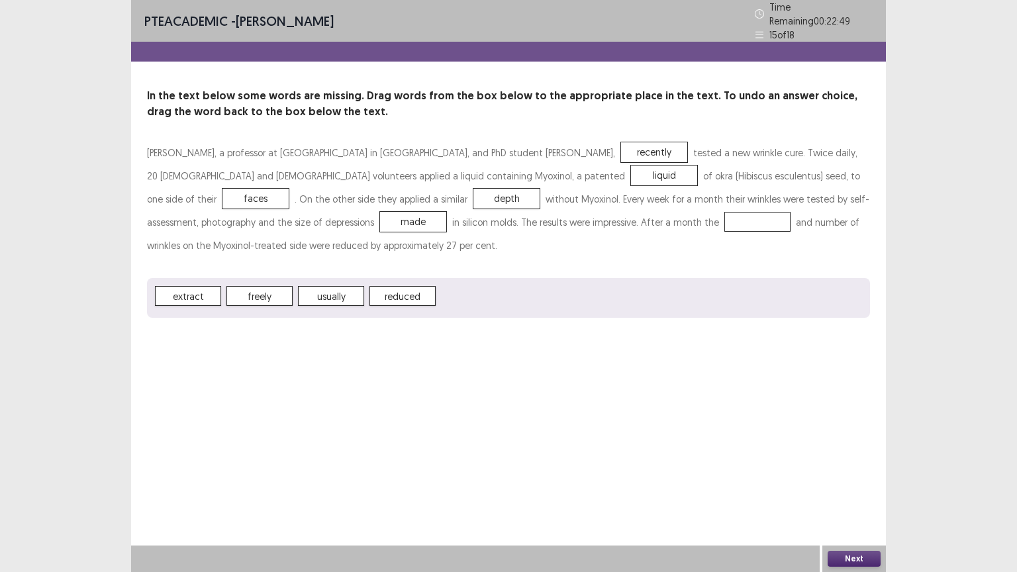
click at [520, 233] on p "[PERSON_NAME], a professor at [GEOGRAPHIC_DATA] in [GEOGRAPHIC_DATA], and PhD s…" at bounding box center [508, 199] width 723 height 116
drag, startPoint x: 531, startPoint y: 228, endPoint x: 549, endPoint y: 219, distance: 19.8
click at [549, 219] on p "[PERSON_NAME], a professor at [GEOGRAPHIC_DATA] in [GEOGRAPHIC_DATA], and PhD s…" at bounding box center [508, 199] width 723 height 116
click at [848, 483] on button "Next" at bounding box center [854, 559] width 53 height 16
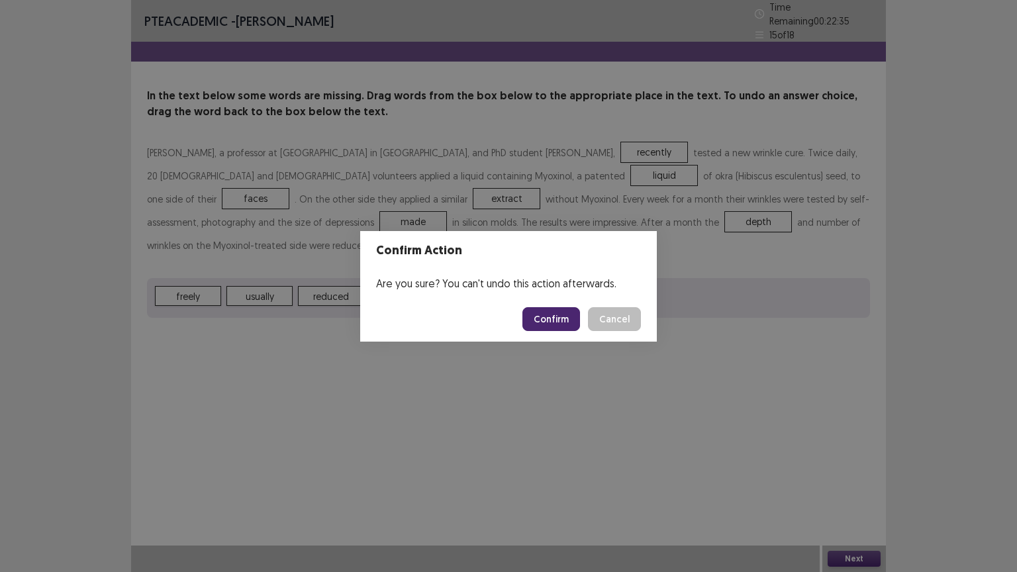
click at [567, 320] on button "Confirm" at bounding box center [551, 319] width 58 height 24
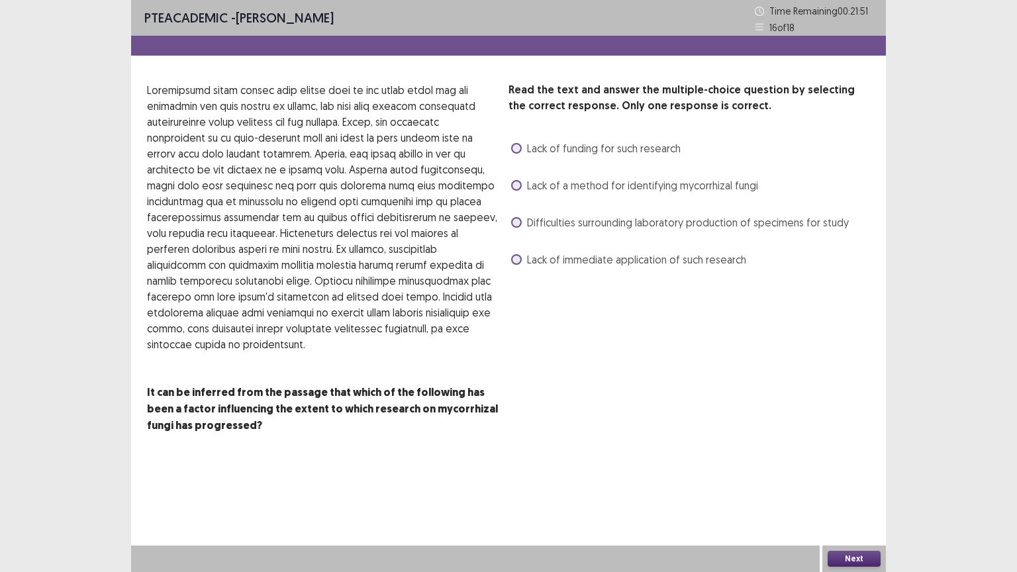
drag, startPoint x: 350, startPoint y: 123, endPoint x: 263, endPoint y: 147, distance: 90.0
click at [263, 147] on p at bounding box center [322, 217] width 351 height 270
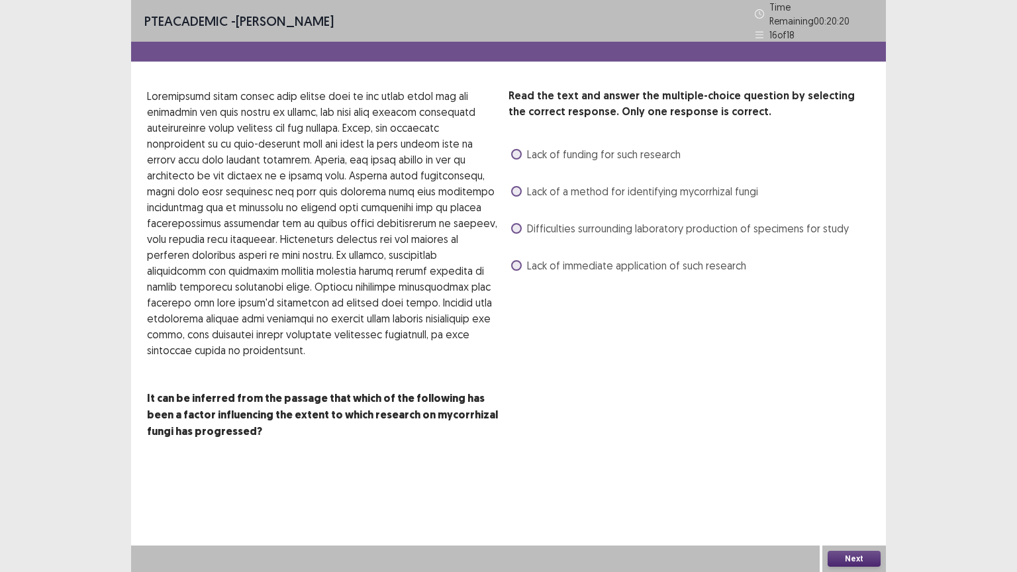
click at [520, 223] on span at bounding box center [516, 228] width 11 height 11
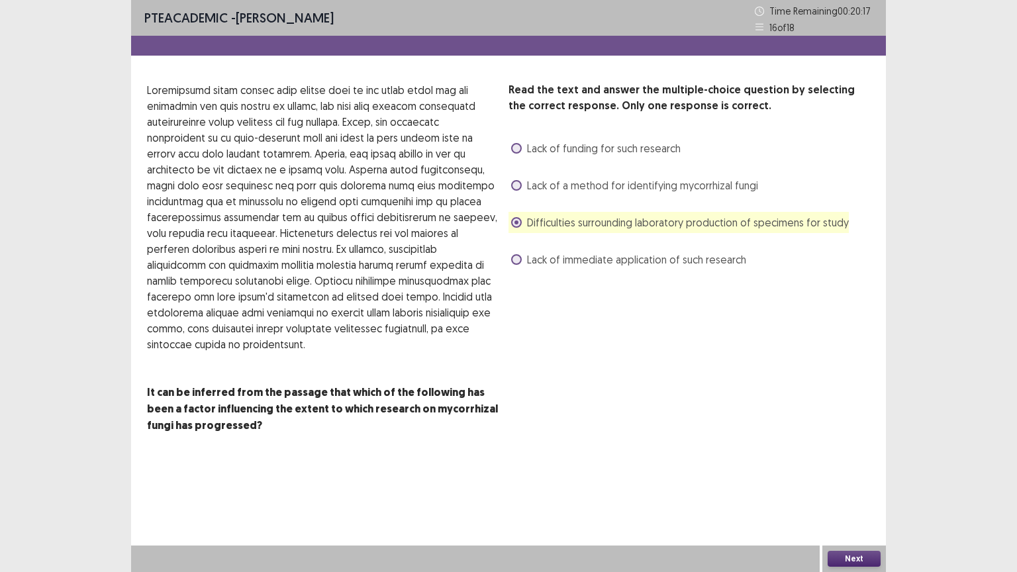
click at [853, 483] on div "PTE academic - [PERSON_NAME] Time Remaining 00 : 20 : 17 16 of 18 Read the text…" at bounding box center [508, 286] width 755 height 572
click at [846, 483] on button "Next" at bounding box center [854, 559] width 53 height 16
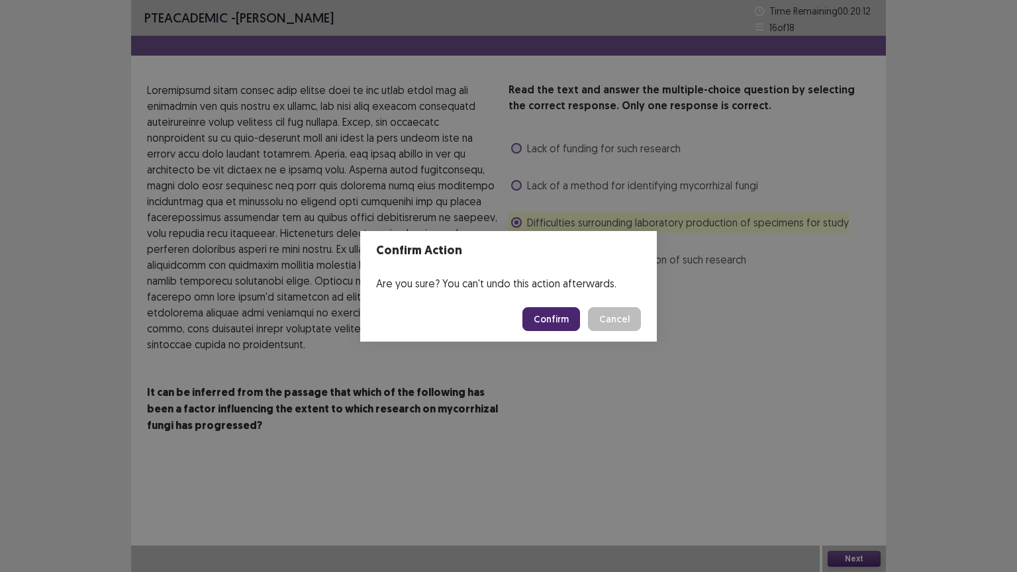
click at [573, 309] on button "Confirm" at bounding box center [551, 319] width 58 height 24
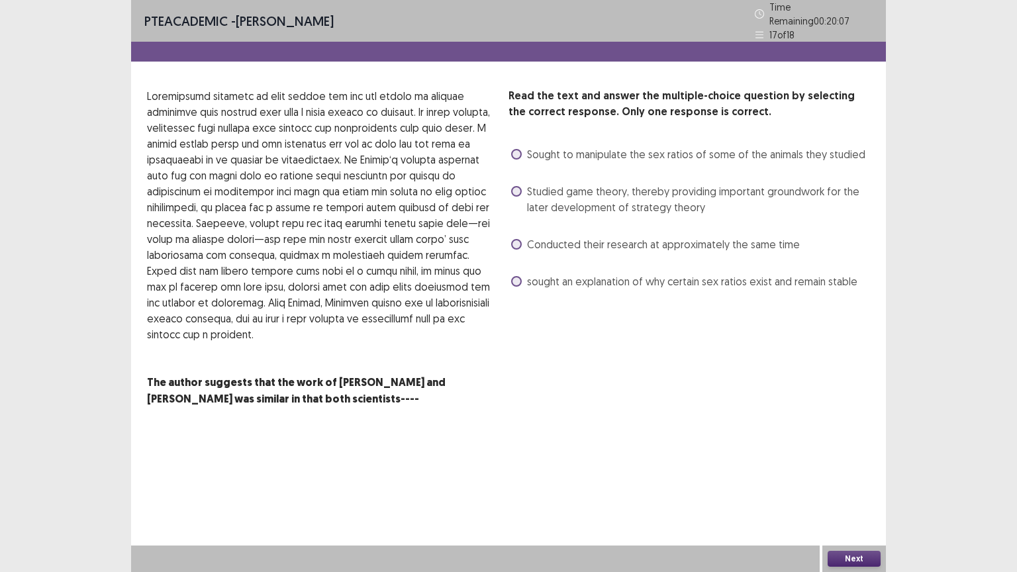
drag, startPoint x: 193, startPoint y: 381, endPoint x: 272, endPoint y: 376, distance: 78.9
click at [272, 376] on strong "The author suggests that the work of [PERSON_NAME] and [PERSON_NAME] was simila…" at bounding box center [296, 390] width 299 height 30
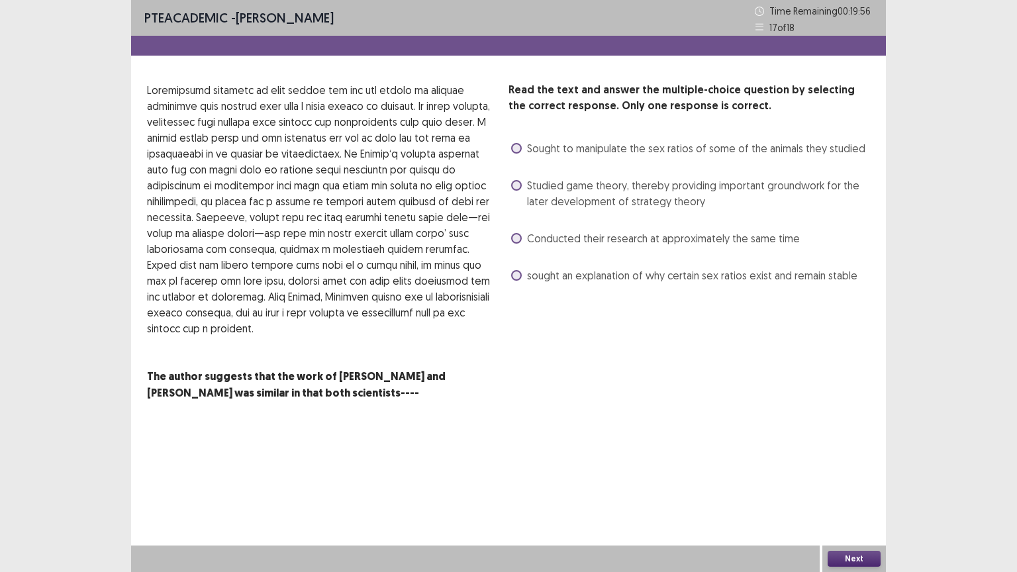
drag, startPoint x: 158, startPoint y: 89, endPoint x: 414, endPoint y: 90, distance: 256.3
click at [405, 90] on p at bounding box center [322, 209] width 351 height 254
click at [521, 150] on span at bounding box center [516, 148] width 11 height 11
click at [842, 483] on button "Next" at bounding box center [854, 559] width 53 height 16
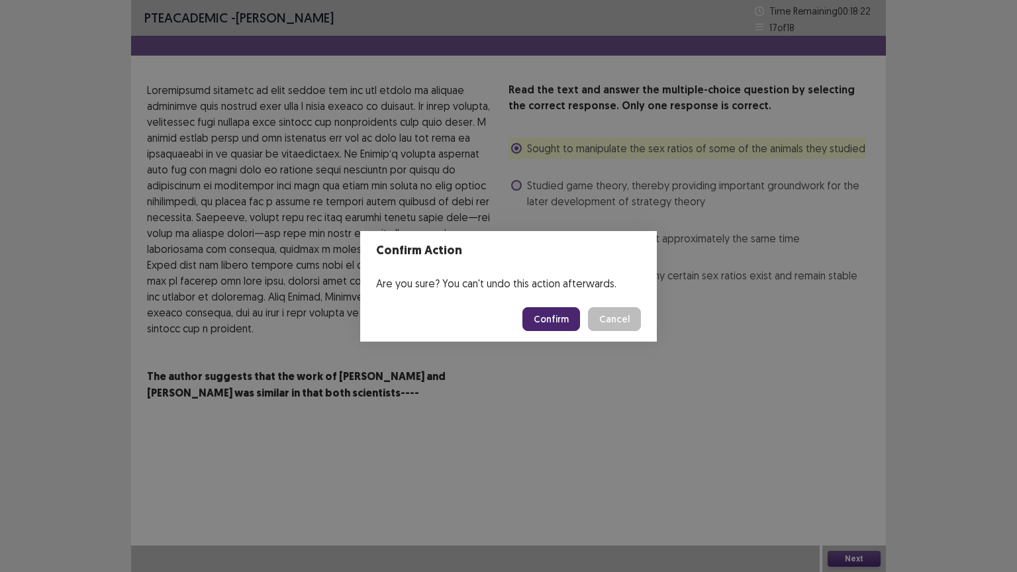
click at [559, 315] on button "Confirm" at bounding box center [551, 319] width 58 height 24
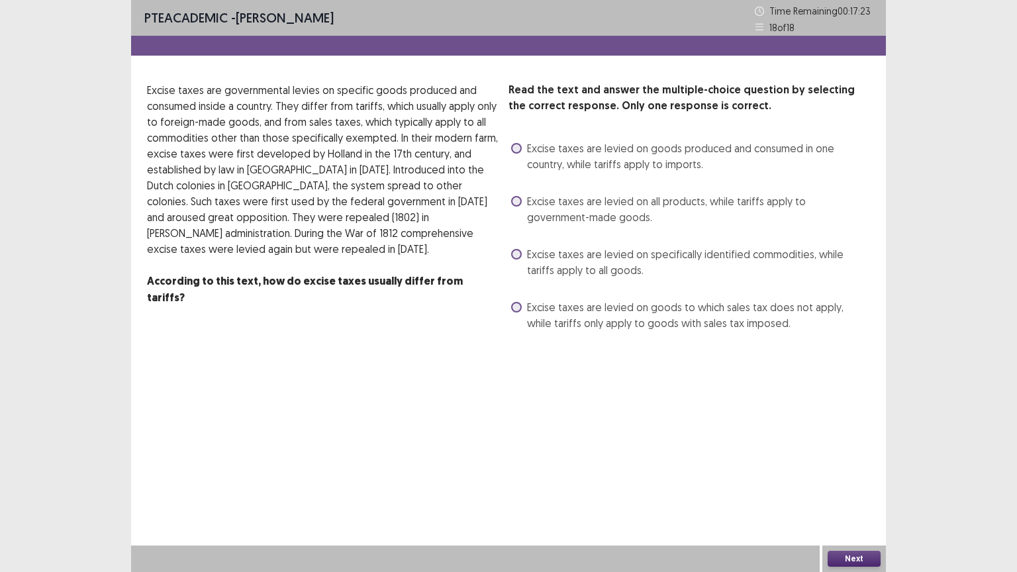
click at [514, 311] on span at bounding box center [516, 307] width 11 height 11
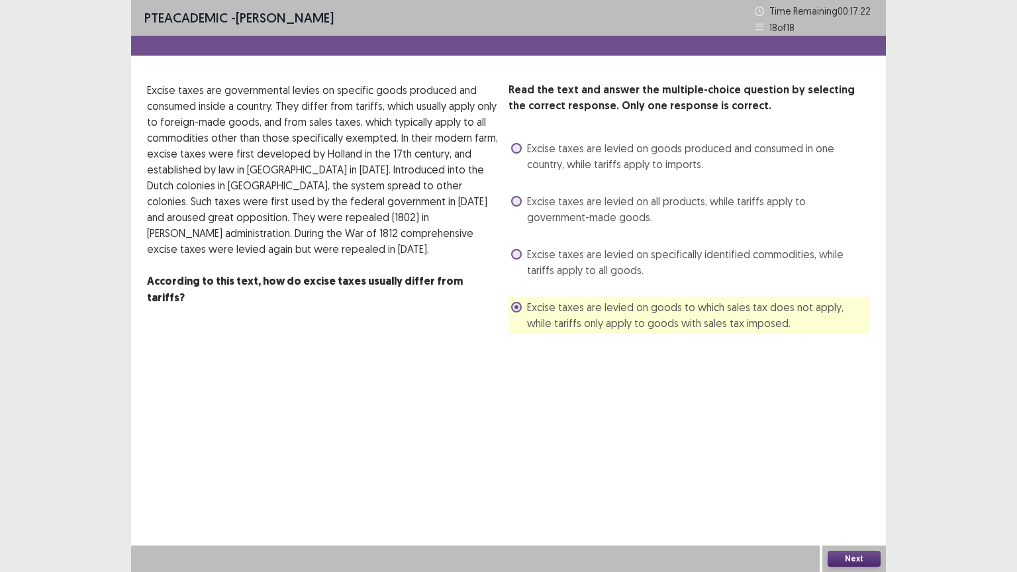
click at [852, 483] on button "Next" at bounding box center [854, 559] width 53 height 16
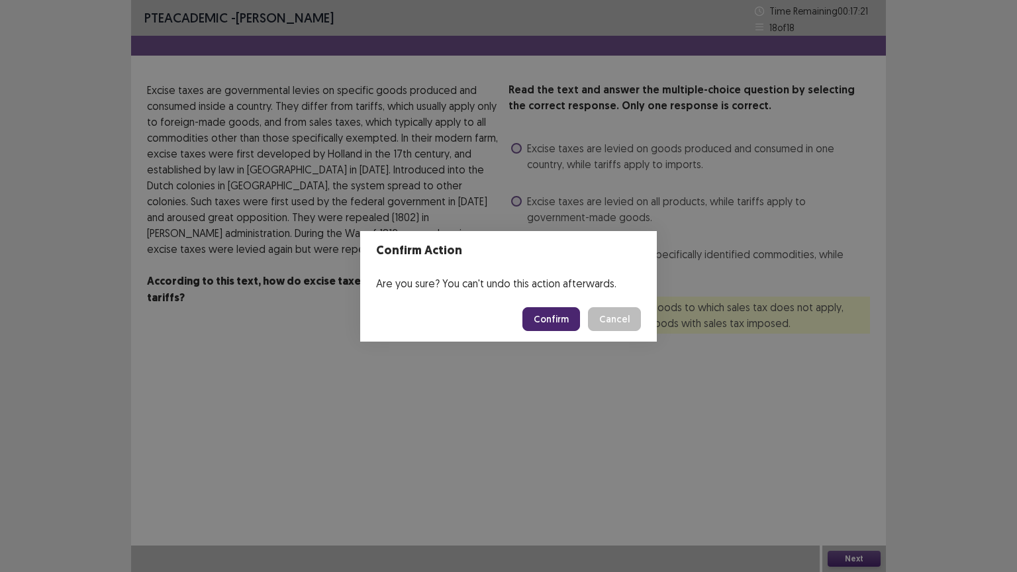
click at [564, 315] on button "Confirm" at bounding box center [551, 319] width 58 height 24
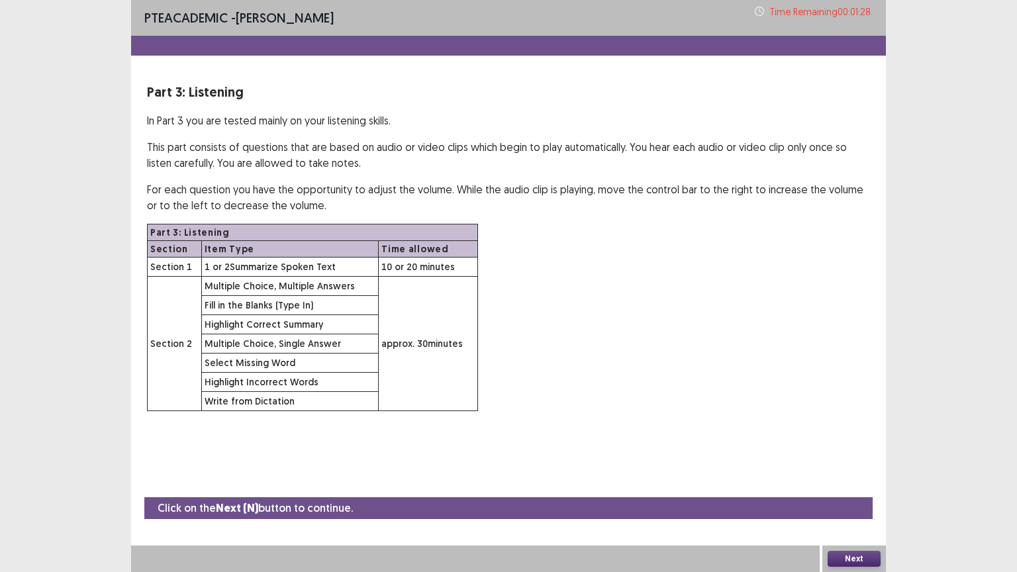
click at [842, 483] on div "Click on the Next (N) button to continue. Next" at bounding box center [508, 534] width 755 height 75
click at [860, 483] on div "Next" at bounding box center [854, 559] width 64 height 26
click at [858, 483] on button "Next" at bounding box center [854, 559] width 53 height 16
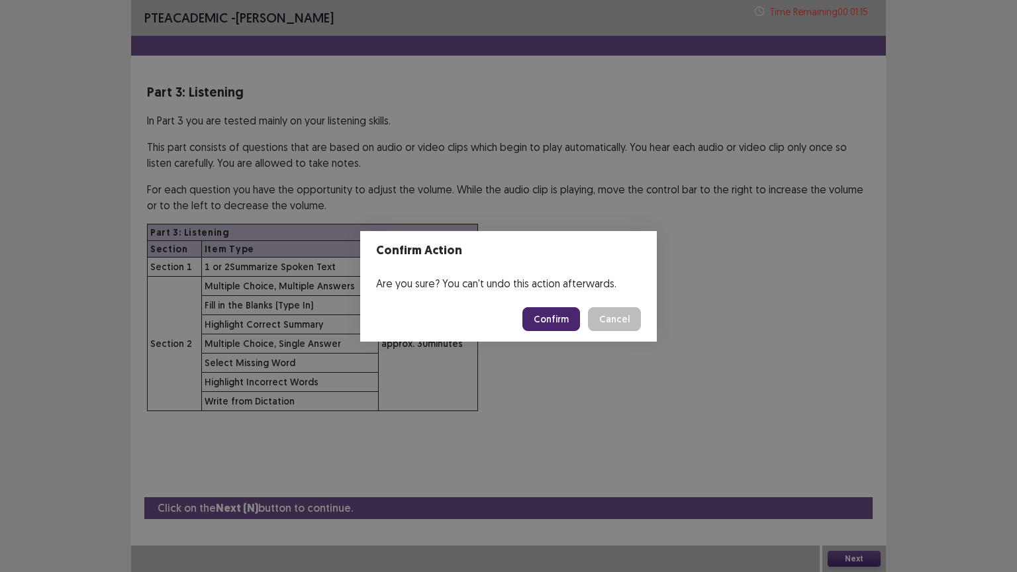
click at [567, 318] on button "Confirm" at bounding box center [551, 319] width 58 height 24
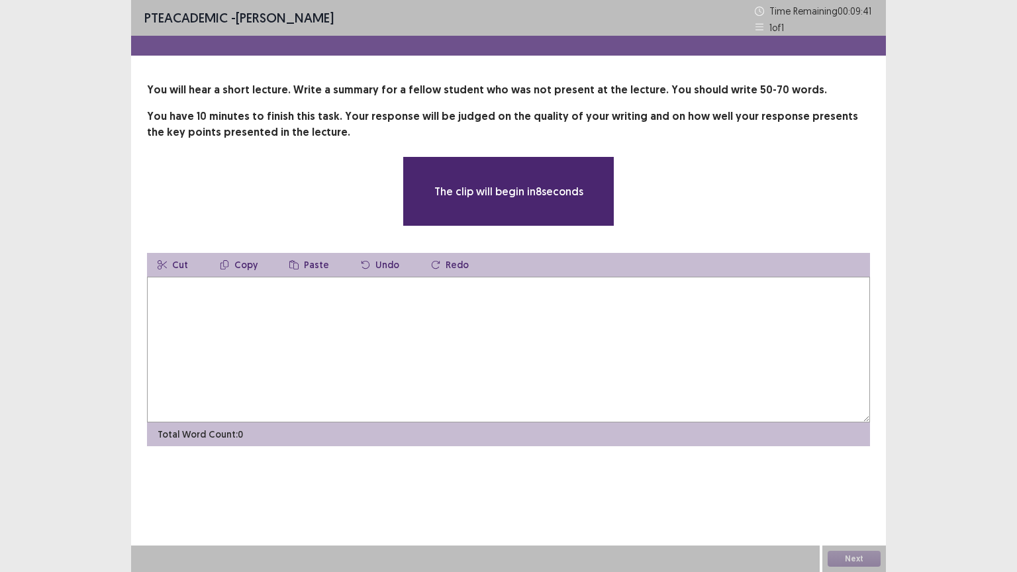
click at [461, 88] on p "You will hear a short lecture. Write a summary for a fellow student who was not…" at bounding box center [508, 90] width 723 height 16
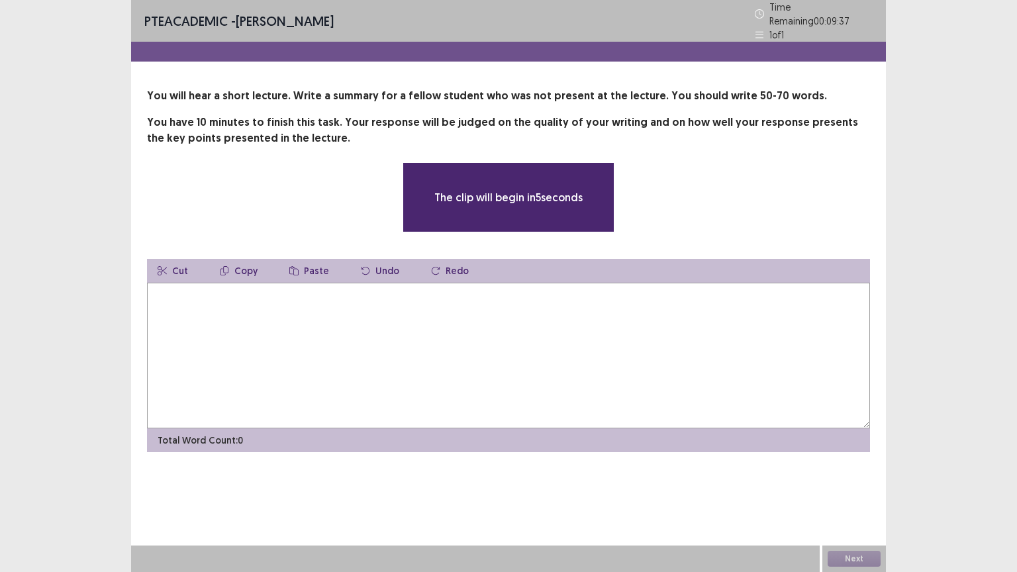
click at [540, 295] on textarea at bounding box center [508, 356] width 723 height 146
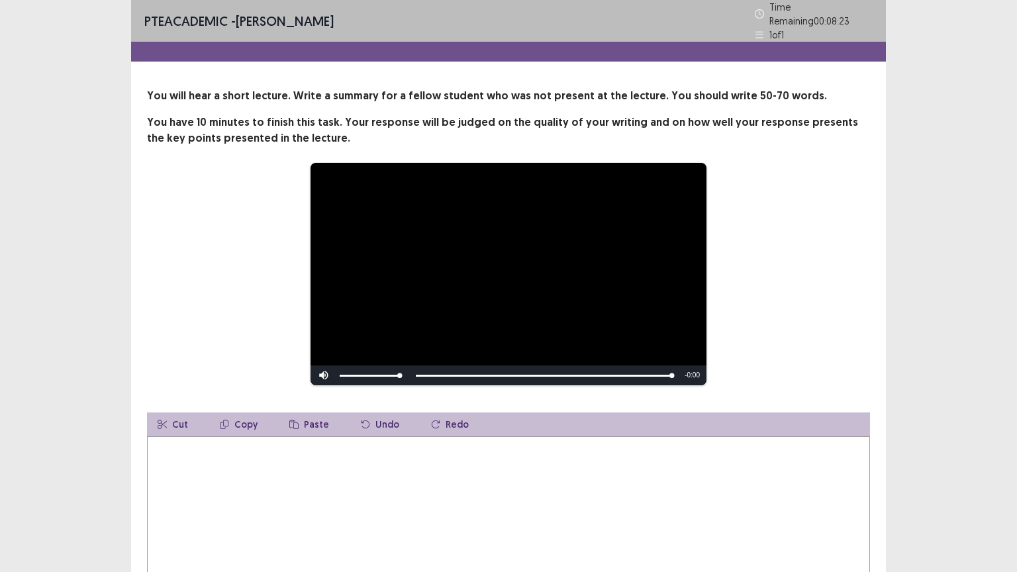
click at [295, 463] on textarea at bounding box center [508, 509] width 723 height 146
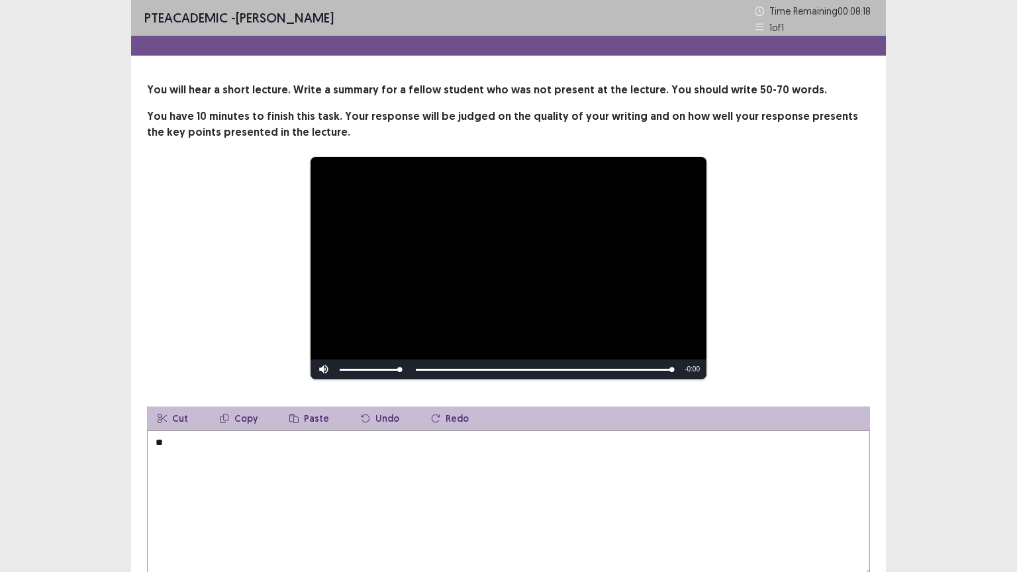
type textarea "*"
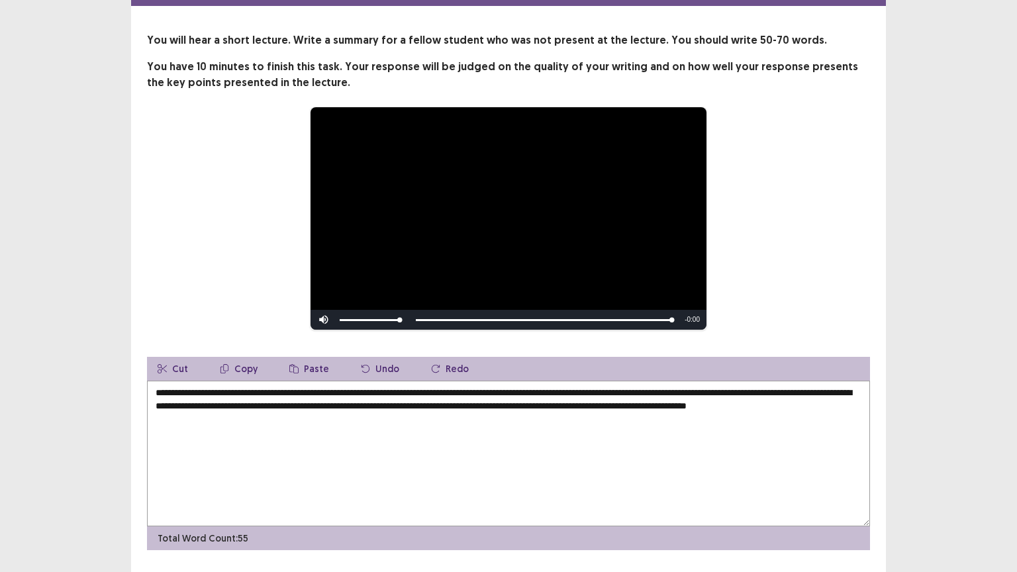
scroll to position [86, 0]
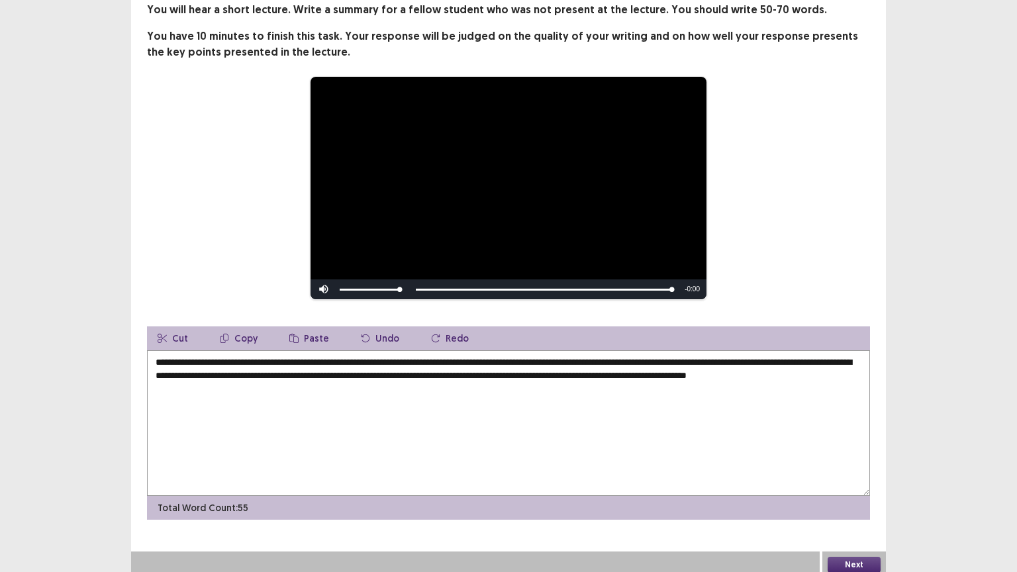
click at [334, 410] on textarea "**********" at bounding box center [508, 423] width 723 height 146
click at [704, 367] on textarea "**********" at bounding box center [508, 423] width 723 height 146
click at [381, 394] on textarea "**********" at bounding box center [508, 423] width 723 height 146
type textarea "**********"
click at [844, 483] on button "Next" at bounding box center [854, 565] width 53 height 16
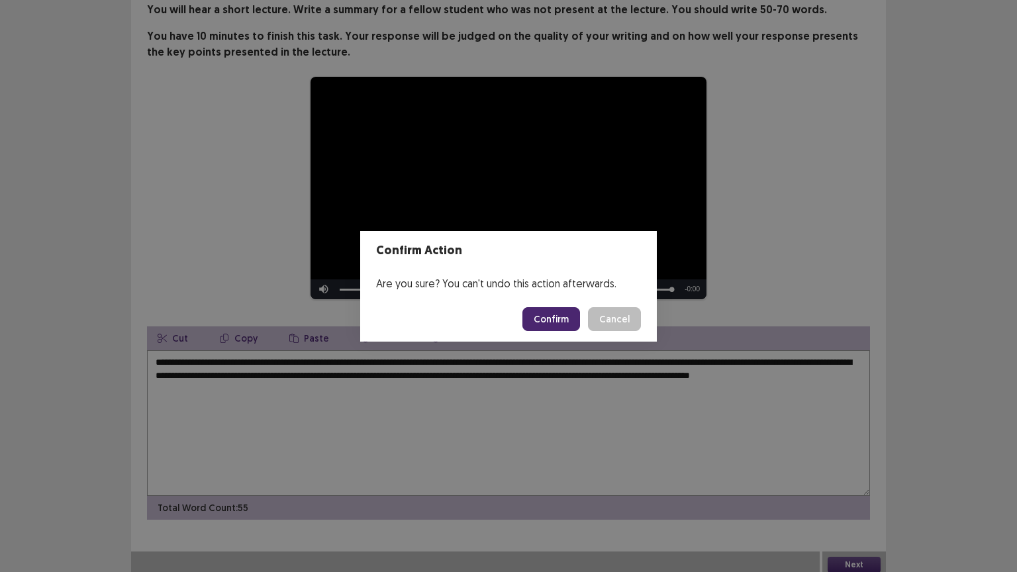
click at [551, 311] on button "Confirm" at bounding box center [551, 319] width 58 height 24
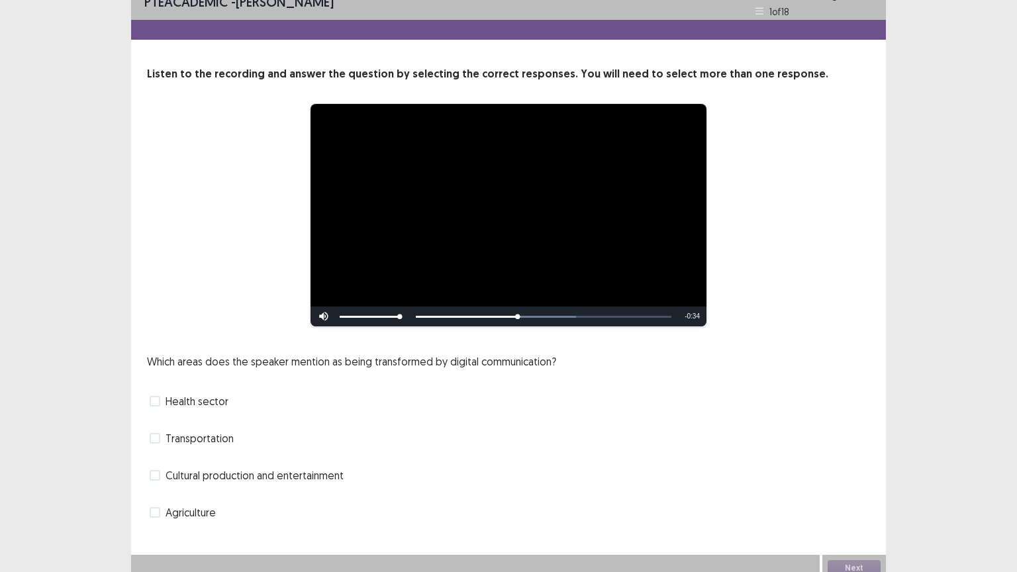
scroll to position [25, 0]
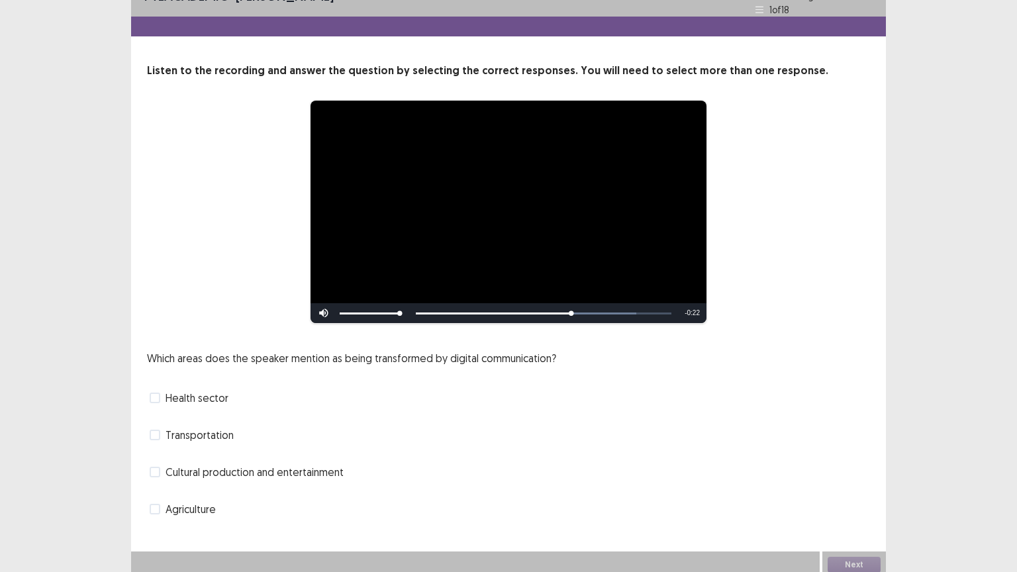
click at [158, 467] on span at bounding box center [155, 472] width 11 height 11
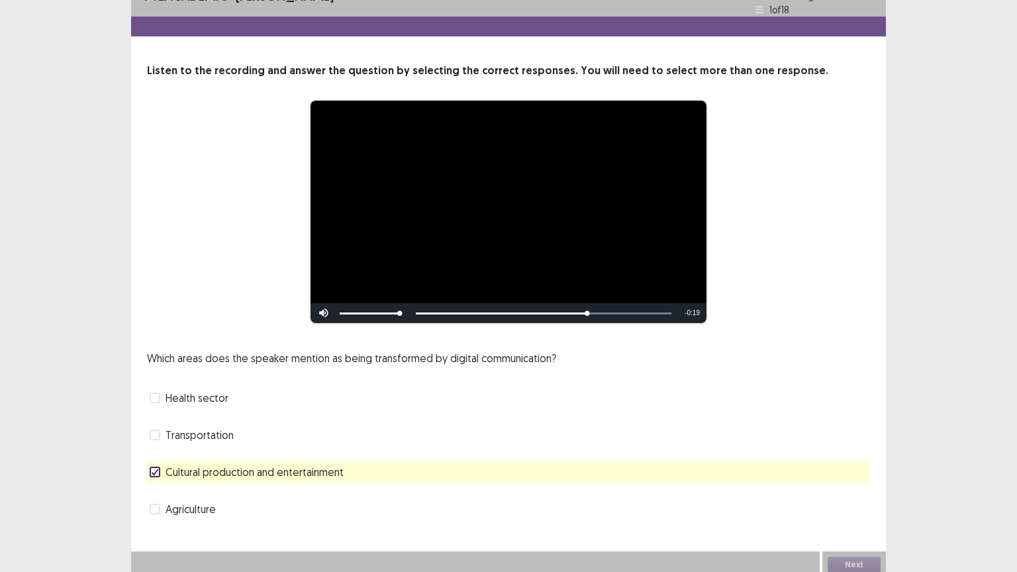
click at [160, 393] on span at bounding box center [155, 398] width 11 height 11
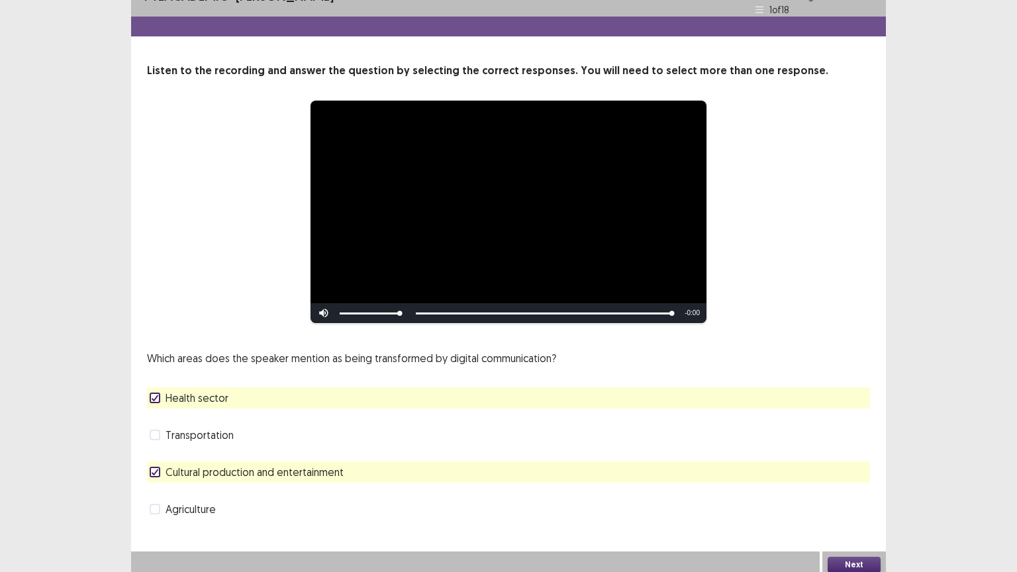
click at [849, 483] on button "Next" at bounding box center [854, 565] width 53 height 16
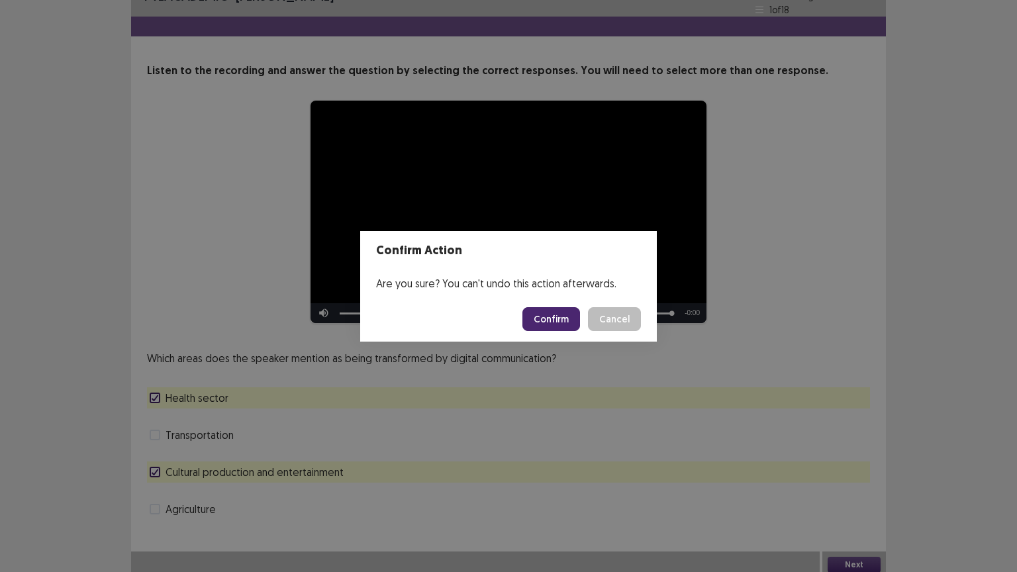
click at [564, 318] on button "Confirm" at bounding box center [551, 319] width 58 height 24
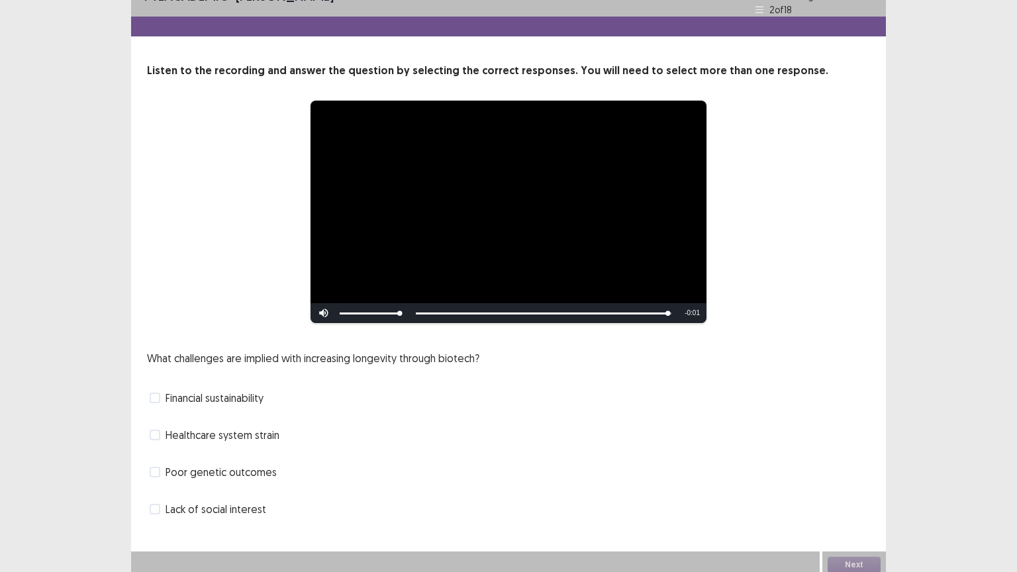
click at [163, 393] on label "Financial sustainability" at bounding box center [207, 398] width 114 height 16
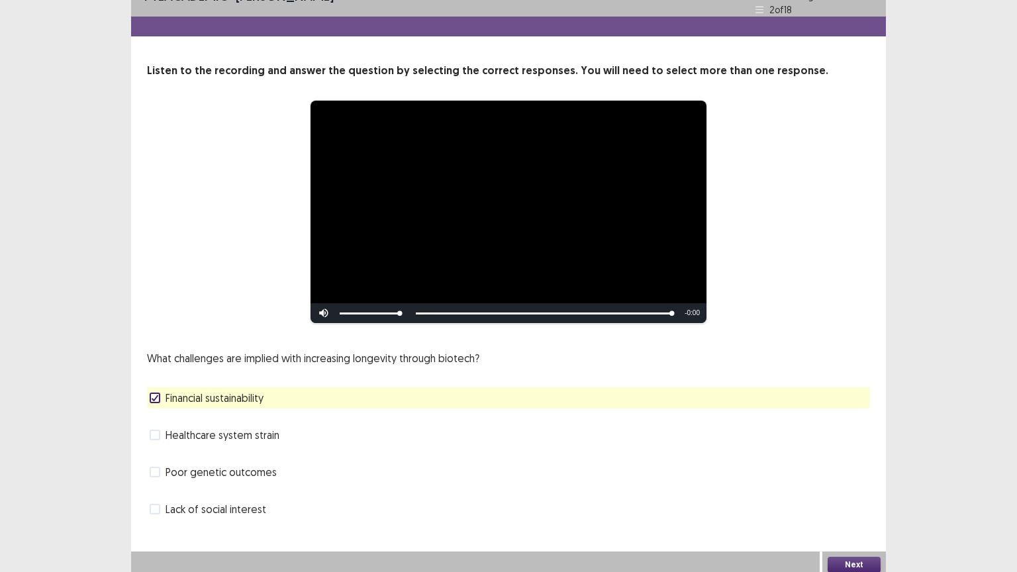
click at [860, 483] on button "Next" at bounding box center [854, 565] width 53 height 16
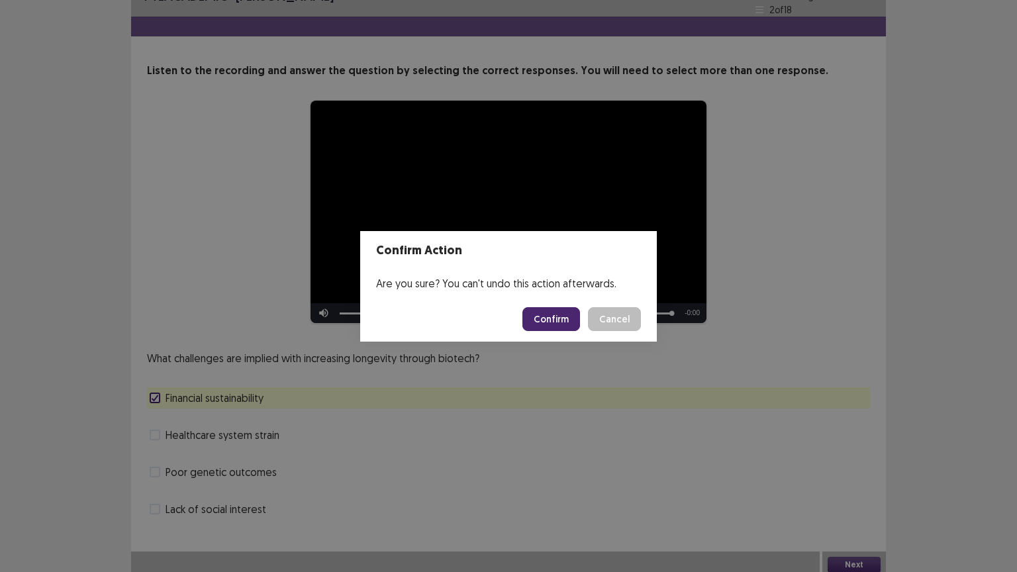
click at [554, 323] on button "Confirm" at bounding box center [551, 319] width 58 height 24
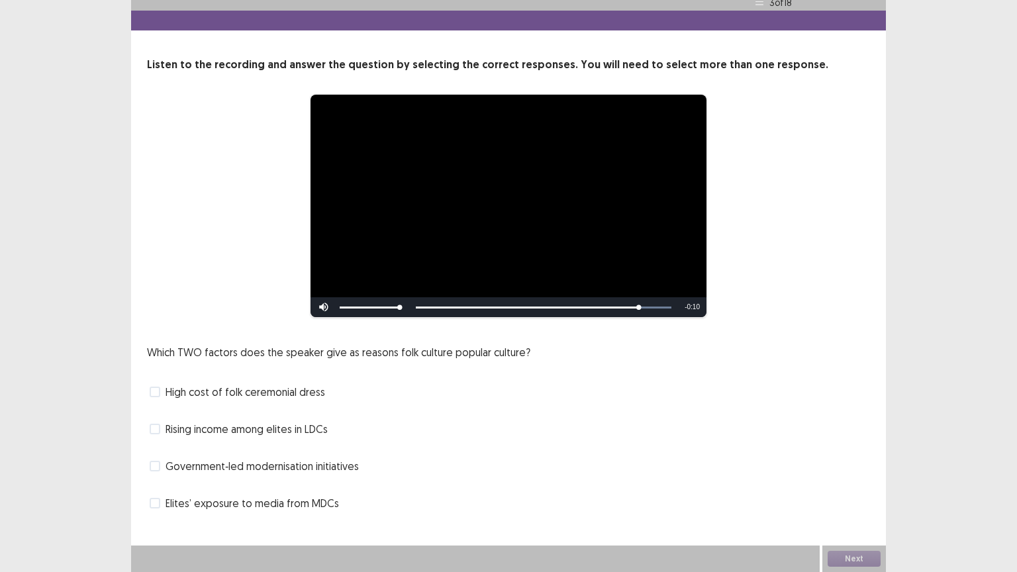
click at [162, 483] on label "Elites’ exposure to media from MDCs" at bounding box center [244, 503] width 189 height 16
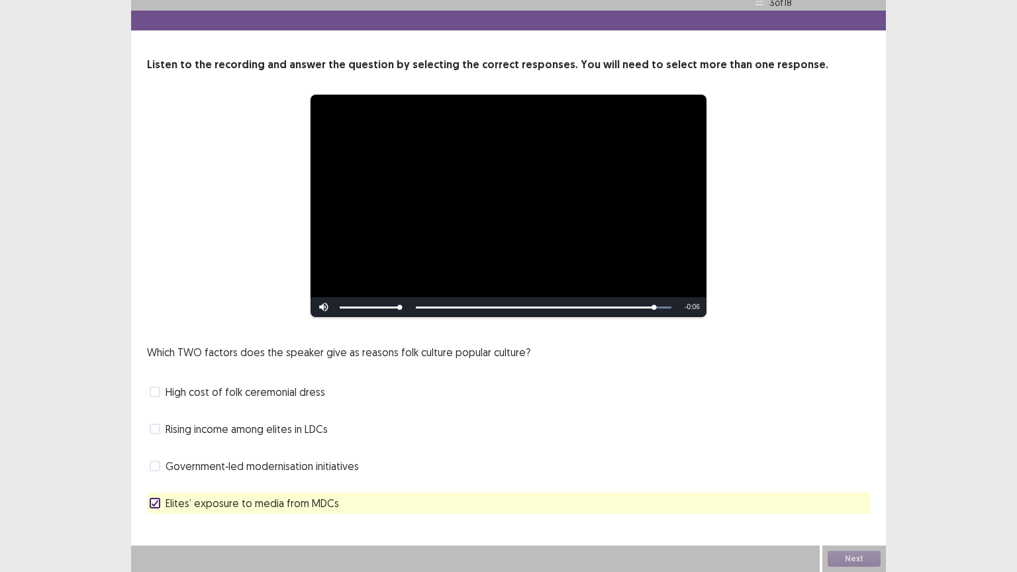
click at [158, 389] on span at bounding box center [155, 392] width 11 height 11
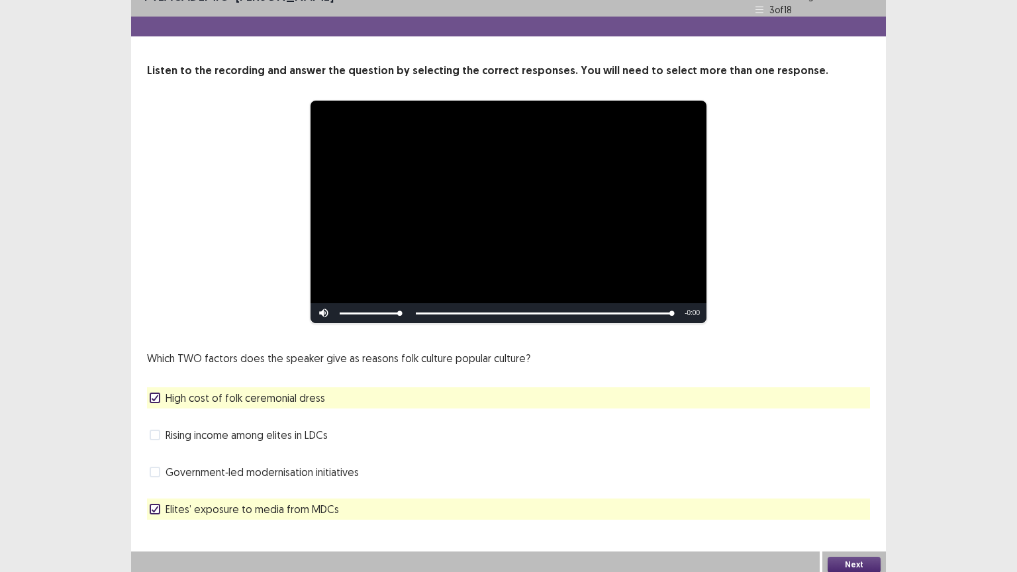
click at [161, 429] on label "Rising income among elites in LDCs" at bounding box center [239, 435] width 178 height 16
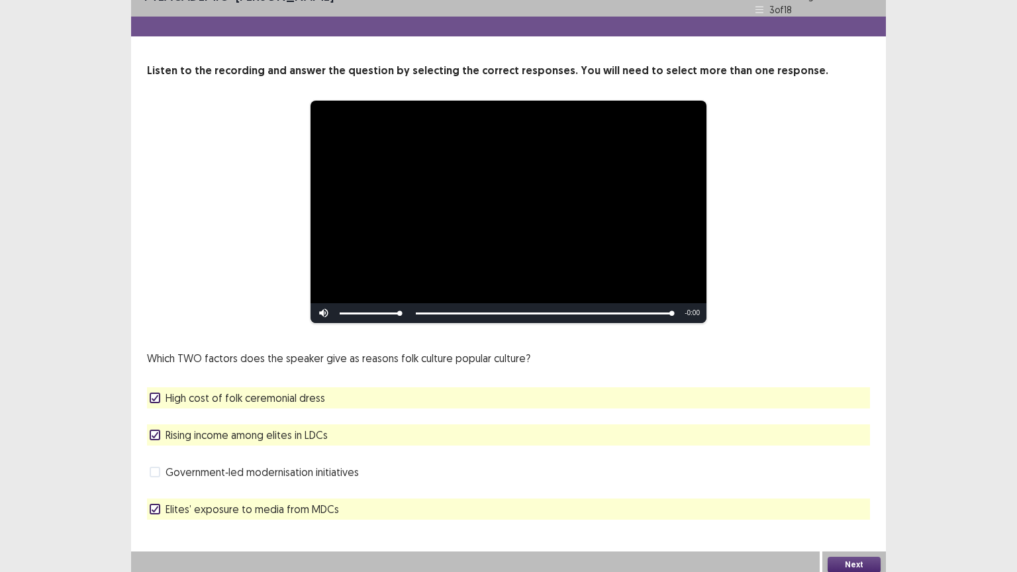
click at [163, 483] on label "Elites’ exposure to media from MDCs" at bounding box center [244, 509] width 189 height 16
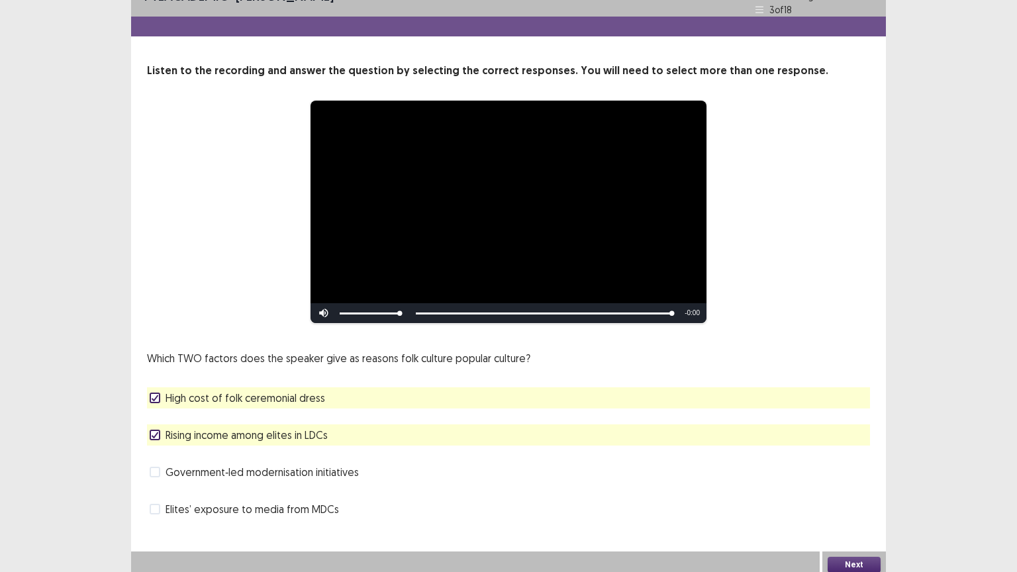
click at [871, 483] on button "Next" at bounding box center [854, 565] width 53 height 16
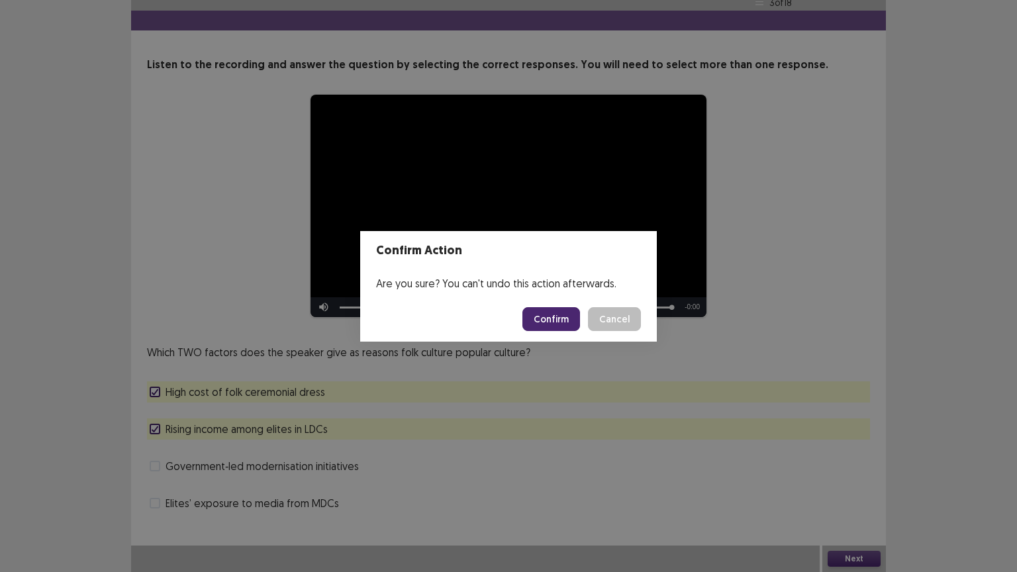
click at [558, 313] on button "Confirm" at bounding box center [551, 319] width 58 height 24
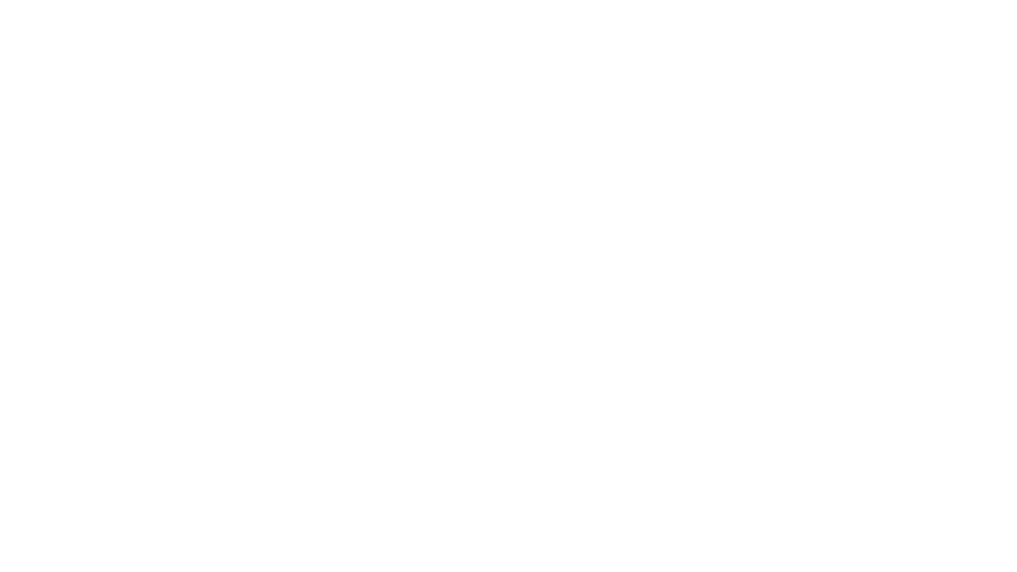
scroll to position [0, 0]
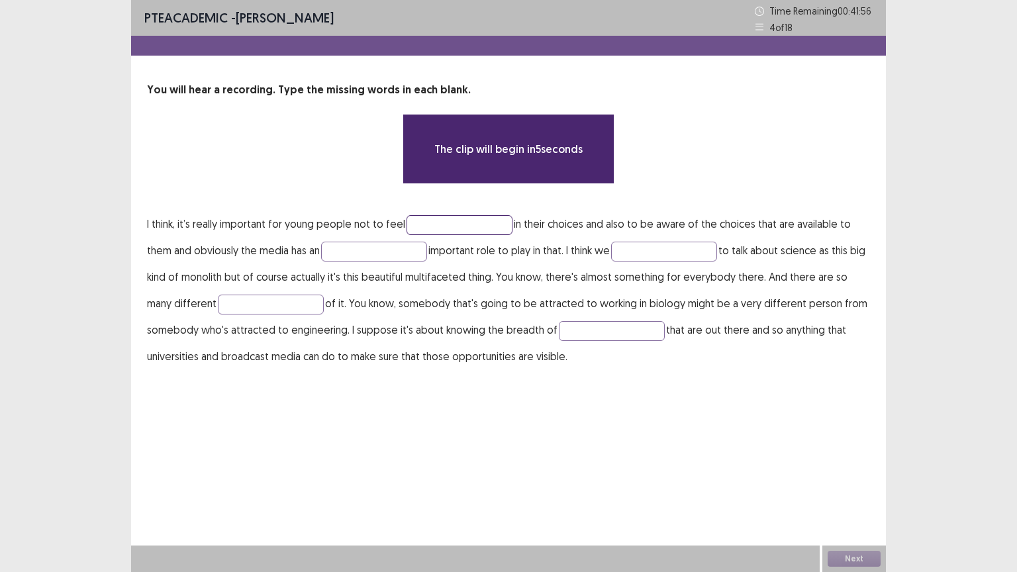
click at [429, 226] on input "text" at bounding box center [460, 225] width 106 height 20
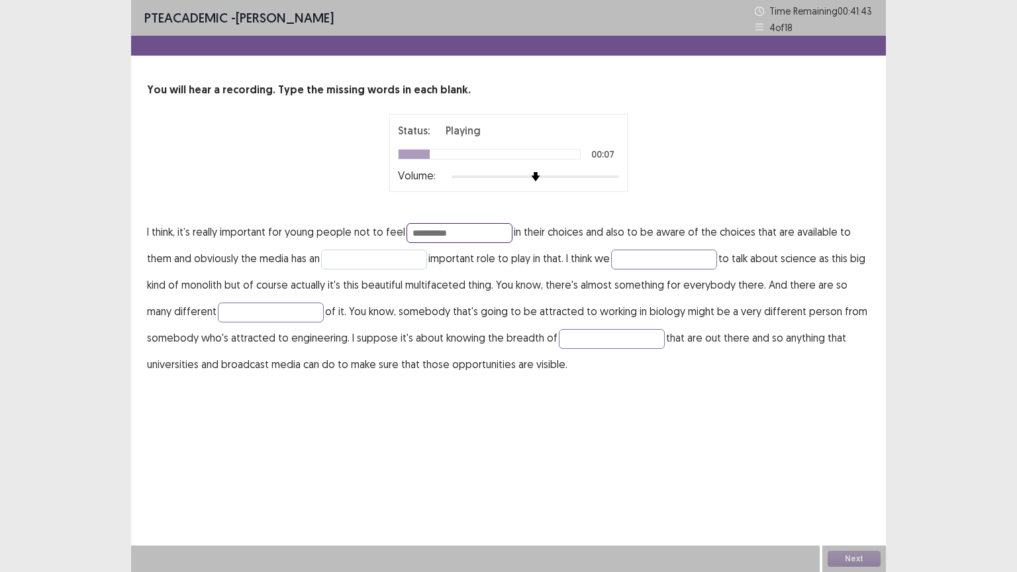
type input "**********"
click at [350, 254] on input "text" at bounding box center [374, 260] width 106 height 20
type input "*"
type input "**********"
click at [679, 254] on input "text" at bounding box center [664, 260] width 106 height 20
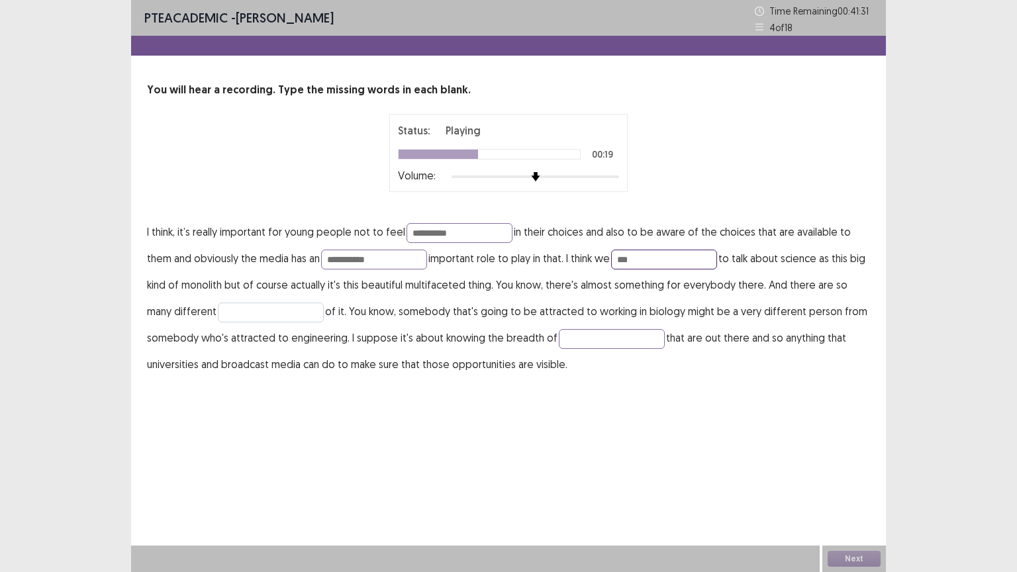
type input "***"
click at [236, 307] on input "text" at bounding box center [271, 313] width 106 height 20
type input "*******"
click at [589, 343] on input "text" at bounding box center [612, 339] width 106 height 20
type input "**********"
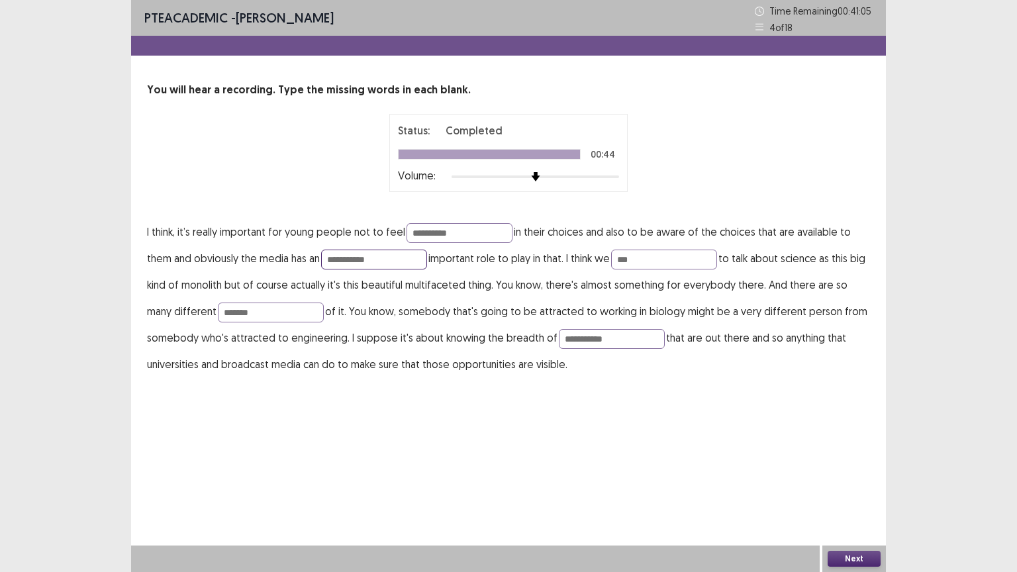
click at [368, 258] on input "**********" at bounding box center [374, 260] width 106 height 20
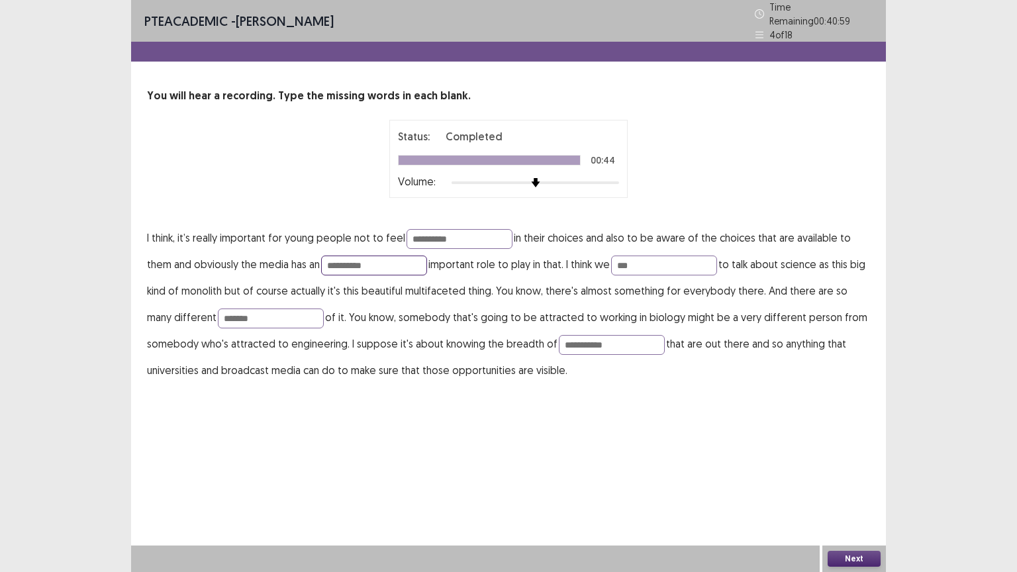
type input "**********"
click at [865, 483] on button "Next" at bounding box center [854, 559] width 53 height 16
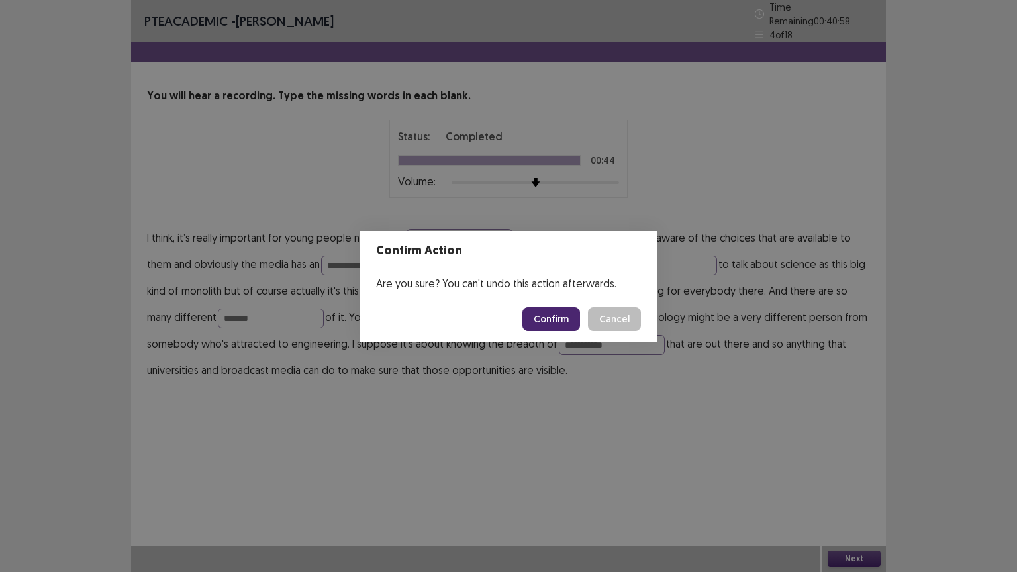
click at [545, 317] on button "Confirm" at bounding box center [551, 319] width 58 height 24
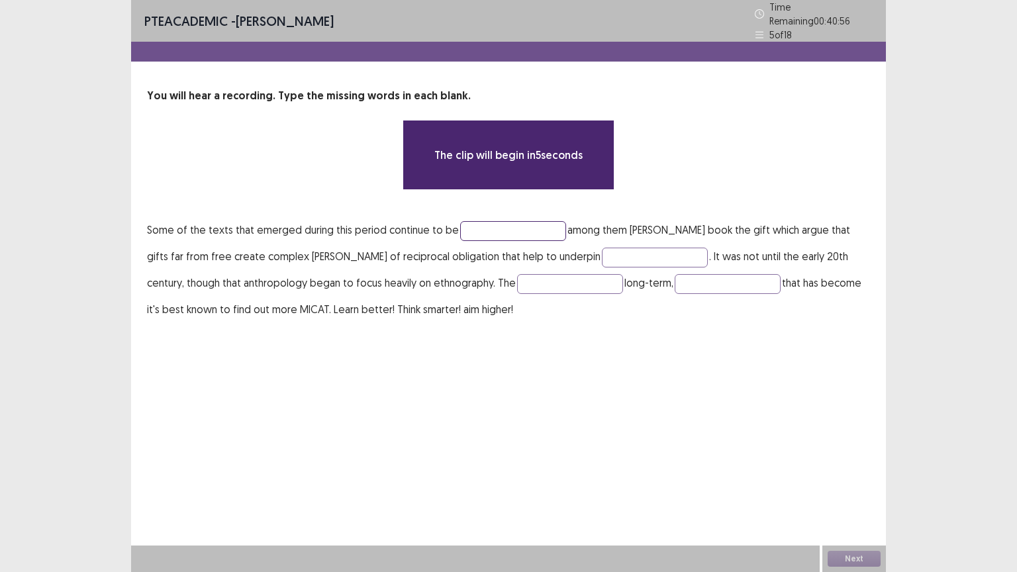
click at [477, 221] on input "text" at bounding box center [513, 231] width 106 height 20
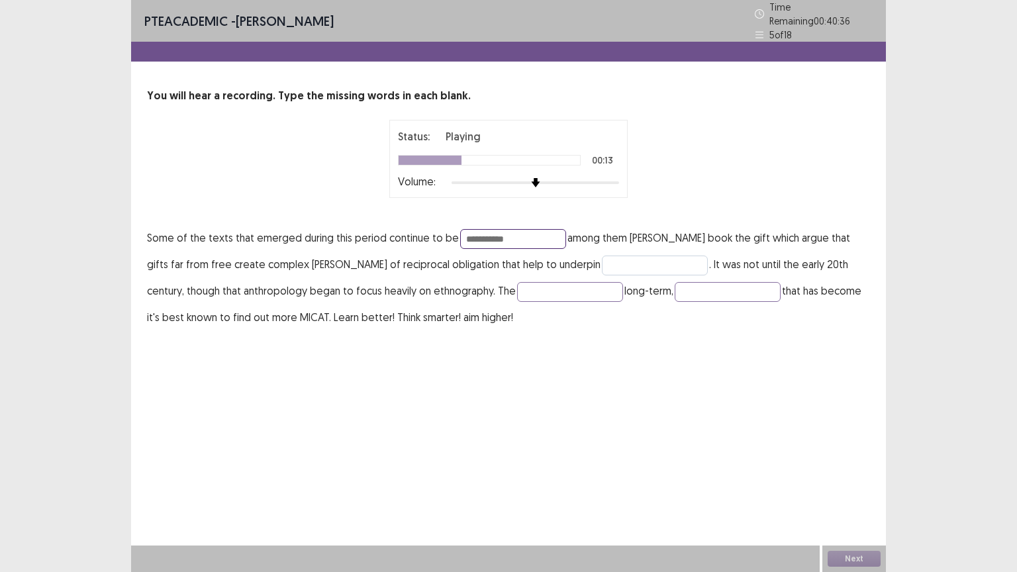
type input "**********"
click at [602, 256] on input "text" at bounding box center [655, 266] width 106 height 20
type input "********"
click at [546, 285] on input "text" at bounding box center [570, 292] width 106 height 20
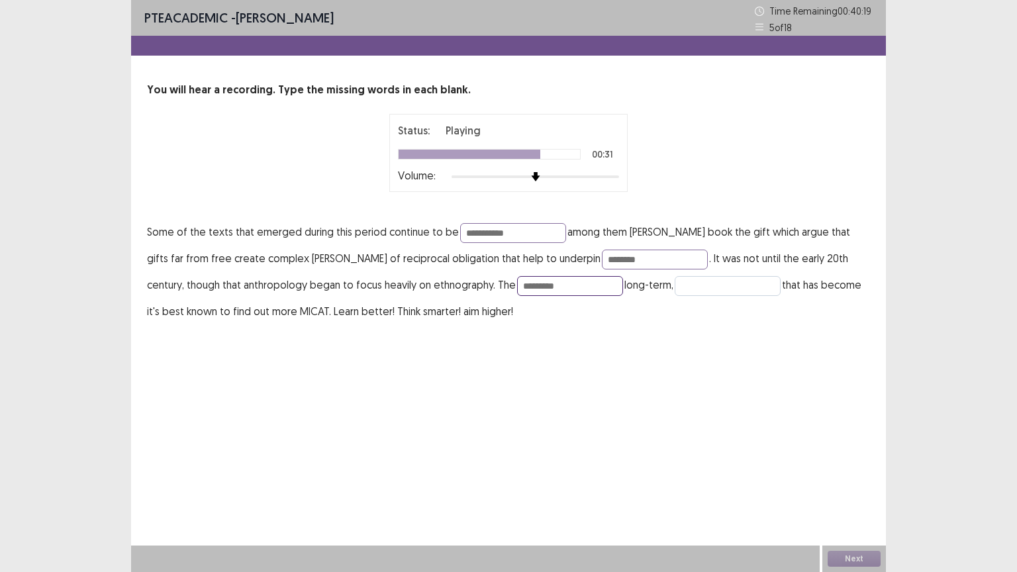
type input "********"
click at [694, 284] on input "text" at bounding box center [728, 286] width 106 height 20
type input "**********"
click at [489, 228] on input "**********" at bounding box center [513, 233] width 106 height 20
click at [527, 233] on input "**********" at bounding box center [513, 233] width 106 height 20
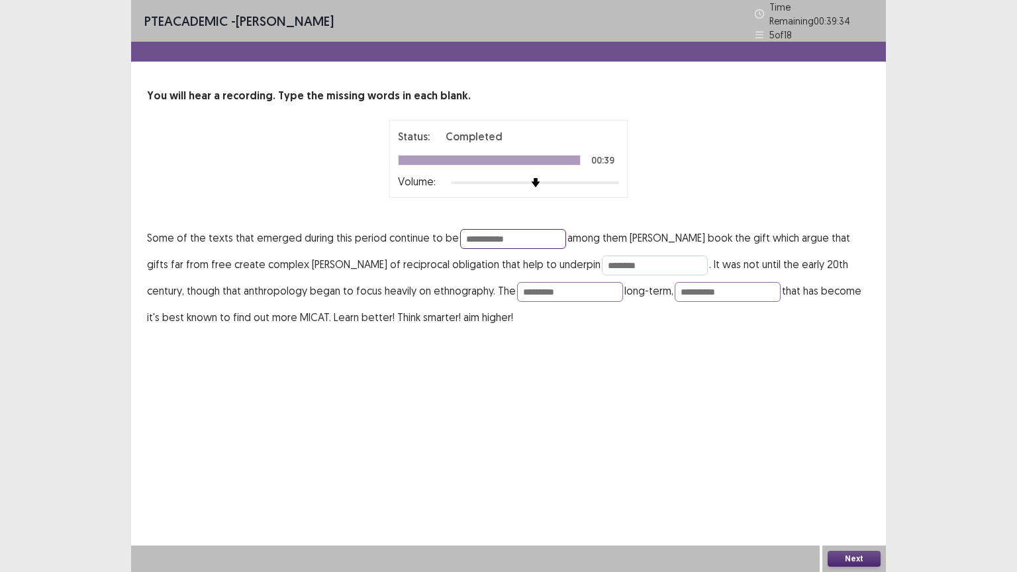
type input "**********"
drag, startPoint x: 606, startPoint y: 261, endPoint x: 516, endPoint y: 256, distance: 90.2
click at [516, 256] on p "**********" at bounding box center [508, 277] width 723 height 106
type input "********"
click at [841, 483] on button "Next" at bounding box center [854, 559] width 53 height 16
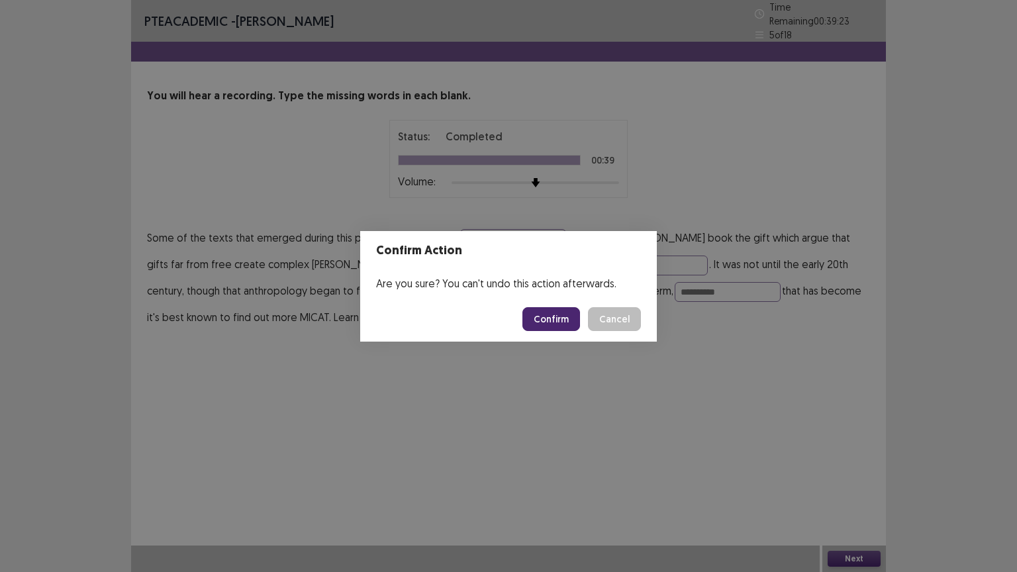
click at [545, 317] on button "Confirm" at bounding box center [551, 319] width 58 height 24
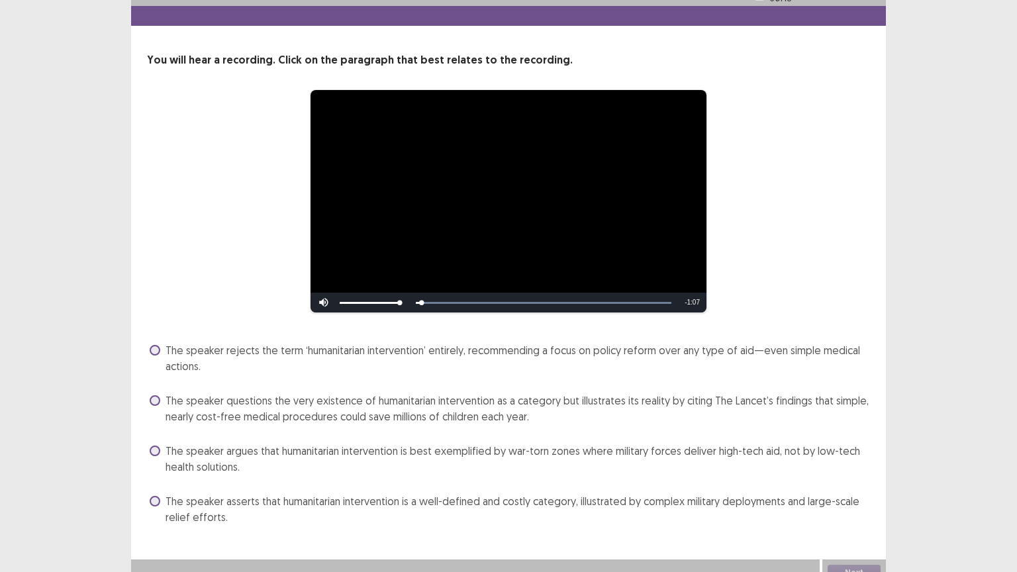
scroll to position [44, 0]
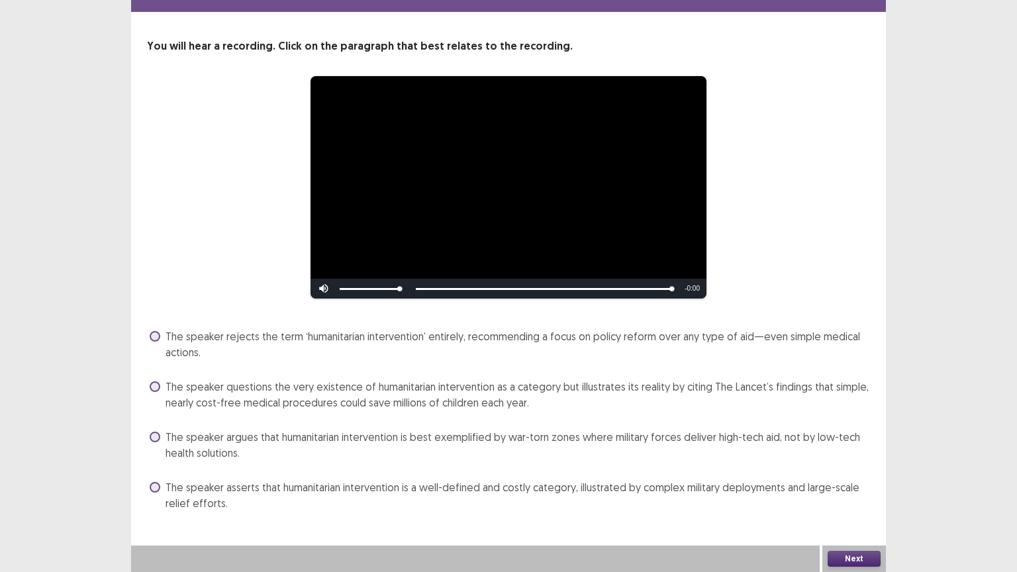
click at [154, 483] on span at bounding box center [155, 487] width 11 height 11
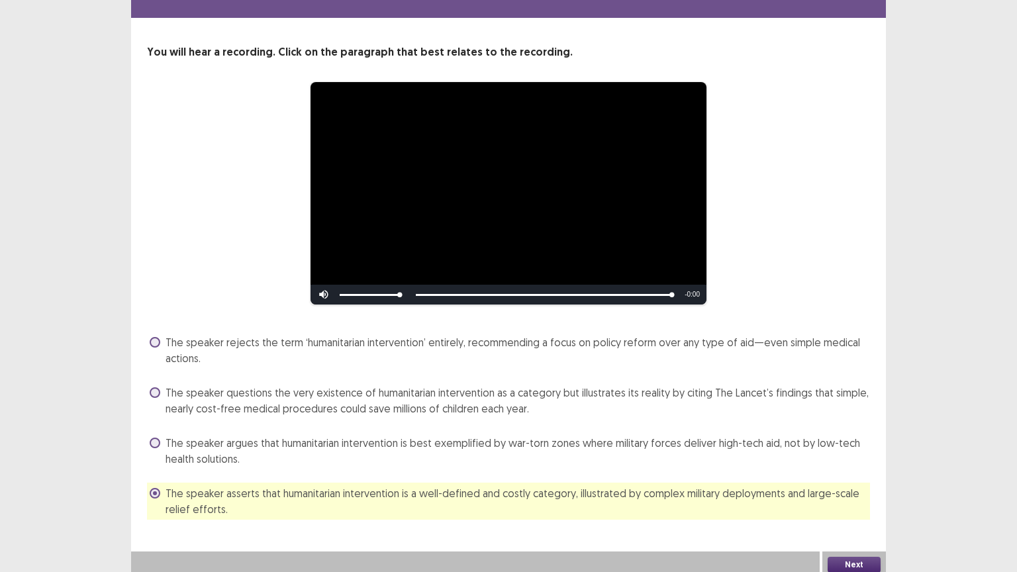
click at [861, 483] on button "Next" at bounding box center [854, 565] width 53 height 16
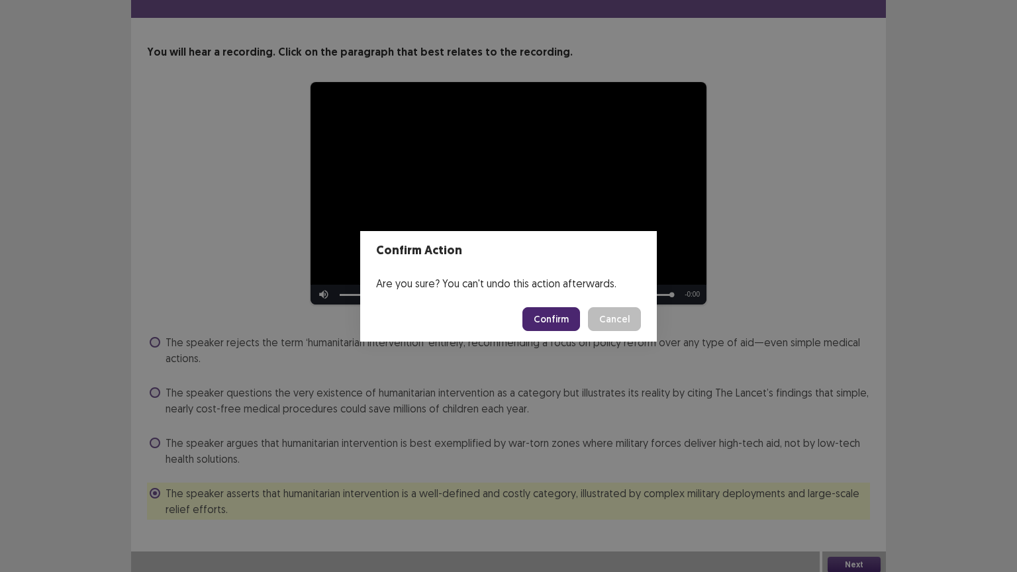
click at [548, 312] on button "Confirm" at bounding box center [551, 319] width 58 height 24
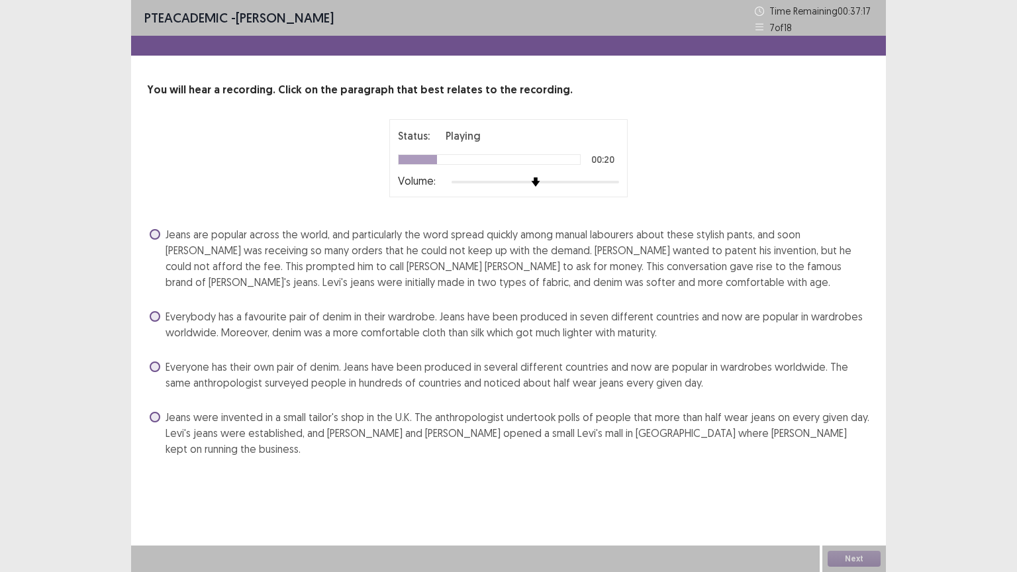
click at [160, 362] on label "Everyone has their own pair of denim. Jeans have been produced in several diffe…" at bounding box center [510, 375] width 720 height 32
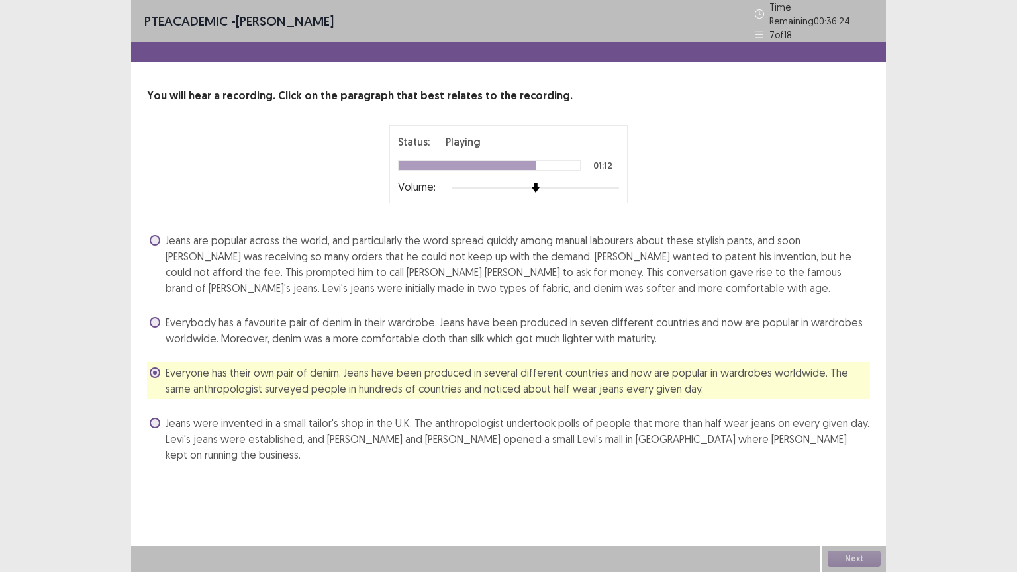
click at [155, 236] on span at bounding box center [155, 240] width 11 height 11
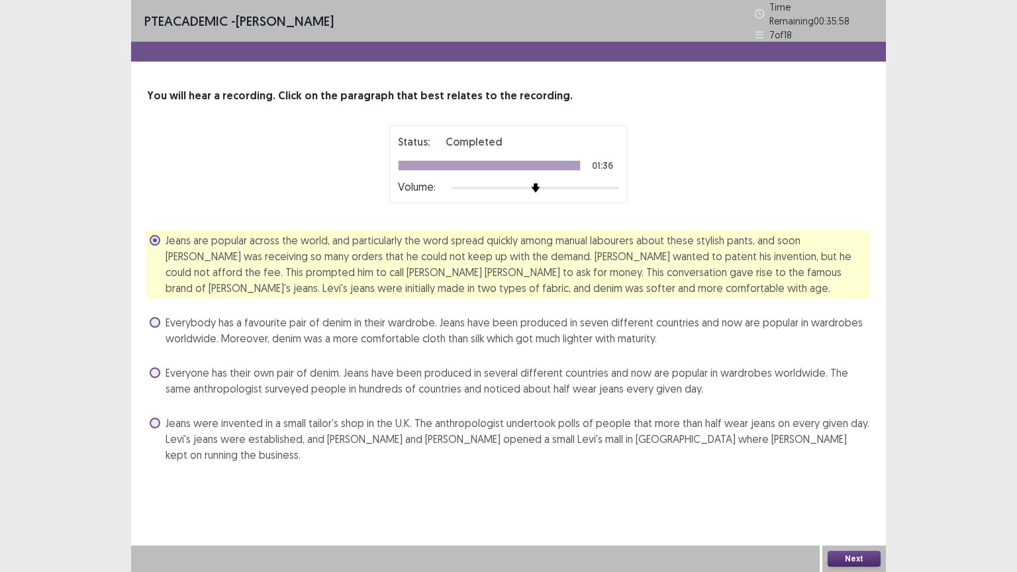
click at [857, 483] on button "Next" at bounding box center [854, 559] width 53 height 16
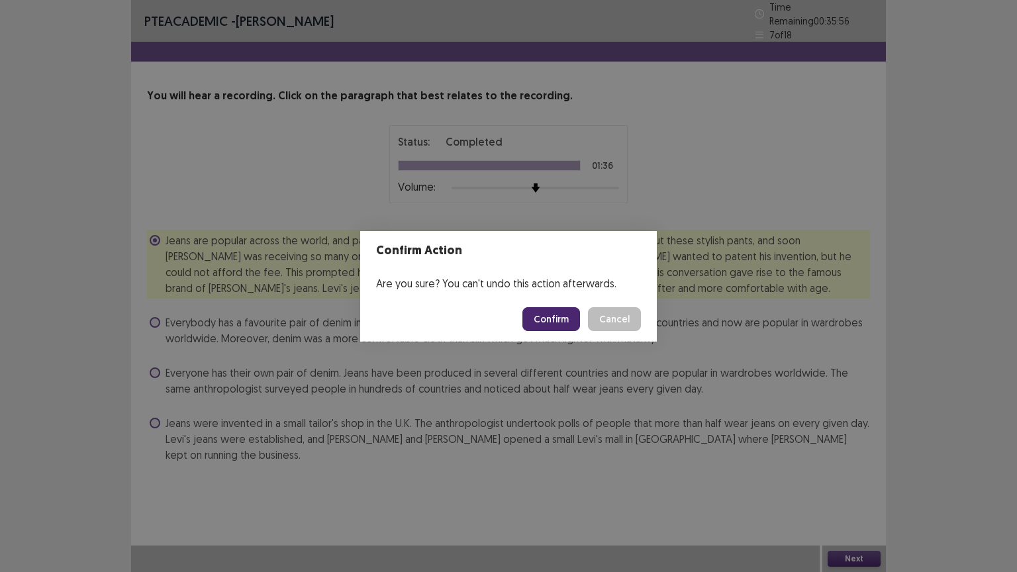
click at [559, 314] on button "Confirm" at bounding box center [551, 319] width 58 height 24
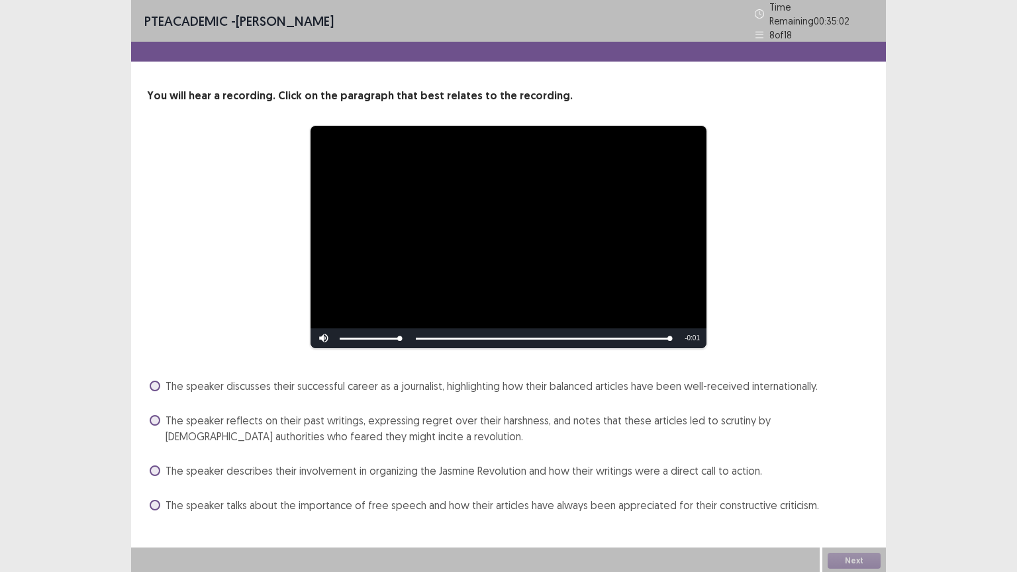
click at [152, 483] on span at bounding box center [155, 505] width 11 height 11
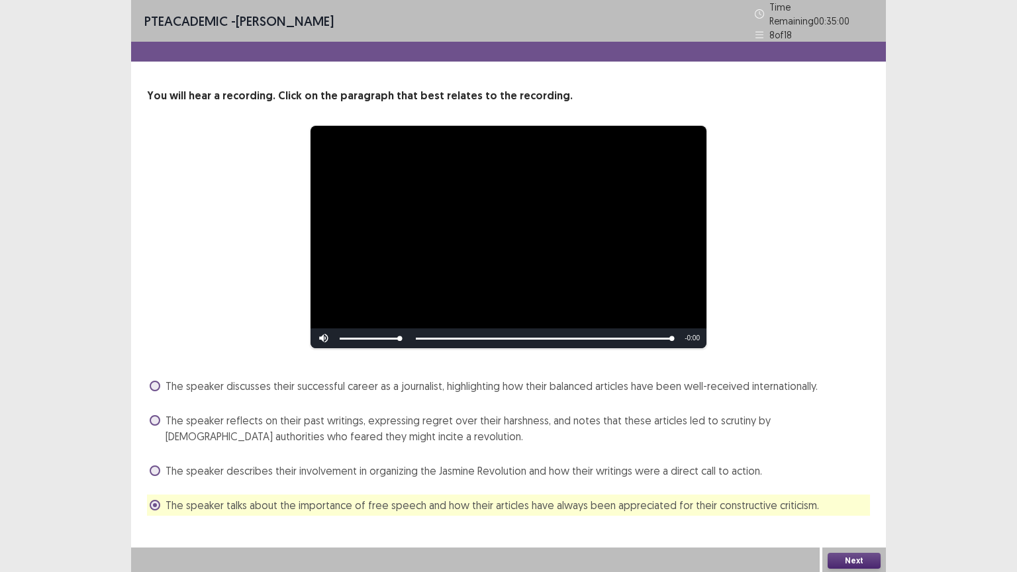
click at [167, 413] on span "The speaker reflects on their past writings, expressing regret over their harsh…" at bounding box center [518, 429] width 705 height 32
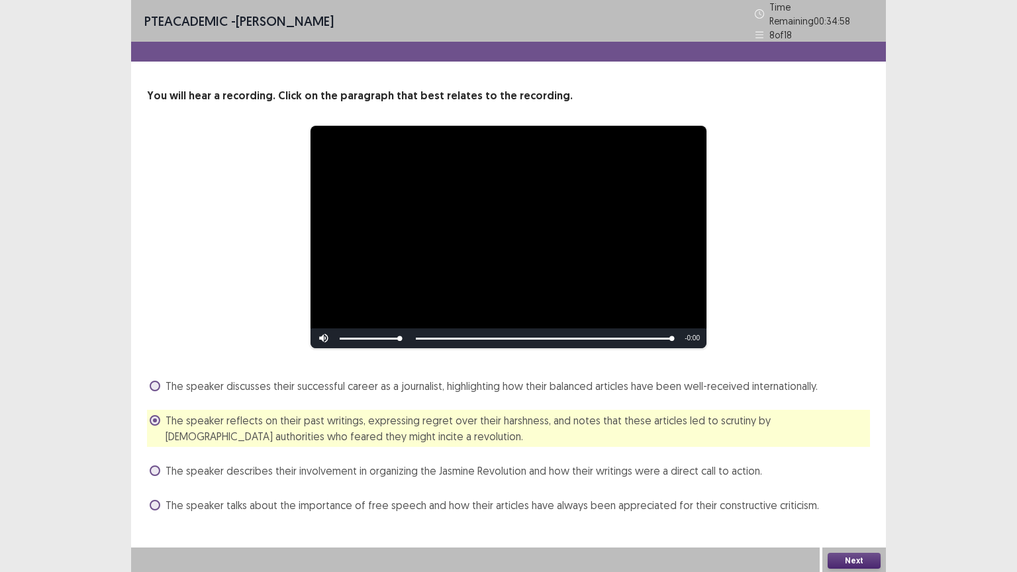
click at [854, 483] on button "Next" at bounding box center [854, 561] width 53 height 16
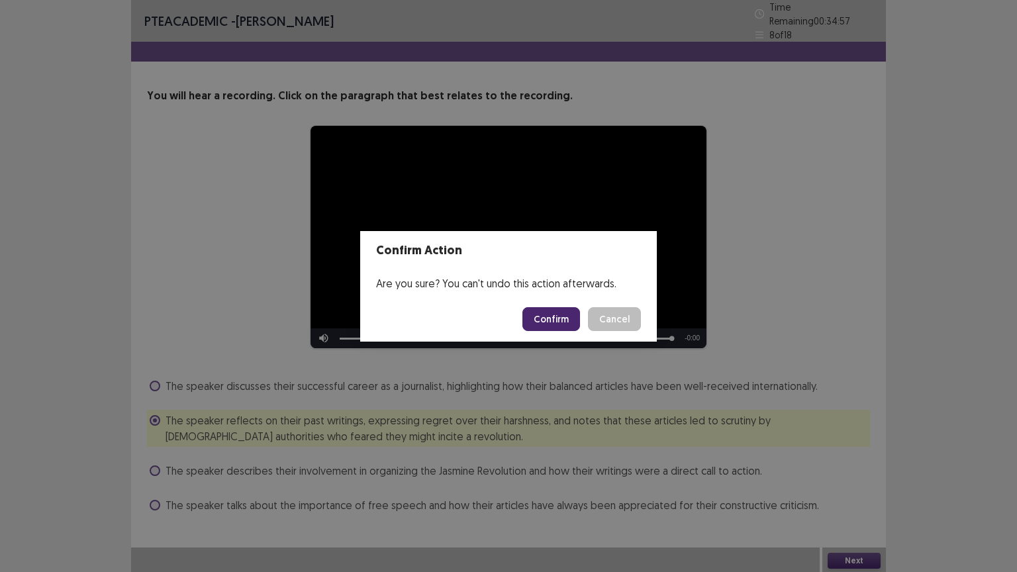
click at [554, 323] on button "Confirm" at bounding box center [551, 319] width 58 height 24
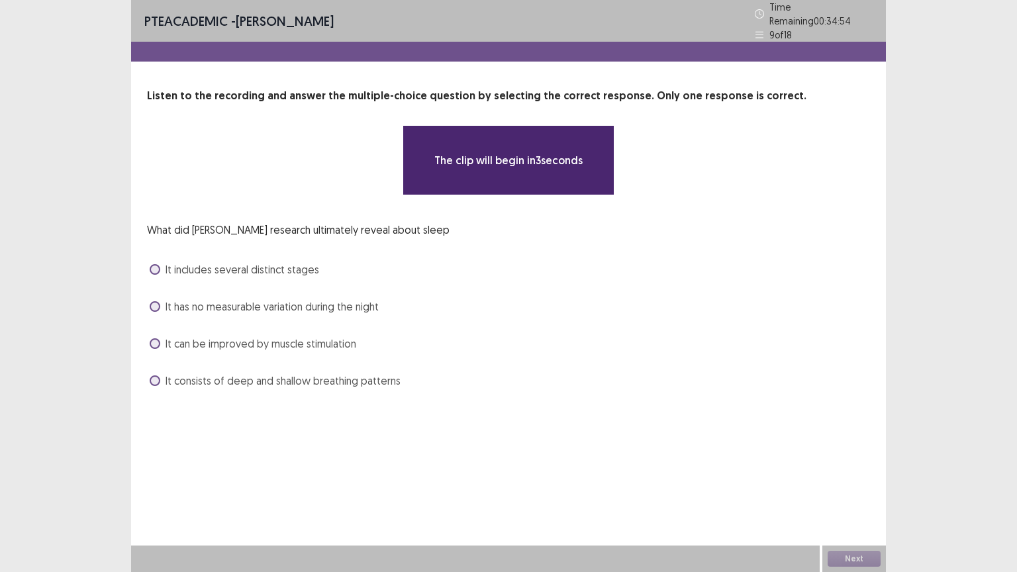
drag, startPoint x: 223, startPoint y: 86, endPoint x: 318, endPoint y: 81, distance: 94.8
click at [317, 81] on div "**********" at bounding box center [508, 209] width 755 height 418
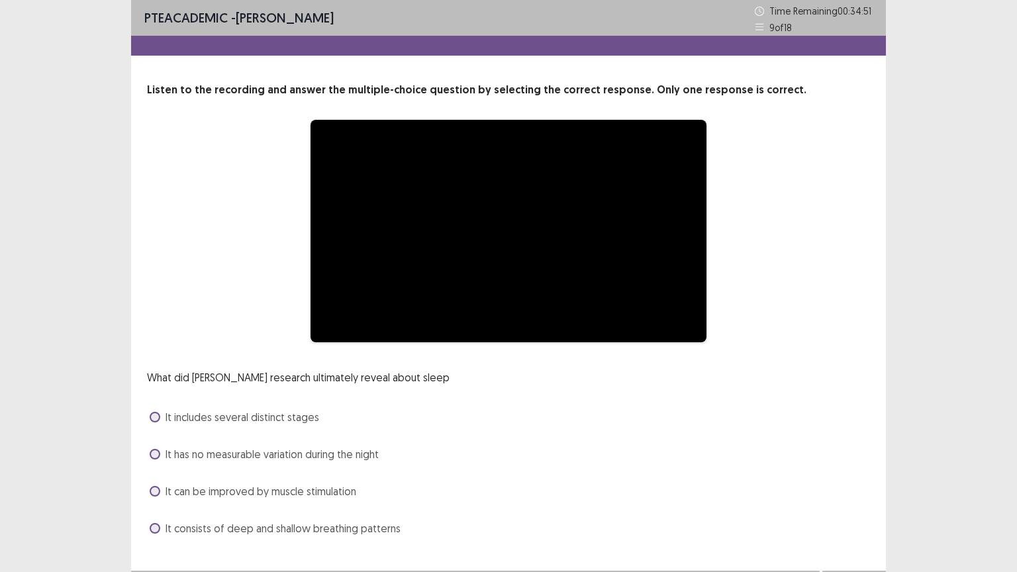
scroll to position [25, 0]
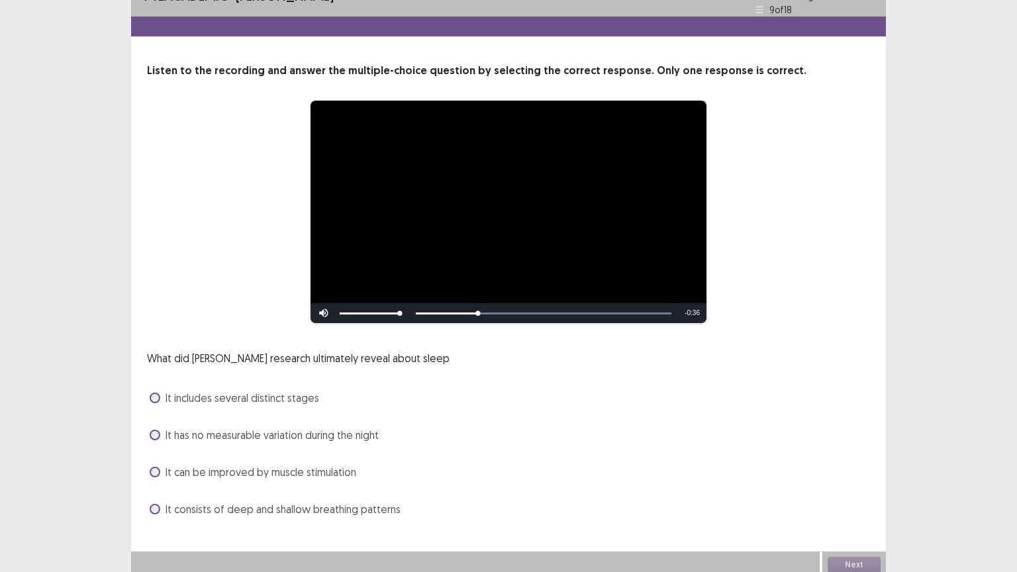
click at [162, 390] on label "It includes several distinct stages" at bounding box center [235, 398] width 170 height 16
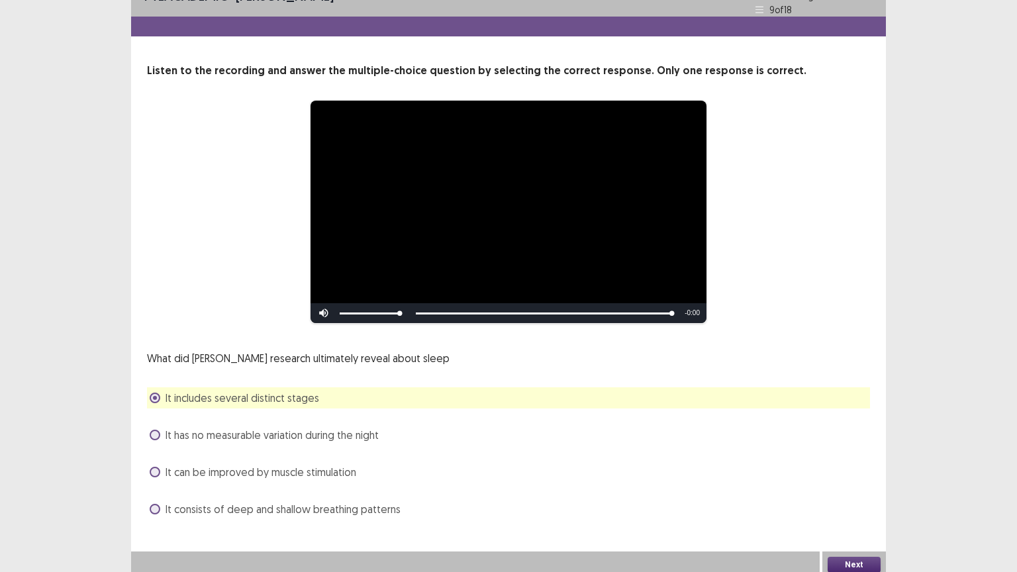
click at [860, 483] on button "Next" at bounding box center [854, 565] width 53 height 16
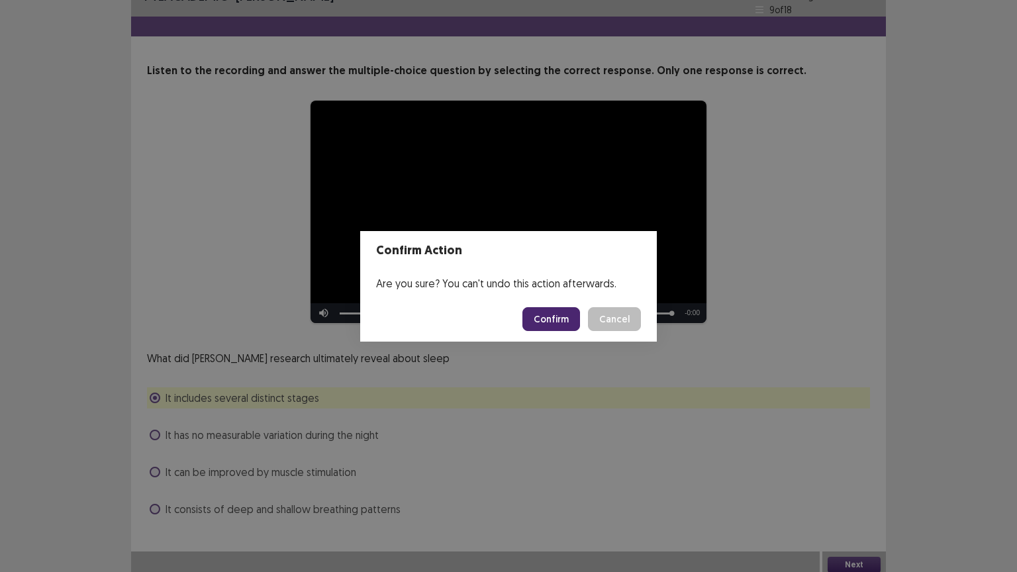
click at [544, 322] on button "Confirm" at bounding box center [551, 319] width 58 height 24
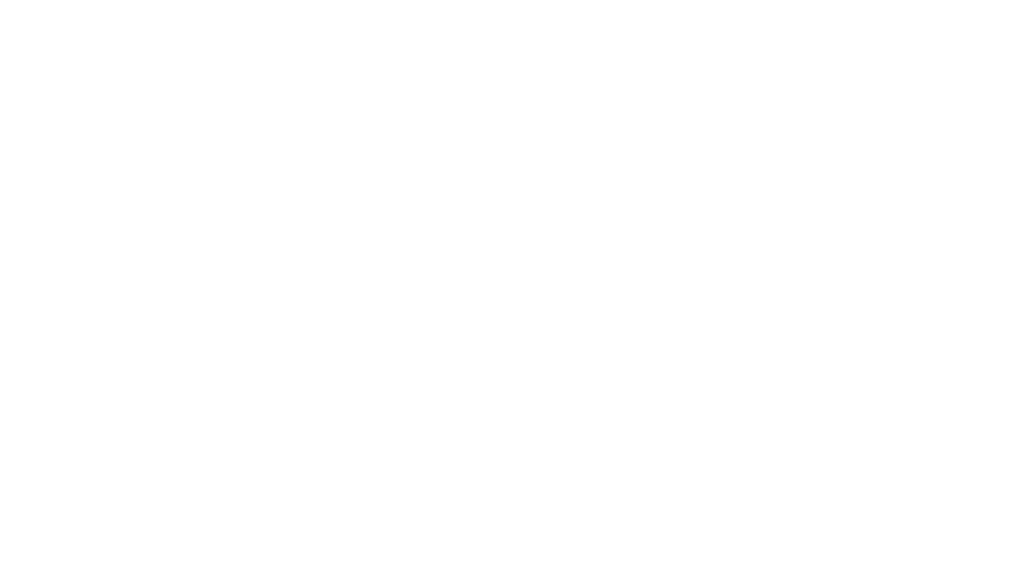
scroll to position [0, 0]
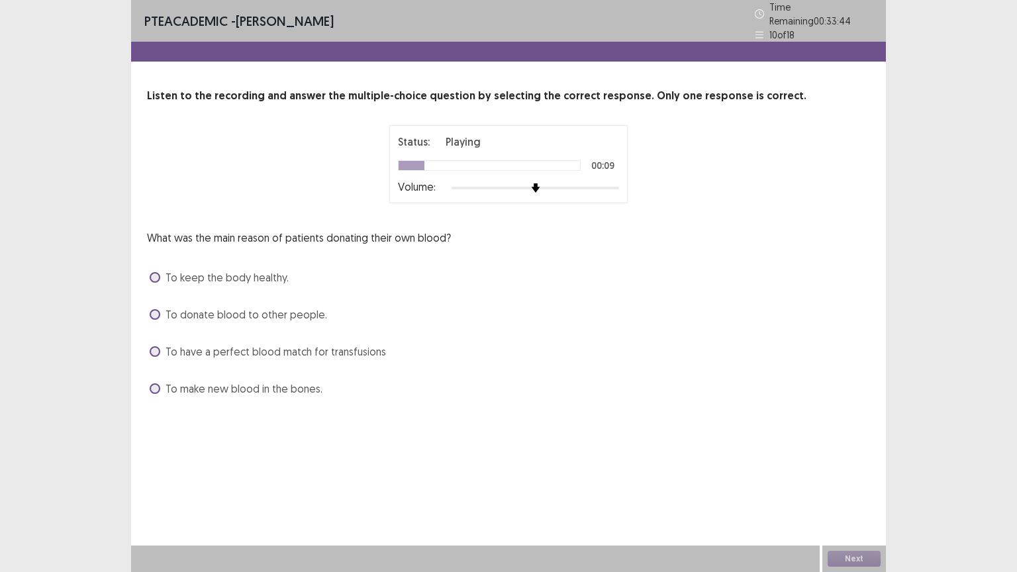
click at [157, 272] on span at bounding box center [155, 277] width 11 height 11
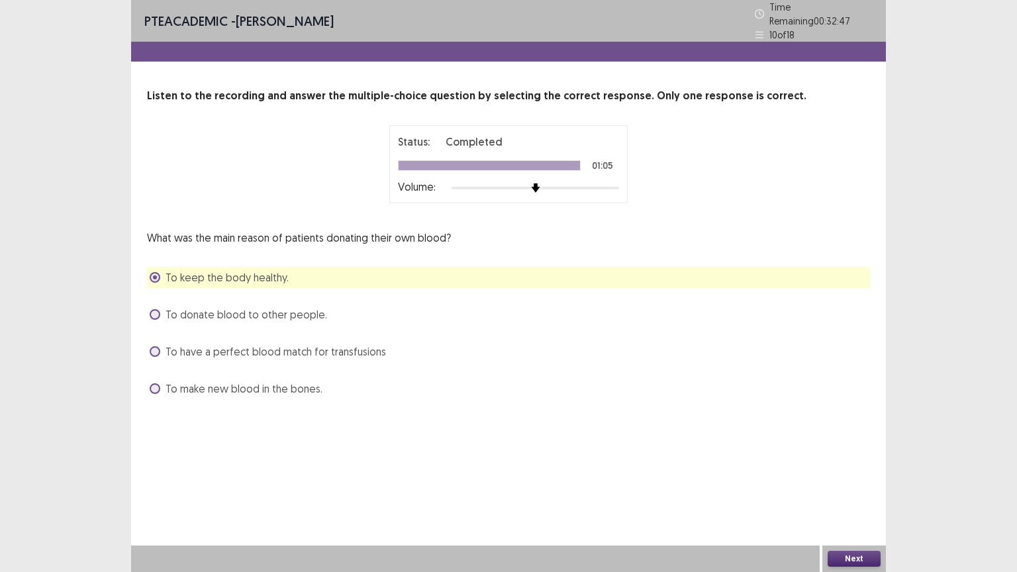
click at [859, 483] on button "Next" at bounding box center [854, 559] width 53 height 16
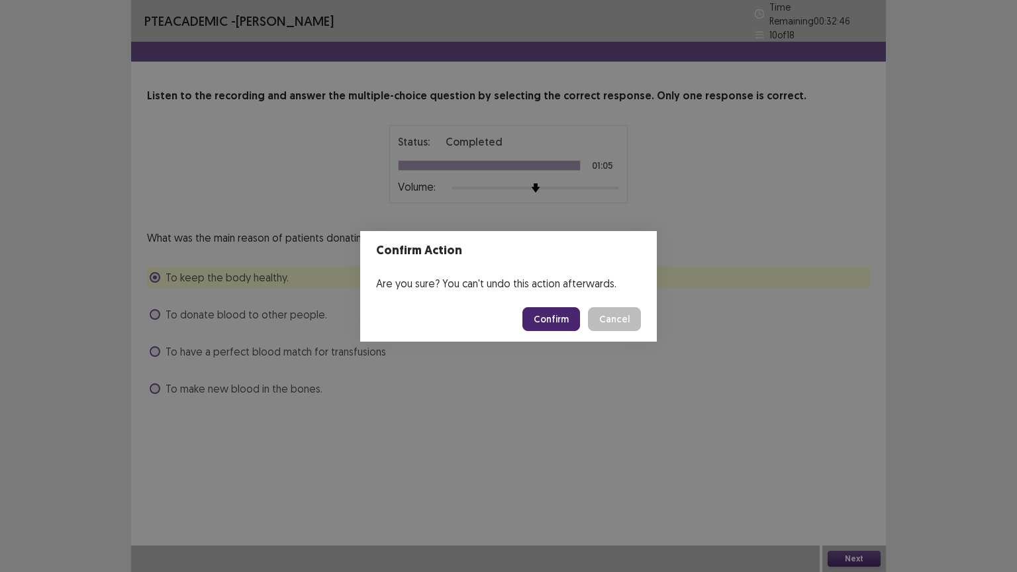
click at [538, 319] on button "Confirm" at bounding box center [551, 319] width 58 height 24
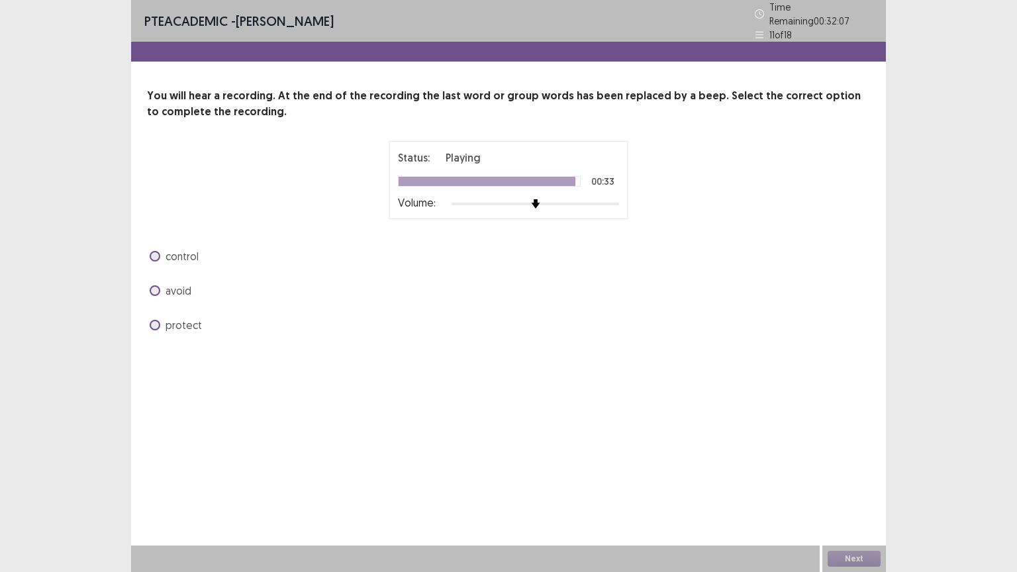
click at [154, 285] on span at bounding box center [155, 290] width 11 height 11
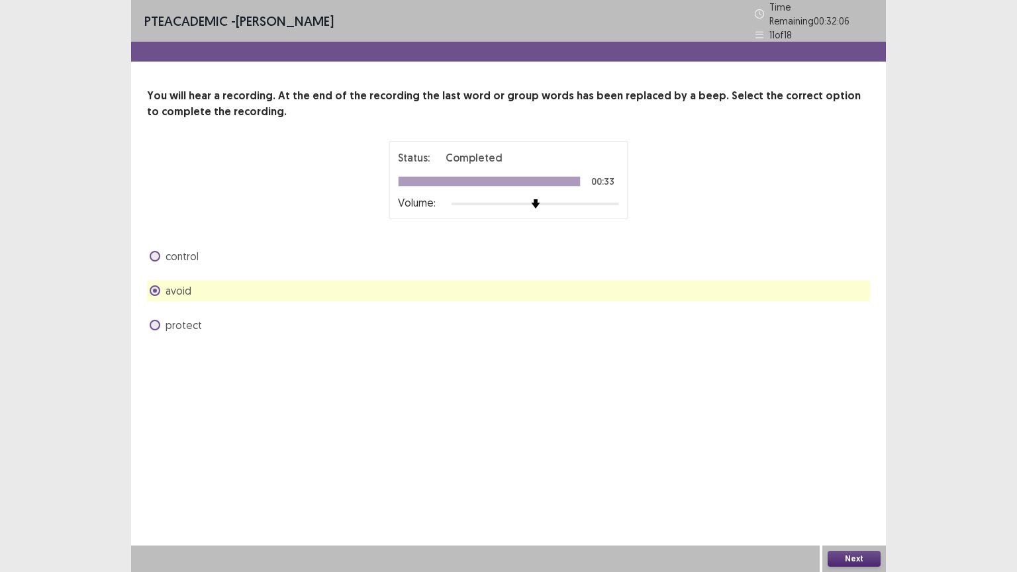
click at [861, 483] on button "Next" at bounding box center [854, 559] width 53 height 16
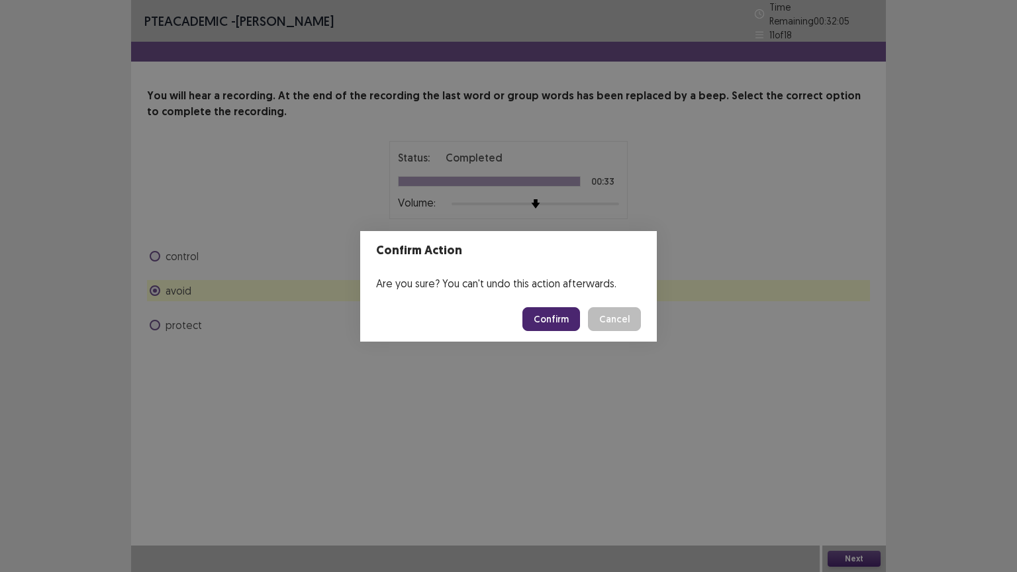
click at [551, 313] on button "Confirm" at bounding box center [551, 319] width 58 height 24
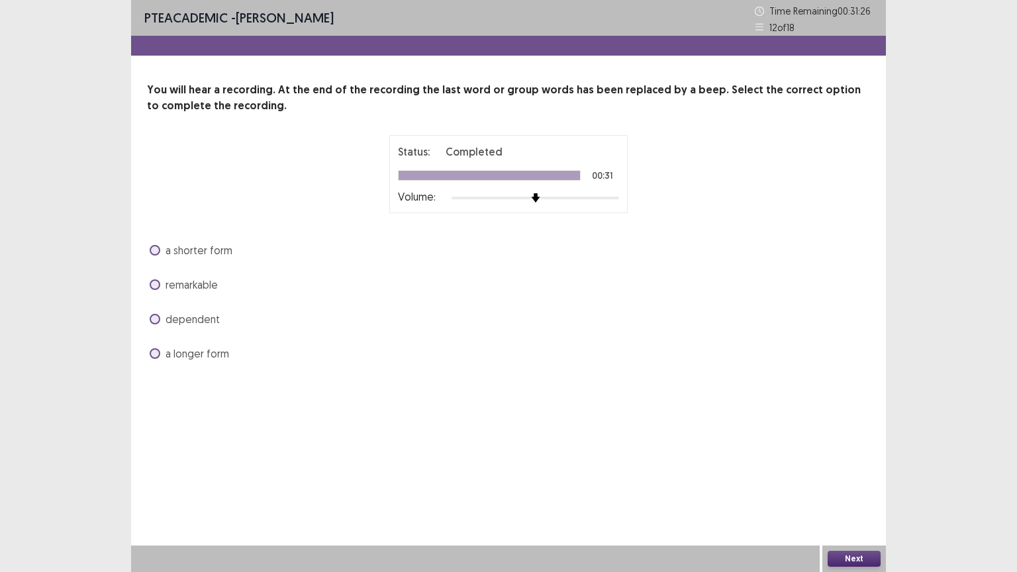
click at [152, 284] on span at bounding box center [155, 284] width 11 height 11
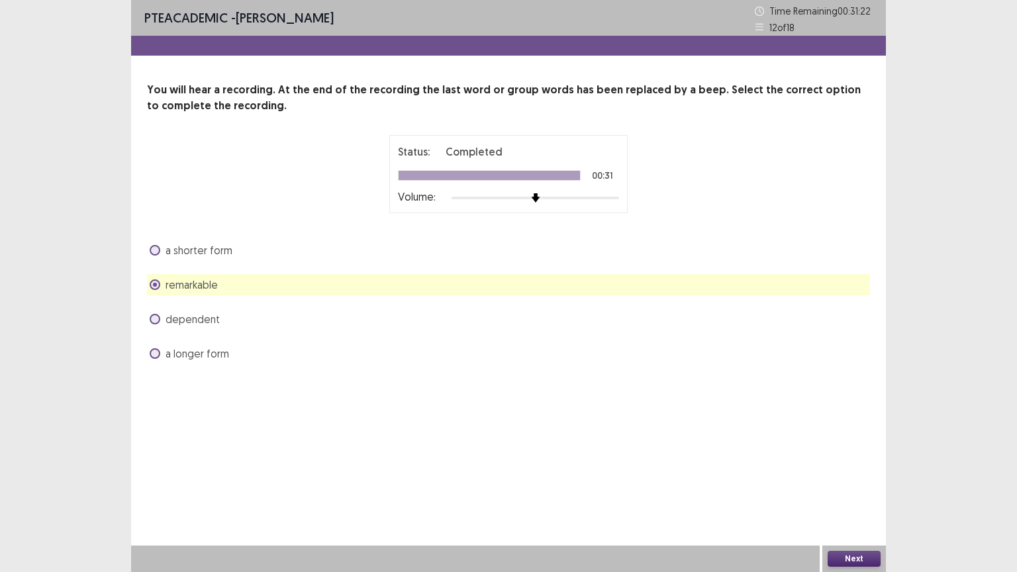
click at [151, 346] on label "a longer form" at bounding box center [189, 354] width 79 height 16
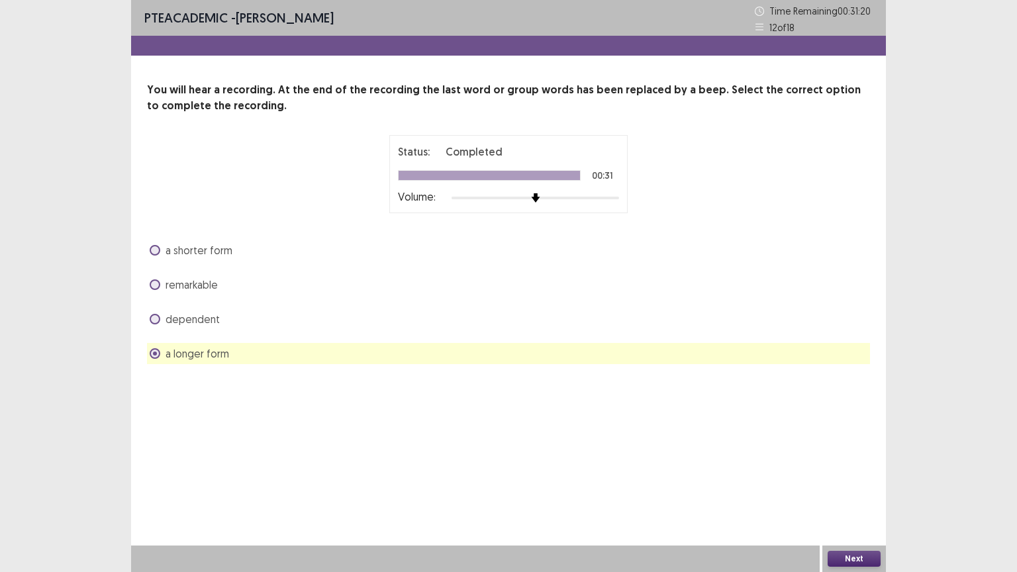
click at [848, 483] on button "Next" at bounding box center [854, 559] width 53 height 16
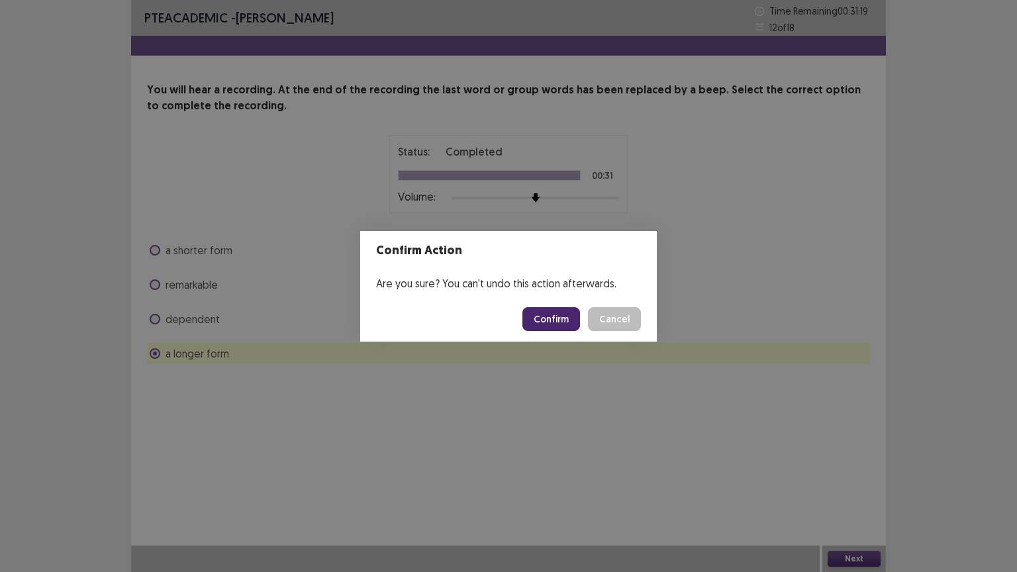
click at [543, 320] on button "Confirm" at bounding box center [551, 319] width 58 height 24
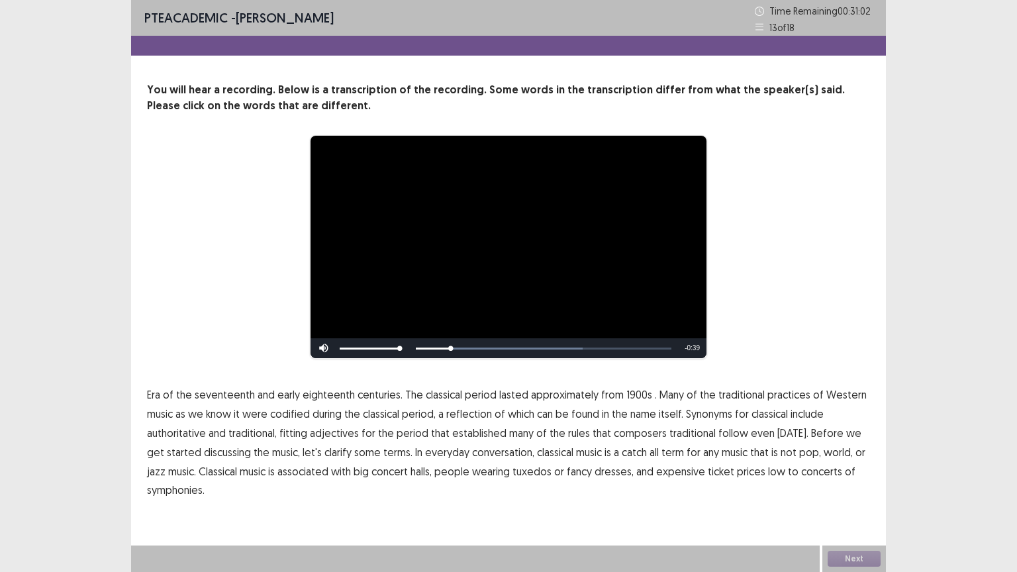
click at [630, 395] on span "1900s" at bounding box center [639, 395] width 26 height 16
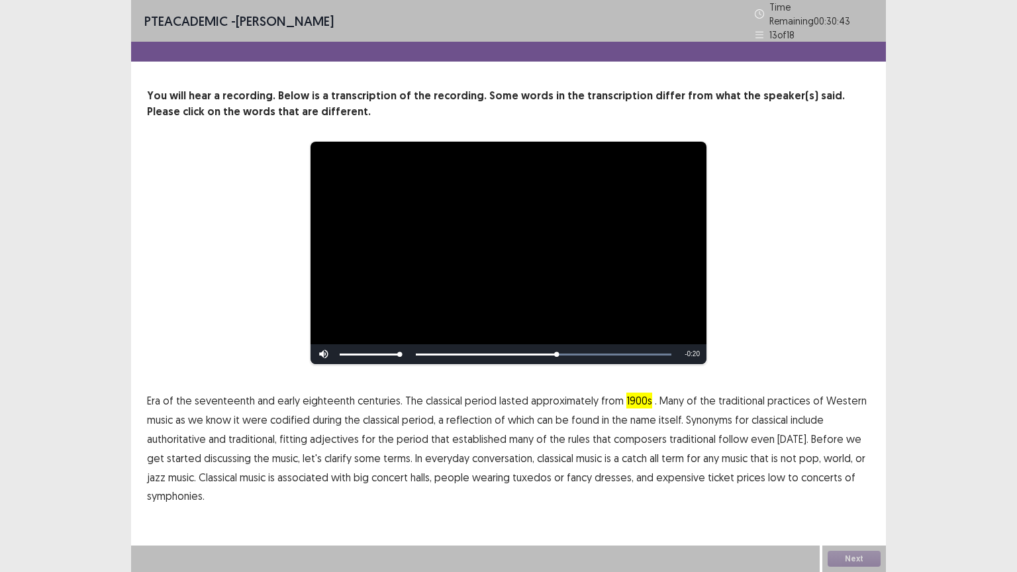
click at [681, 437] on span "traditional" at bounding box center [692, 439] width 46 height 16
click at [768, 476] on span "low" at bounding box center [776, 477] width 17 height 16
click at [171, 483] on span "symphonies." at bounding box center [176, 496] width 58 height 16
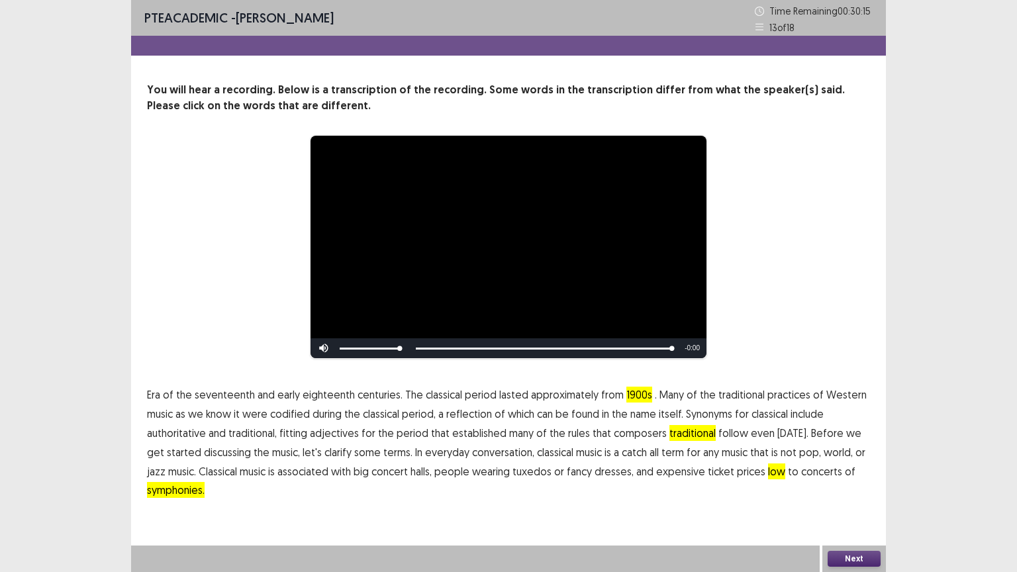
click at [857, 483] on button "Next" at bounding box center [854, 559] width 53 height 16
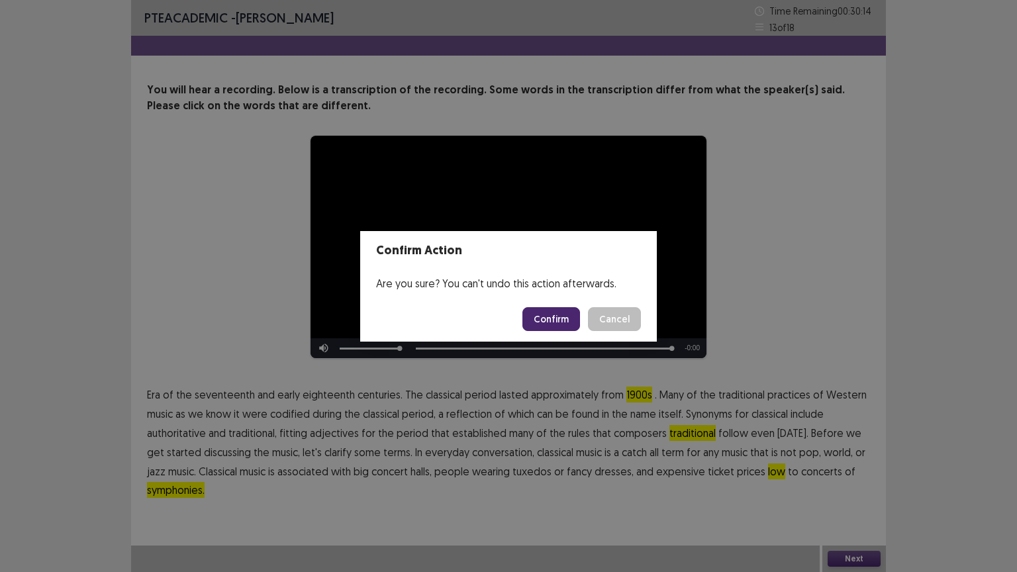
click at [564, 323] on button "Confirm" at bounding box center [551, 319] width 58 height 24
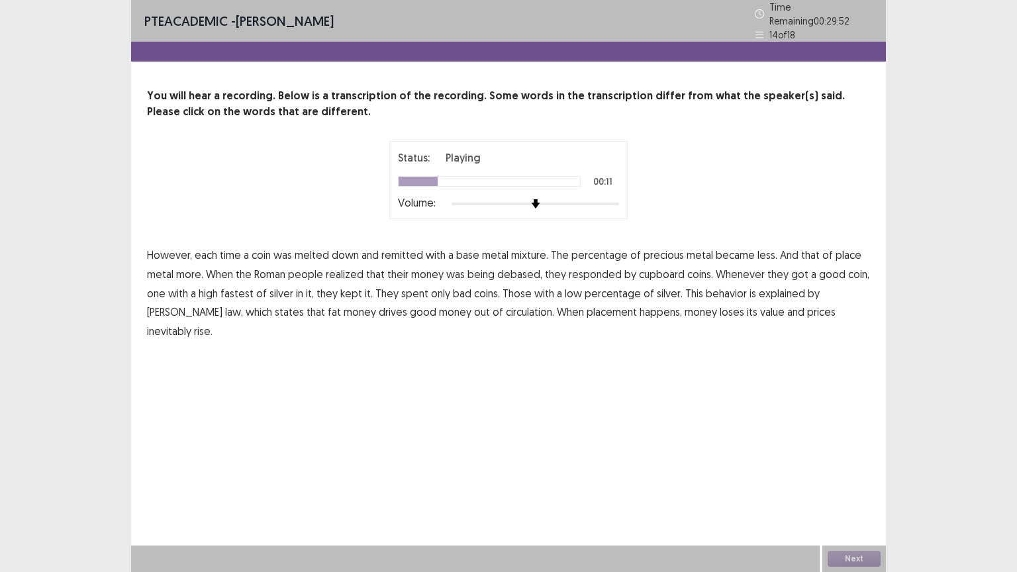
click at [836, 247] on span "place" at bounding box center [849, 255] width 26 height 16
click at [656, 269] on span "cupboard" at bounding box center [662, 274] width 46 height 16
click at [243, 285] on span "fastest" at bounding box center [237, 293] width 33 height 16
click at [328, 307] on span "fat" at bounding box center [334, 312] width 13 height 16
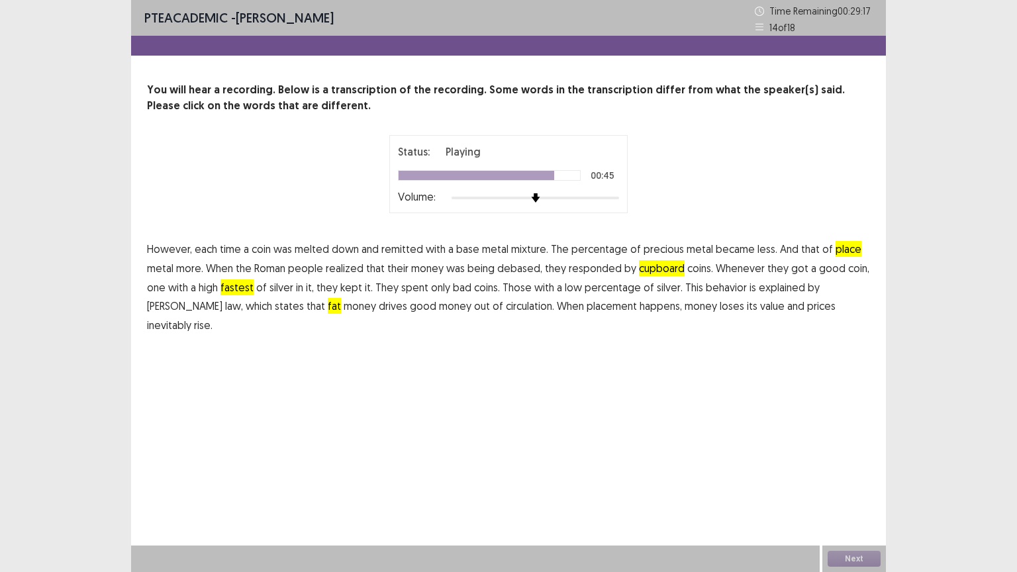
click at [587, 305] on span "placement" at bounding box center [612, 306] width 50 height 16
click at [847, 483] on button "Next" at bounding box center [854, 559] width 53 height 16
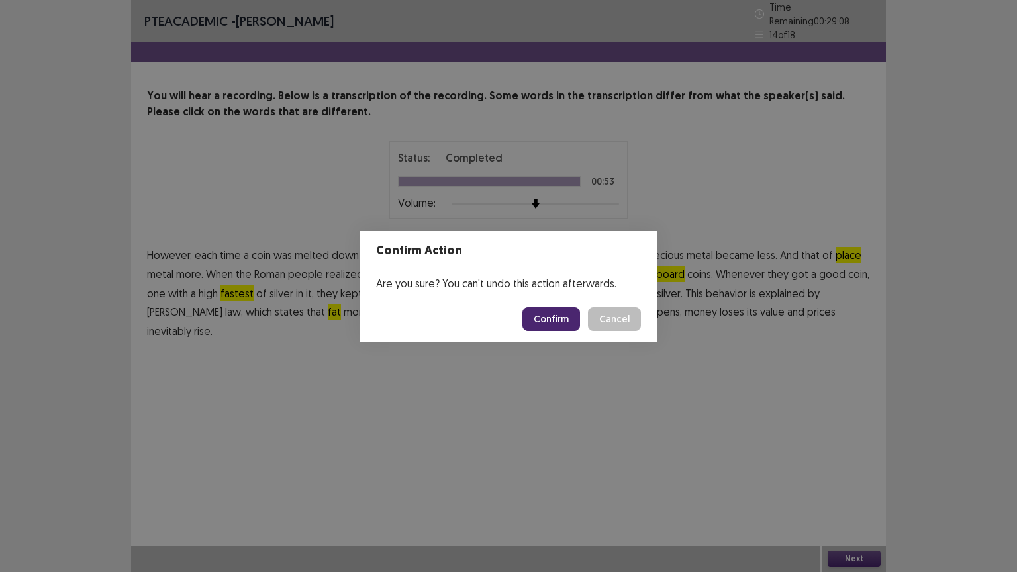
click at [536, 322] on button "Confirm" at bounding box center [551, 319] width 58 height 24
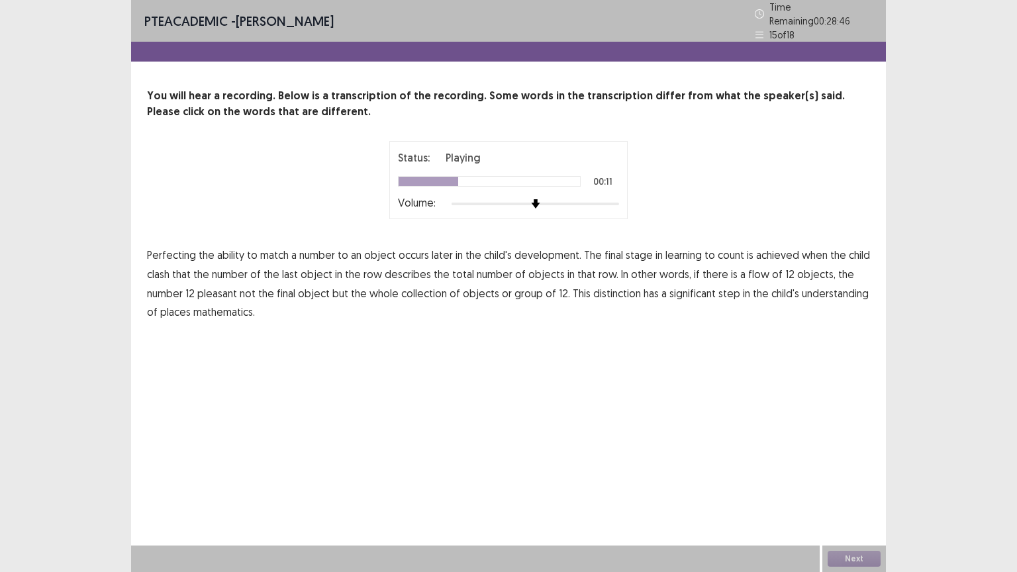
click at [165, 267] on span "clash" at bounding box center [158, 274] width 23 height 16
click at [752, 266] on span "flow" at bounding box center [758, 274] width 21 height 16
click at [219, 287] on span "pleasant" at bounding box center [217, 293] width 40 height 16
click at [183, 305] on span "places" at bounding box center [175, 312] width 30 height 16
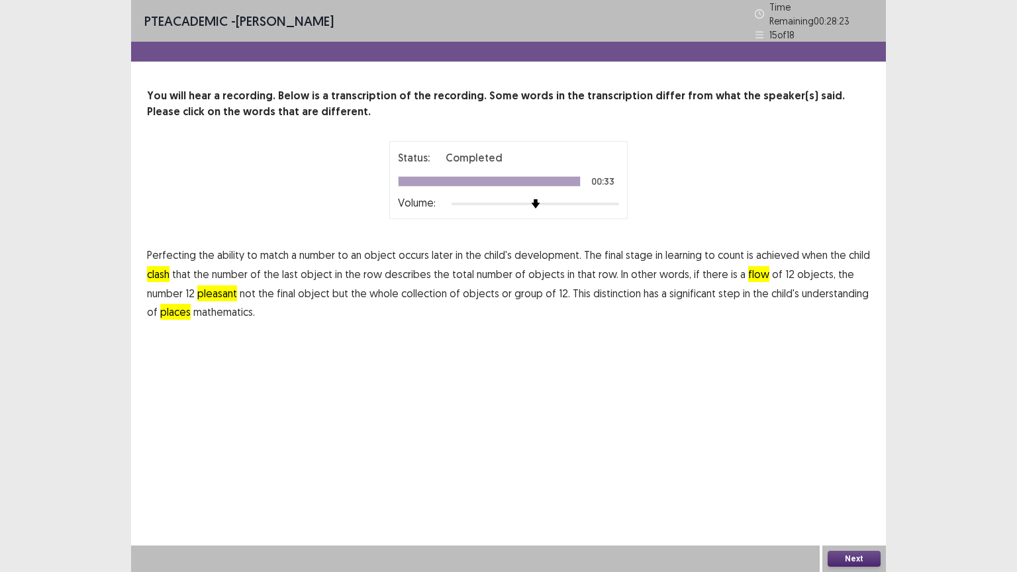
click at [837, 483] on button "Next" at bounding box center [854, 559] width 53 height 16
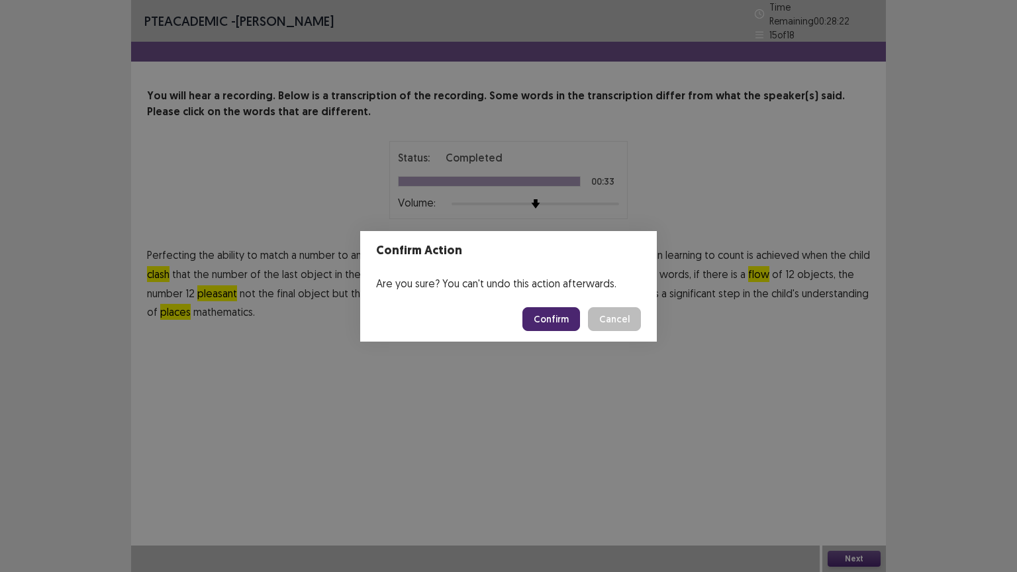
click at [551, 315] on button "Confirm" at bounding box center [551, 319] width 58 height 24
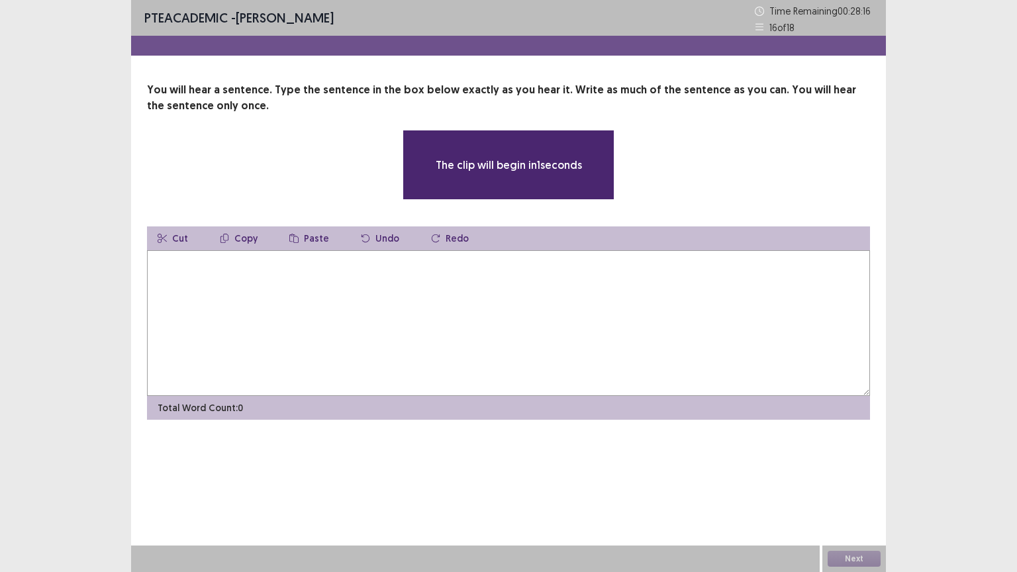
click at [519, 299] on textarea at bounding box center [508, 323] width 723 height 146
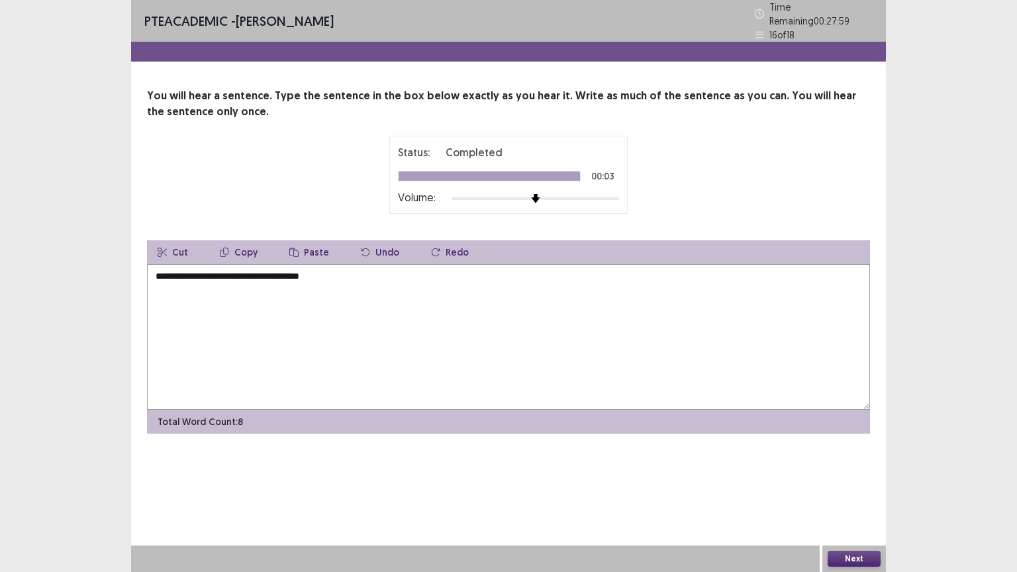
click at [174, 268] on textarea "**********" at bounding box center [508, 337] width 723 height 146
type textarea "**********"
click at [852, 483] on button "Next" at bounding box center [854, 559] width 53 height 16
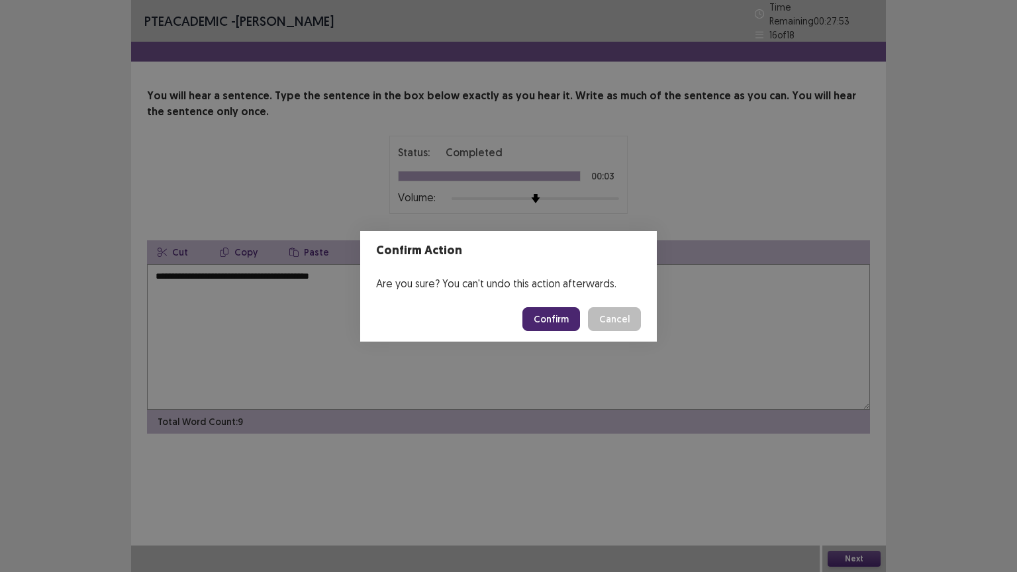
click at [542, 319] on button "Confirm" at bounding box center [551, 319] width 58 height 24
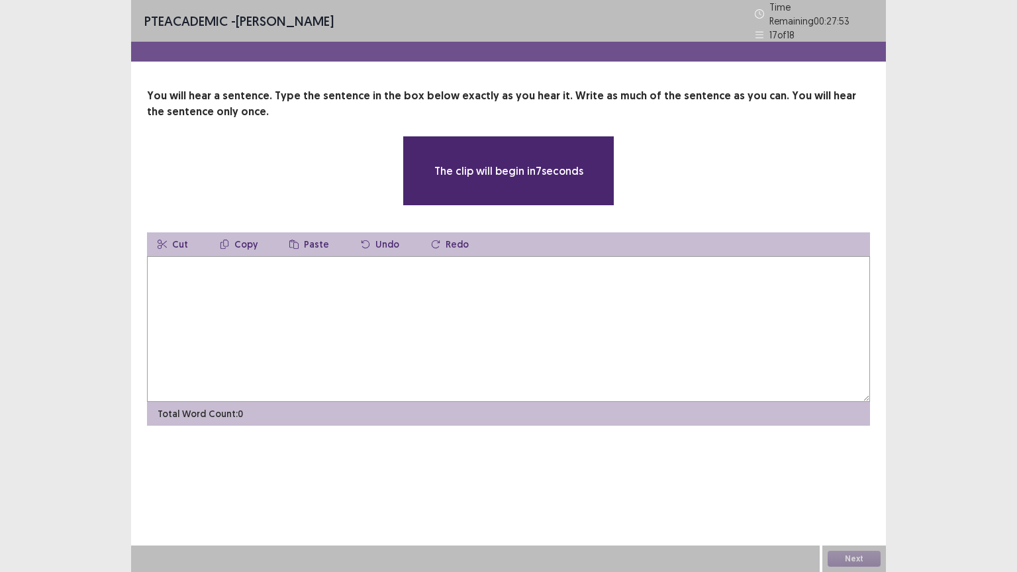
click at [262, 294] on textarea at bounding box center [508, 329] width 723 height 146
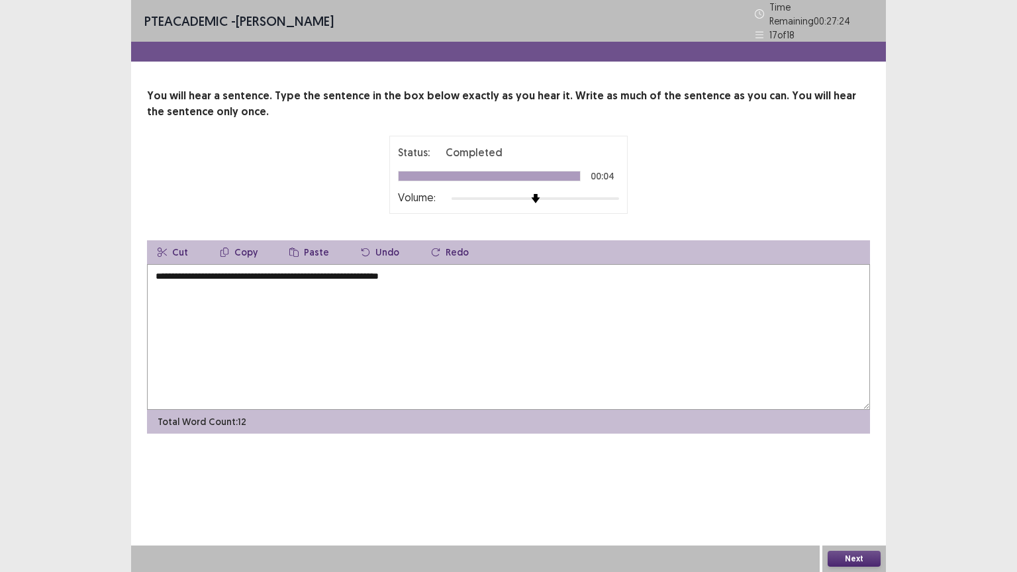
type textarea "**********"
click at [845, 483] on button "Next" at bounding box center [854, 559] width 53 height 16
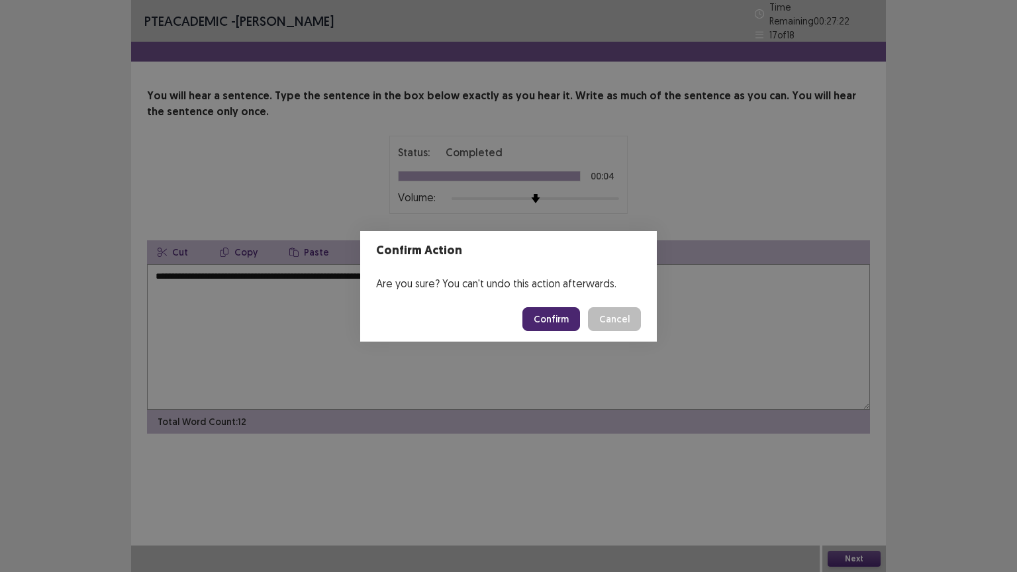
click at [559, 320] on button "Confirm" at bounding box center [551, 319] width 58 height 24
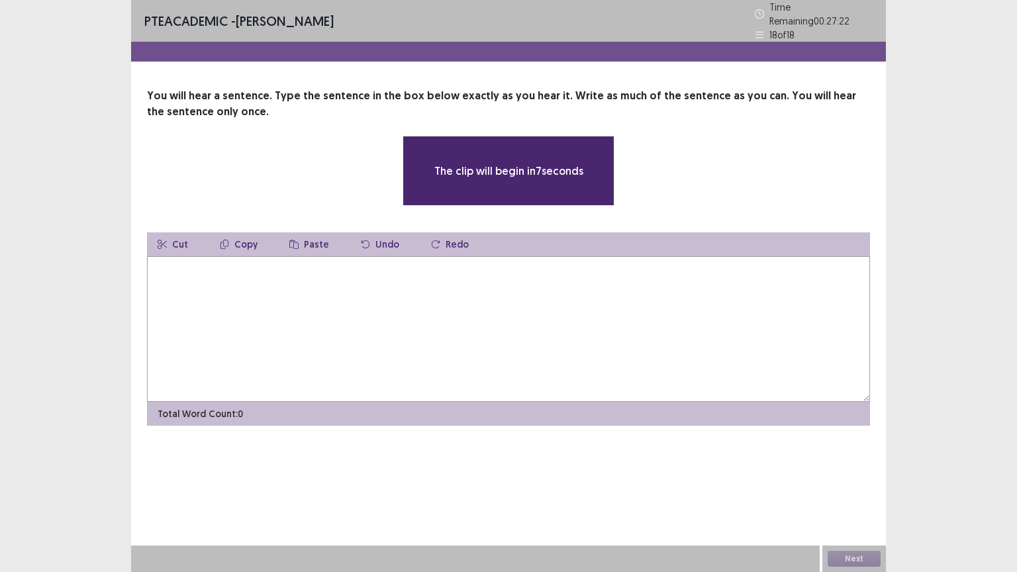
click at [275, 289] on textarea at bounding box center [508, 329] width 723 height 146
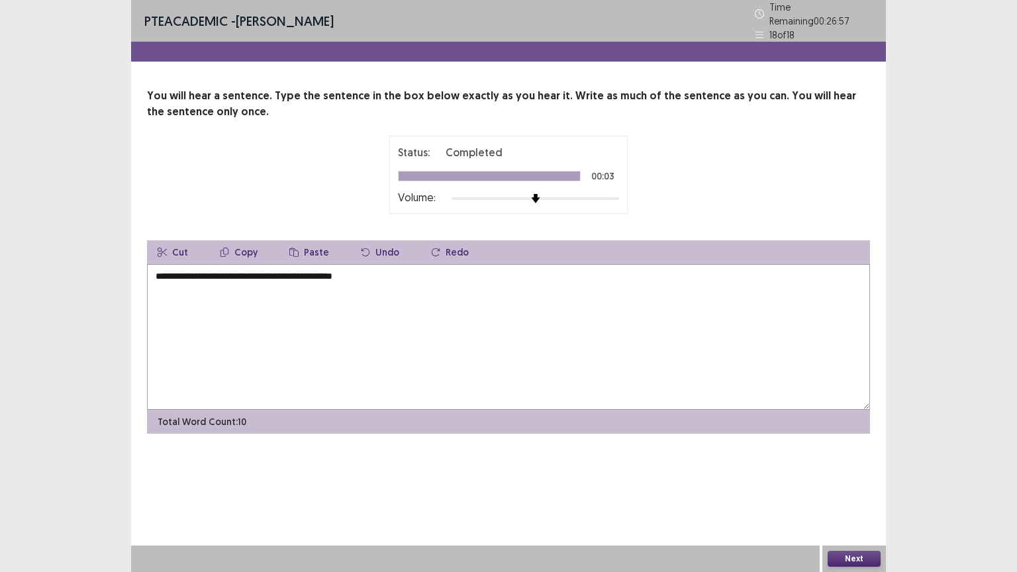
type textarea "**********"
click at [860, 483] on button "Next" at bounding box center [854, 559] width 53 height 16
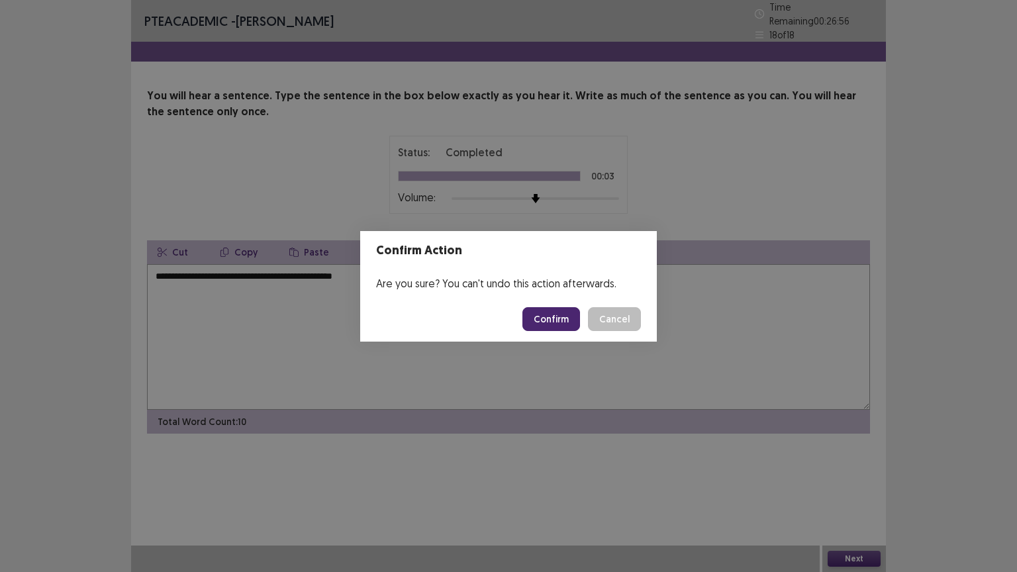
click at [541, 312] on button "Confirm" at bounding box center [551, 319] width 58 height 24
